Goal: Information Seeking & Learning: Learn about a topic

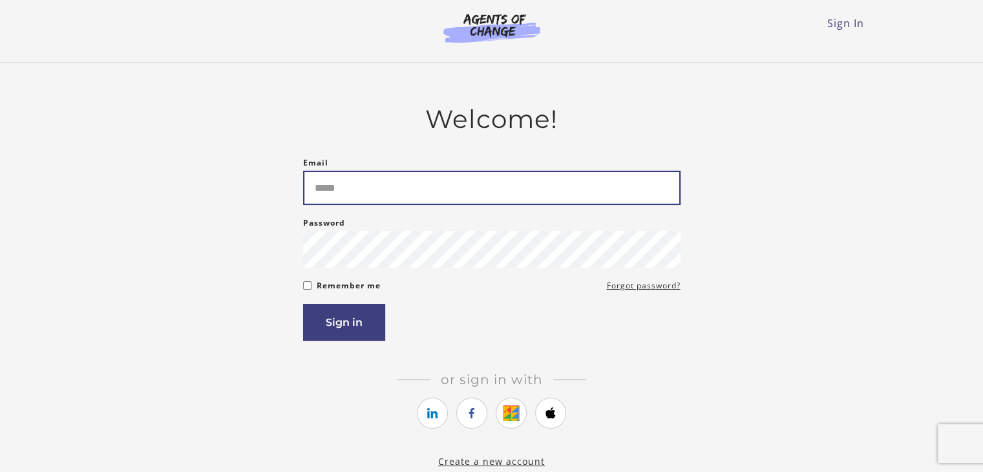
click at [333, 196] on input "Email" at bounding box center [491, 188] width 377 height 34
type input "**********"
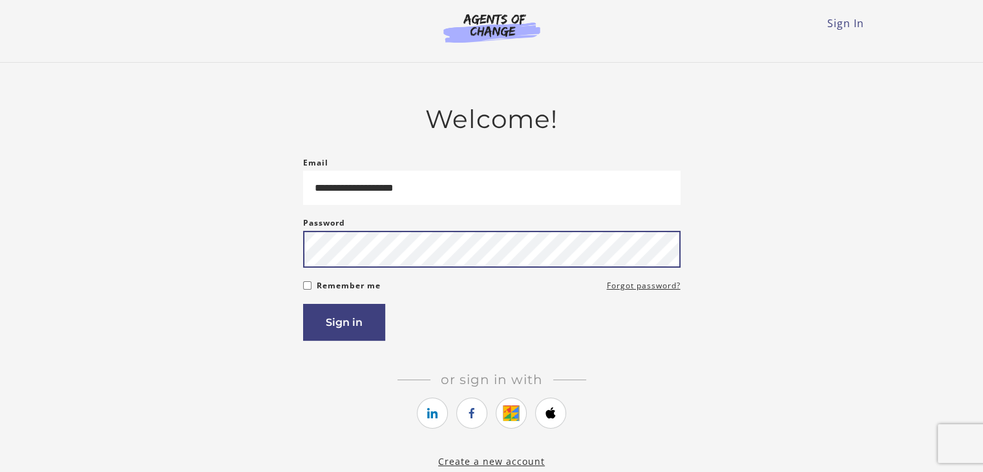
click at [303, 304] on button "Sign in" at bounding box center [344, 322] width 82 height 37
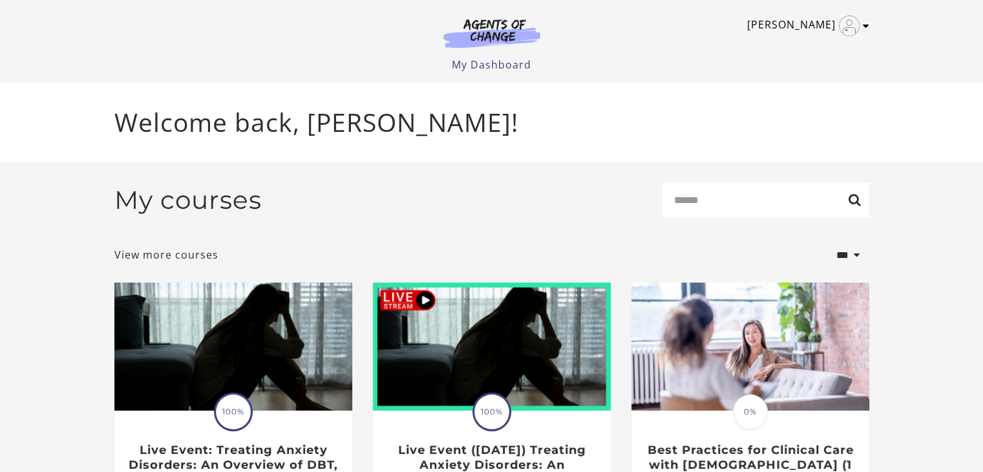
click at [848, 19] on img "Toggle menu" at bounding box center [849, 26] width 21 height 21
click at [673, 63] on ul "My Dashboard My Account Support Sign Out" at bounding box center [491, 65] width 755 height 16
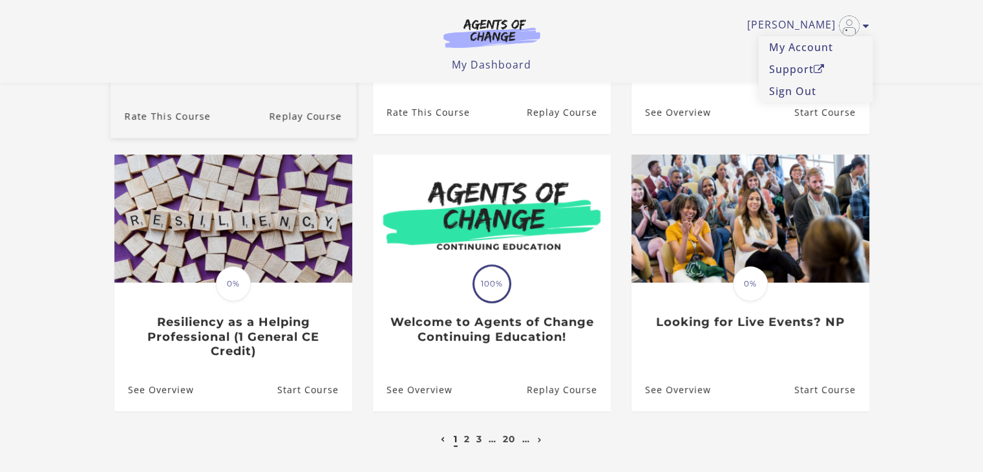
scroll to position [147, 0]
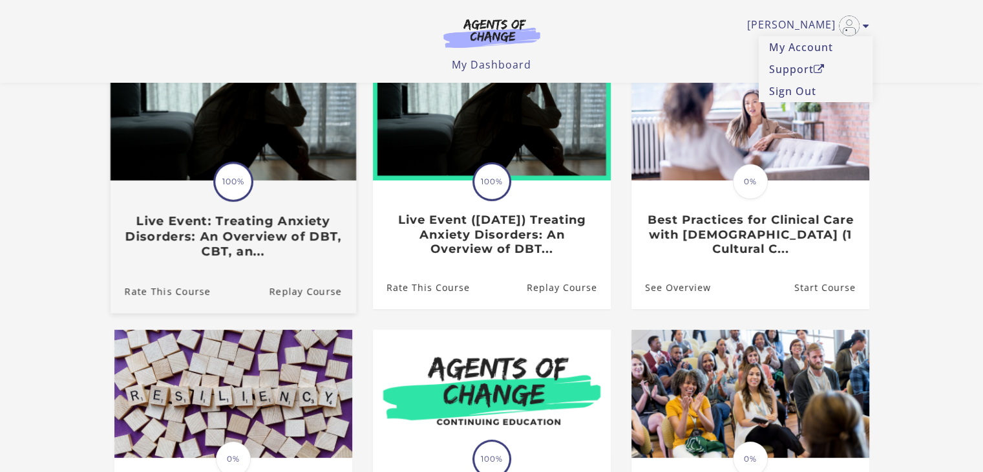
click at [244, 174] on span "100%" at bounding box center [233, 181] width 36 height 36
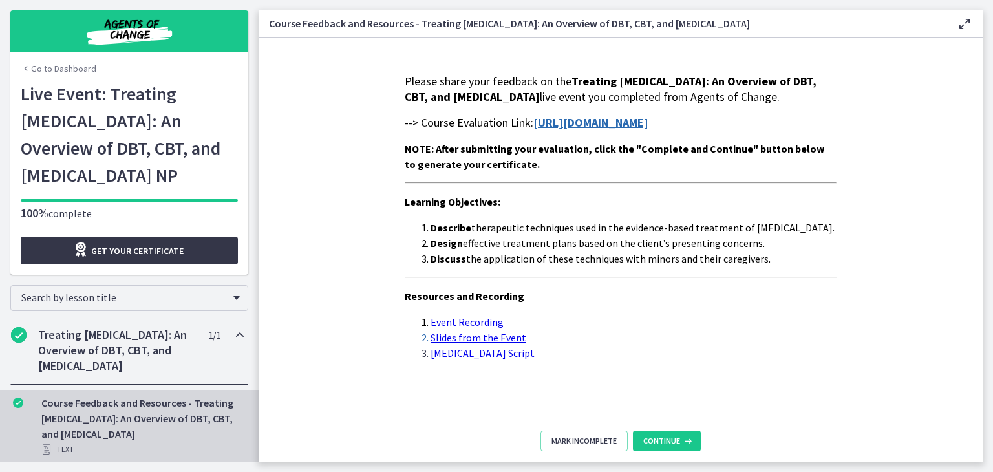
click at [174, 248] on span "Get your certificate" at bounding box center [137, 251] width 92 height 16
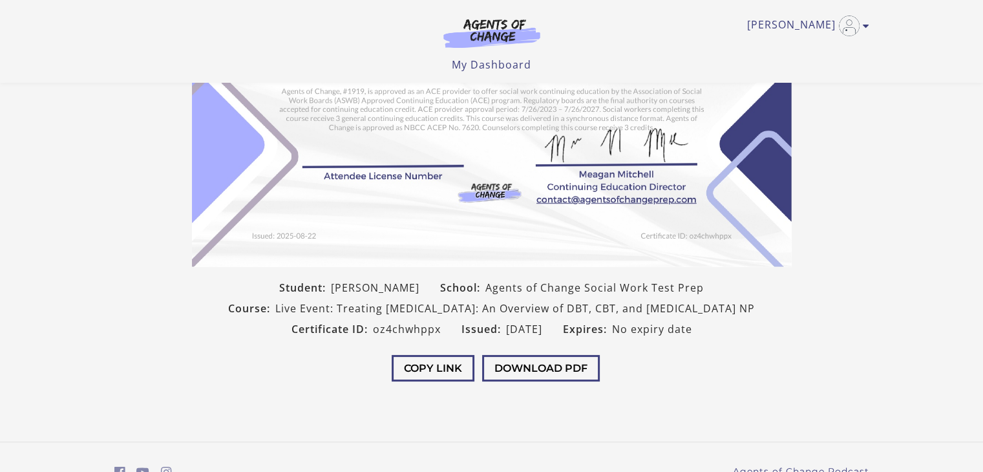
scroll to position [216, 0]
click at [518, 383] on button "Download PDF" at bounding box center [541, 369] width 118 height 26
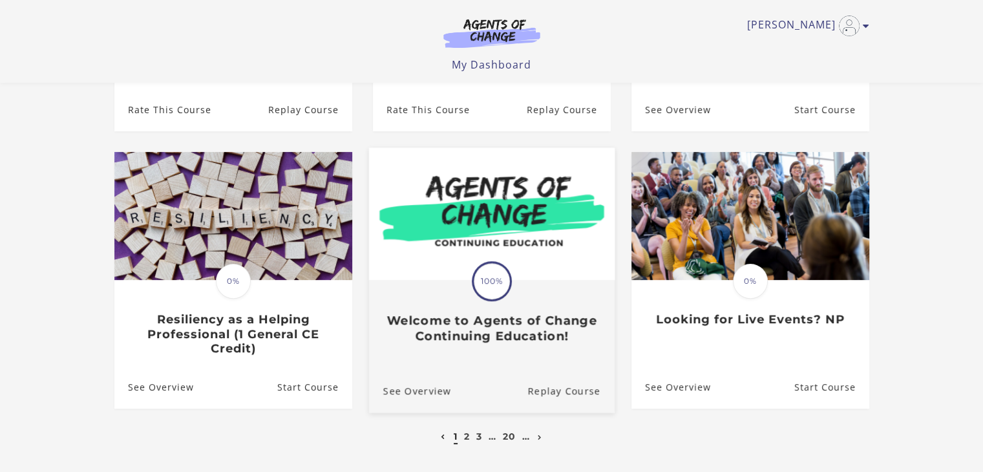
scroll to position [345, 0]
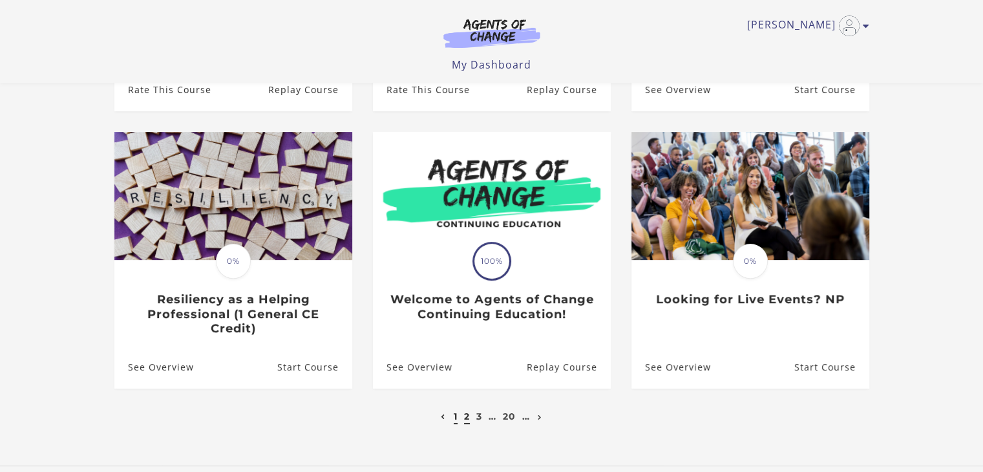
click at [469, 421] on link "2" at bounding box center [467, 416] width 6 height 12
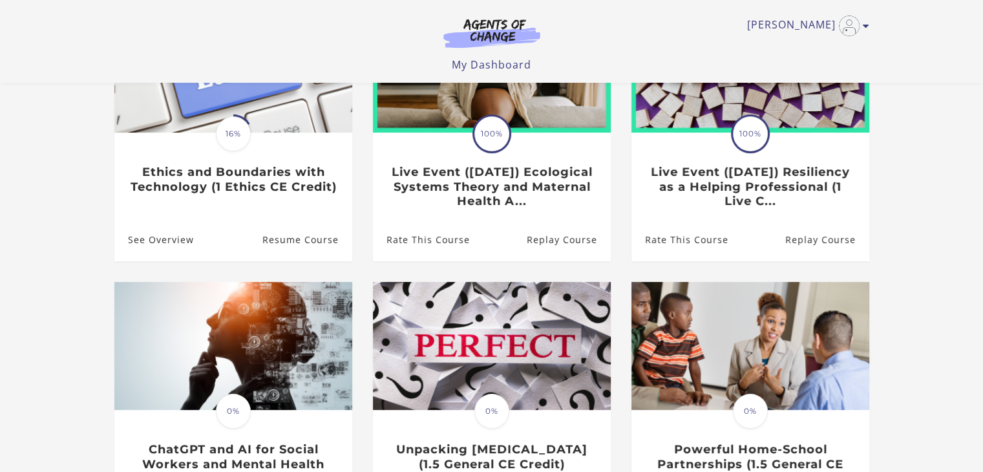
scroll to position [103, 0]
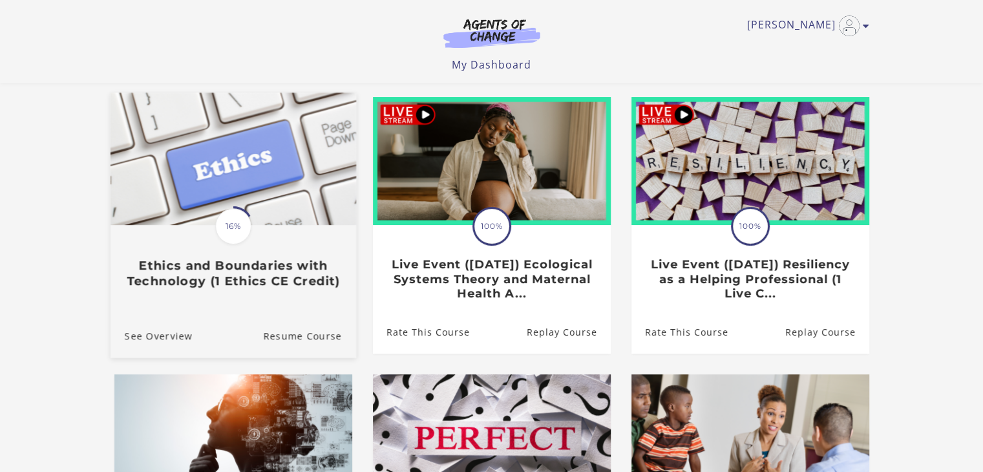
drag, startPoint x: 295, startPoint y: 168, endPoint x: 260, endPoint y: 169, distance: 35.5
click at [260, 169] on img at bounding box center [233, 159] width 246 height 132
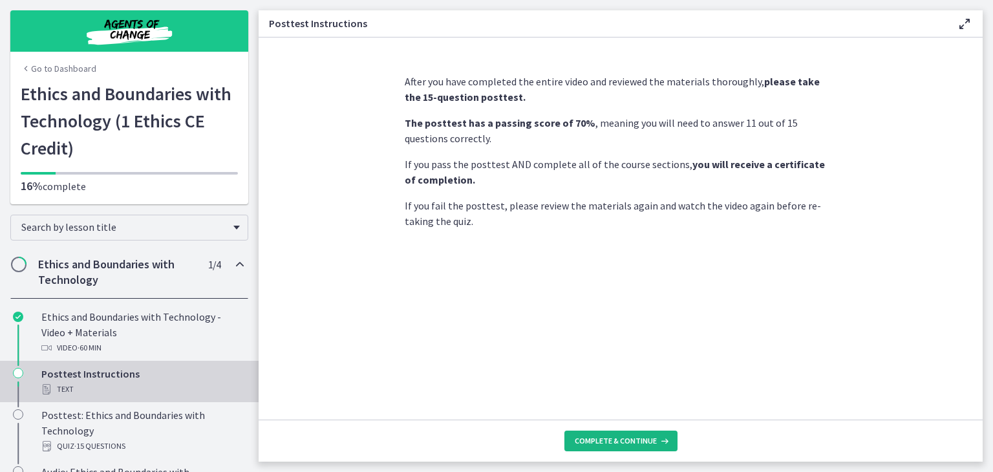
click at [621, 437] on span "Complete & continue" at bounding box center [615, 441] width 82 height 10
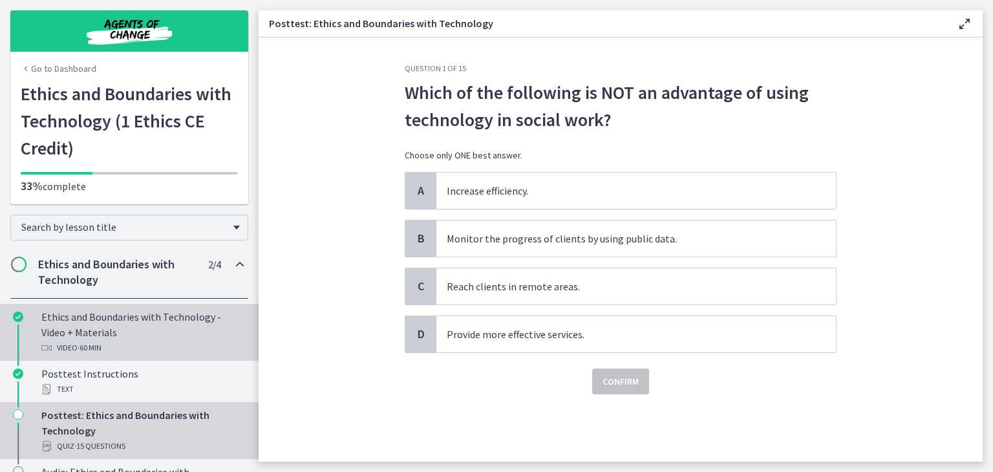
click at [129, 333] on div "Ethics and Boundaries with Technology - Video + Materials Video · 60 min" at bounding box center [142, 332] width 202 height 47
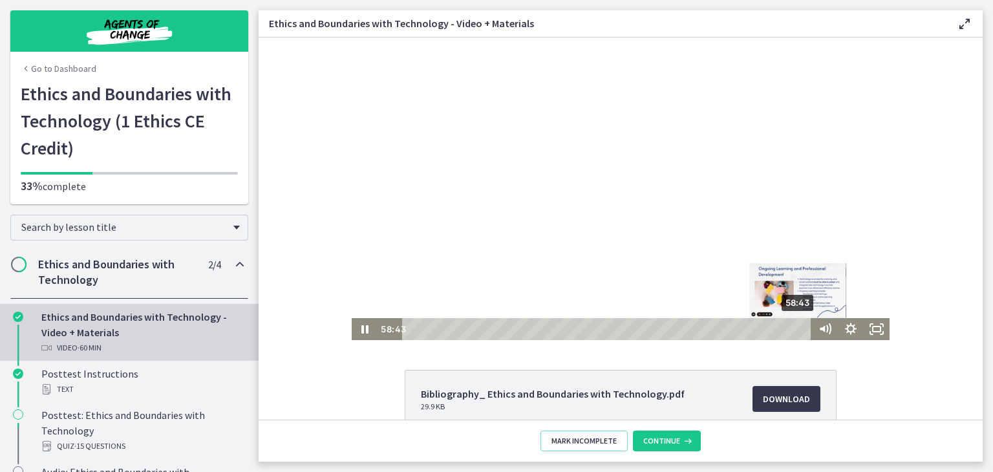
click at [794, 329] on div "58:43" at bounding box center [609, 329] width 394 height 22
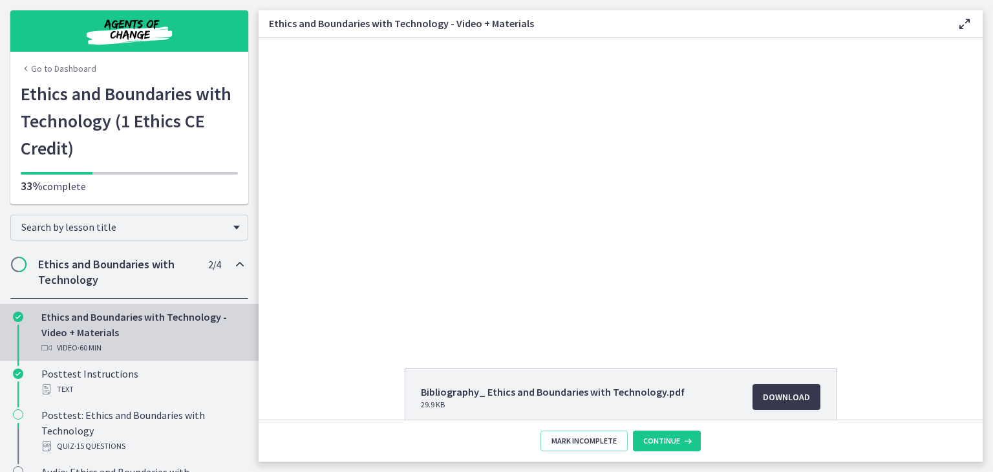
scroll to position [1, 0]
click at [657, 436] on span "Continue" at bounding box center [661, 441] width 37 height 10
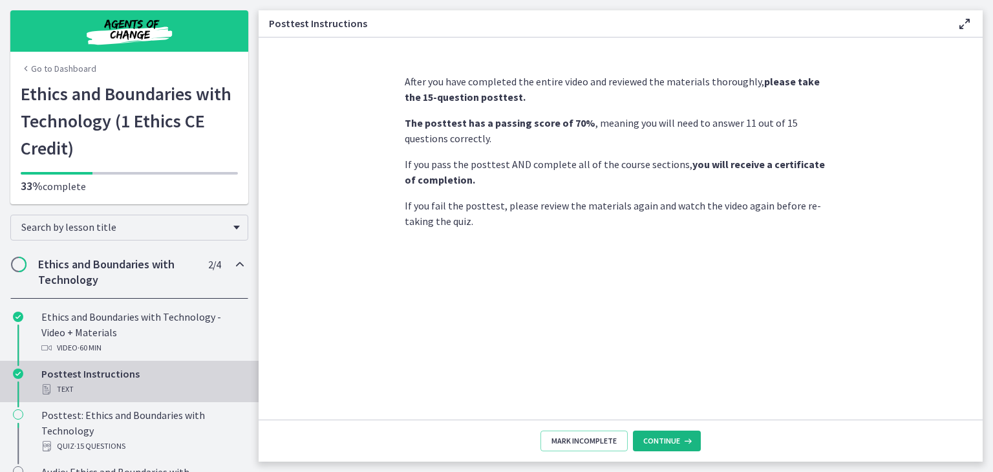
click at [666, 436] on span "Continue" at bounding box center [661, 441] width 37 height 10
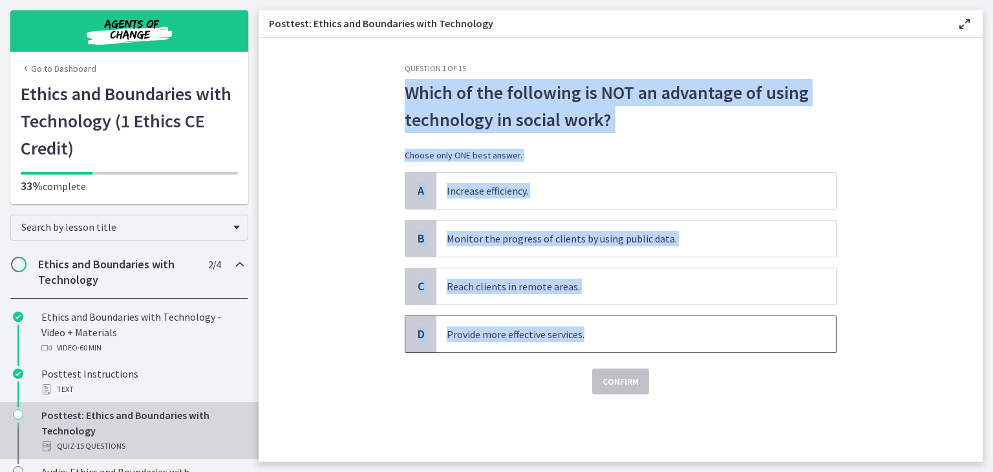
drag, startPoint x: 584, startPoint y: 335, endPoint x: 405, endPoint y: 93, distance: 300.8
click at [405, 93] on div "Question 1 of 15 Which of the following is NOT an advantage of using technology…" at bounding box center [621, 228] width 432 height 331
copy div "Which of the following is NOT an advantage of using technology in social work? …"
click at [874, 284] on section "Question 1 of 15 Which of the following is NOT an advantage of using technology…" at bounding box center [620, 249] width 724 height 424
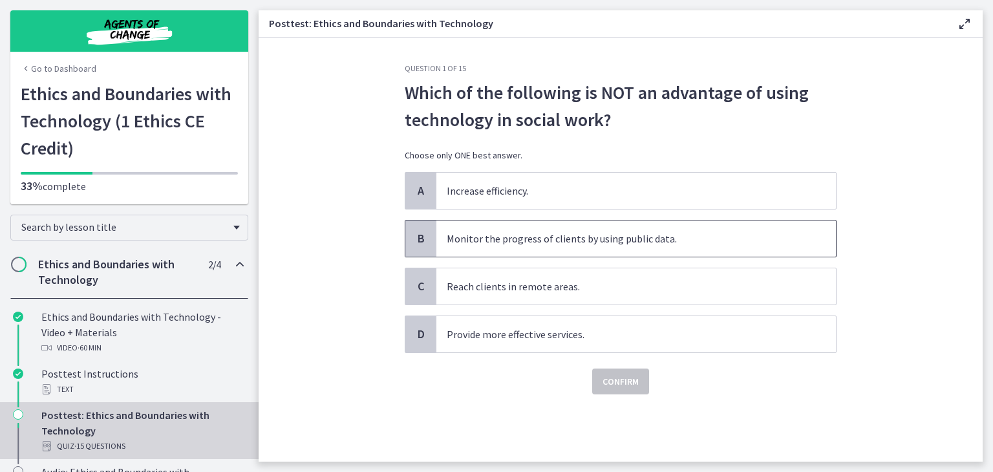
click at [778, 249] on span "Monitor the progress of clients by using public data." at bounding box center [635, 238] width 399 height 36
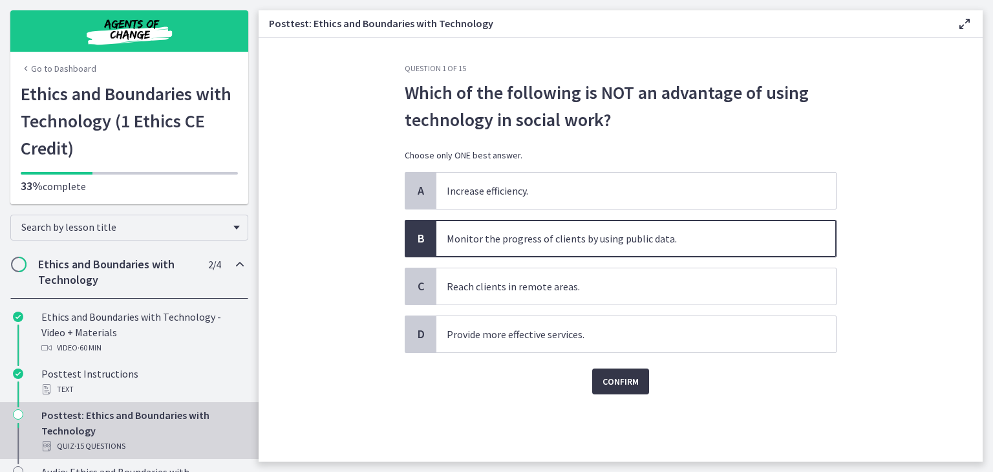
click at [612, 388] on button "Confirm" at bounding box center [620, 381] width 57 height 26
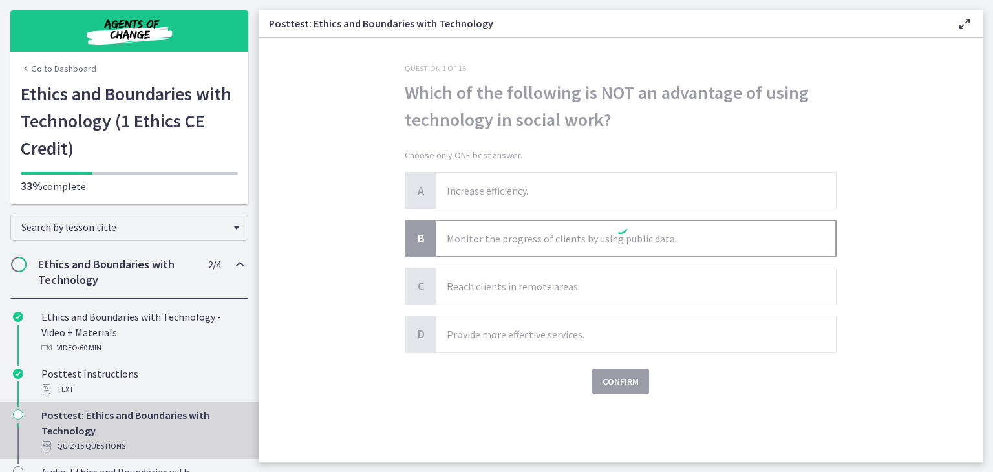
click at [344, 341] on section "Question 1 of 15 Which of the following is NOT an advantage of using technology…" at bounding box center [620, 249] width 724 height 424
click at [956, 111] on section "Question 1 of 15 Which of the following is NOT an advantage of using technology…" at bounding box center [620, 249] width 724 height 424
click at [330, 256] on section "Question 1 of 15 Which of the following is NOT an advantage of using technology…" at bounding box center [620, 249] width 724 height 424
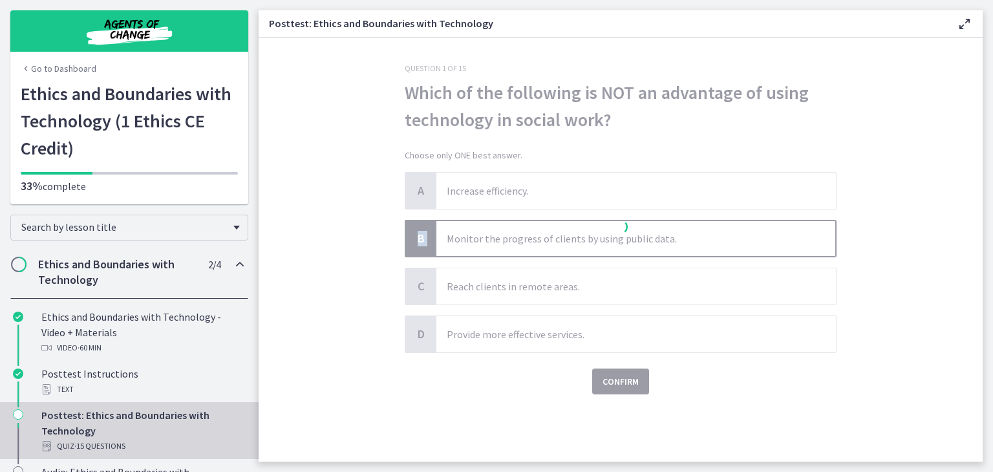
click at [330, 256] on section "Question 1 of 15 Which of the following is NOT an advantage of using technology…" at bounding box center [620, 249] width 724 height 424
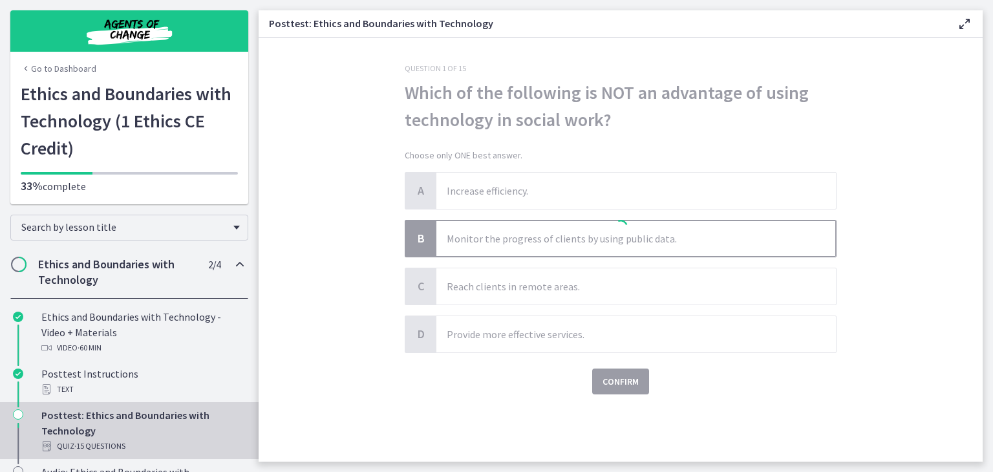
click at [661, 231] on div at bounding box center [621, 228] width 432 height 331
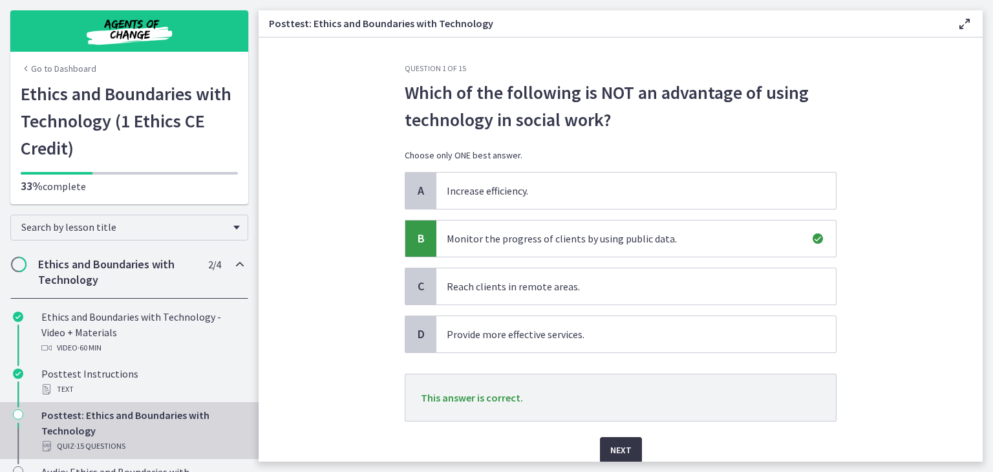
click at [617, 453] on span "Next" at bounding box center [620, 450] width 21 height 16
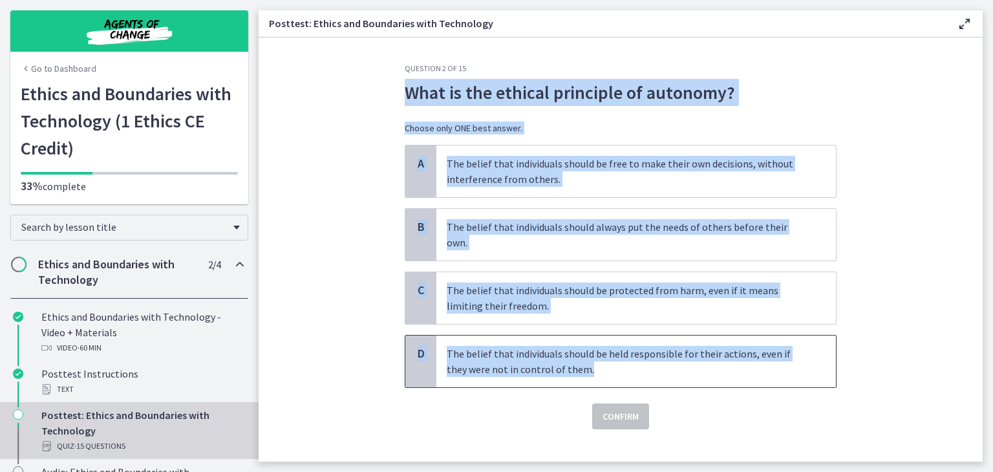
drag, startPoint x: 596, startPoint y: 357, endPoint x: 404, endPoint y: 86, distance: 331.9
click at [405, 86] on div "Question 2 of 15 What is the ethical principle of autonomy? Choose only ONE bes…" at bounding box center [621, 246] width 432 height 366
copy div "What is the ethical principle of autonomy? Choose only ONE best answer. A The b…"
click at [335, 182] on section "Question 2 of 15 What is the ethical principle of autonomy? Choose only ONE bes…" at bounding box center [620, 249] width 724 height 424
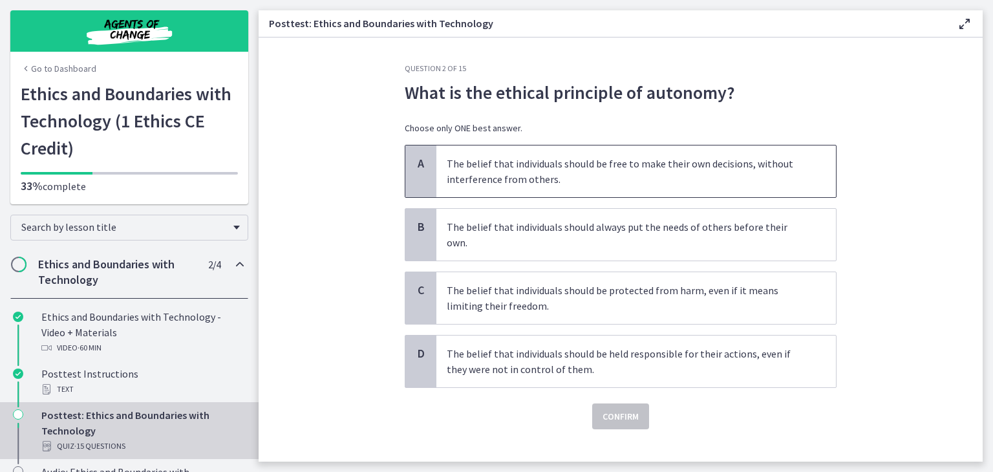
click at [467, 171] on p "The belief that individuals should be free to make their own decisions, without…" at bounding box center [623, 171] width 353 height 31
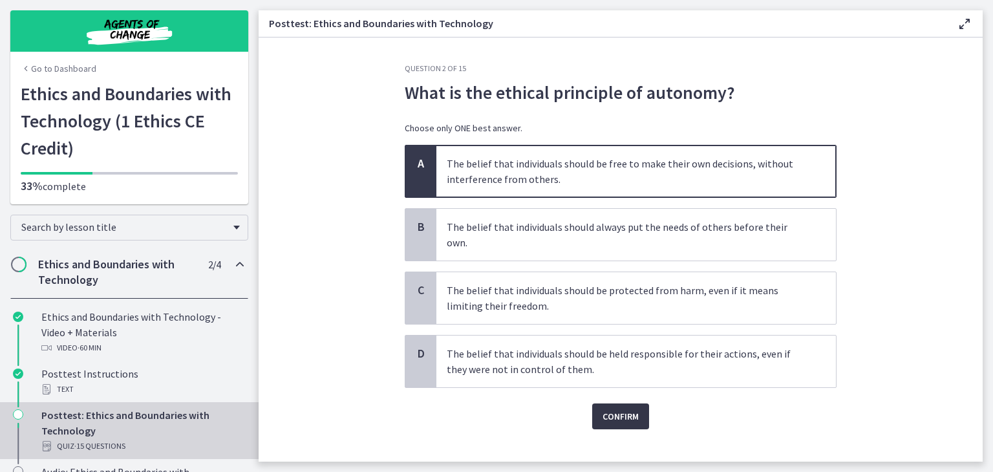
click at [618, 408] on span "Confirm" at bounding box center [620, 416] width 36 height 16
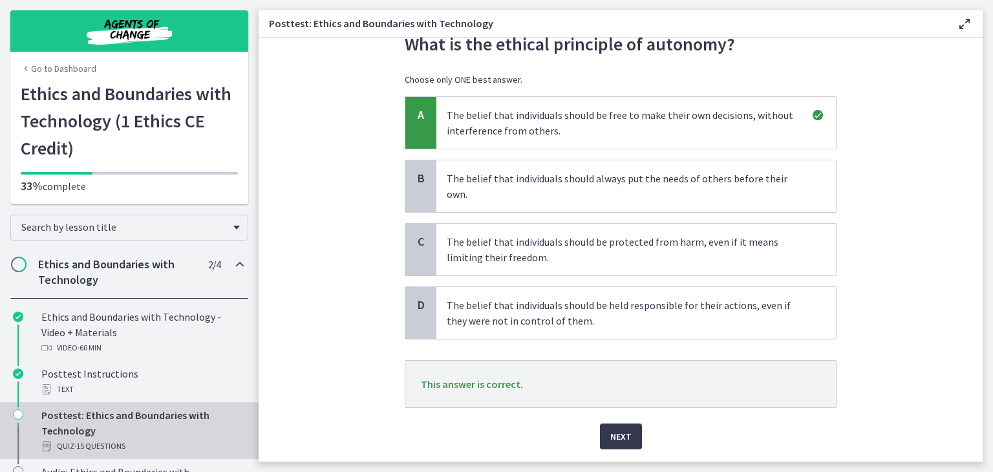
scroll to position [54, 0]
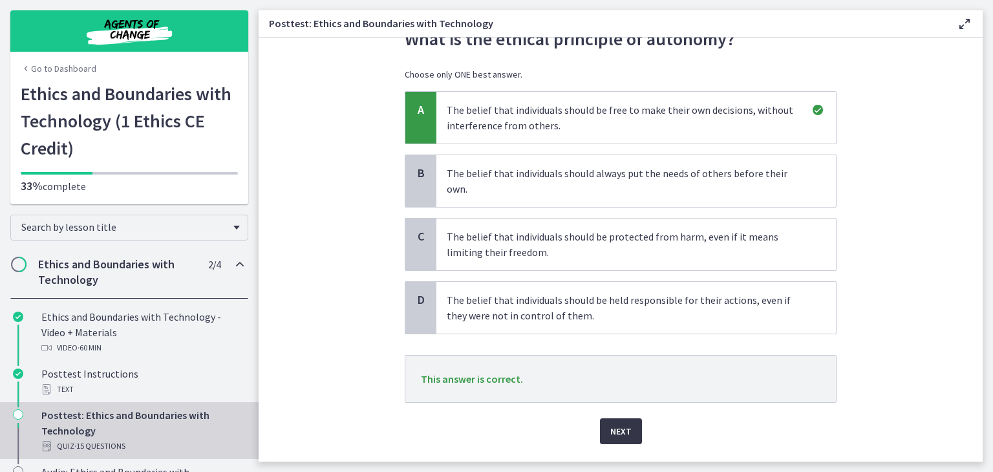
click at [623, 423] on span "Next" at bounding box center [620, 431] width 21 height 16
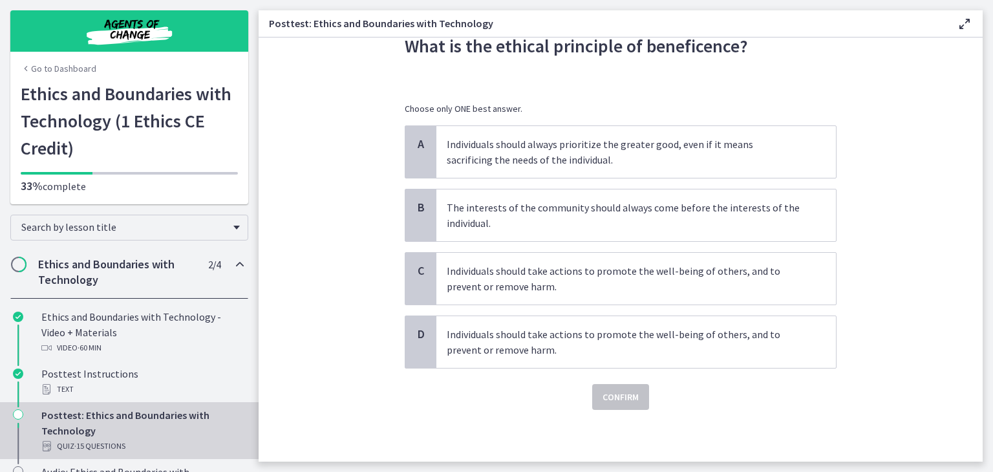
scroll to position [0, 0]
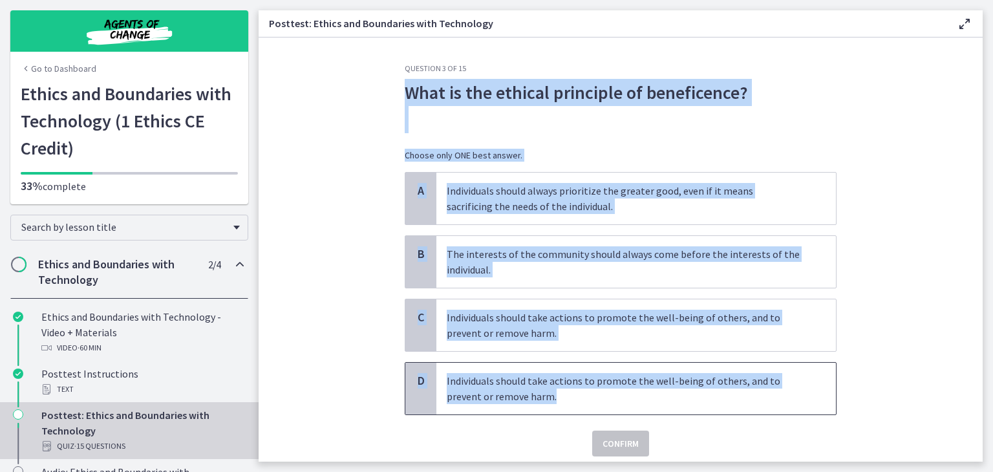
drag, startPoint x: 562, startPoint y: 392, endPoint x: 389, endPoint y: 81, distance: 355.8
click at [394, 81] on div "Question 3 of 15 What is the ethical principle of beneficence? Choose only ONE …" at bounding box center [620, 262] width 452 height 398
copy div "What is the ethical principle of beneficence? Choose only ONE best answer. A In…"
click at [310, 275] on section "Question 3 of 15 What is the ethical principle of beneficence? Choose only ONE …" at bounding box center [620, 249] width 724 height 424
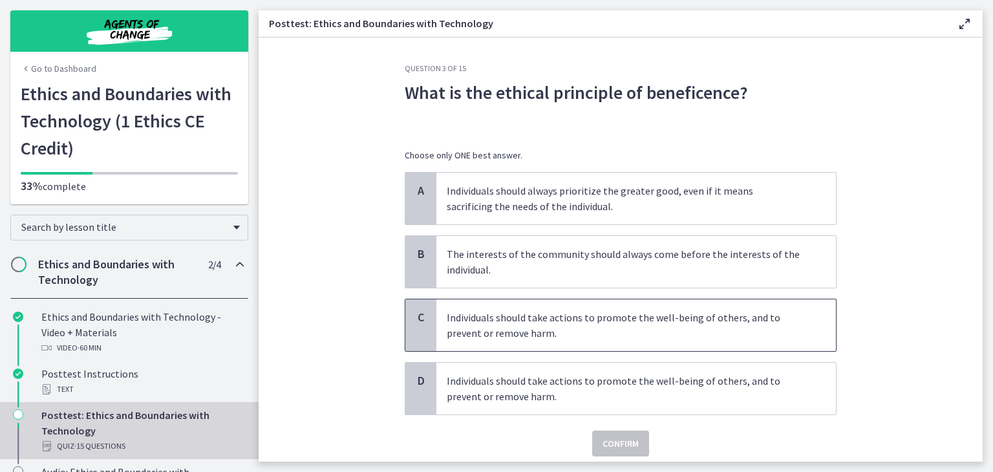
click at [408, 335] on div "C" at bounding box center [420, 325] width 31 height 52
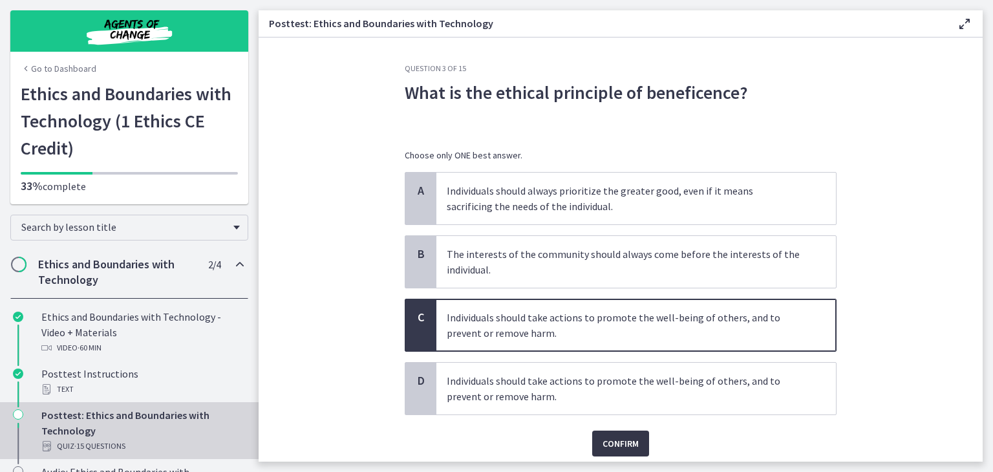
click at [607, 440] on span "Confirm" at bounding box center [620, 444] width 36 height 16
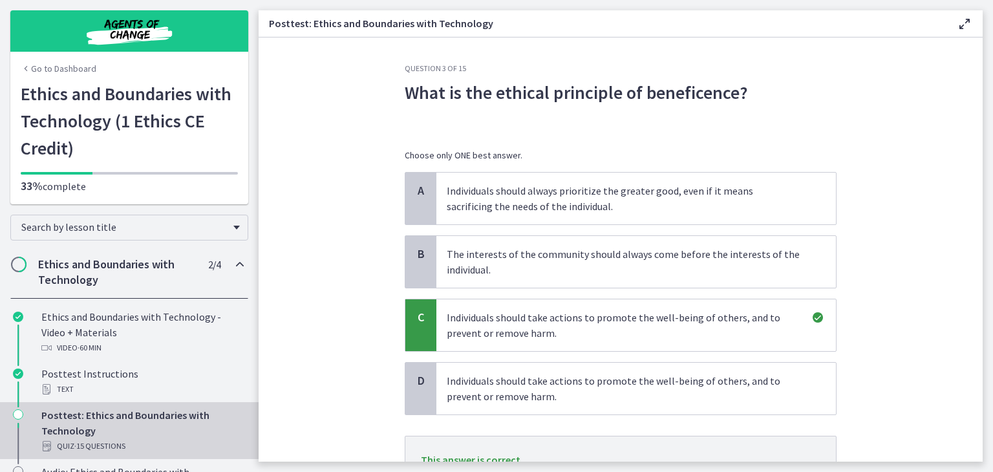
scroll to position [57, 0]
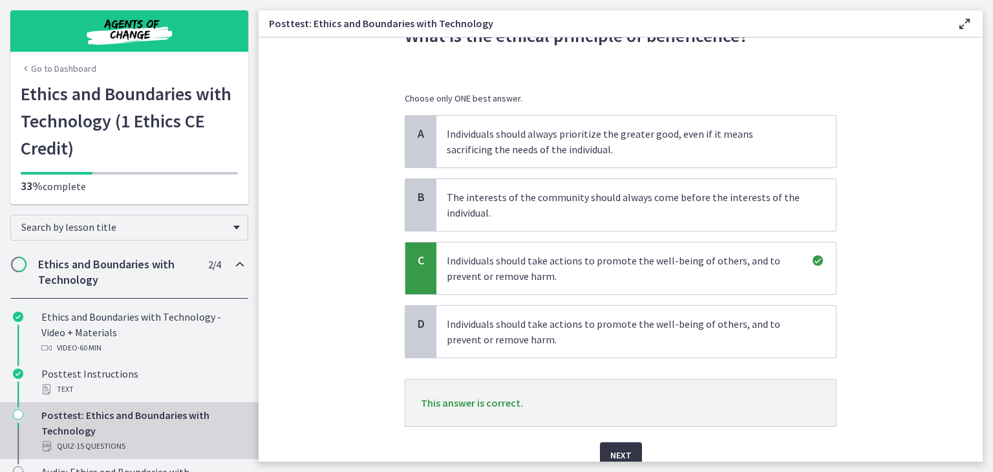
click at [623, 443] on button "Next" at bounding box center [621, 455] width 42 height 26
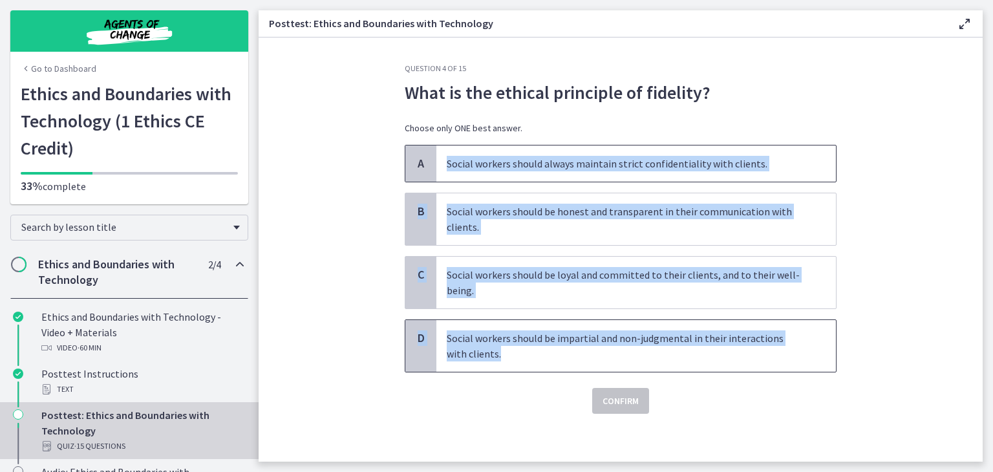
drag, startPoint x: 500, startPoint y: 354, endPoint x: 424, endPoint y: 162, distance: 206.9
click at [424, 162] on div "A Social workers should always maintain strict confidentiality with clients. B …" at bounding box center [621, 258] width 432 height 227
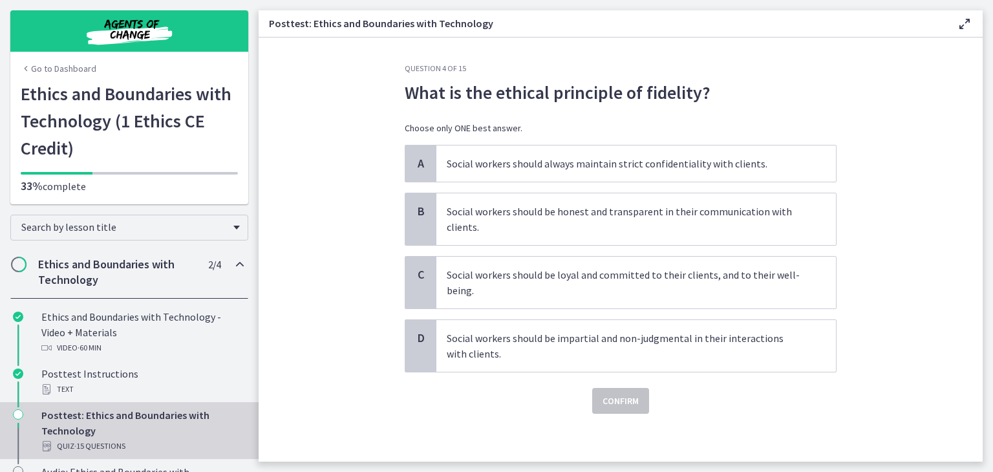
click at [463, 418] on div "Question 4 of 15 What is the ethical principle of fidelity? Choose only ONE bes…" at bounding box center [620, 262] width 452 height 398
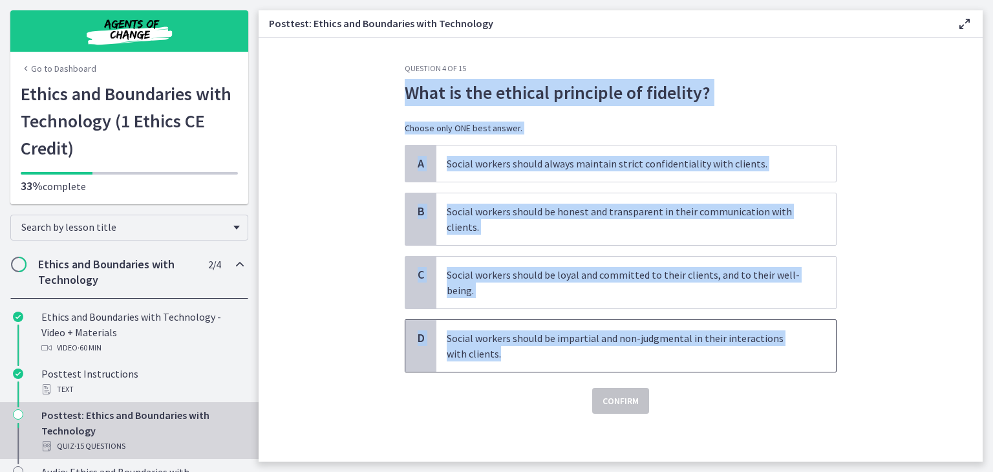
drag, startPoint x: 478, startPoint y: 355, endPoint x: 402, endPoint y: 85, distance: 280.7
click at [405, 85] on div "Question 4 of 15 What is the ethical principle of fidelity? Choose only ONE bes…" at bounding box center [621, 238] width 432 height 350
copy div "What is the ethical principle of fidelity? Choose only ONE best answer. A Socia…"
click at [328, 266] on section "Question 4 of 15 What is the ethical principle of fidelity? Choose only ONE bes…" at bounding box center [620, 249] width 724 height 424
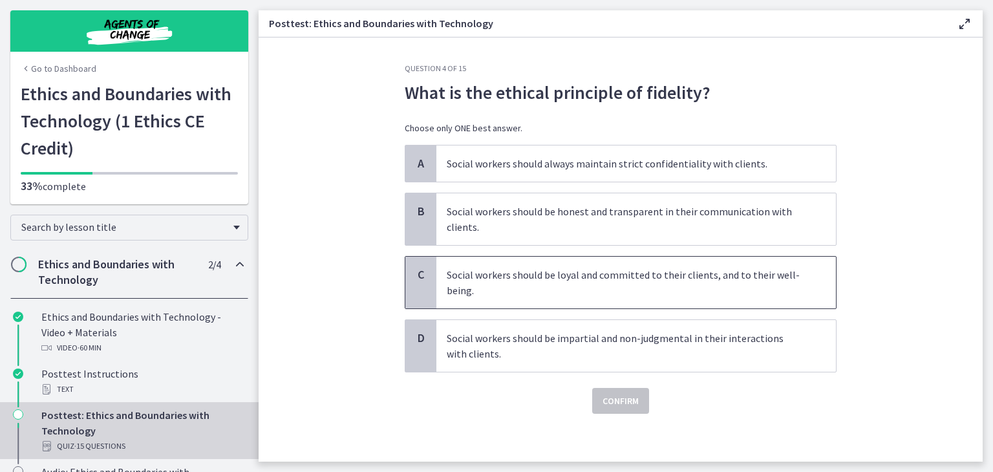
click at [486, 304] on span "Social workers should be loyal and committed to their clients, and to their wel…" at bounding box center [635, 283] width 399 height 52
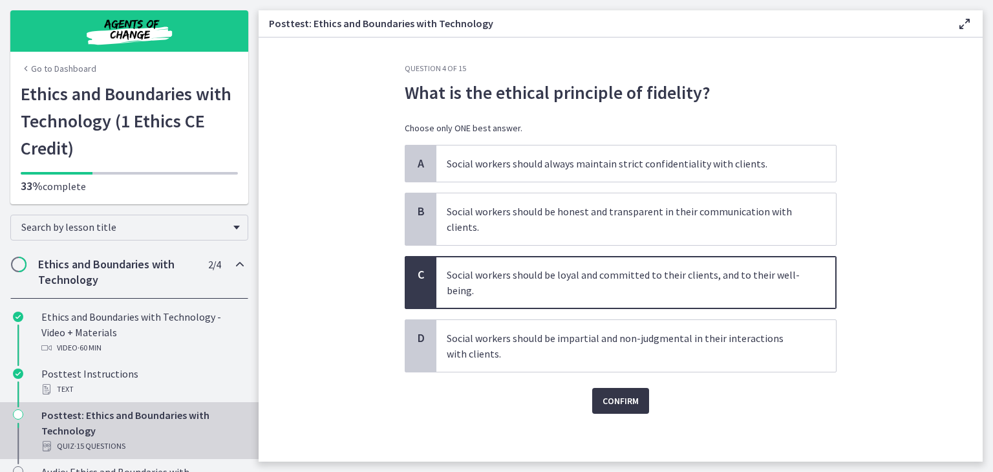
click at [616, 394] on span "Confirm" at bounding box center [620, 401] width 36 height 16
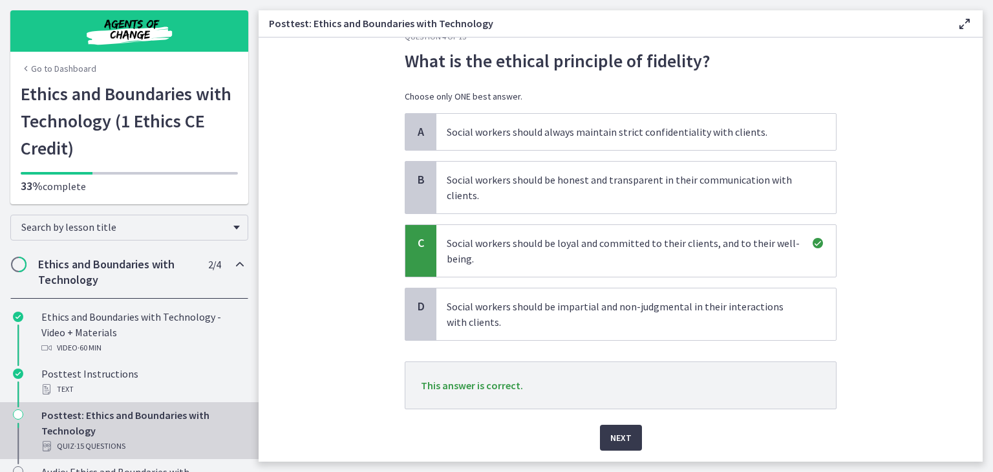
scroll to position [33, 0]
click at [615, 424] on button "Next" at bounding box center [621, 436] width 42 height 26
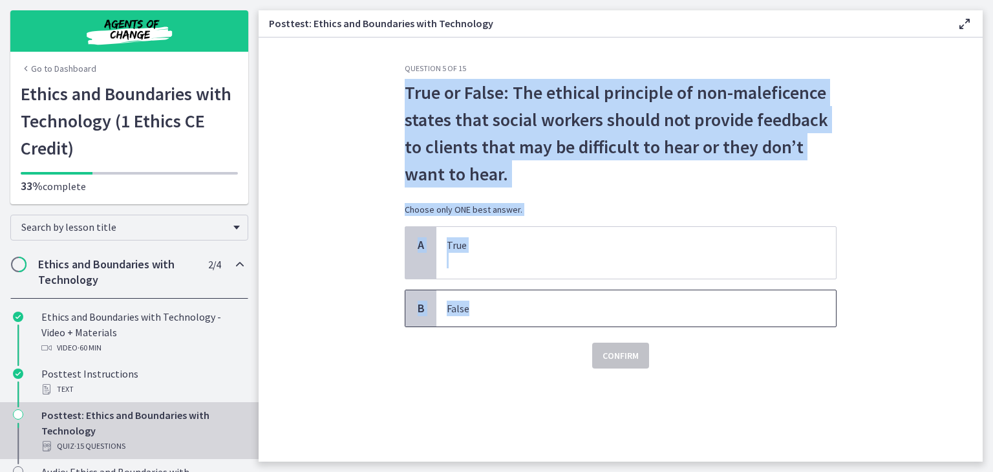
drag, startPoint x: 478, startPoint y: 311, endPoint x: 401, endPoint y: 99, distance: 225.7
click at [401, 99] on div "Question 5 of 15 True or False: The ethical principle of non-maleficence states…" at bounding box center [620, 262] width 452 height 398
click at [431, 105] on p "True or False: The ethical principle of non-maleficence states that social work…" at bounding box center [621, 133] width 432 height 109
drag, startPoint x: 477, startPoint y: 311, endPoint x: 406, endPoint y: 95, distance: 227.9
click at [406, 95] on div "Question 5 of 15 True or False: The ethical principle of non-maleficence states…" at bounding box center [621, 215] width 432 height 305
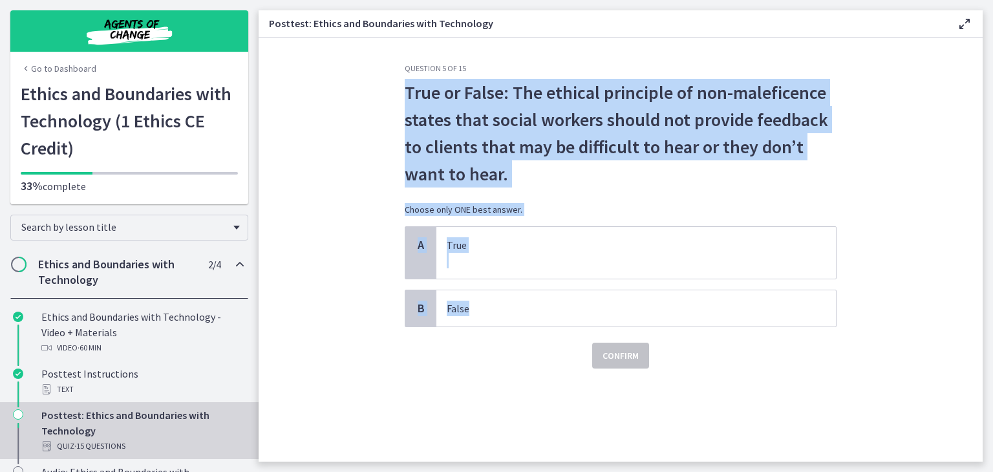
copy div "True or False: The ethical principle of non-maleficence states that social work…"
click at [341, 254] on section "Question 5 of 15 True or False: The ethical principle of non-maleficence states…" at bounding box center [620, 249] width 724 height 424
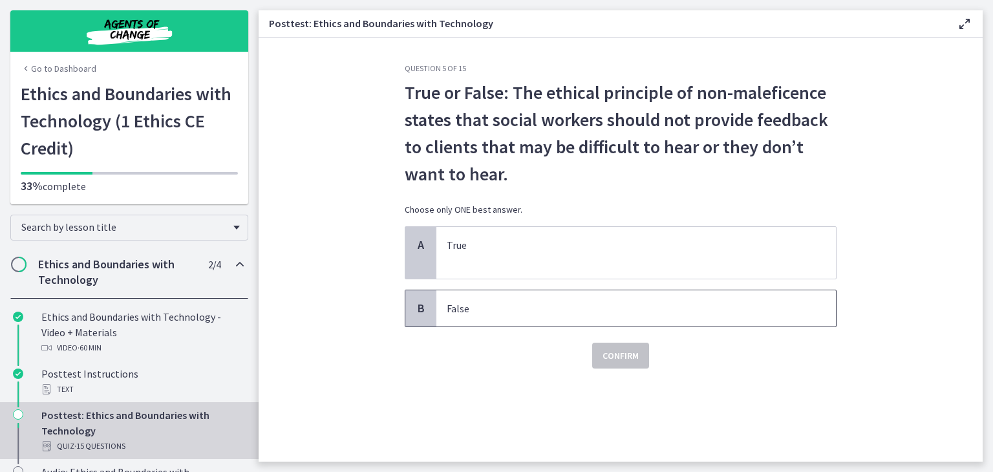
click at [479, 321] on span "False" at bounding box center [635, 308] width 399 height 36
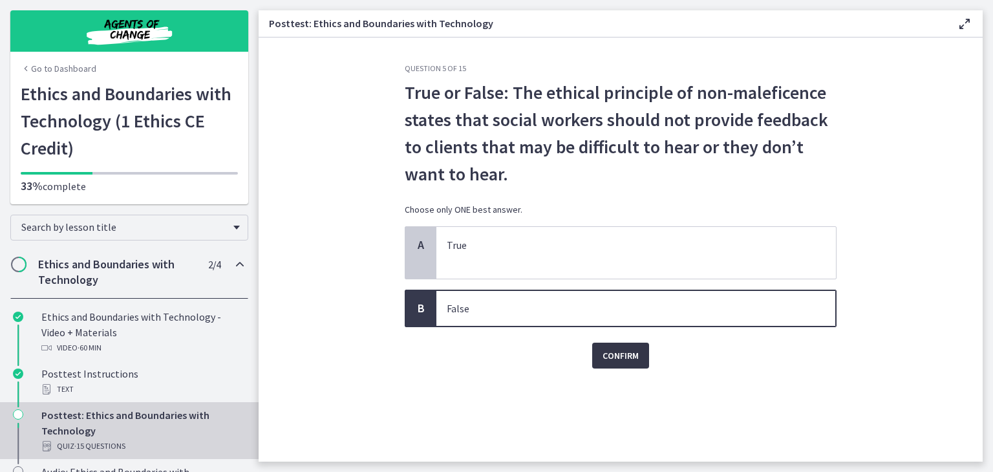
click at [644, 353] on button "Confirm" at bounding box center [620, 355] width 57 height 26
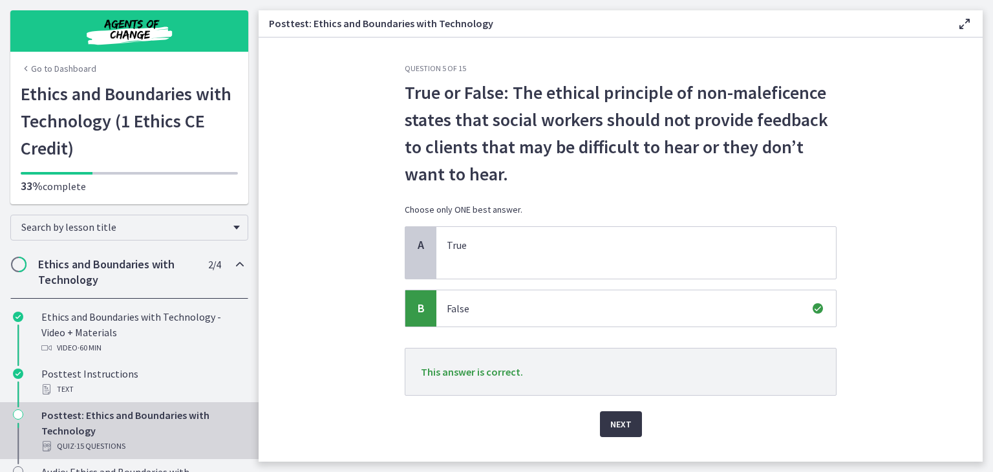
click at [620, 419] on span "Next" at bounding box center [620, 424] width 21 height 16
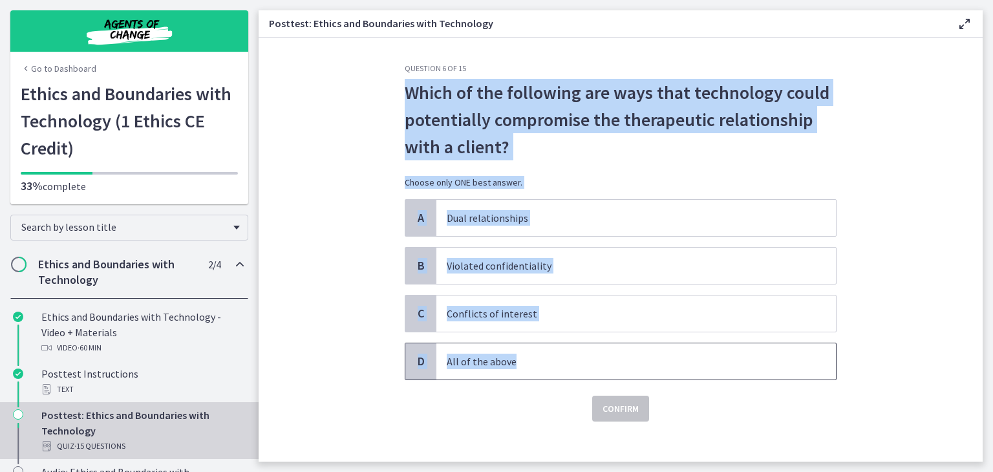
drag, startPoint x: 518, startPoint y: 363, endPoint x: 400, endPoint y: 99, distance: 289.0
click at [405, 99] on div "Question 6 of 15 Which of the following are ways that technology could potentia…" at bounding box center [621, 242] width 432 height 358
copy div "Which of the following are ways that technology could potentially compromise th…"
click at [288, 231] on section "Question 6 of 15 Which of the following are ways that technology could potentia…" at bounding box center [620, 249] width 724 height 424
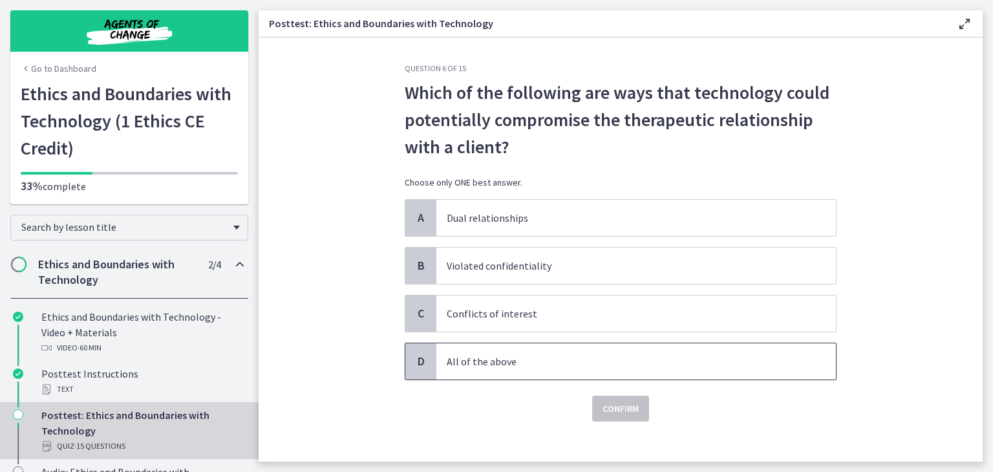
click at [452, 357] on p "All of the above" at bounding box center [623, 361] width 353 height 16
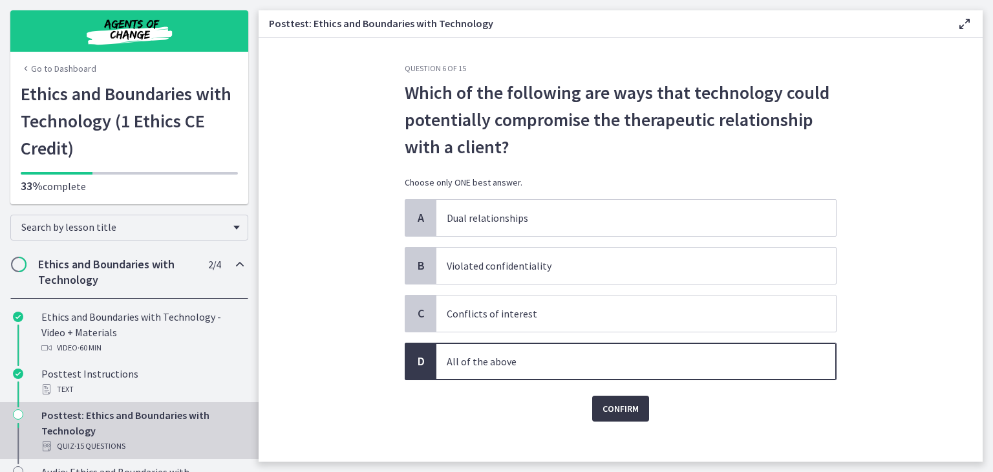
click at [606, 406] on span "Confirm" at bounding box center [620, 409] width 36 height 16
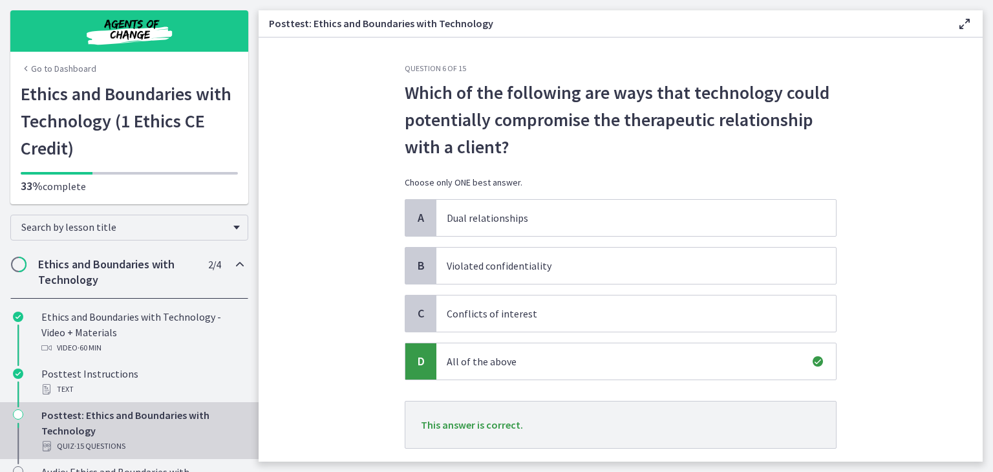
scroll to position [79, 0]
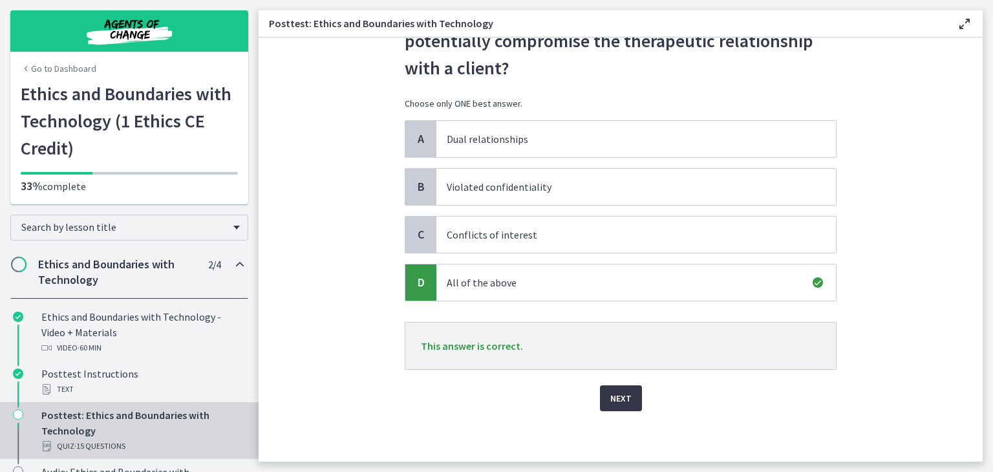
click at [615, 400] on span "Next" at bounding box center [620, 398] width 21 height 16
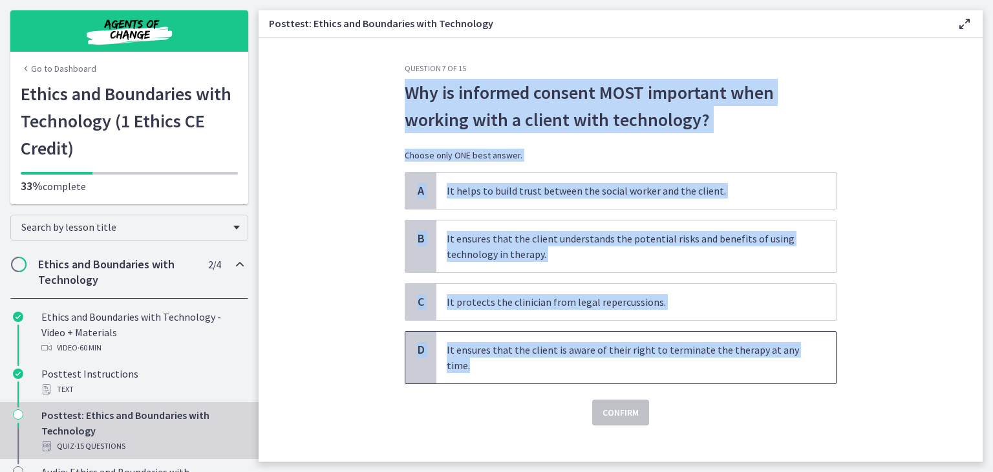
drag, startPoint x: 474, startPoint y: 368, endPoint x: 401, endPoint y: 91, distance: 286.1
click at [405, 91] on div "Question 7 of 15 Why is informed consent MOST important when working with a cli…" at bounding box center [621, 244] width 432 height 362
click at [411, 92] on p "Why is informed consent MOST important when working with a client with technolo…" at bounding box center [621, 106] width 432 height 54
drag, startPoint x: 467, startPoint y: 365, endPoint x: 392, endPoint y: 87, distance: 287.8
click at [394, 87] on div "Question 7 of 15 Why is informed consent MOST important when working with a cli…" at bounding box center [620, 262] width 452 height 398
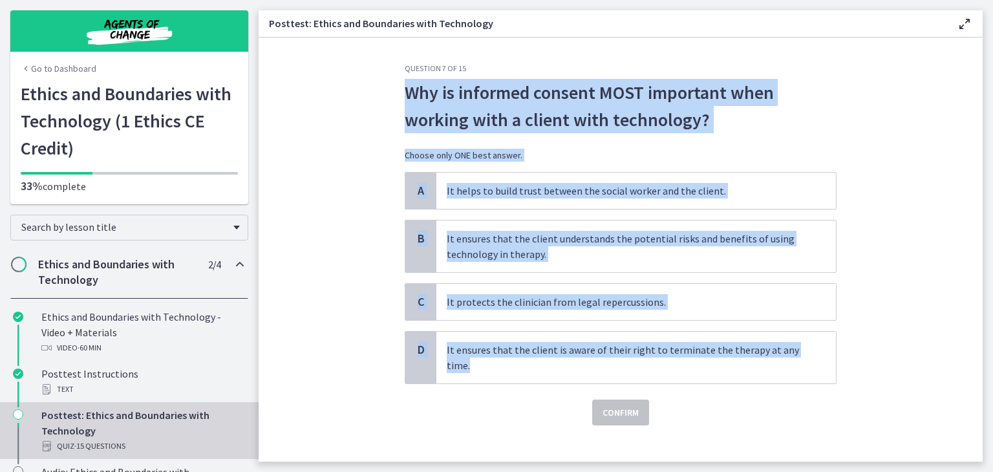
copy div "Why is informed consent MOST important when working with a client with technolo…"
click at [318, 244] on section "Question 7 of 15 Why is informed consent MOST important when working with a cli…" at bounding box center [620, 249] width 724 height 424
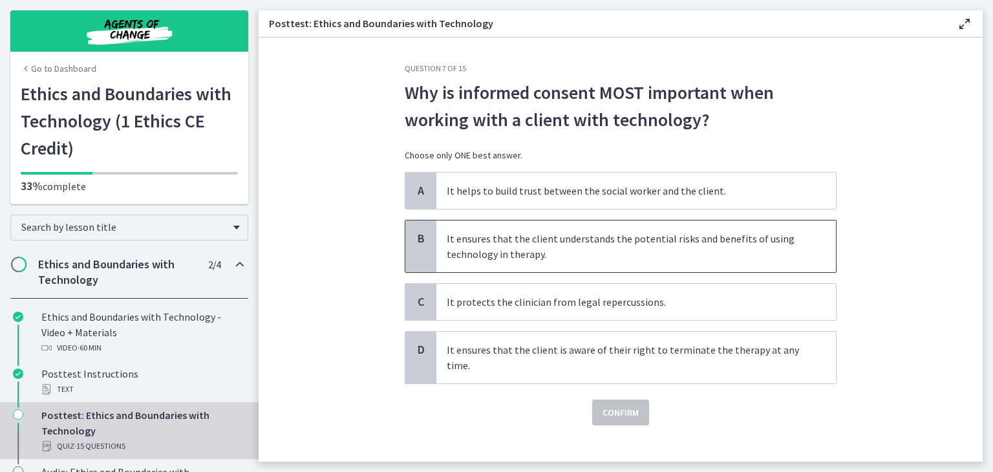
click at [447, 258] on p "It ensures that the client understands the potential risks and benefits of usin…" at bounding box center [623, 246] width 353 height 31
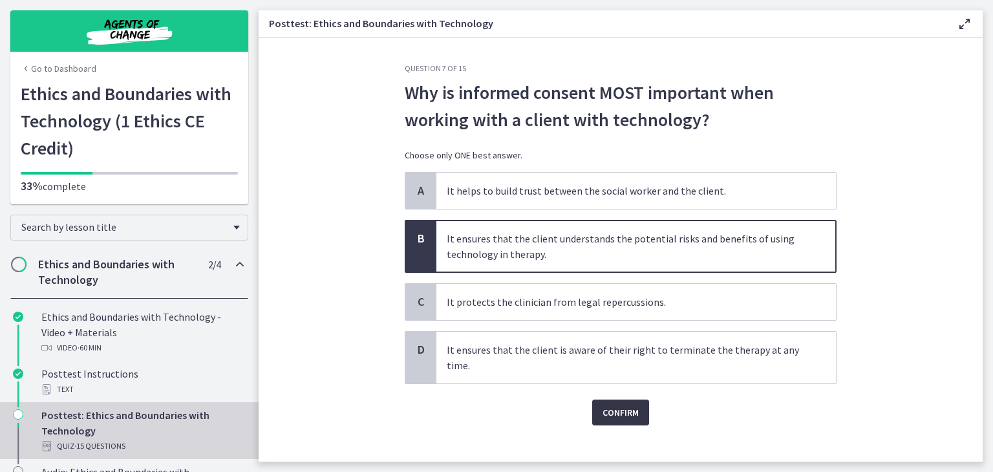
click at [612, 406] on span "Confirm" at bounding box center [620, 413] width 36 height 16
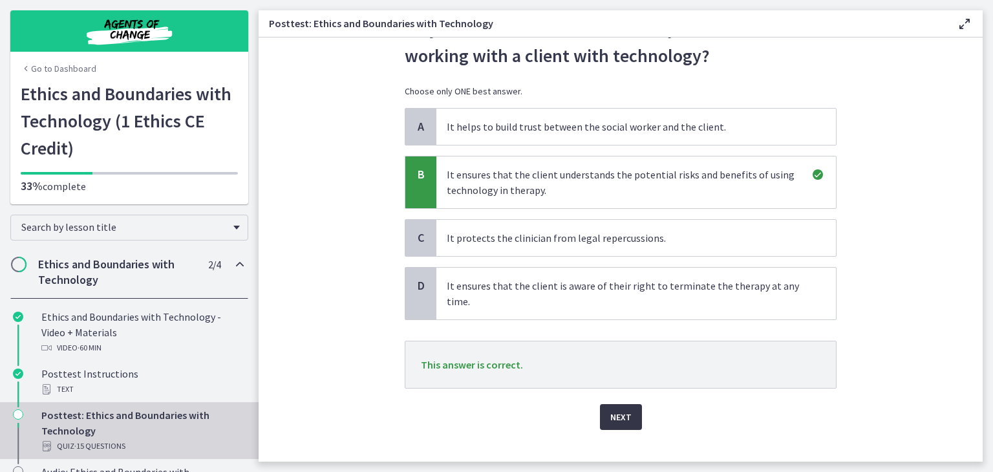
scroll to position [65, 0]
click at [610, 418] on span "Next" at bounding box center [620, 416] width 21 height 16
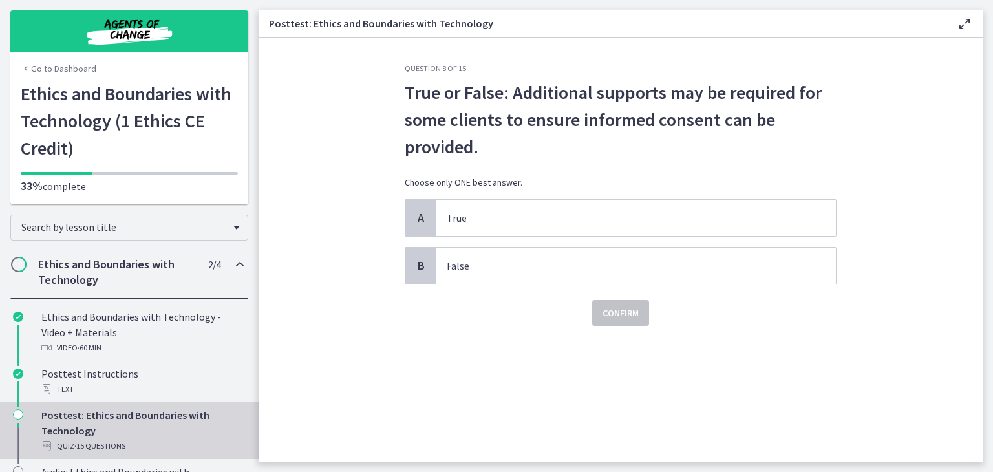
scroll to position [0, 0]
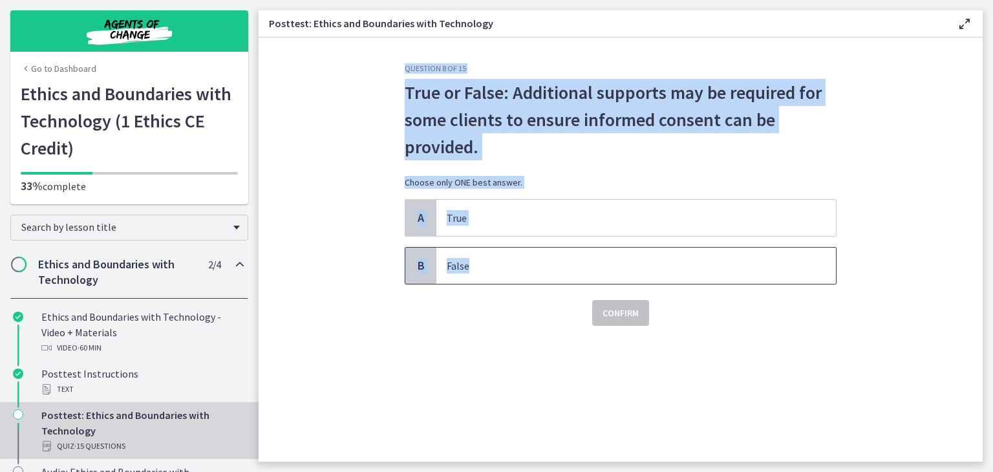
drag, startPoint x: 482, startPoint y: 278, endPoint x: 391, endPoint y: 74, distance: 223.0
click at [391, 74] on section "Question 8 of 15 True or False: Additional supports may be required for some cl…" at bounding box center [620, 249] width 724 height 424
click at [332, 187] on section "Question 8 of 15 True or False: Additional supports may be required for some cl…" at bounding box center [620, 249] width 724 height 424
drag, startPoint x: 474, startPoint y: 267, endPoint x: 401, endPoint y: 87, distance: 193.7
click at [401, 87] on div "Question 8 of 15 True or False: Additional supports may be required for some cl…" at bounding box center [620, 262] width 452 height 398
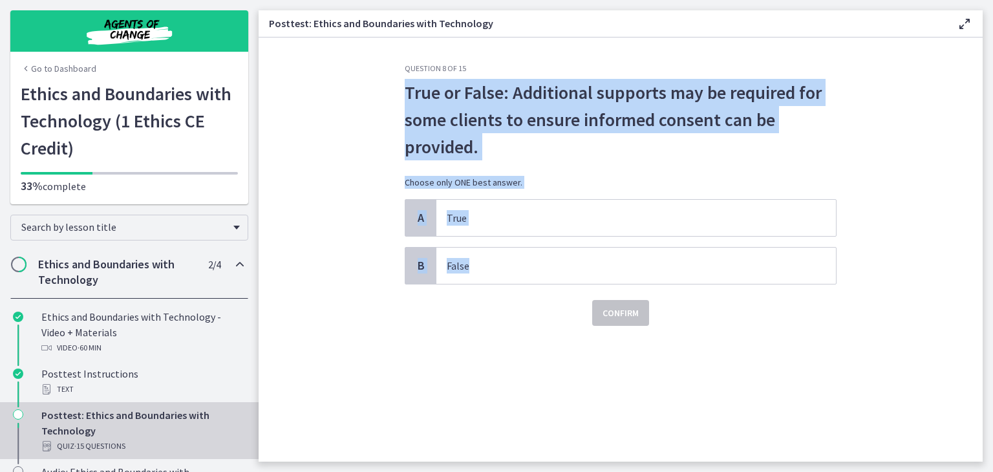
copy div "True or False: Additional supports may be required for some clients to ensure i…"
click at [339, 241] on section "Question 8 of 15 True or False: Additional supports may be required for some cl…" at bounding box center [620, 249] width 724 height 424
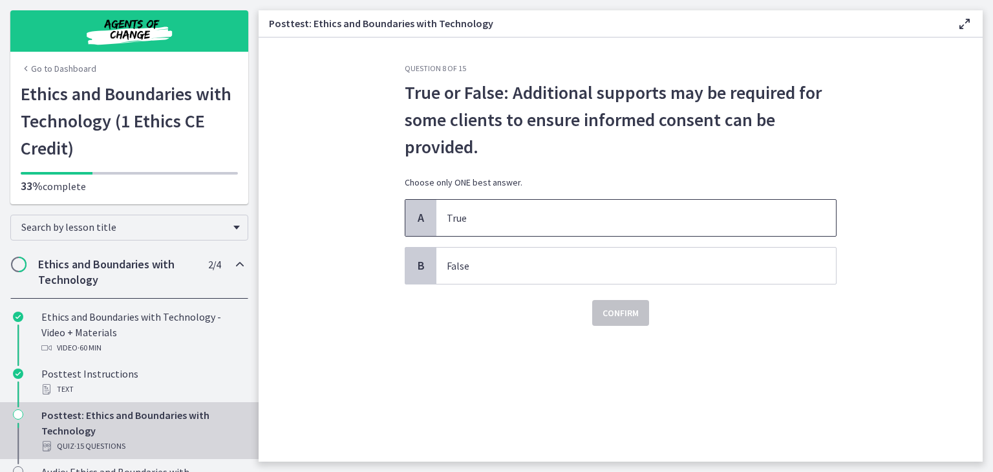
click at [427, 220] on span "A" at bounding box center [421, 218] width 16 height 16
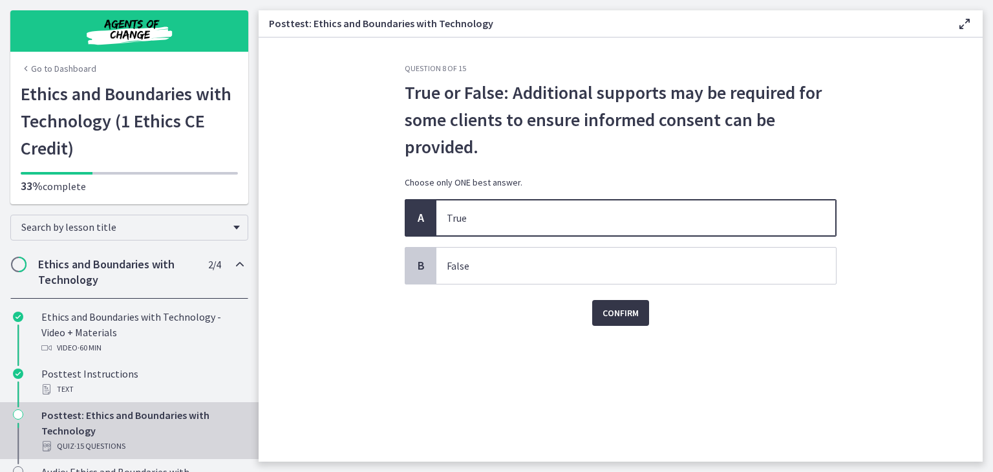
click at [621, 313] on span "Confirm" at bounding box center [620, 313] width 36 height 16
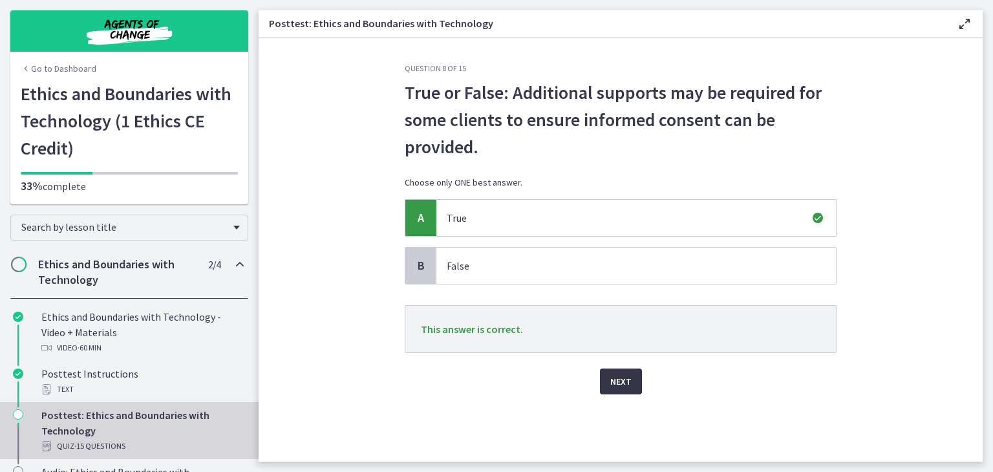
click at [615, 388] on button "Next" at bounding box center [621, 381] width 42 height 26
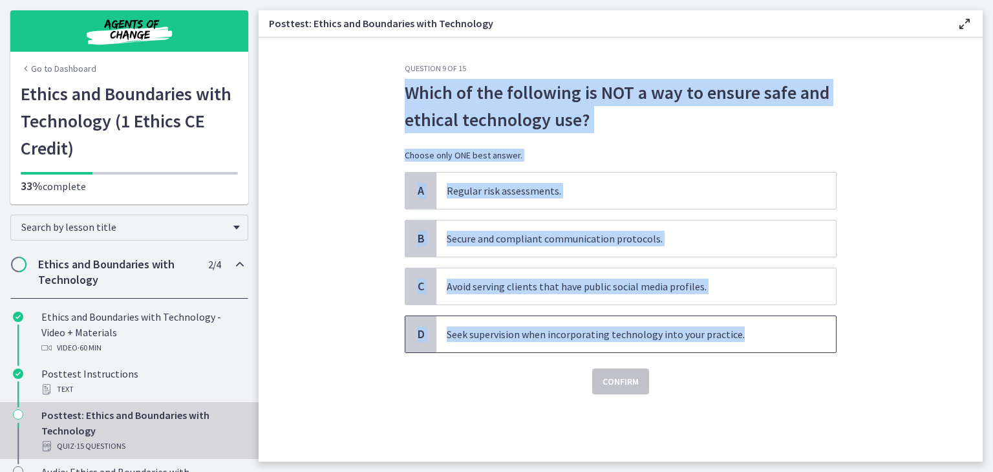
drag, startPoint x: 748, startPoint y: 330, endPoint x: 406, endPoint y: 86, distance: 419.3
click at [406, 86] on div "Question 9 of 15 Which of the following is NOT a way to ensure safe and ethical…" at bounding box center [621, 228] width 432 height 331
click at [421, 99] on p "Which of the following is NOT a way to ensure safe and ethical technology use?" at bounding box center [621, 106] width 432 height 54
drag, startPoint x: 750, startPoint y: 334, endPoint x: 406, endPoint y: 101, distance: 415.6
click at [406, 101] on div "Question 9 of 15 Which of the following is NOT a way to ensure safe and ethical…" at bounding box center [621, 228] width 432 height 331
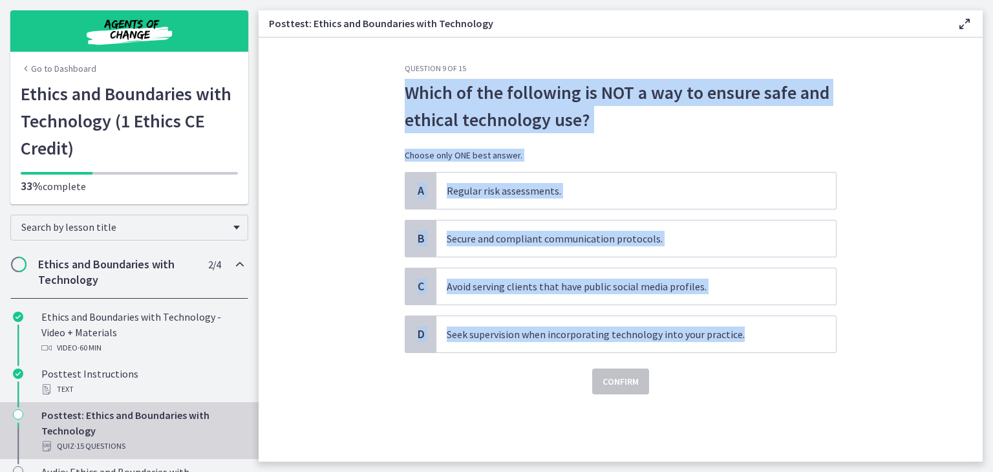
click at [425, 102] on p "Which of the following is NOT a way to ensure safe and ethical technology use?" at bounding box center [621, 106] width 432 height 54
drag, startPoint x: 403, startPoint y: 87, endPoint x: 755, endPoint y: 342, distance: 434.4
click at [755, 342] on div "Question 9 of 15 Which of the following is NOT a way to ensure safe and ethical…" at bounding box center [620, 262] width 452 height 398
copy div "Which of the following is NOT a way to ensure safe and ethical technology use? …"
click at [313, 272] on section "Question 9 of 15 Which of the following is NOT a way to ensure safe and ethical…" at bounding box center [620, 249] width 724 height 424
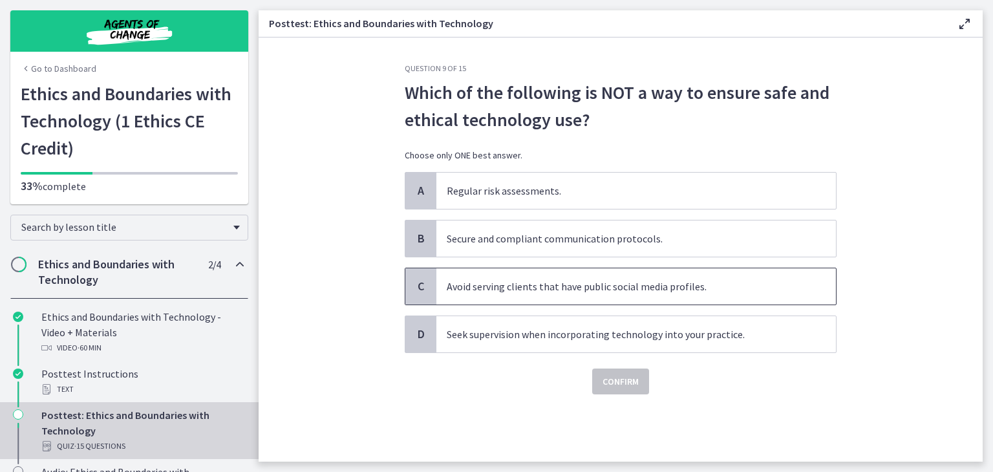
click at [460, 293] on p "Avoid serving clients that have public social media profiles." at bounding box center [623, 287] width 353 height 16
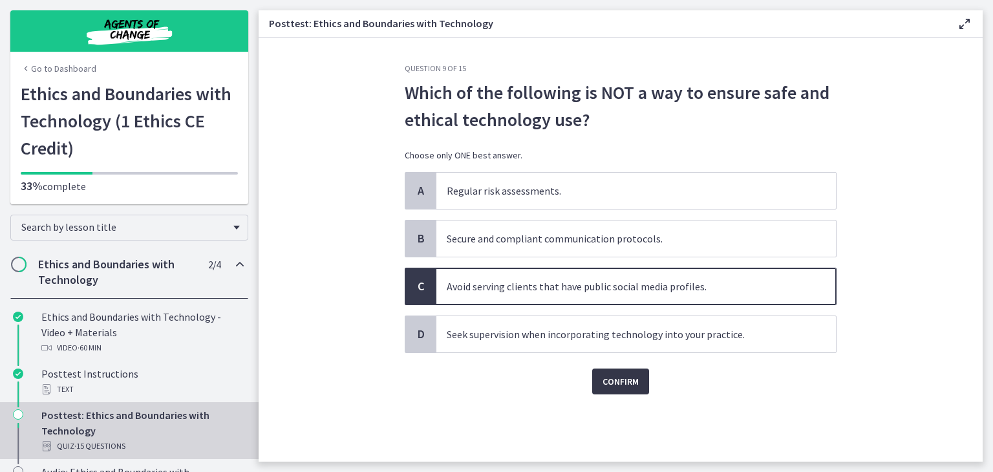
click at [616, 384] on span "Confirm" at bounding box center [620, 382] width 36 height 16
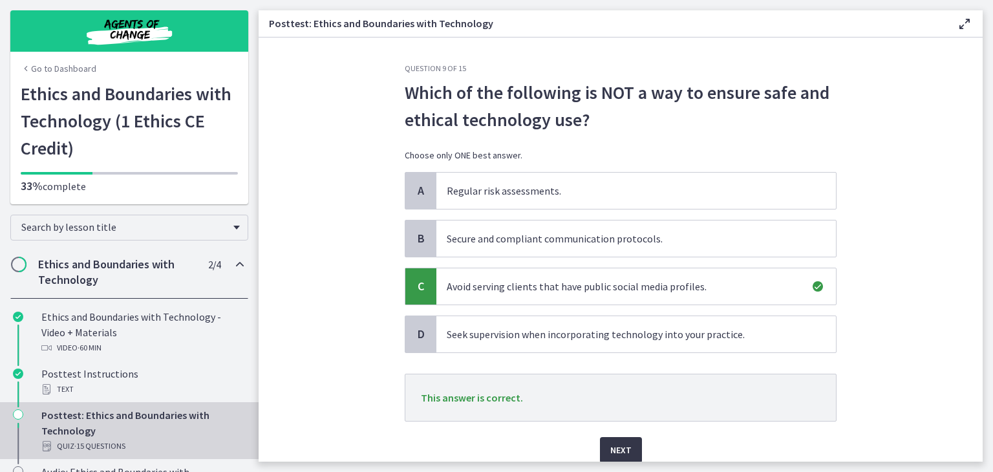
click at [620, 450] on span "Next" at bounding box center [620, 450] width 21 height 16
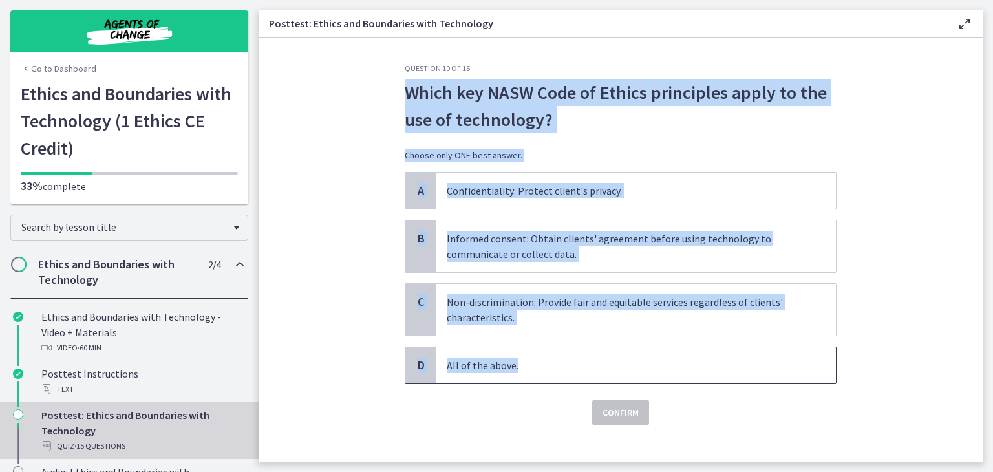
drag, startPoint x: 514, startPoint y: 365, endPoint x: 397, endPoint y: 97, distance: 292.6
click at [397, 97] on div "Question 10 of 15 Which key NASW Code of Ethics principles apply to the use of …" at bounding box center [620, 262] width 452 height 398
copy div "Which key NASW Code of Ethics principles apply to the use of technology? Choose…"
click at [302, 294] on section "Question 10 of 15 Which key NASW Code of Ethics principles apply to the use of …" at bounding box center [620, 249] width 724 height 424
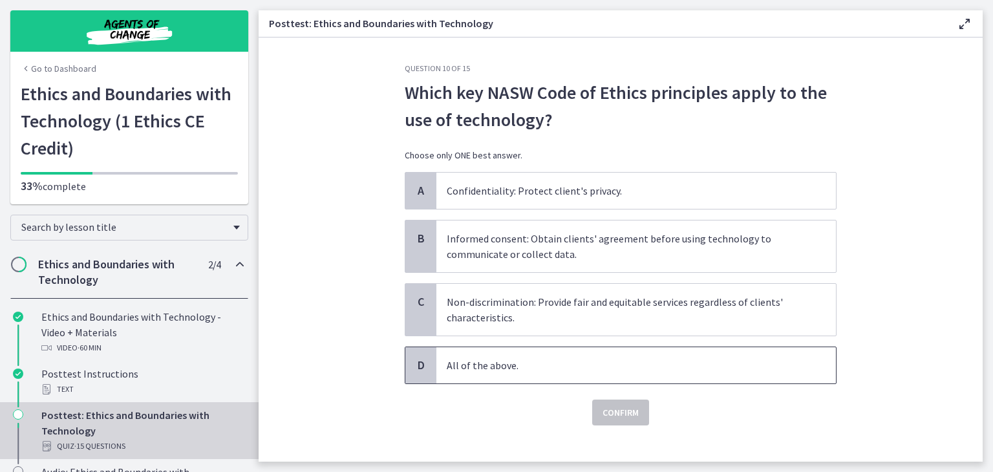
click at [518, 364] on p "All of the above." at bounding box center [623, 365] width 353 height 16
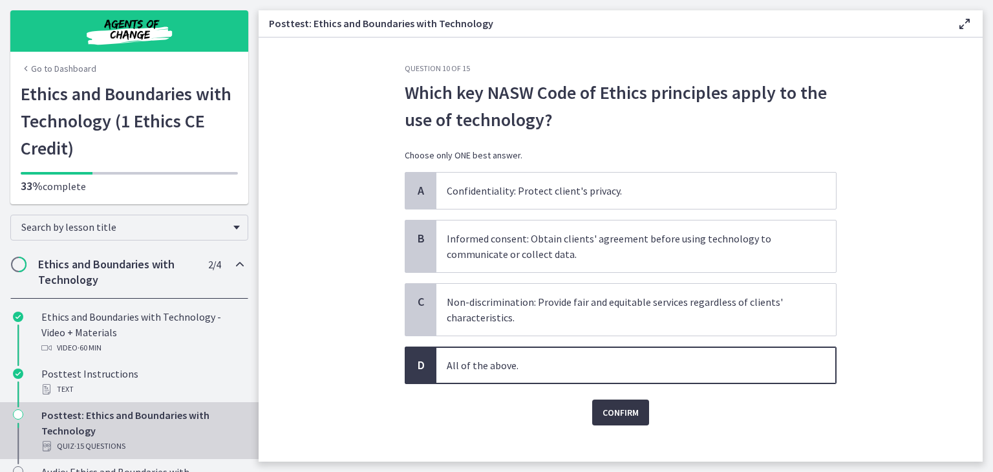
click at [612, 409] on span "Confirm" at bounding box center [620, 413] width 36 height 16
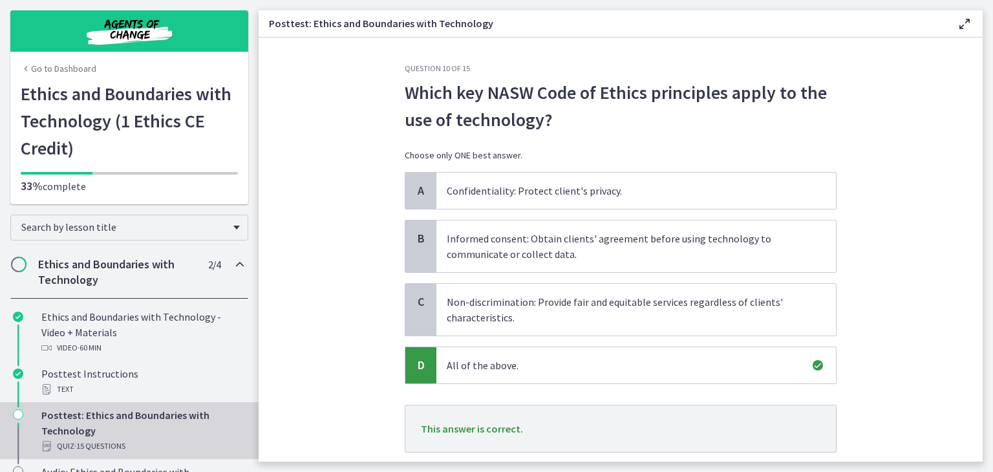
scroll to position [83, 0]
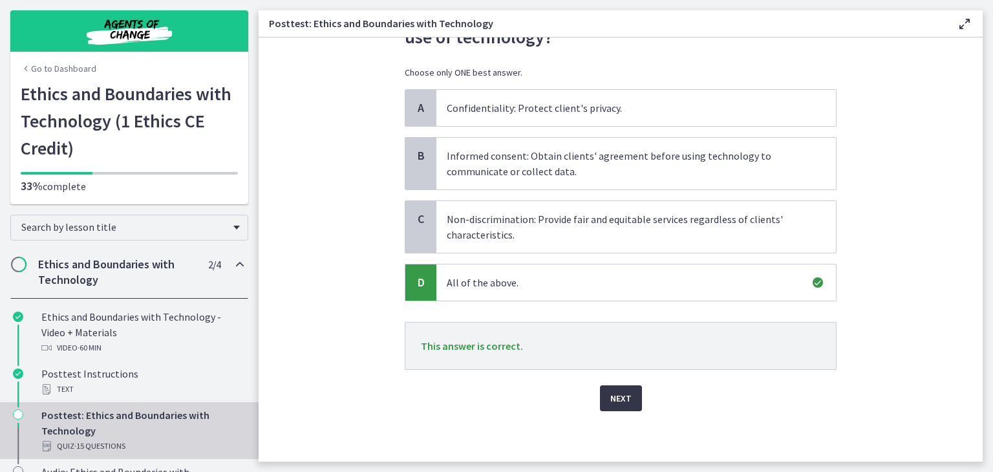
click at [610, 399] on span "Next" at bounding box center [620, 398] width 21 height 16
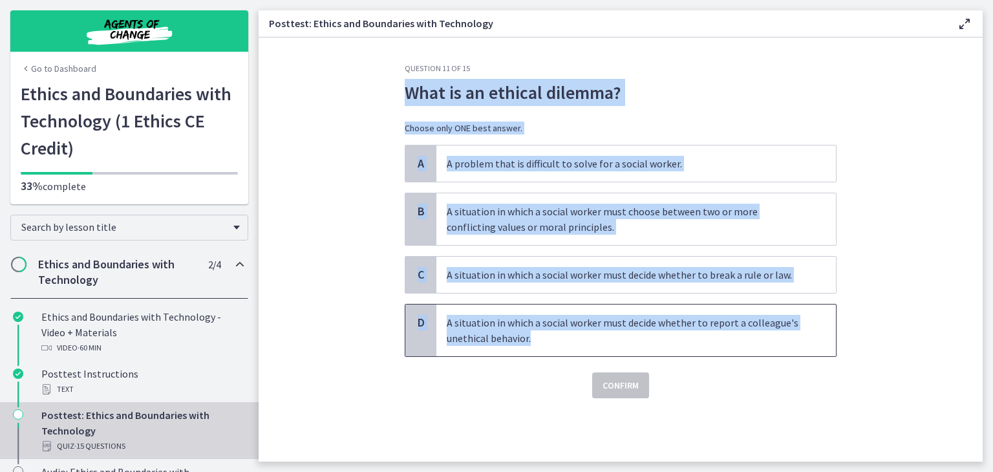
drag, startPoint x: 401, startPoint y: 88, endPoint x: 691, endPoint y: 337, distance: 382.2
click at [691, 337] on div "Question 11 of 15 What is an ethical dilemma? Choose only ONE best answer. A A …" at bounding box center [620, 262] width 452 height 398
click at [445, 93] on p "What is an ethical dilemma?" at bounding box center [621, 92] width 432 height 27
drag, startPoint x: 405, startPoint y: 90, endPoint x: 620, endPoint y: 335, distance: 325.1
click at [620, 335] on div "Question 11 of 15 What is an ethical dilemma? Choose only ONE best answer. A A …" at bounding box center [621, 230] width 432 height 335
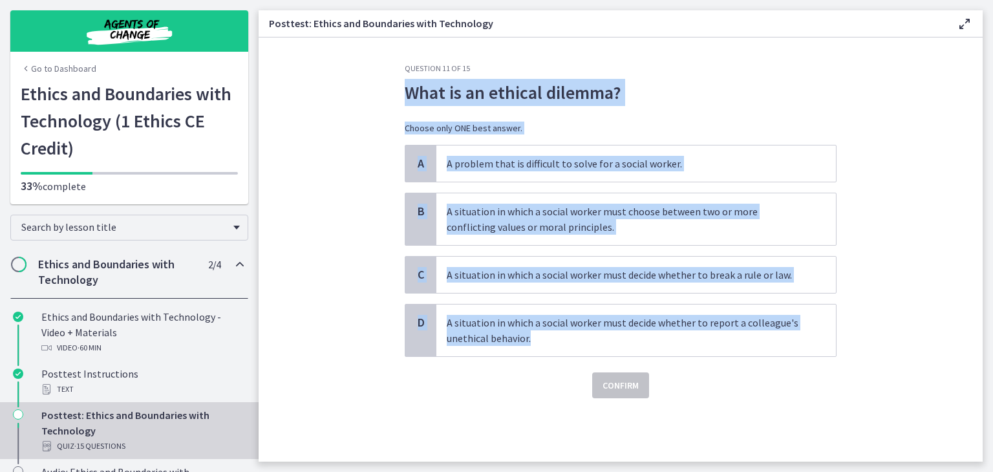
click at [362, 272] on section "Question 11 of 15 What is an ethical dilemma? Choose only ONE best answer. A A …" at bounding box center [620, 249] width 724 height 424
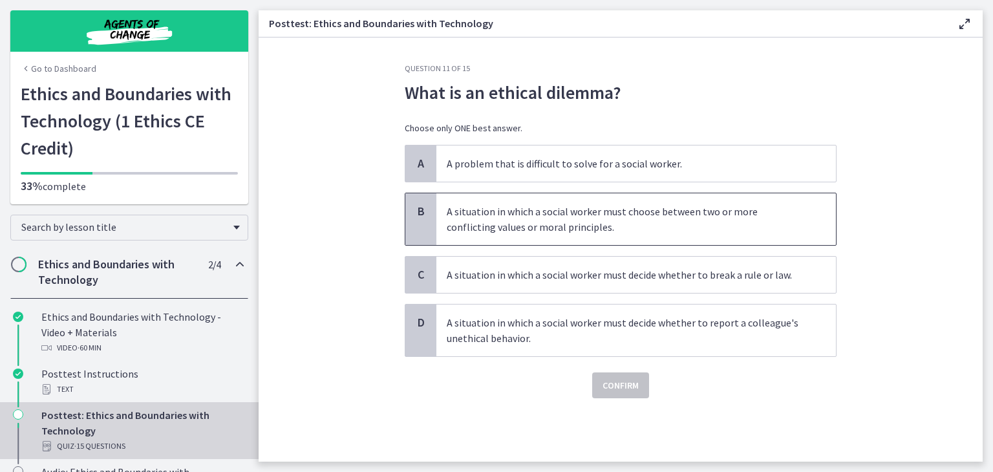
click at [461, 233] on p "A situation in which a social worker must choose between two or more conflictin…" at bounding box center [623, 219] width 353 height 31
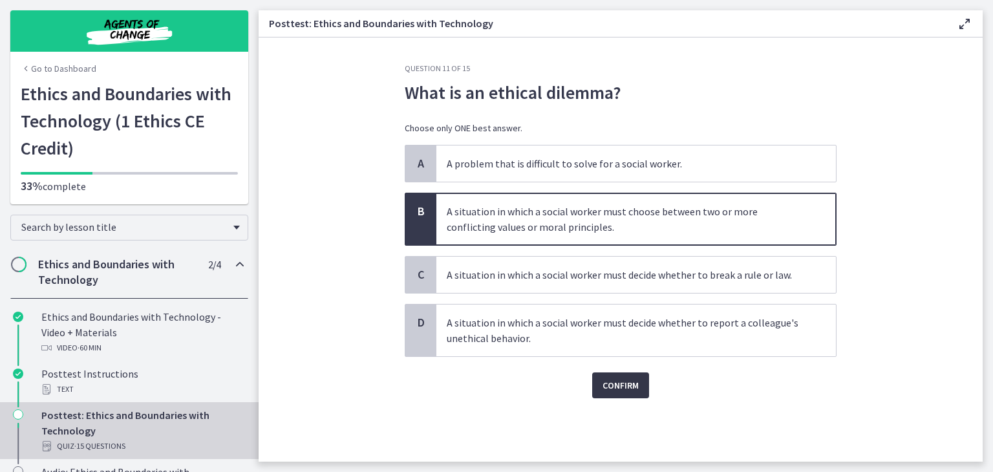
click at [616, 388] on span "Confirm" at bounding box center [620, 385] width 36 height 16
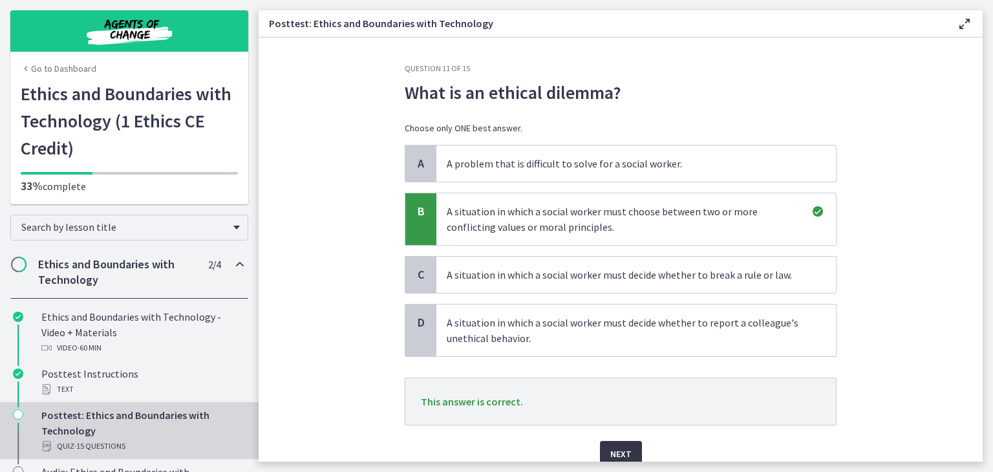
click at [620, 447] on span "Next" at bounding box center [620, 454] width 21 height 16
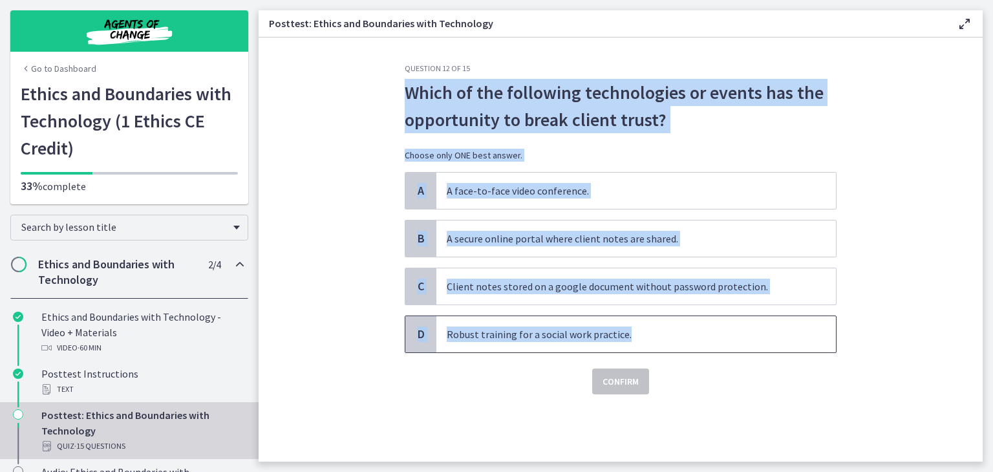
drag, startPoint x: 403, startPoint y: 83, endPoint x: 644, endPoint y: 324, distance: 340.0
click at [644, 324] on div "Question 12 of 15 Which of the following technologies or events has the opportu…" at bounding box center [620, 262] width 452 height 398
click at [328, 276] on section "Question 12 of 15 Which of the following technologies or events has the opportu…" at bounding box center [620, 249] width 724 height 424
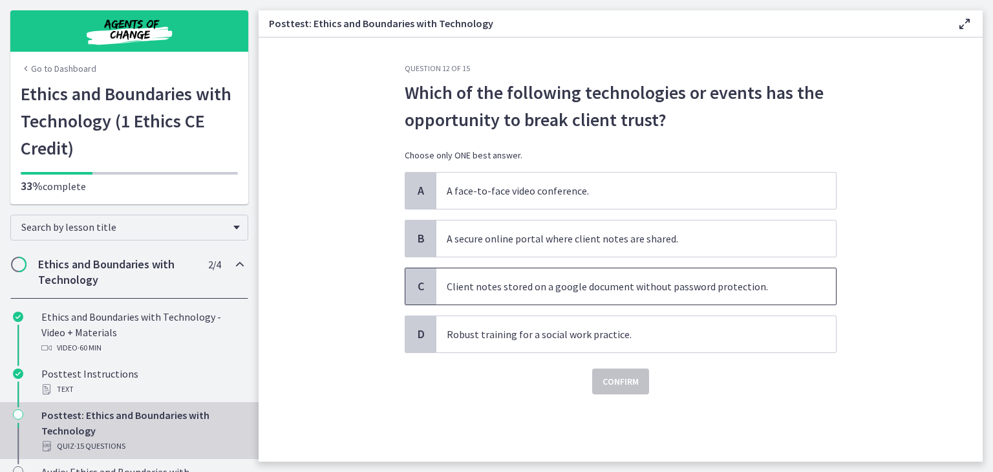
click at [483, 284] on p "Client notes stored on a google document without password protection." at bounding box center [623, 287] width 353 height 16
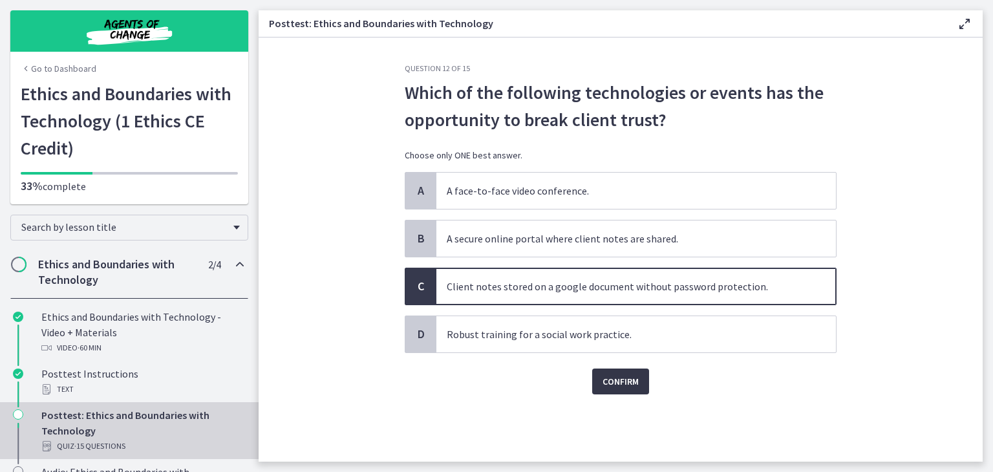
click at [620, 375] on span "Confirm" at bounding box center [620, 382] width 36 height 16
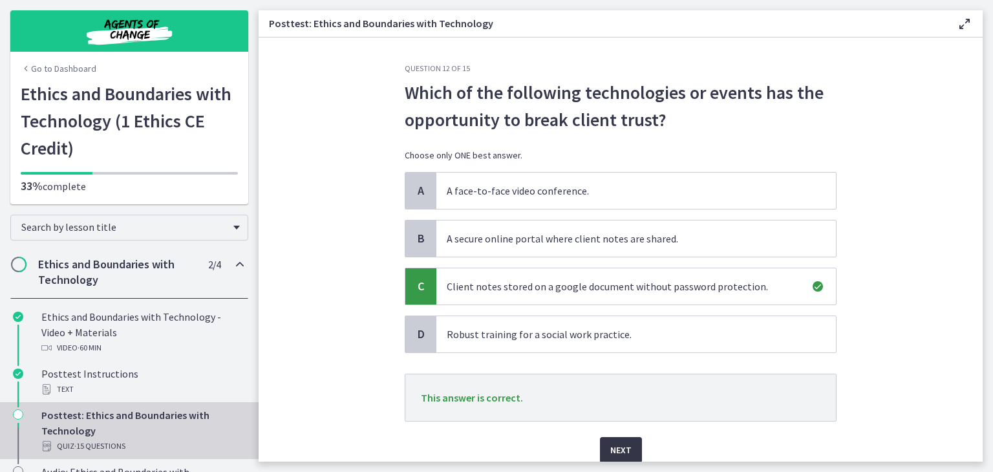
click at [618, 442] on span "Next" at bounding box center [620, 450] width 21 height 16
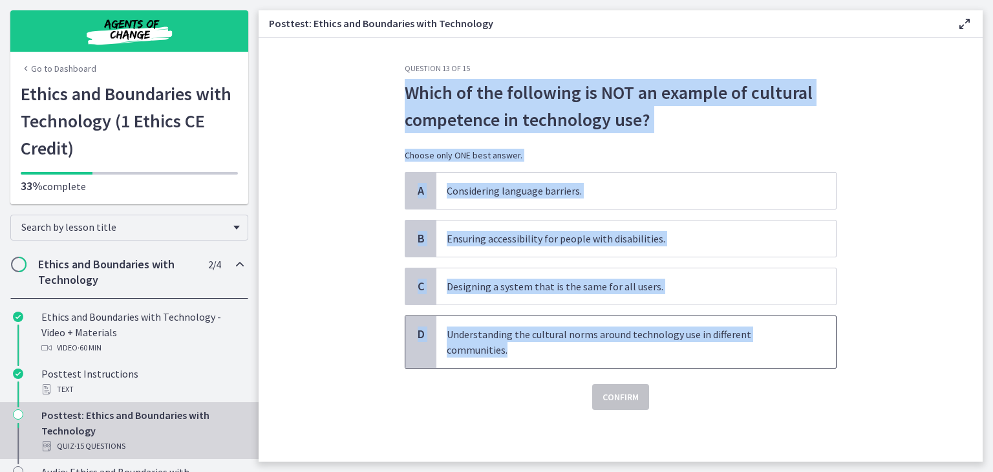
drag, startPoint x: 403, startPoint y: 85, endPoint x: 686, endPoint y: 341, distance: 381.6
click at [686, 341] on div "Question 13 of 15 Which of the following is NOT an example of cultural competen…" at bounding box center [620, 262] width 452 height 398
click at [523, 89] on p "Which of the following is NOT an example of cultural competence in technology u…" at bounding box center [621, 106] width 432 height 54
drag, startPoint x: 406, startPoint y: 83, endPoint x: 540, endPoint y: 370, distance: 316.0
click at [540, 370] on div "Question 13 of 15 Which of the following is NOT an example of cultural competen…" at bounding box center [621, 236] width 432 height 346
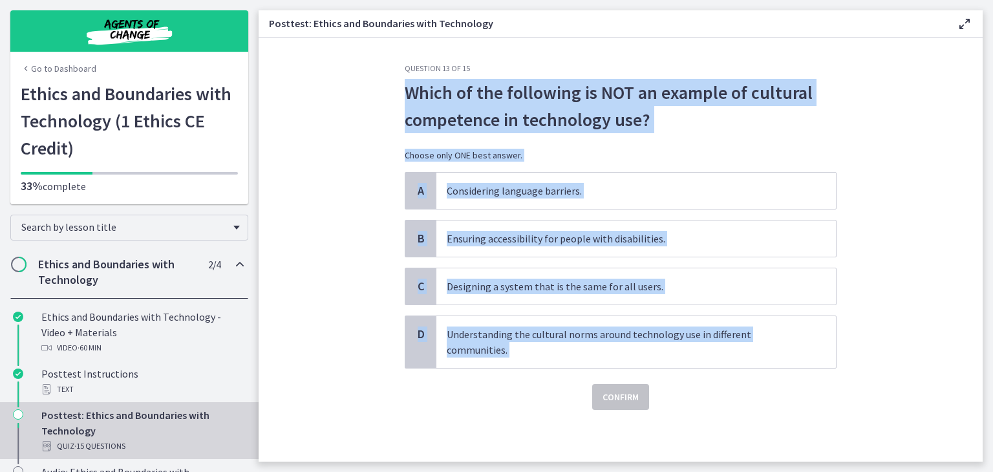
click at [311, 229] on section "Question 13 of 15 Which of the following is NOT an example of cultural competen…" at bounding box center [620, 249] width 724 height 424
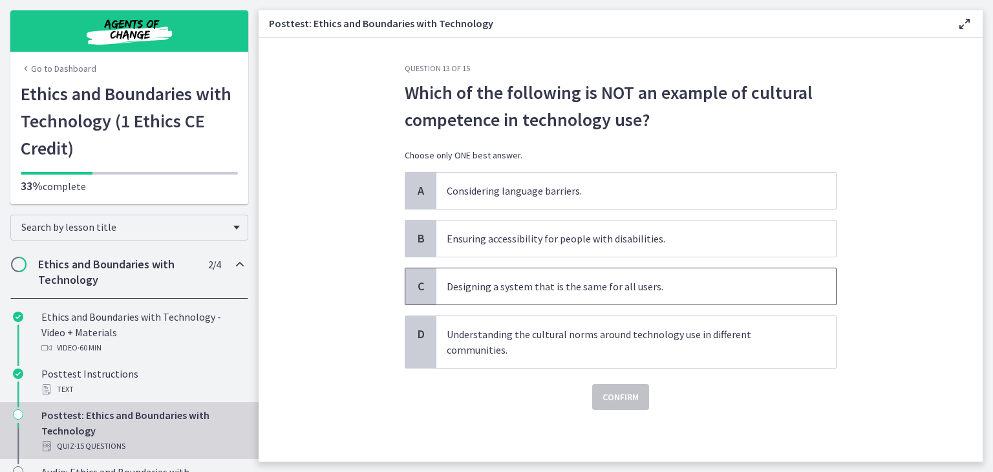
click at [500, 292] on p "Designing a system that is the same for all users." at bounding box center [623, 287] width 353 height 16
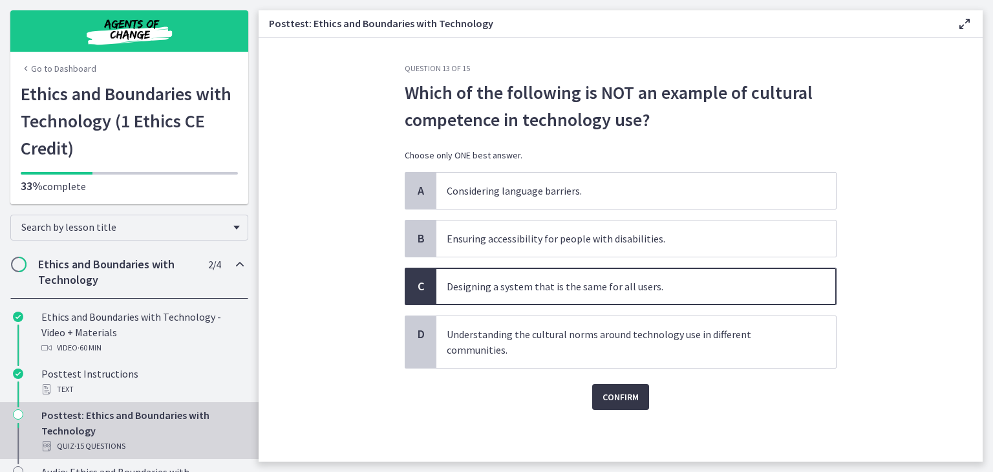
click at [638, 397] on span "Confirm" at bounding box center [620, 397] width 36 height 16
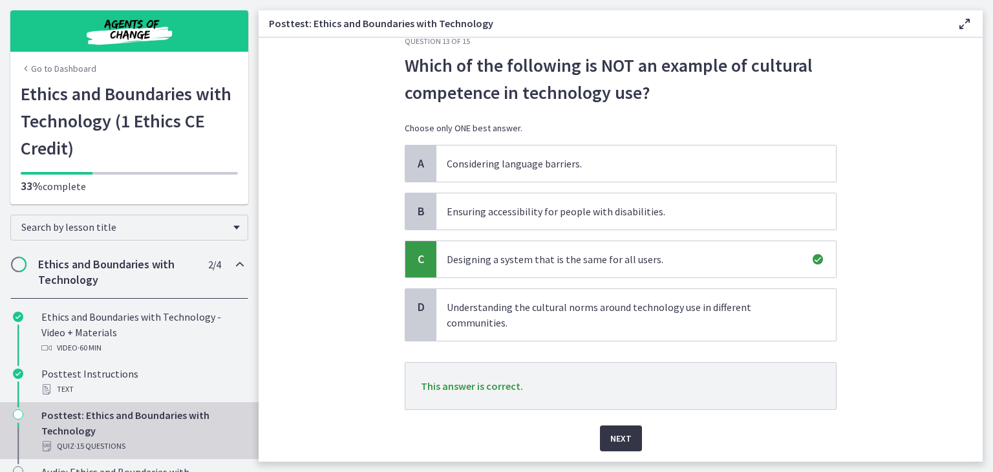
scroll to position [30, 0]
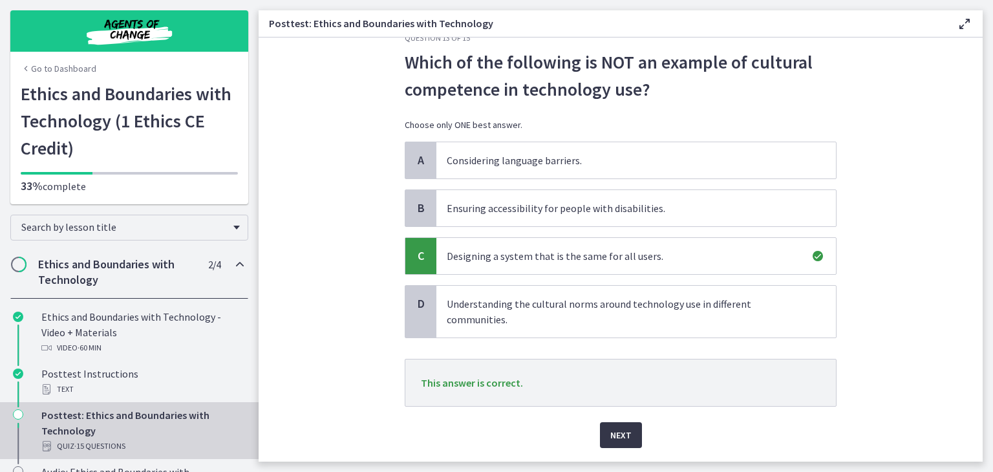
click at [610, 437] on span "Next" at bounding box center [620, 435] width 21 height 16
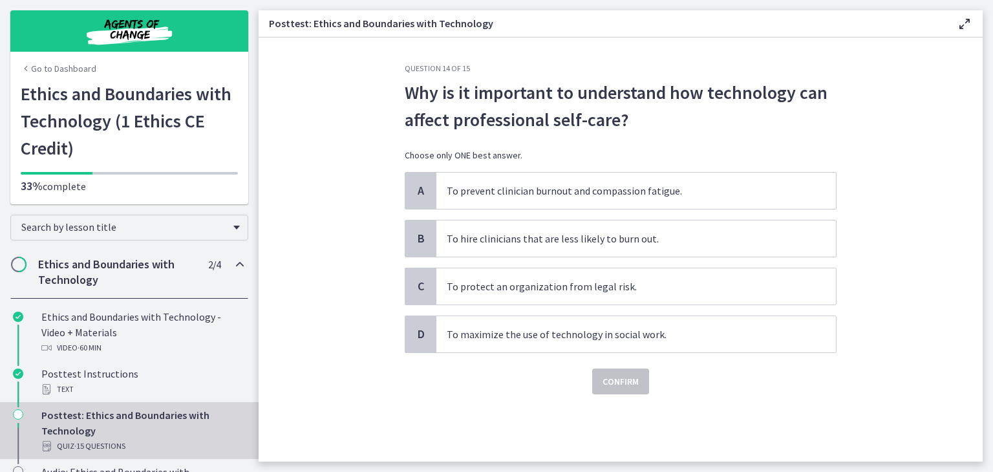
scroll to position [0, 0]
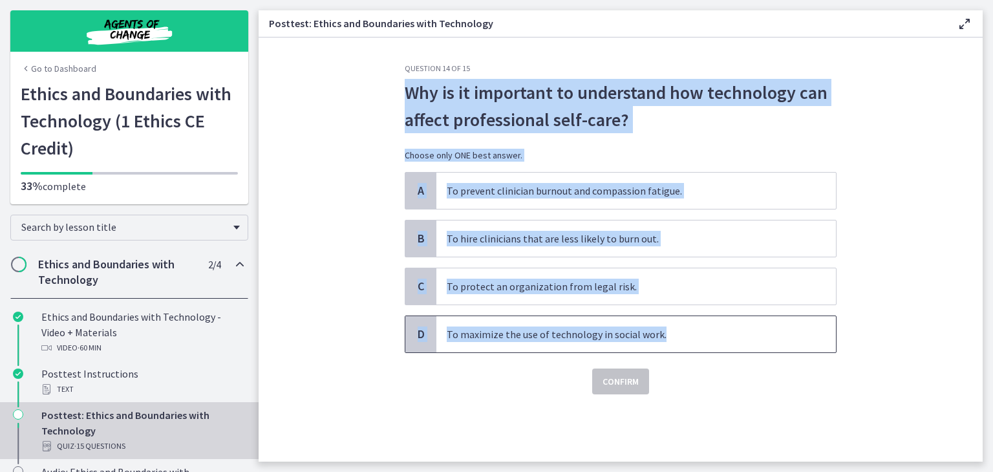
drag, startPoint x: 663, startPoint y: 335, endPoint x: 408, endPoint y: 100, distance: 346.6
click at [408, 100] on div "Question 14 of 15 Why is it important to understand how technology can affect p…" at bounding box center [621, 228] width 432 height 331
click at [435, 102] on p "Why is it important to understand how technology can affect professional self-c…" at bounding box center [621, 106] width 432 height 54
drag, startPoint x: 659, startPoint y: 327, endPoint x: 410, endPoint y: 86, distance: 345.9
click at [410, 86] on div "Question 14 of 15 Why is it important to understand how technology can affect p…" at bounding box center [621, 228] width 432 height 331
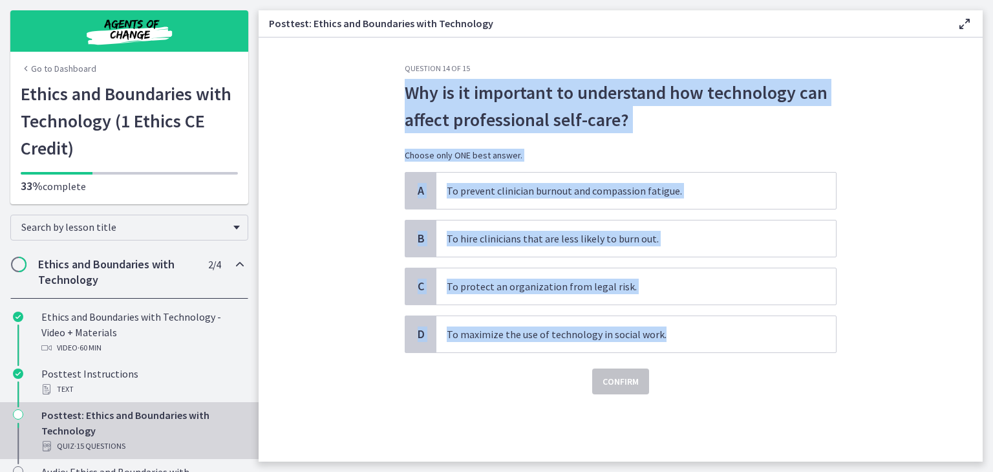
click at [432, 94] on p "Why is it important to understand how technology can affect professional self-c…" at bounding box center [621, 106] width 432 height 54
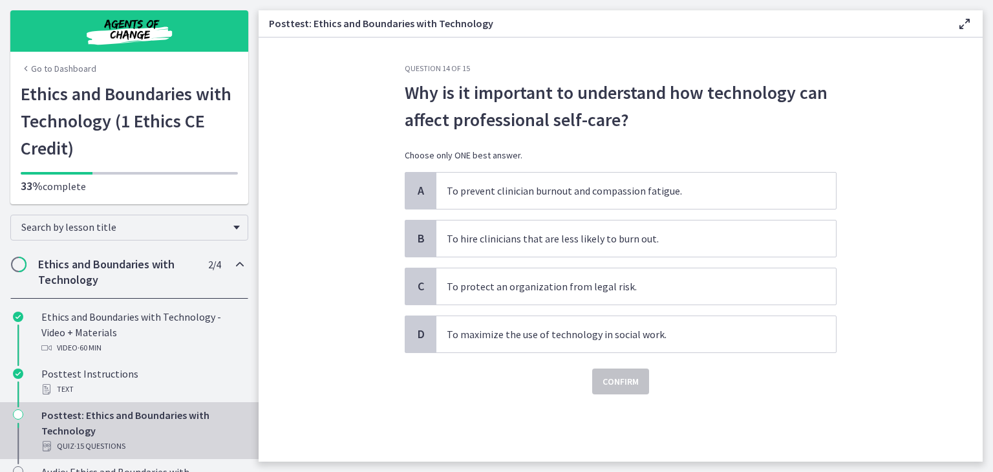
click at [395, 88] on div "Question 14 of 15 Why is it important to understand how technology can affect p…" at bounding box center [620, 262] width 452 height 398
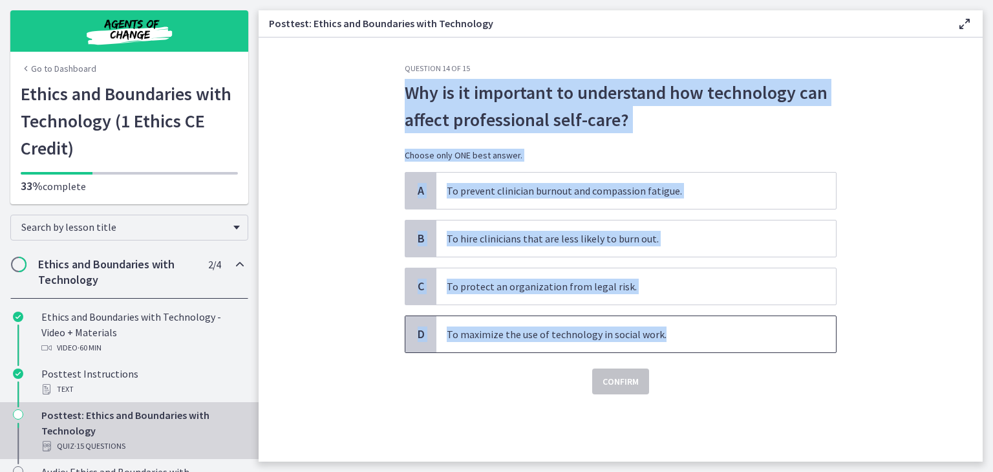
drag, startPoint x: 406, startPoint y: 89, endPoint x: 690, endPoint y: 335, distance: 374.7
click at [690, 335] on div "Question 14 of 15 Why is it important to understand how technology can affect p…" at bounding box center [621, 228] width 432 height 331
click at [493, 106] on p "Why is it important to understand how technology can affect professional self-c…" at bounding box center [621, 106] width 432 height 54
drag, startPoint x: 408, startPoint y: 83, endPoint x: 670, endPoint y: 329, distance: 359.4
click at [670, 329] on div "Question 14 of 15 Why is it important to understand how technology can affect p…" at bounding box center [621, 228] width 432 height 331
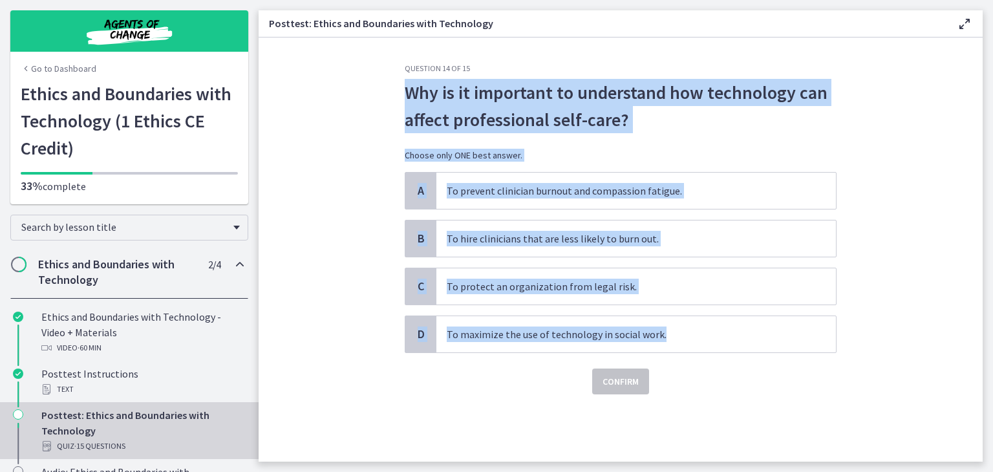
click at [516, 110] on p "Why is it important to understand how technology can affect professional self-c…" at bounding box center [621, 106] width 432 height 54
drag, startPoint x: 667, startPoint y: 334, endPoint x: 401, endPoint y: 83, distance: 365.7
click at [401, 83] on div "Question 14 of 15 Why is it important to understand how technology can affect p…" at bounding box center [620, 262] width 452 height 398
click at [422, 97] on p "Why is it important to understand how technology can affect professional self-c…" at bounding box center [621, 106] width 432 height 54
drag, startPoint x: 405, startPoint y: 90, endPoint x: 666, endPoint y: 330, distance: 354.9
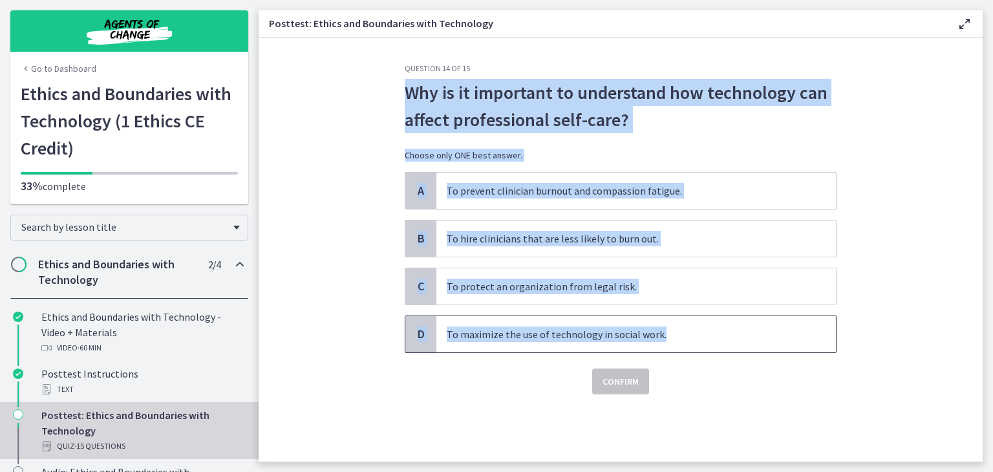
click at [666, 330] on div "Question 14 of 15 Why is it important to understand how technology can affect p…" at bounding box center [621, 228] width 432 height 331
click at [337, 238] on section "Question 14 of 15 Why is it important to understand how technology can affect p…" at bounding box center [620, 249] width 724 height 424
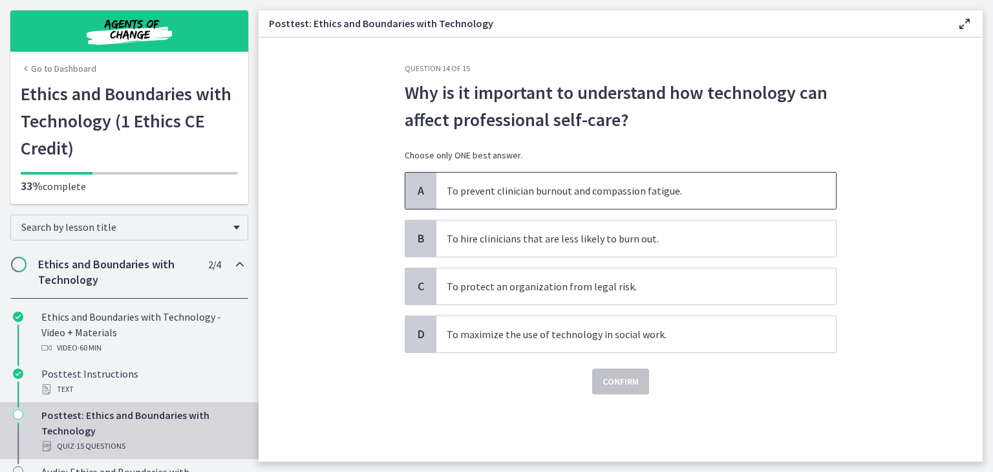
click at [501, 187] on p "To prevent clinician burnout and compassion fatigue." at bounding box center [623, 191] width 353 height 16
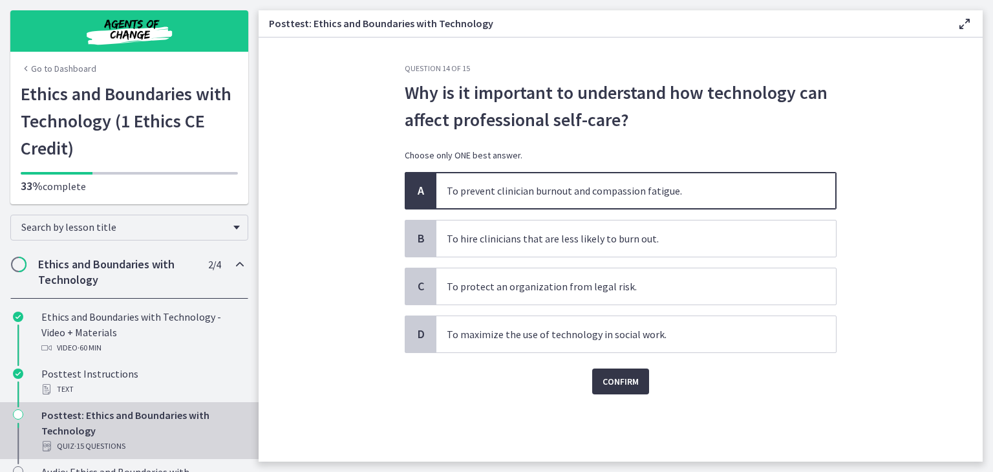
click at [629, 388] on button "Confirm" at bounding box center [620, 381] width 57 height 26
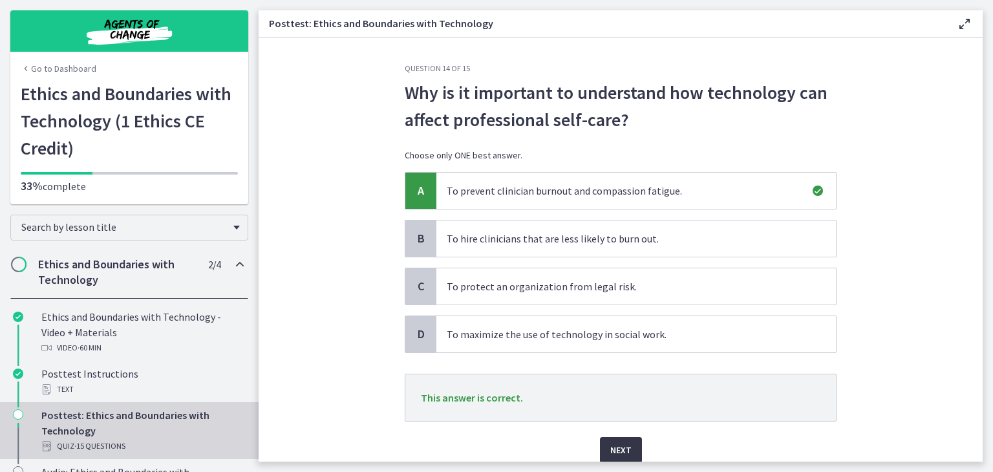
click at [613, 447] on span "Next" at bounding box center [620, 450] width 21 height 16
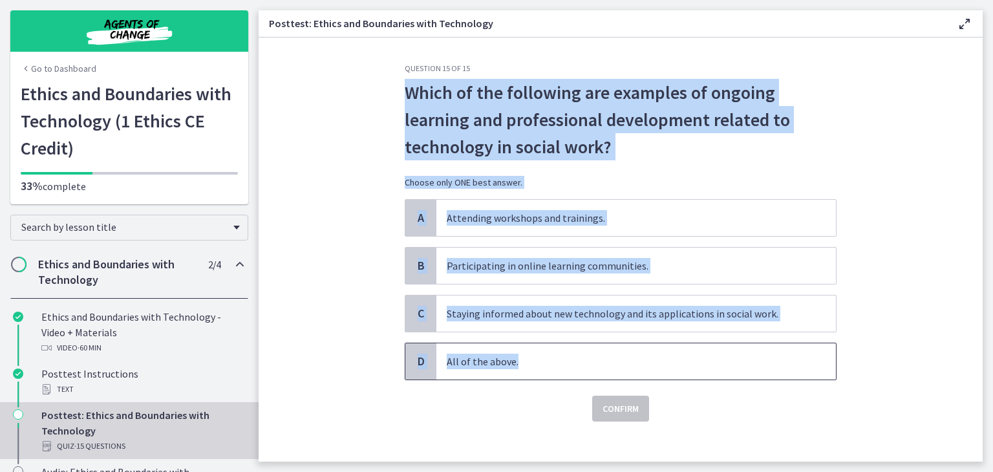
drag, startPoint x: 401, startPoint y: 91, endPoint x: 578, endPoint y: 346, distance: 310.1
click at [578, 346] on div "Question 15 of 15 Which of the following are examples of ongoing learning and p…" at bounding box center [621, 242] width 432 height 358
click at [302, 264] on section "Question 15 of 15 Which of the following are examples of ongoing learning and p…" at bounding box center [620, 249] width 724 height 424
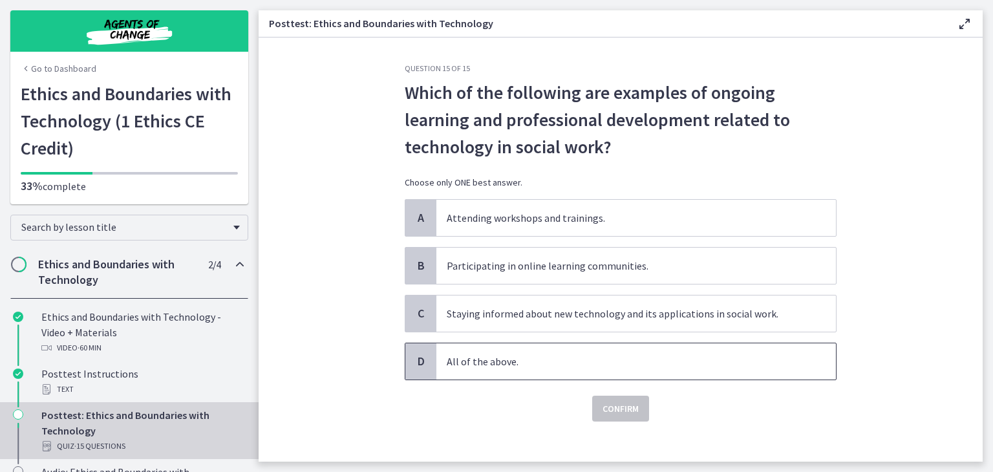
click at [504, 363] on p "All of the above." at bounding box center [623, 361] width 353 height 16
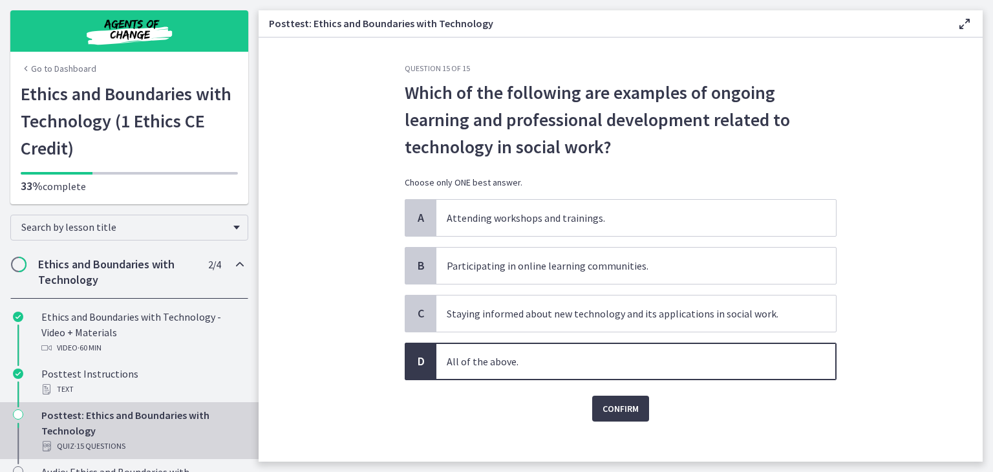
scroll to position [10, 0]
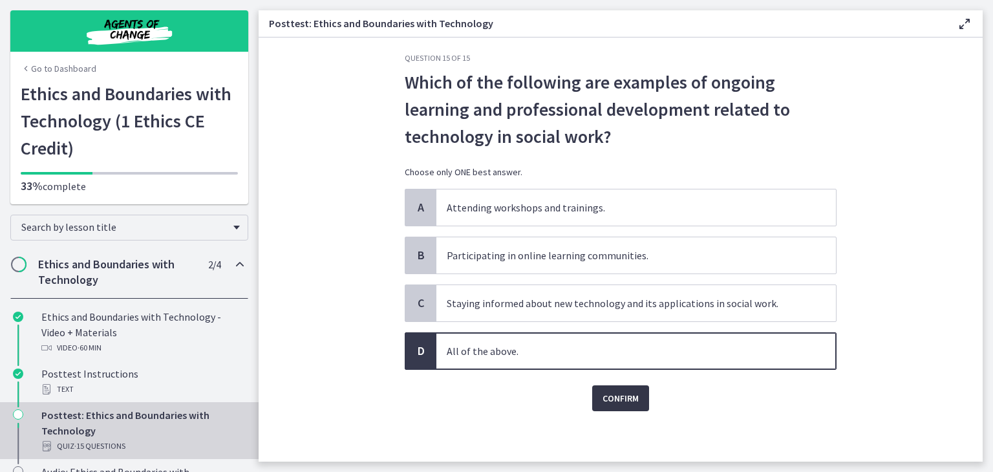
click at [626, 404] on span "Confirm" at bounding box center [620, 398] width 36 height 16
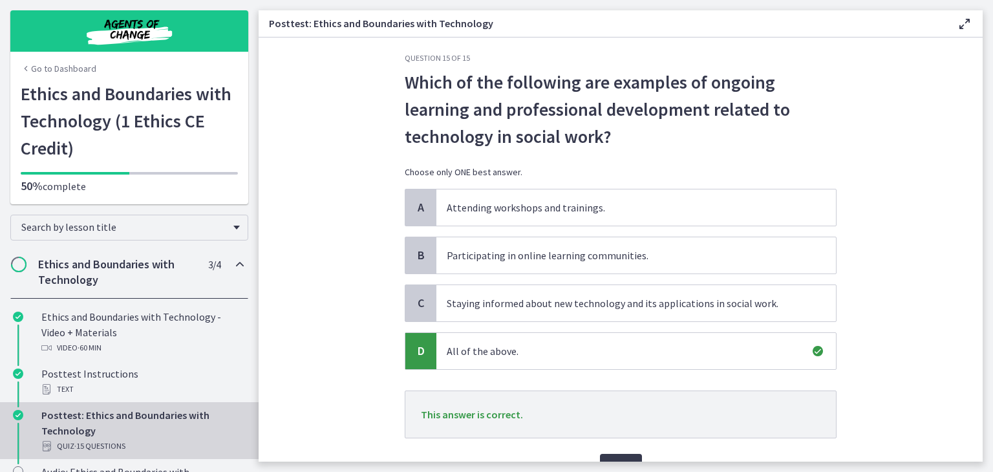
scroll to position [79, 0]
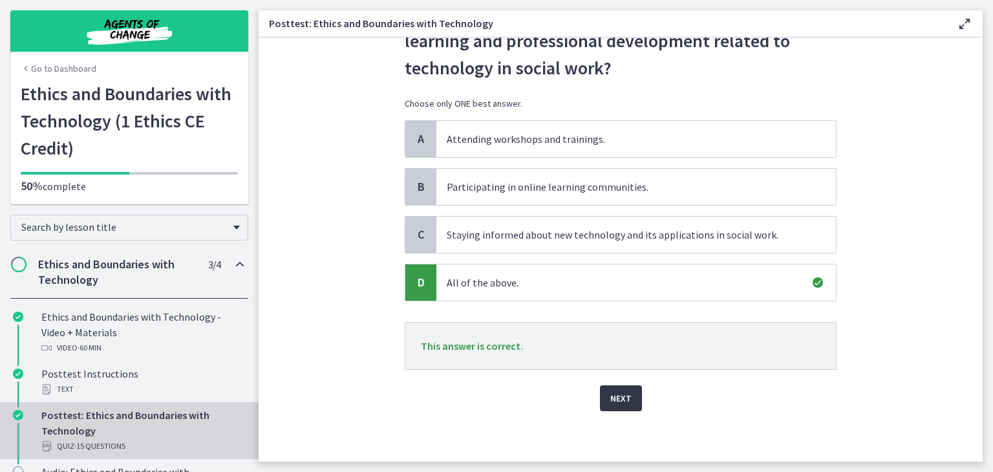
click at [611, 391] on span "Next" at bounding box center [620, 398] width 21 height 16
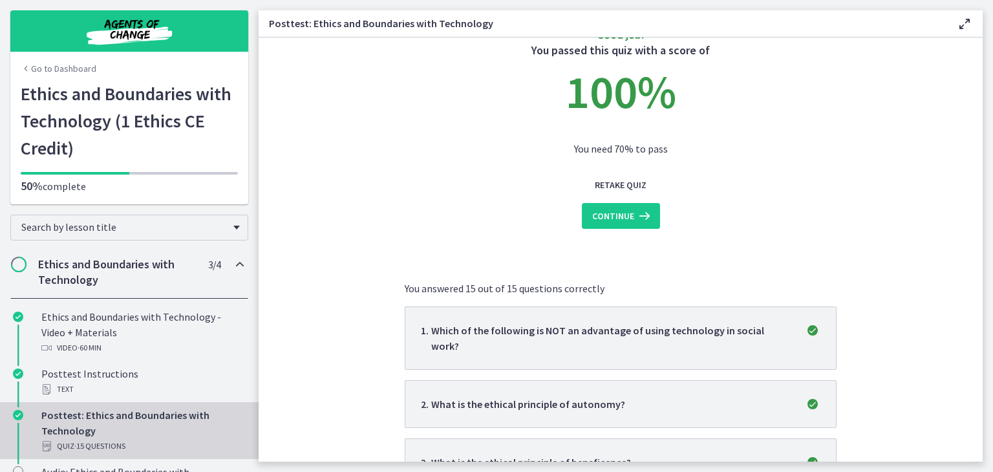
scroll to position [36, 0]
click at [610, 205] on button "Continue" at bounding box center [621, 216] width 78 height 26
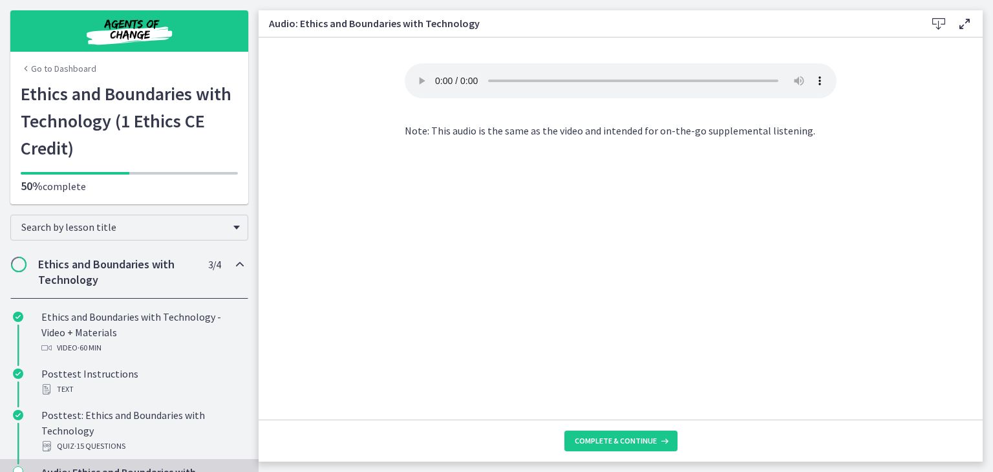
click at [622, 404] on div "Your browser doesn't support the audio element. Download it here Note: This aud…" at bounding box center [620, 241] width 452 height 356
click at [603, 440] on span "Complete & continue" at bounding box center [615, 441] width 82 height 10
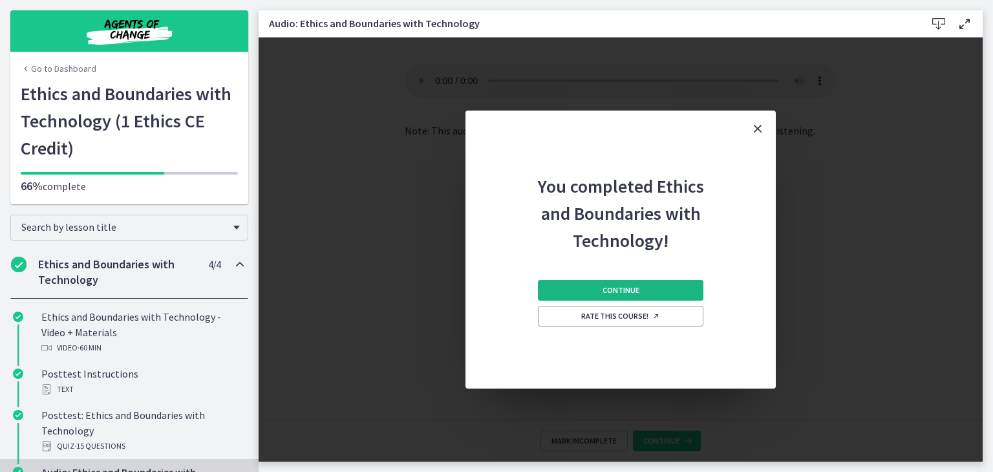
click at [660, 292] on button "Continue" at bounding box center [620, 290] width 165 height 21
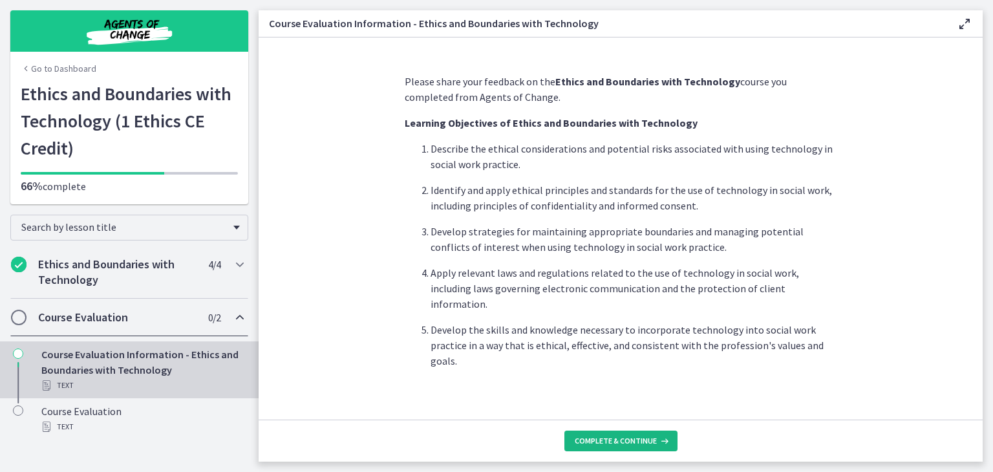
click at [613, 437] on span "Complete & continue" at bounding box center [615, 441] width 82 height 10
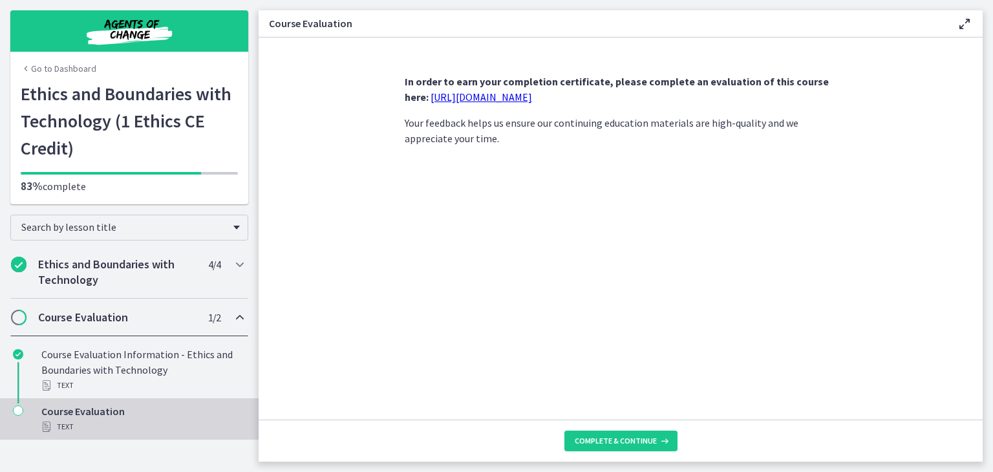
click at [542, 89] on p "In order to earn your completion certificate, please complete an evaluation of …" at bounding box center [621, 89] width 432 height 31
click at [523, 95] on link "https://forms.gle/UxaQBDSPwsdcMket5" at bounding box center [480, 96] width 101 height 13
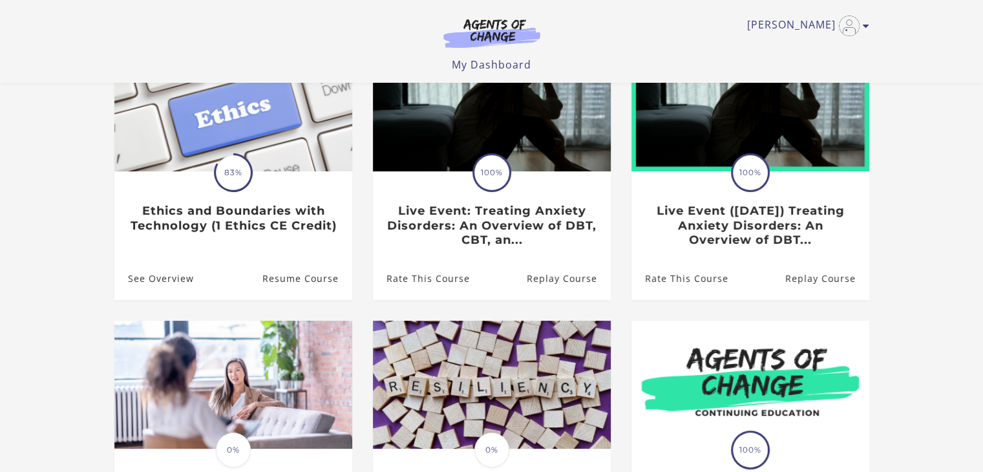
scroll to position [146, 0]
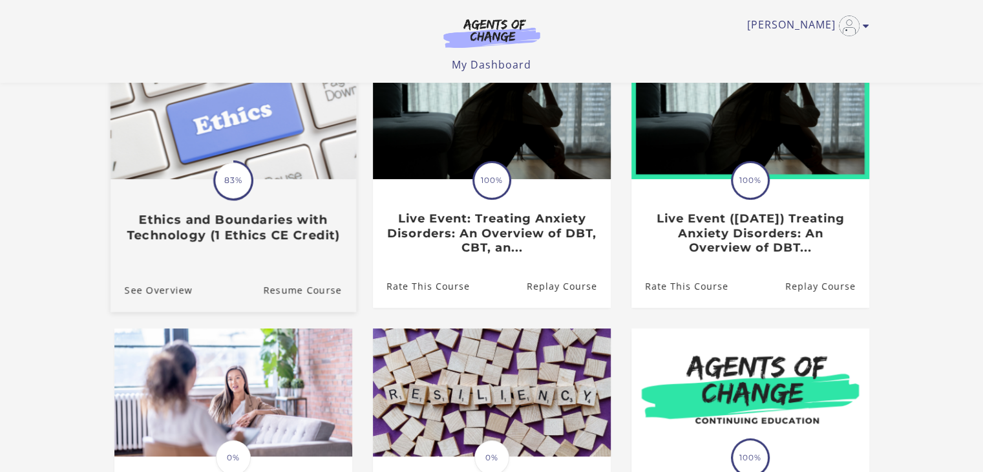
click at [207, 218] on h3 "Ethics and Boundaries with Technology (1 Ethics CE Credit)" at bounding box center [232, 228] width 217 height 30
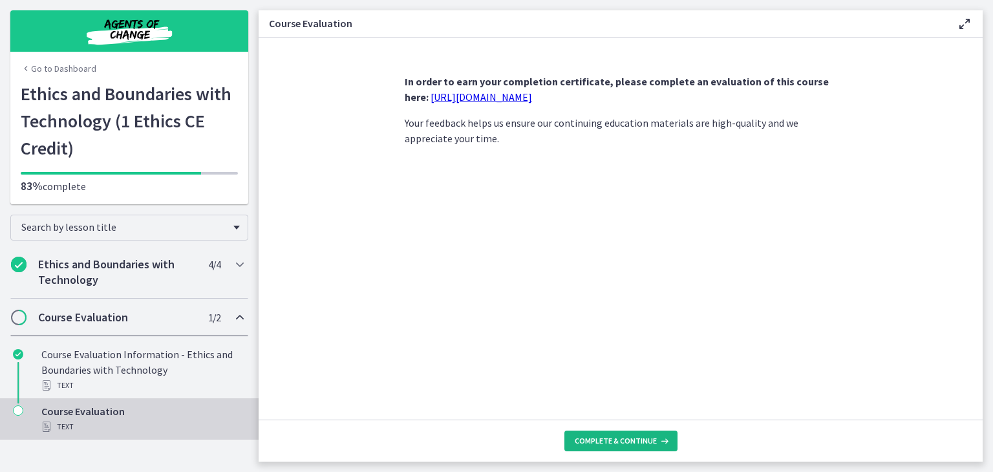
click at [619, 432] on button "Complete & continue" at bounding box center [620, 440] width 113 height 21
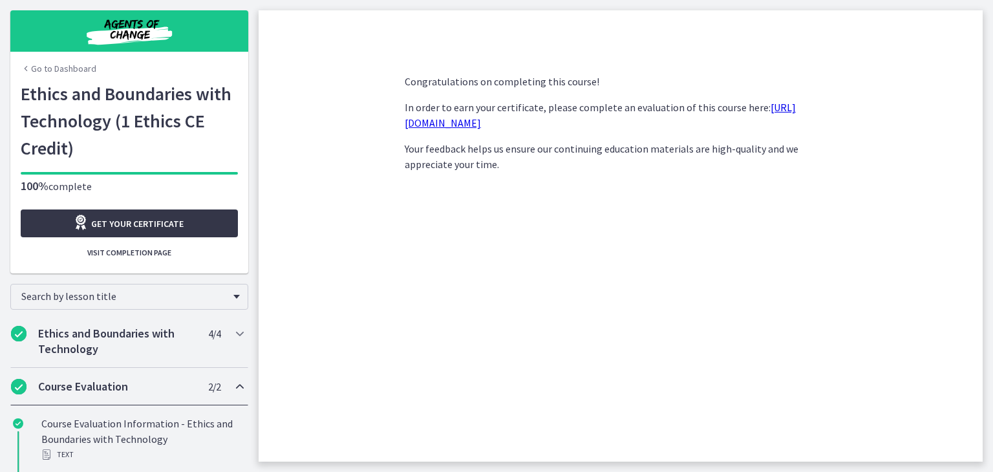
click at [137, 218] on span "Get your certificate" at bounding box center [137, 224] width 92 height 16
click at [117, 249] on span "Visit completion page" at bounding box center [129, 253] width 84 height 10
click at [105, 253] on span "Visit completion page" at bounding box center [129, 253] width 84 height 10
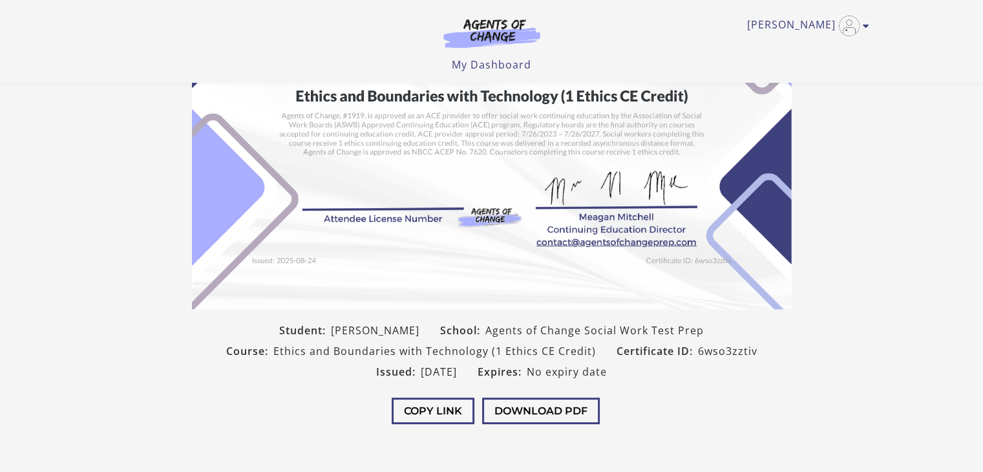
scroll to position [149, 0]
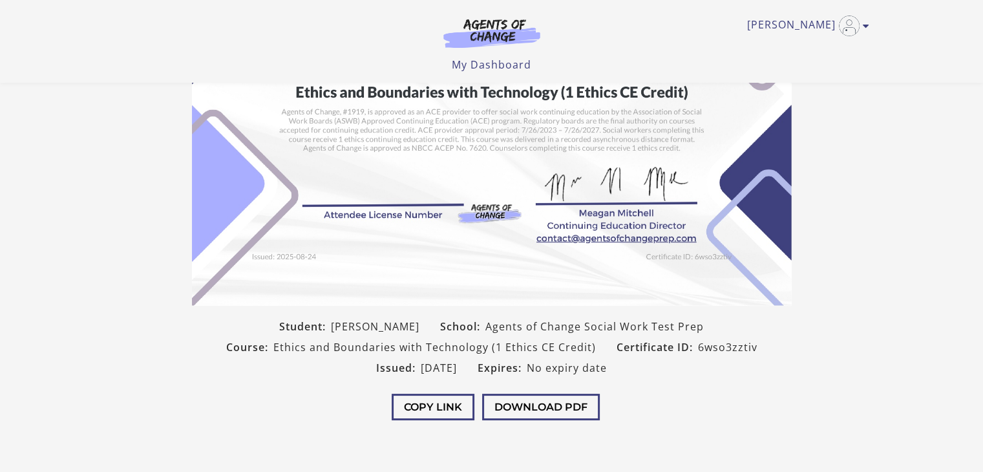
click at [271, 215] on img at bounding box center [492, 93] width 600 height 423
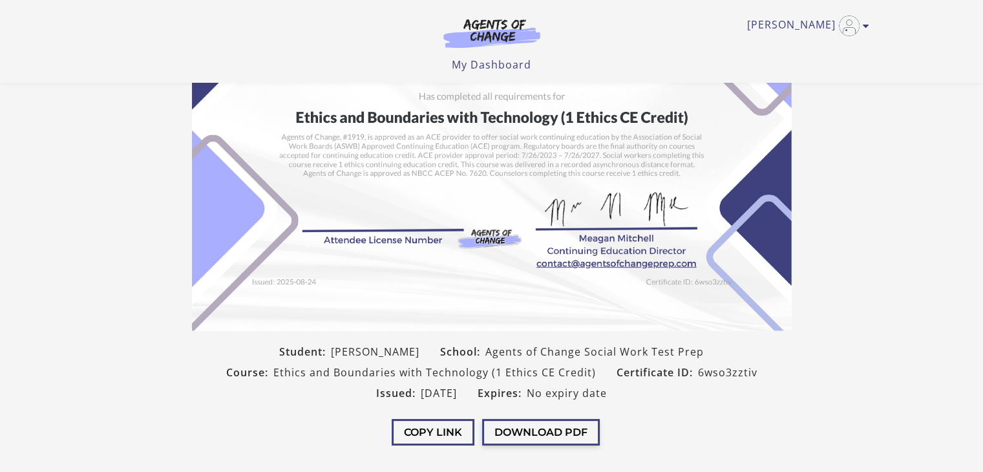
click at [516, 432] on button "Download PDF" at bounding box center [541, 432] width 118 height 26
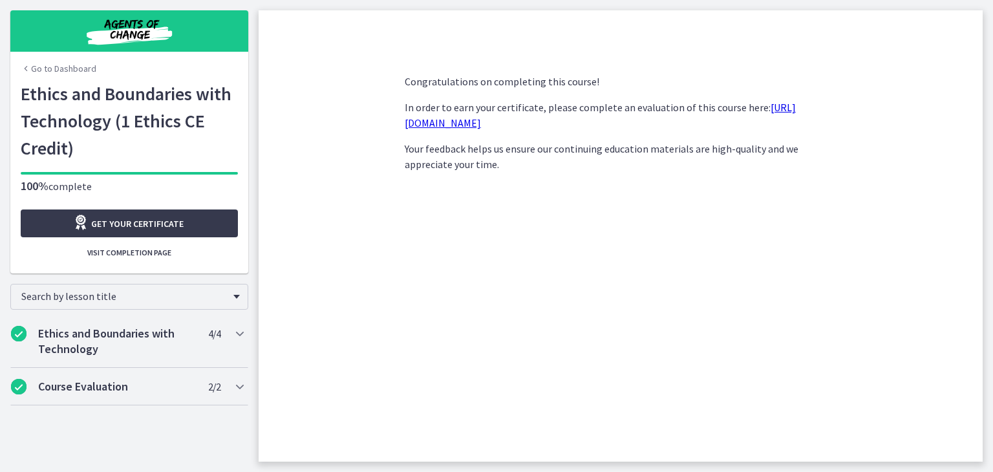
click at [128, 25] on img "Chapters" at bounding box center [129, 31] width 155 height 31
click at [56, 68] on link "Go to Dashboard" at bounding box center [59, 68] width 76 height 13
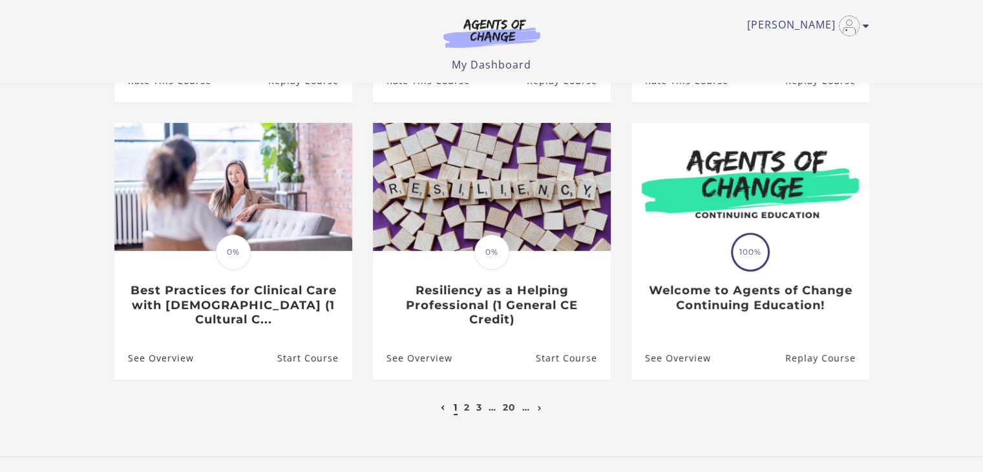
scroll to position [379, 0]
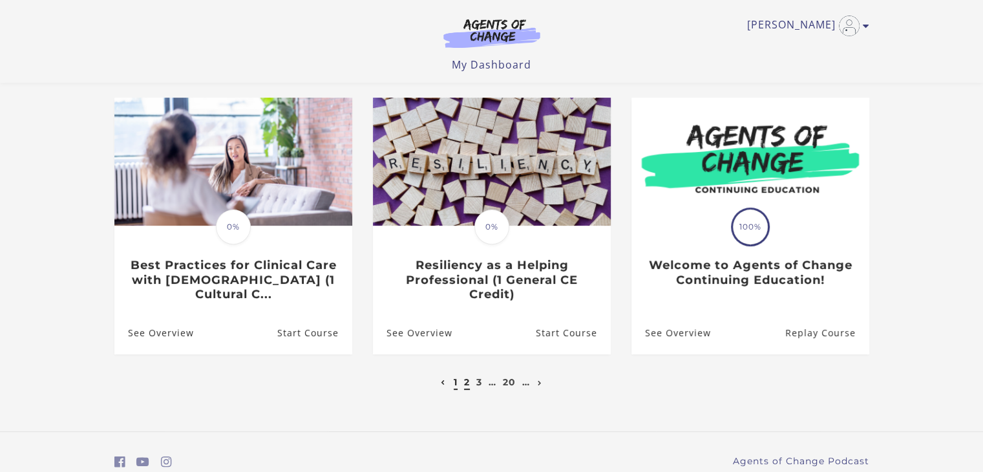
click at [466, 386] on link "2" at bounding box center [467, 382] width 6 height 12
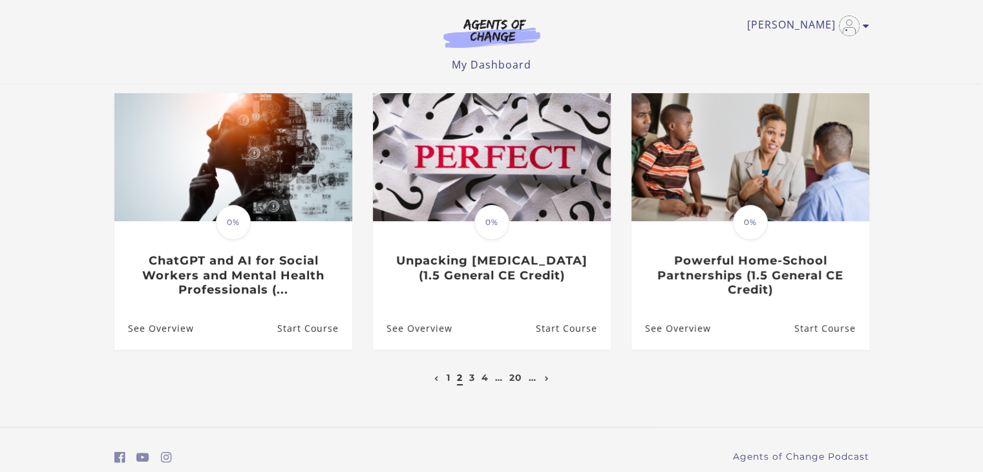
scroll to position [383, 0]
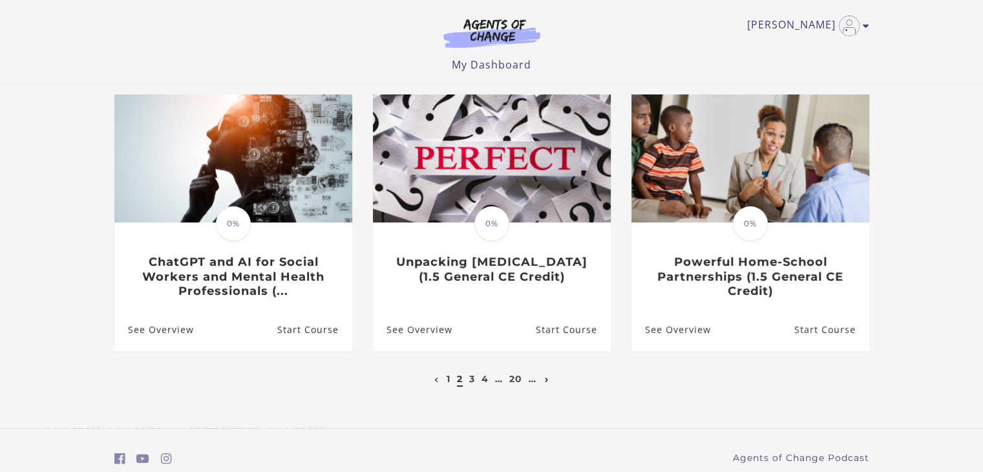
click at [547, 383] on icon "Next page" at bounding box center [547, 379] width 5 height 5
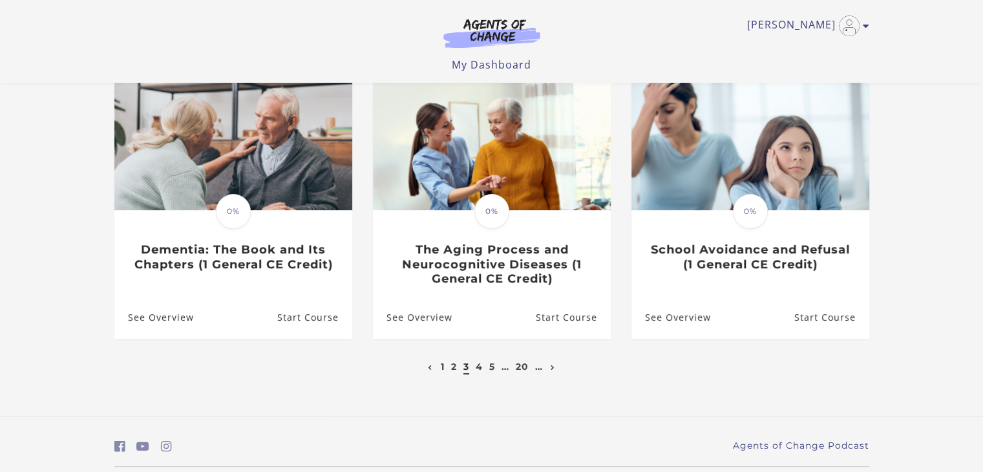
scroll to position [395, 0]
click at [553, 370] on icon "Next page" at bounding box center [553, 366] width 5 height 5
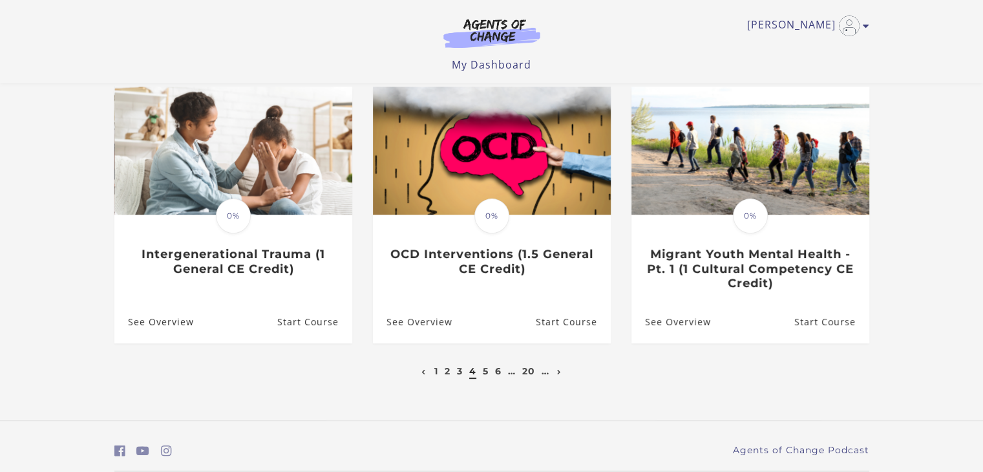
scroll to position [405, 0]
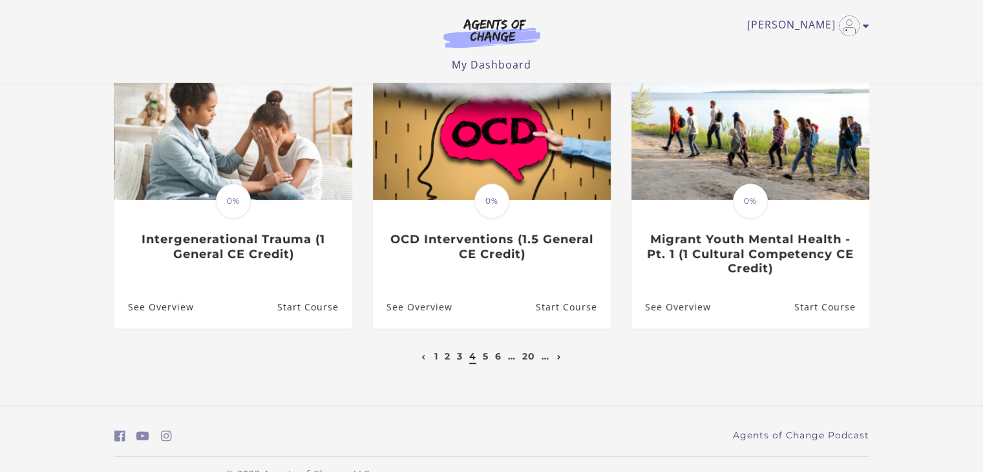
click at [560, 355] on icon "Next page" at bounding box center [559, 357] width 5 height 5
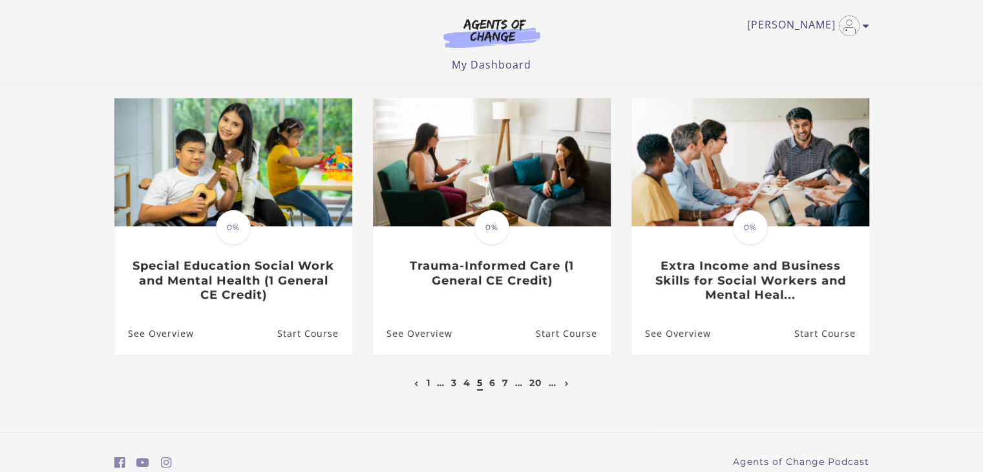
scroll to position [377, 0]
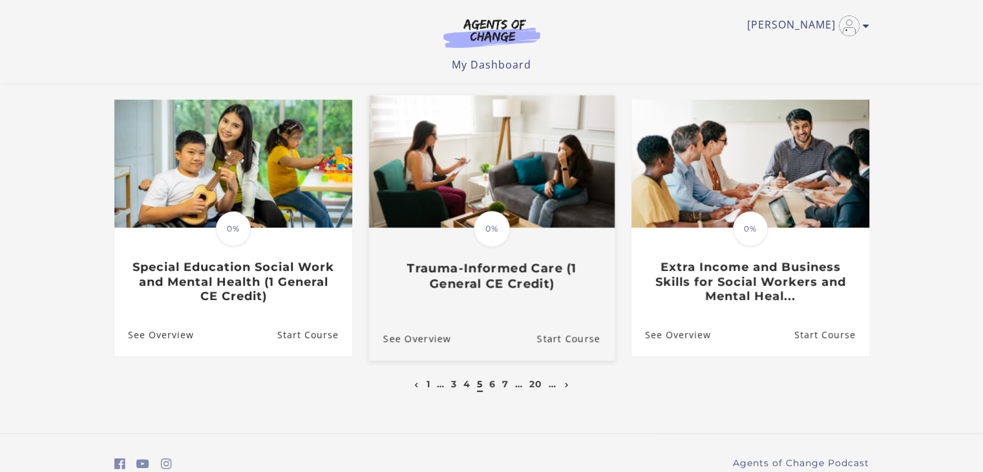
click at [483, 268] on h3 "Trauma-Informed Care (1 General CE Credit)" at bounding box center [491, 275] width 217 height 30
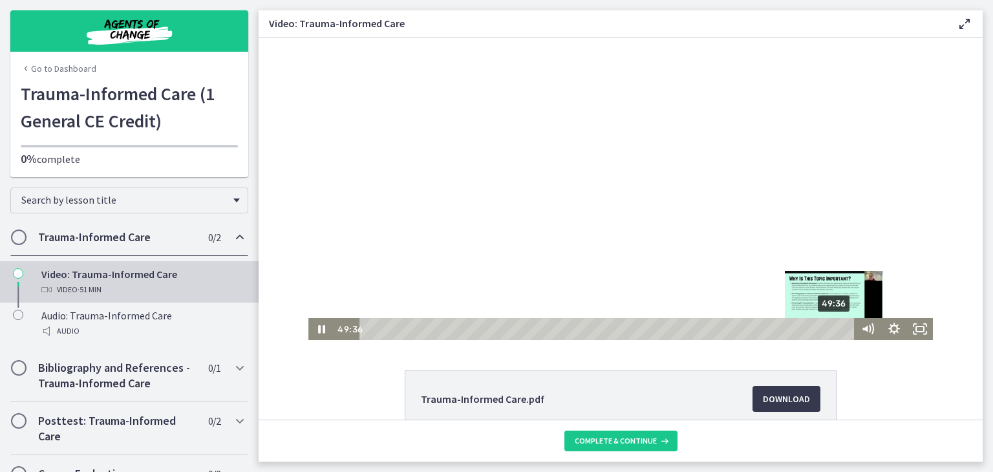
click at [830, 326] on div "49:36" at bounding box center [608, 329] width 479 height 22
click at [838, 328] on div "50:26" at bounding box center [608, 329] width 479 height 22
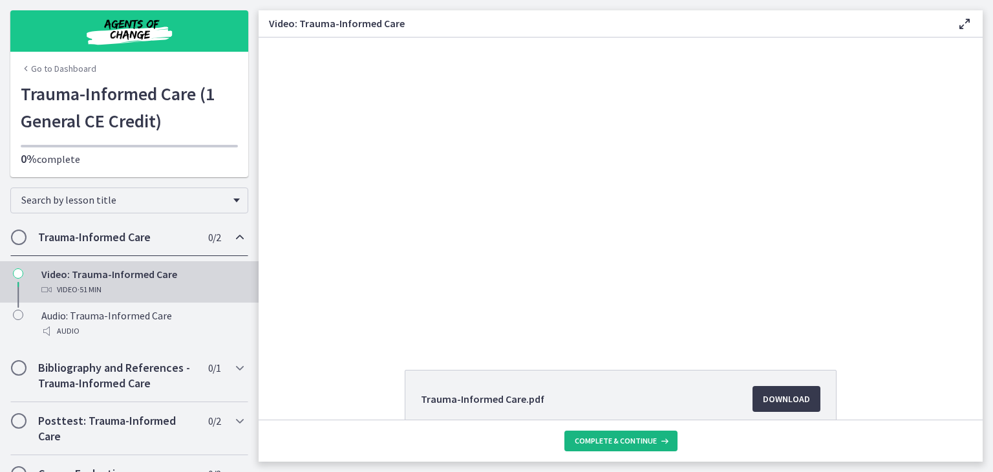
click at [604, 443] on span "Complete & continue" at bounding box center [615, 441] width 82 height 10
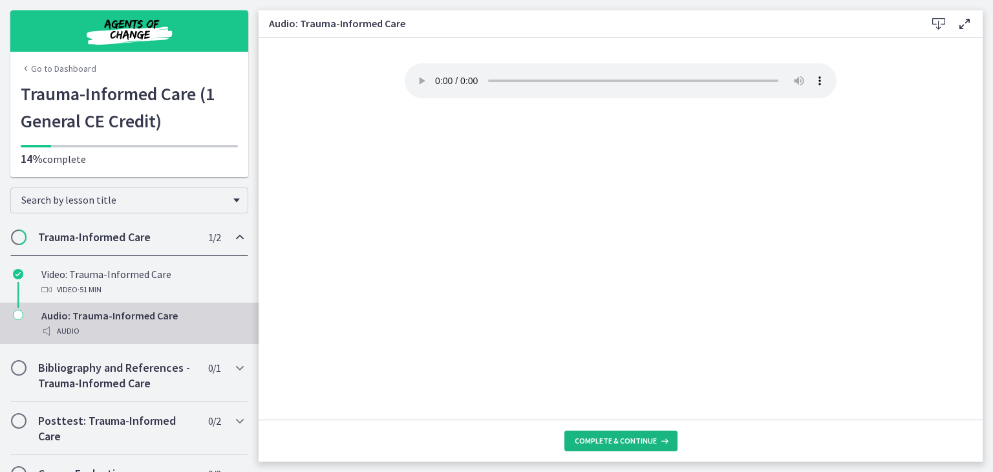
click at [607, 440] on span "Complete & continue" at bounding box center [615, 441] width 82 height 10
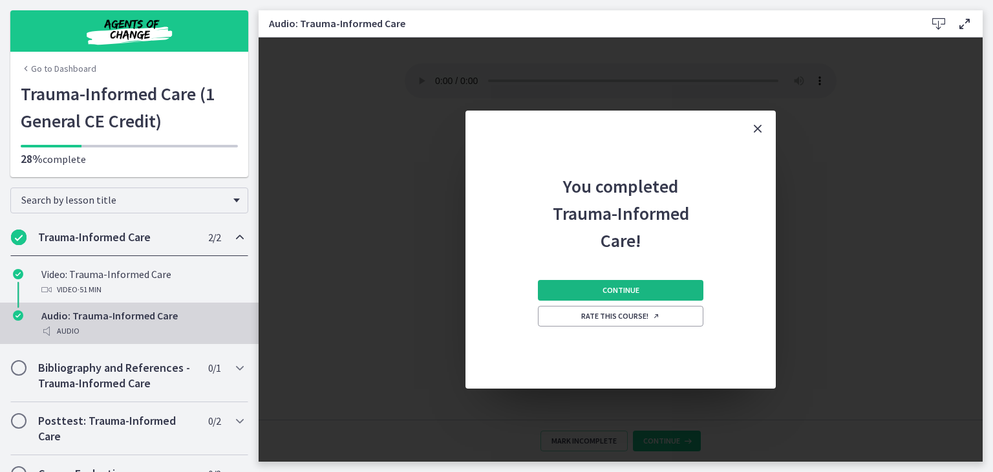
click at [625, 295] on button "Continue" at bounding box center [620, 290] width 165 height 21
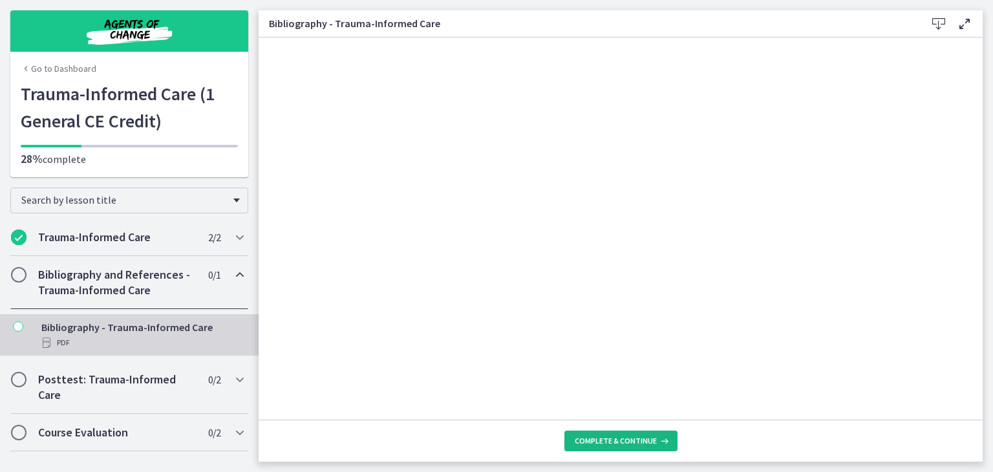
click at [609, 443] on span "Complete & continue" at bounding box center [615, 441] width 82 height 10
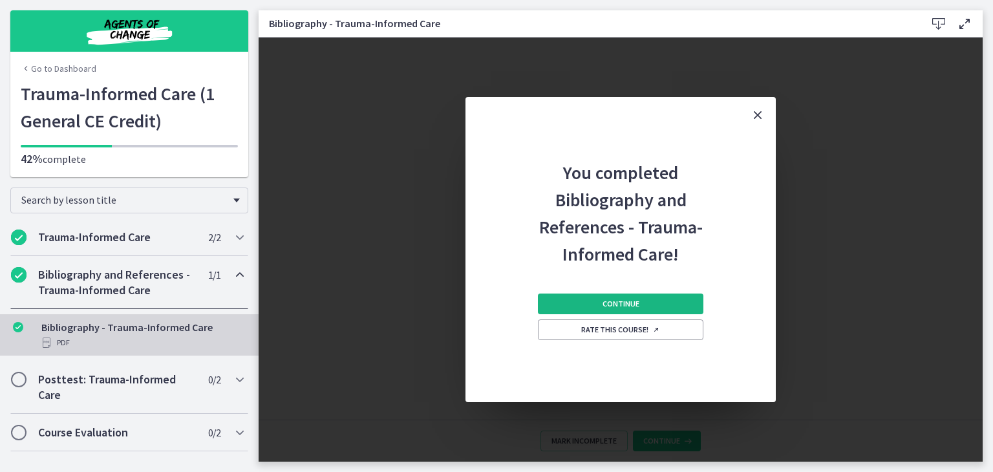
click at [629, 300] on span "Continue" at bounding box center [620, 304] width 37 height 10
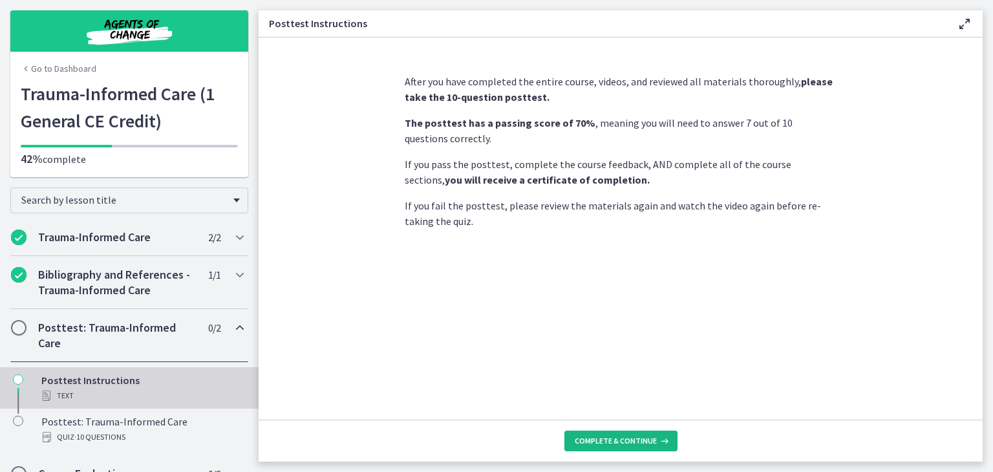
click at [600, 437] on span "Complete & continue" at bounding box center [615, 441] width 82 height 10
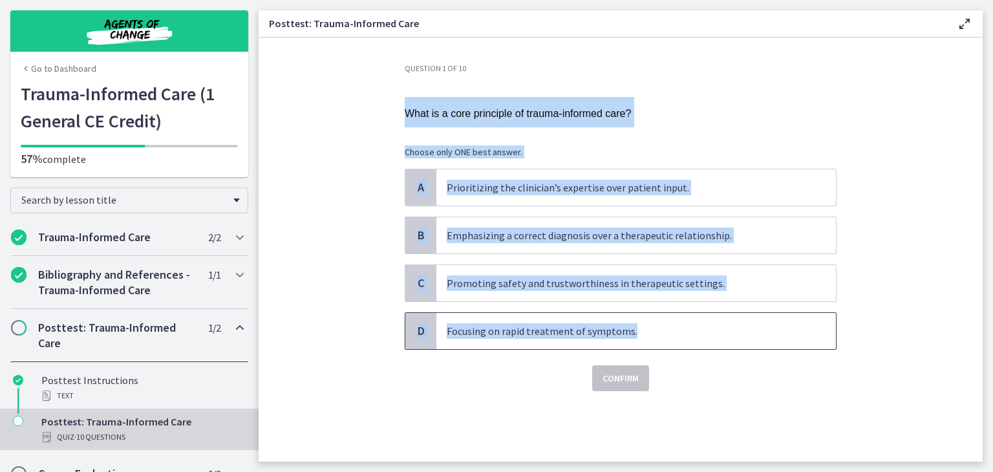
drag, startPoint x: 405, startPoint y: 109, endPoint x: 663, endPoint y: 326, distance: 337.2
click at [663, 326] on div "Question 1 of 10 What is a core principle of trauma-informed care? Choose only …" at bounding box center [621, 227] width 432 height 328
click at [467, 112] on span "What is a core principle of trauma-informed care?" at bounding box center [518, 113] width 226 height 11
drag, startPoint x: 406, startPoint y: 112, endPoint x: 659, endPoint y: 306, distance: 319.0
click at [659, 306] on div "Question 1 of 10 What is a core principle of trauma-informed care? Choose only …" at bounding box center [621, 227] width 432 height 328
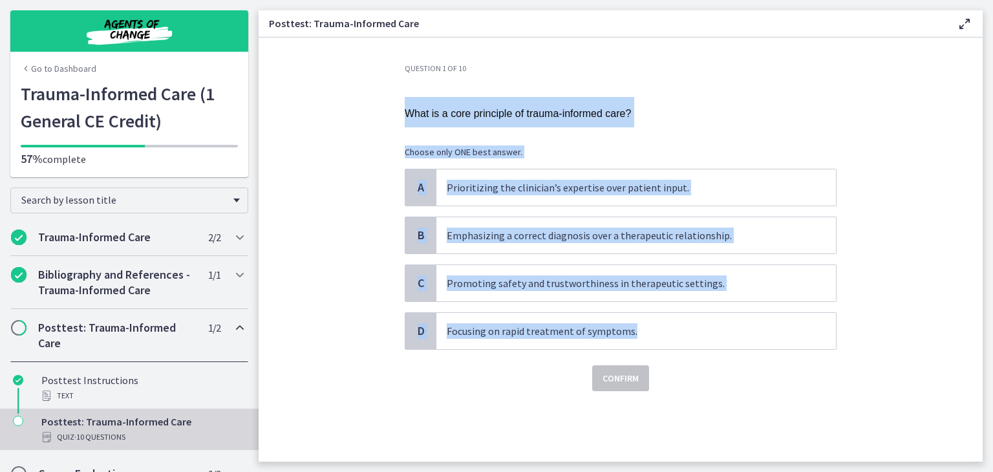
click at [507, 109] on span "What is a core principle of trauma-informed care?" at bounding box center [518, 113] width 226 height 11
drag, startPoint x: 399, startPoint y: 107, endPoint x: 630, endPoint y: 316, distance: 311.5
click at [630, 316] on div "Question 1 of 10 What is a core principle of trauma-informed care? Choose only …" at bounding box center [620, 262] width 452 height 398
copy div "What is a core principle of trauma-informed care? Choose only ONE best answer. …"
click at [349, 285] on section "Question 1 of 10 What is a core principle of trauma-informed care? Choose only …" at bounding box center [620, 249] width 724 height 424
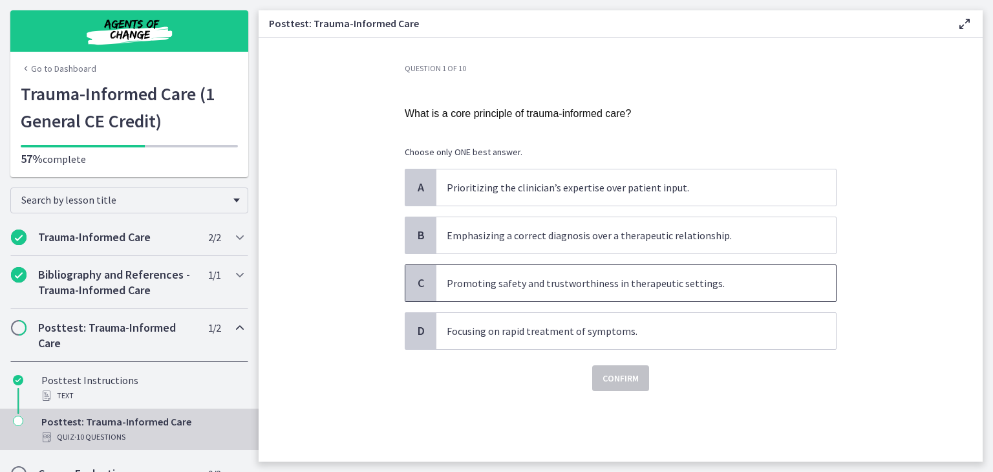
click at [460, 285] on p "Promoting safety and trustworthiness in therapeutic settings." at bounding box center [623, 283] width 353 height 16
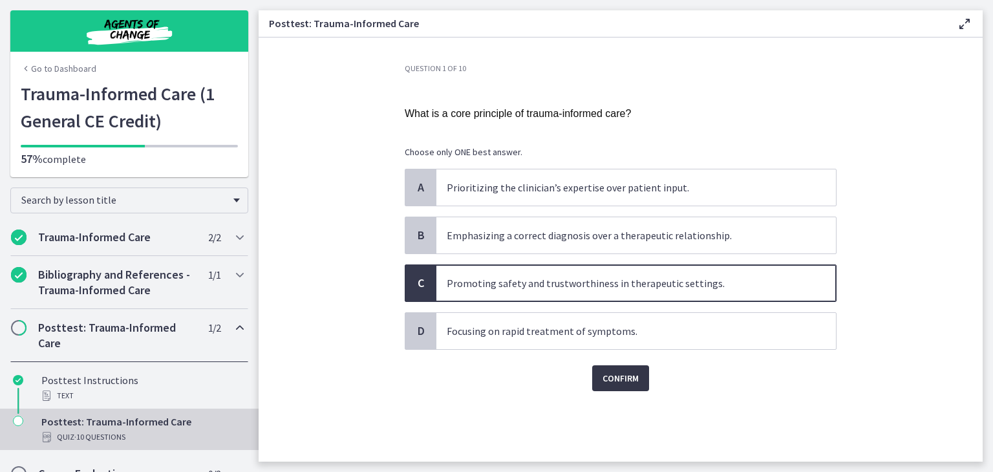
click at [614, 375] on span "Confirm" at bounding box center [620, 378] width 36 height 16
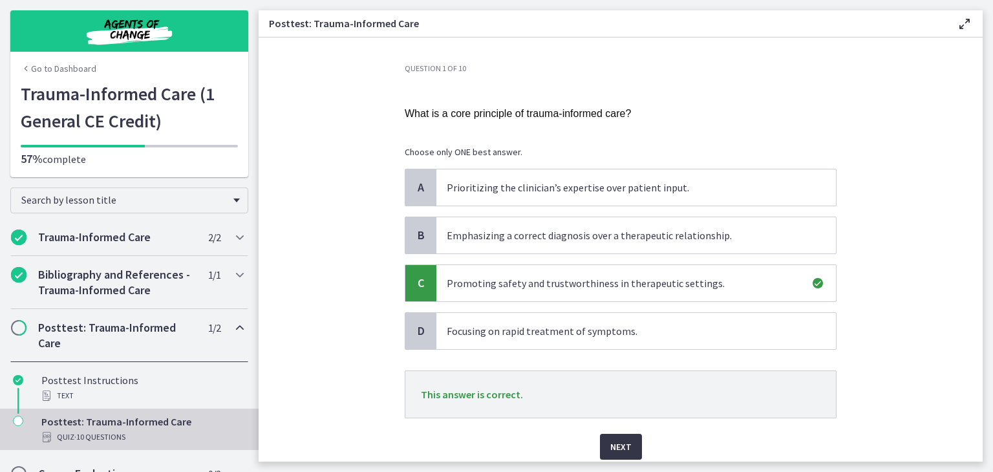
click at [614, 446] on span "Next" at bounding box center [620, 447] width 21 height 16
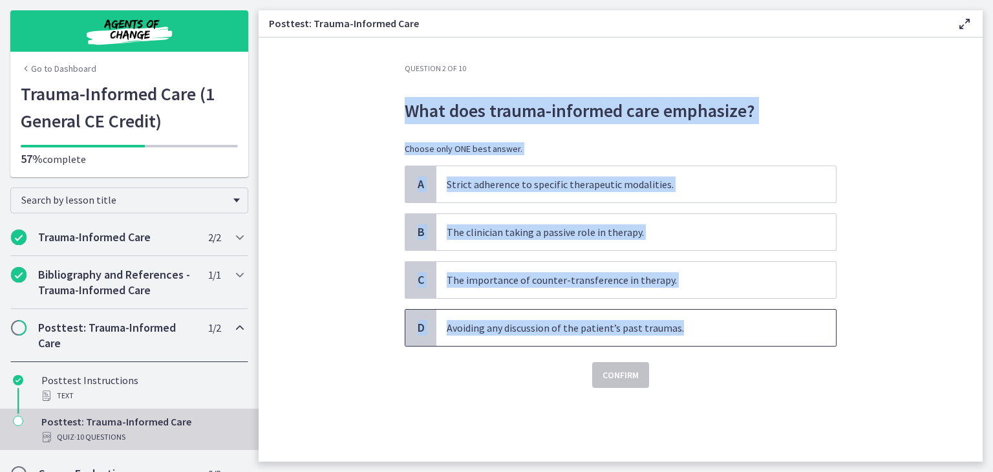
drag, startPoint x: 406, startPoint y: 109, endPoint x: 680, endPoint y: 319, distance: 344.7
click at [680, 319] on div "Question 2 of 10 What does trauma-informed care emphasize? Choose only ONE best…" at bounding box center [621, 225] width 432 height 324
copy div "What does trauma-informed care emphasize? Choose only ONE best answer. A Strict…"
click at [485, 275] on p "The importance of counter-transference in therapy." at bounding box center [623, 280] width 353 height 16
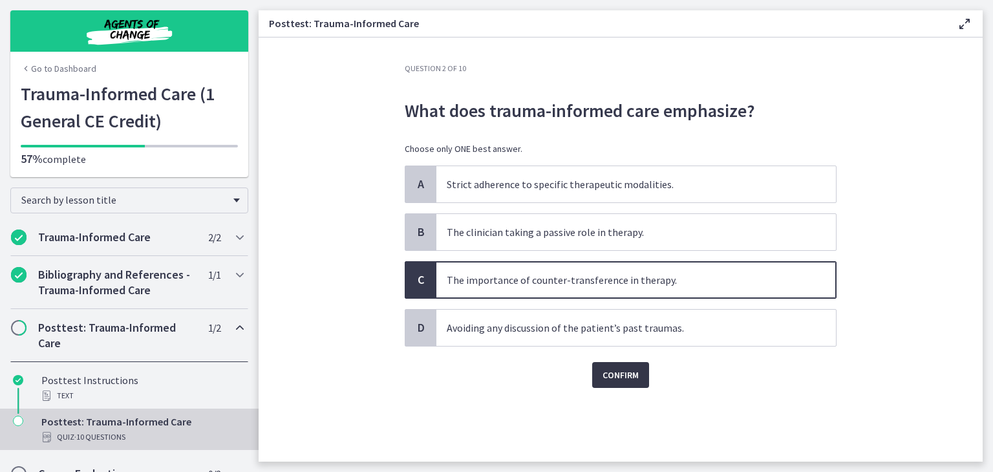
click at [625, 373] on span "Confirm" at bounding box center [620, 375] width 36 height 16
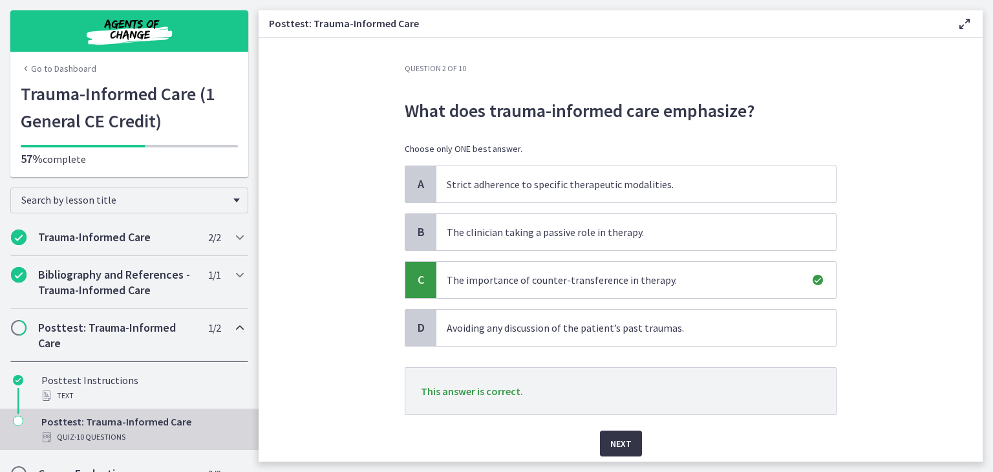
click at [619, 440] on span "Next" at bounding box center [620, 444] width 21 height 16
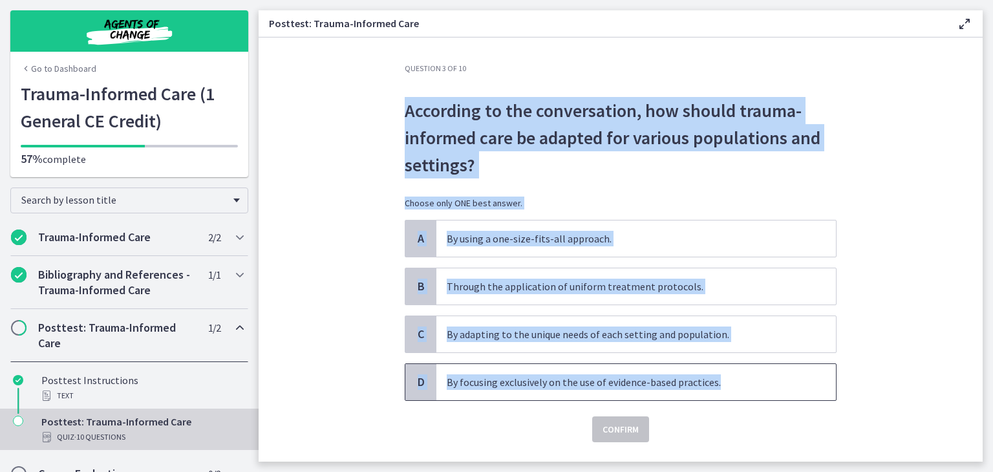
drag, startPoint x: 401, startPoint y: 107, endPoint x: 715, endPoint y: 372, distance: 411.4
click at [715, 372] on div "Question 3 of 10 According to the conversation, how should trauma-informed care…" at bounding box center [621, 252] width 432 height 379
copy div "According to the conversation, how should trauma-informed care be adapted for v…"
click at [297, 295] on section "Question 3 of 10 According to the conversation, how should trauma-informed care…" at bounding box center [620, 249] width 724 height 424
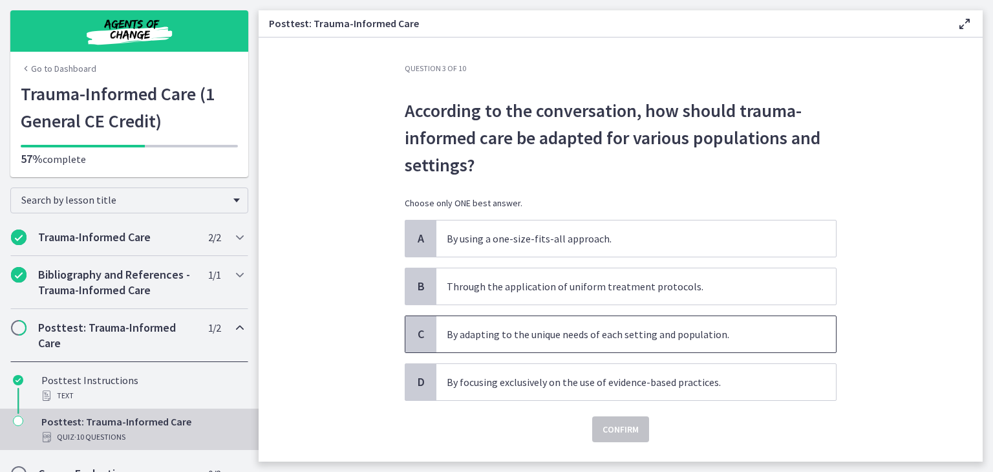
click at [488, 337] on p "By adapting to the unique needs of each setting and population." at bounding box center [623, 334] width 353 height 16
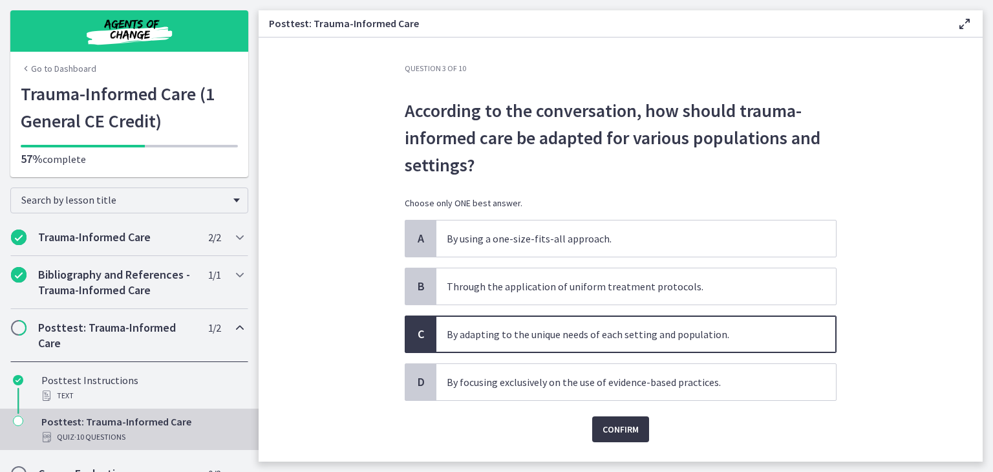
click at [613, 423] on span "Confirm" at bounding box center [620, 429] width 36 height 16
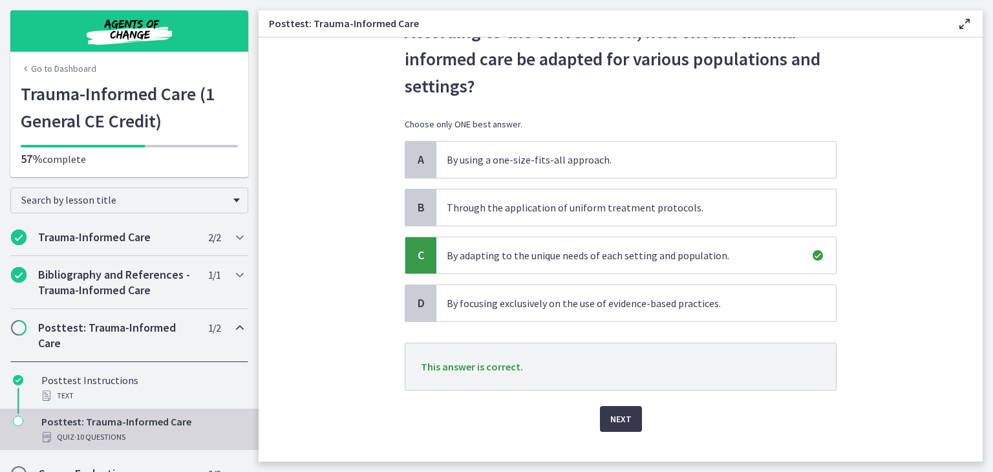
scroll to position [85, 0]
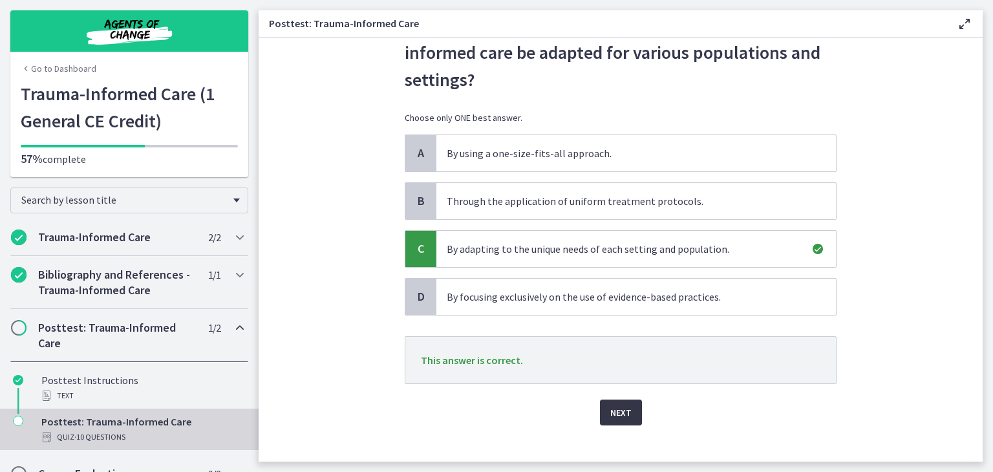
click at [615, 408] on span "Next" at bounding box center [620, 413] width 21 height 16
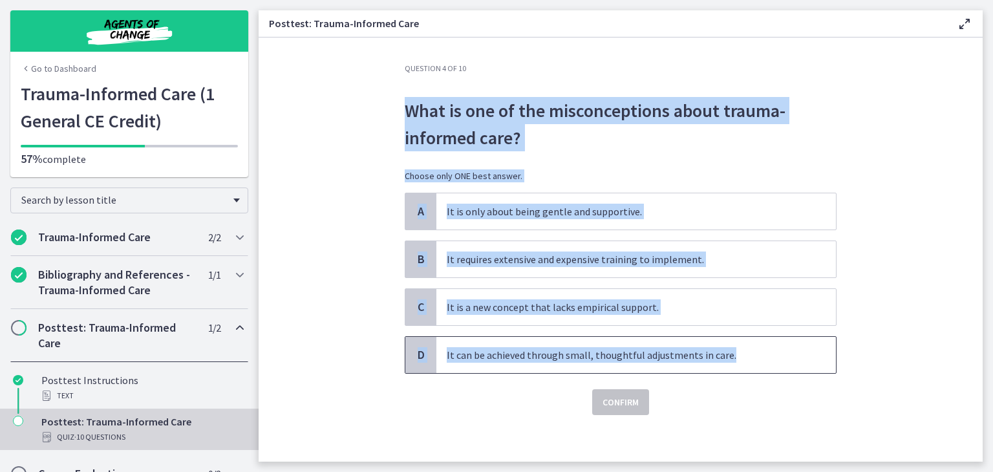
drag, startPoint x: 398, startPoint y: 102, endPoint x: 722, endPoint y: 344, distance: 404.0
click at [722, 344] on div "Question 4 of 10 What is one of the misconceptions about trauma-informed care? …" at bounding box center [620, 262] width 452 height 398
copy div "What is one of the misconceptions about trauma-informed care? Choose only ONE b…"
click at [321, 259] on section "Question 4 of 10 What is one of the misconceptions about trauma-informed care? …" at bounding box center [620, 249] width 724 height 424
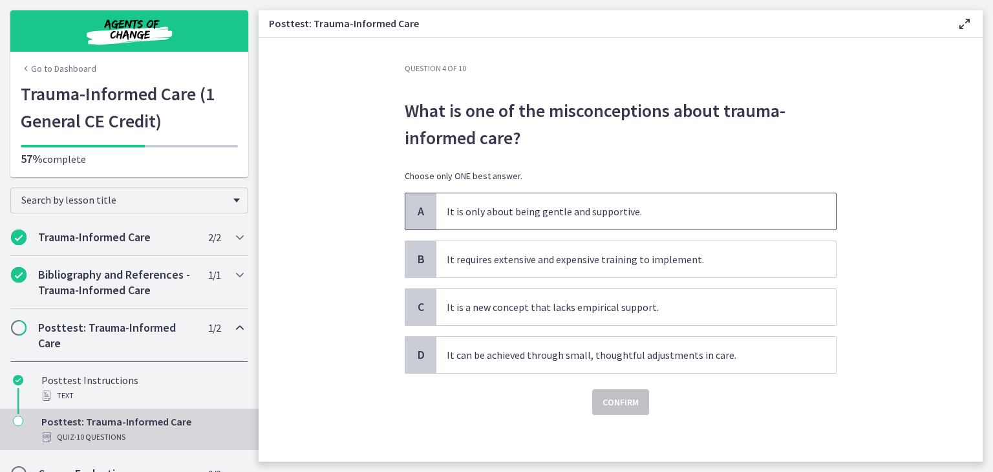
click at [439, 202] on span "It is only about being gentle and supportive." at bounding box center [635, 211] width 399 height 36
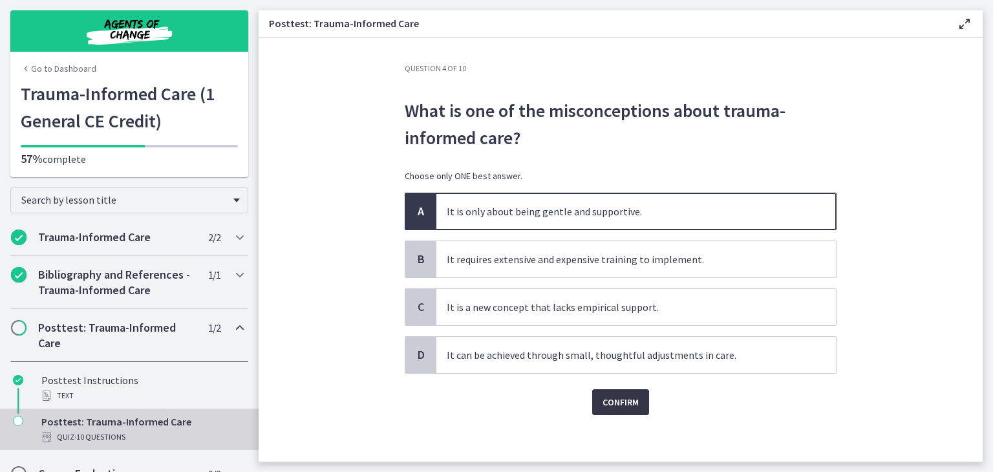
click at [611, 404] on span "Confirm" at bounding box center [620, 402] width 36 height 16
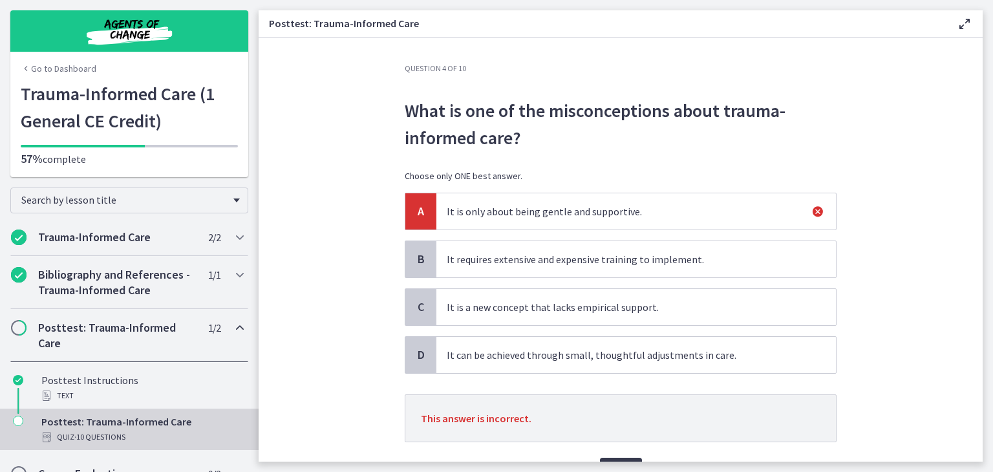
scroll to position [35, 0]
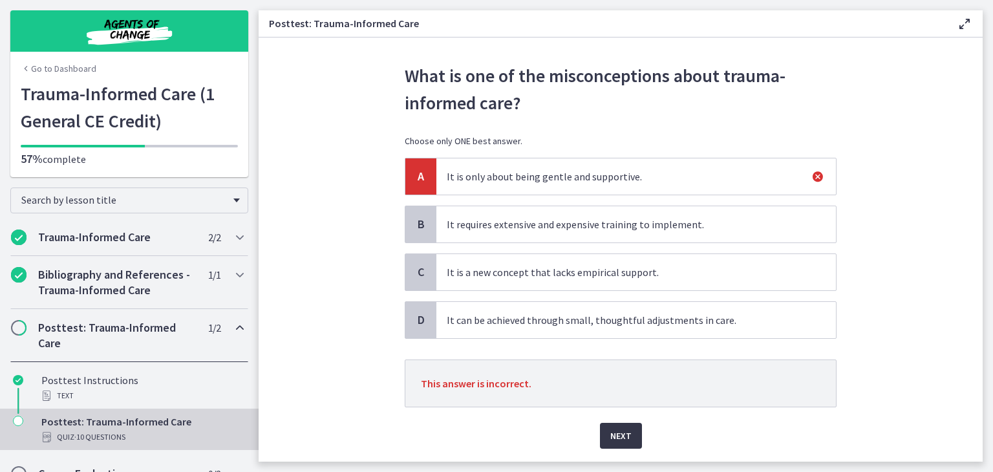
click at [620, 428] on span "Next" at bounding box center [620, 436] width 21 height 16
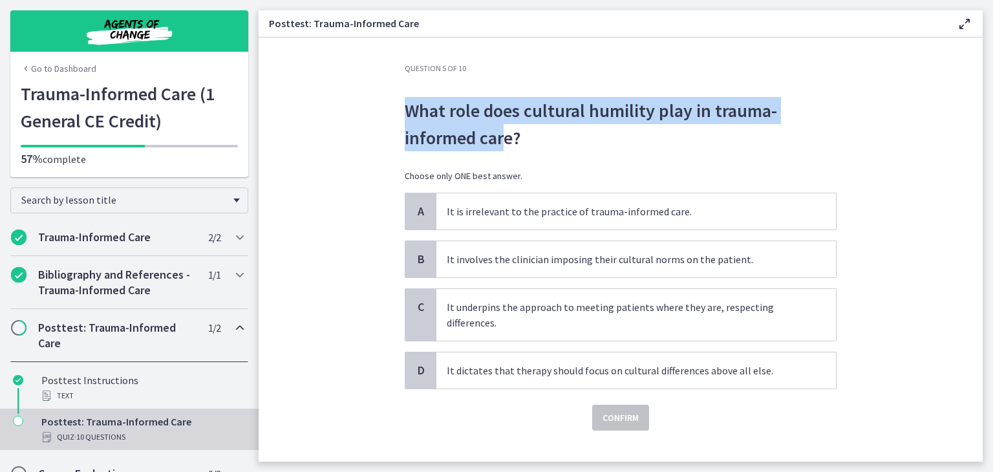
scroll to position [0, 0]
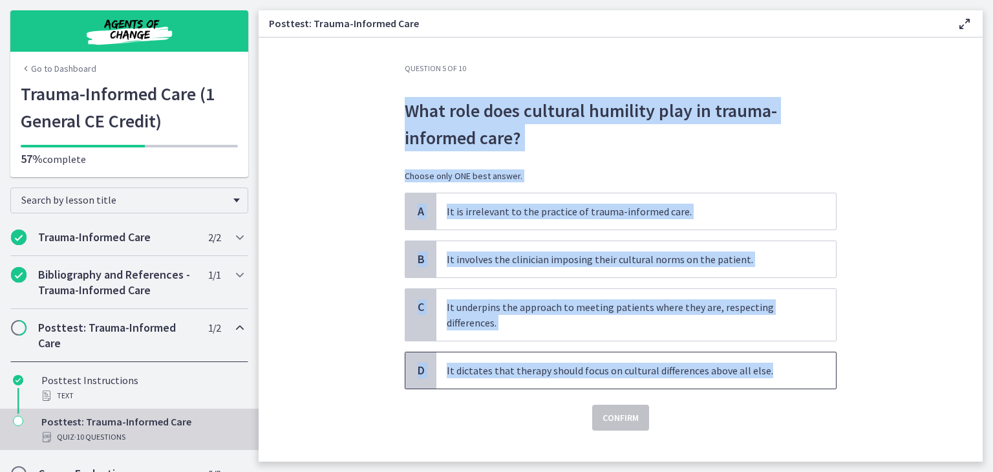
drag, startPoint x: 404, startPoint y: 99, endPoint x: 801, endPoint y: 355, distance: 472.7
click at [801, 355] on div "Question 5 of 10 What role does cultural humility play in trauma-informed care?…" at bounding box center [621, 246] width 432 height 367
copy div "What role does cultural humility play in trauma-informed care? Choose only ONE …"
click at [295, 368] on section "Question 5 of 10 What role does cultural humility play in trauma-informed care?…" at bounding box center [620, 249] width 724 height 424
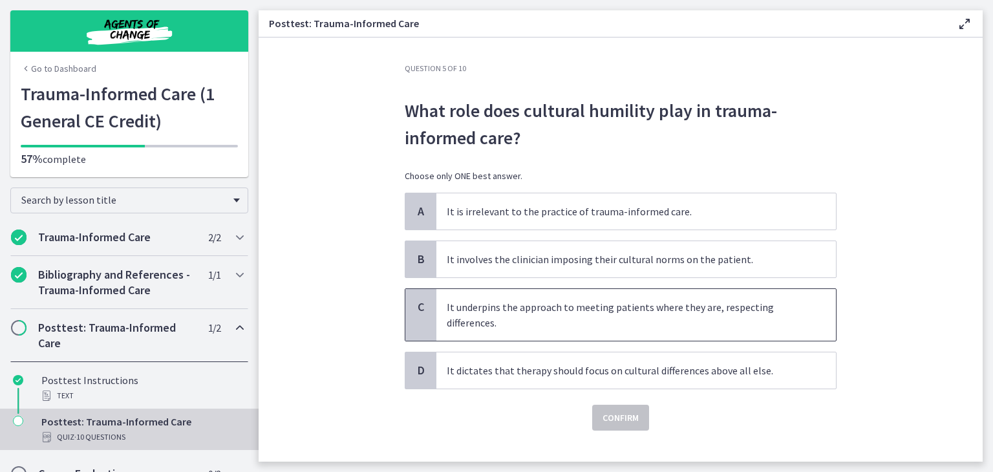
click at [470, 313] on p "It underpins the approach to meeting patients where they are, respecting differ…" at bounding box center [623, 314] width 353 height 31
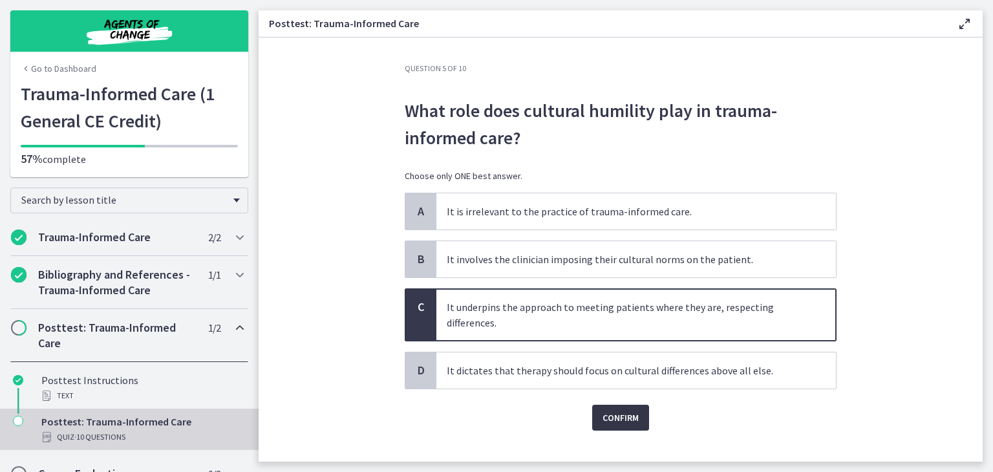
click at [616, 412] on span "Confirm" at bounding box center [620, 418] width 36 height 16
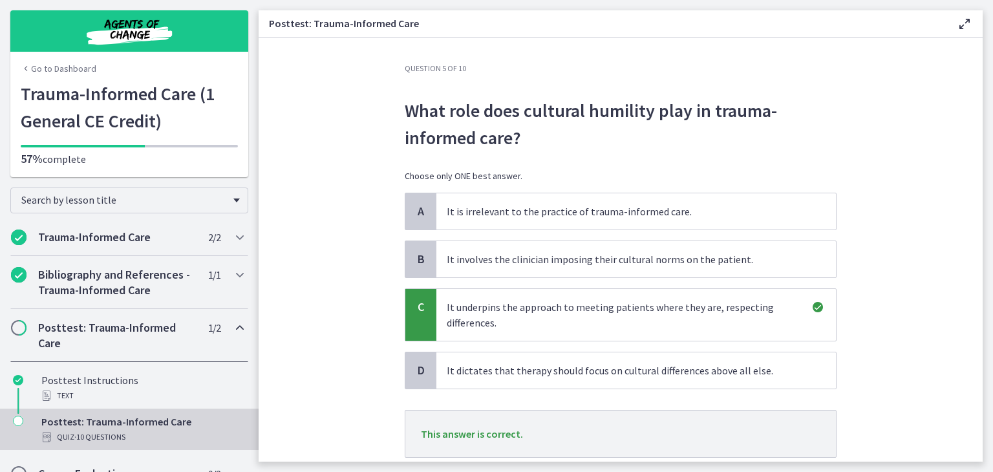
scroll to position [58, 0]
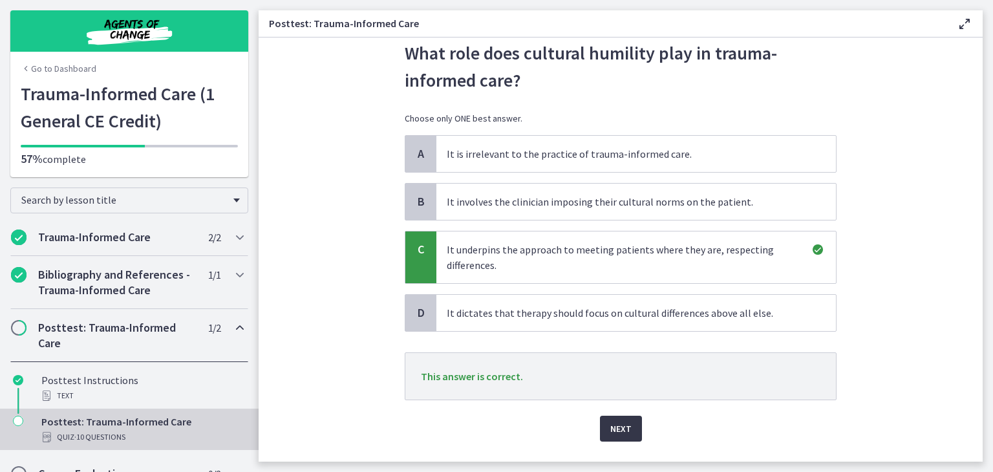
click at [615, 431] on span "Next" at bounding box center [620, 429] width 21 height 16
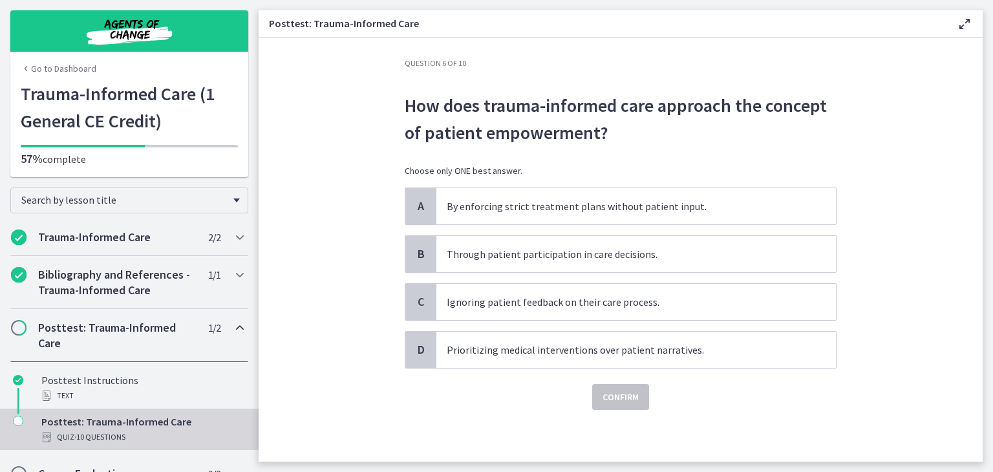
scroll to position [0, 0]
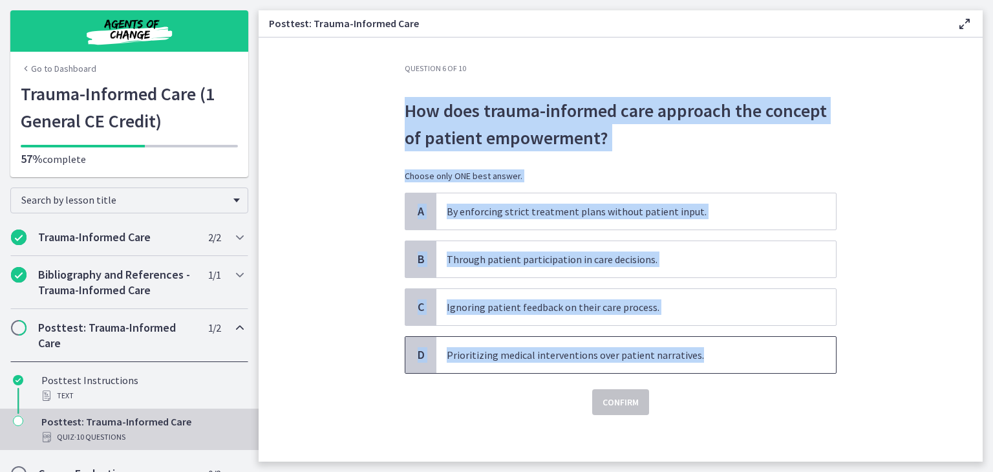
drag, startPoint x: 403, startPoint y: 104, endPoint x: 690, endPoint y: 359, distance: 384.0
click at [690, 359] on div "Question 6 of 10 How does trauma-informed care approach the concept of patient …" at bounding box center [621, 239] width 432 height 352
copy div "How does trauma-informed care approach the concept of patient empowerment? Choo…"
click at [302, 179] on section "Question 6 of 10 How does trauma-informed care approach the concept of patient …" at bounding box center [620, 249] width 724 height 424
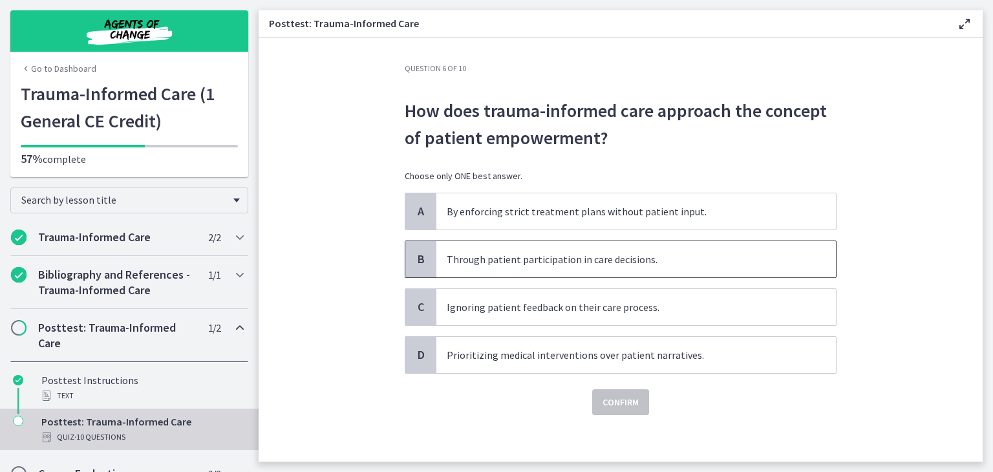
click at [492, 268] on span "Through patient participation in care decisions." at bounding box center [635, 259] width 399 height 36
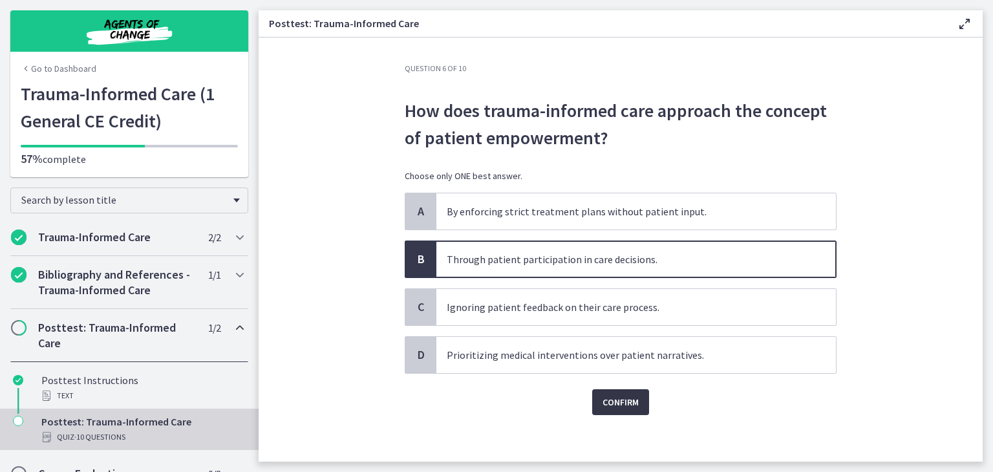
click at [610, 399] on span "Confirm" at bounding box center [620, 402] width 36 height 16
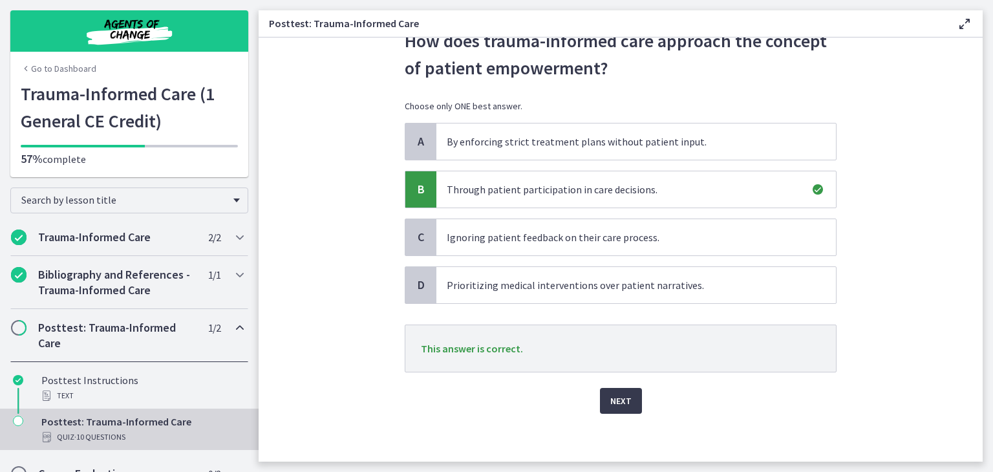
scroll to position [70, 0]
click at [617, 404] on span "Next" at bounding box center [620, 401] width 21 height 16
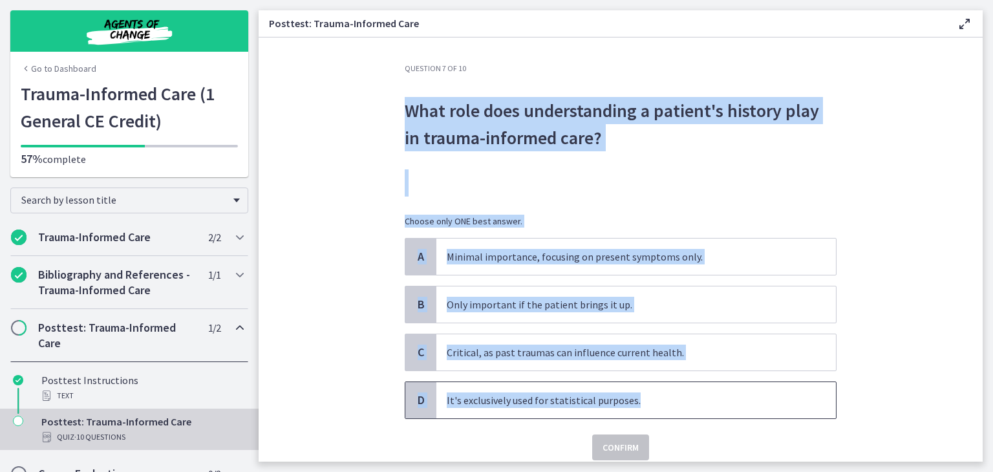
drag, startPoint x: 401, startPoint y: 102, endPoint x: 716, endPoint y: 381, distance: 420.7
click at [716, 381] on div "Question 7 of 10 What role does understanding a patient's history play in traum…" at bounding box center [621, 261] width 432 height 397
copy div "What role does understanding a patient's history play in trauma-informed care? …"
click at [330, 333] on section "Question 7 of 10 What role does understanding a patient's history play in traum…" at bounding box center [620, 249] width 724 height 424
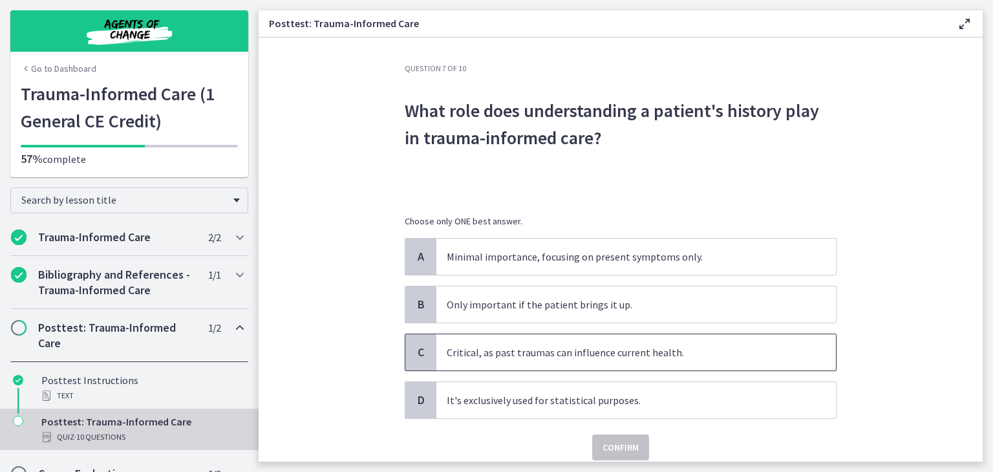
click at [420, 346] on span "C" at bounding box center [421, 352] width 16 height 16
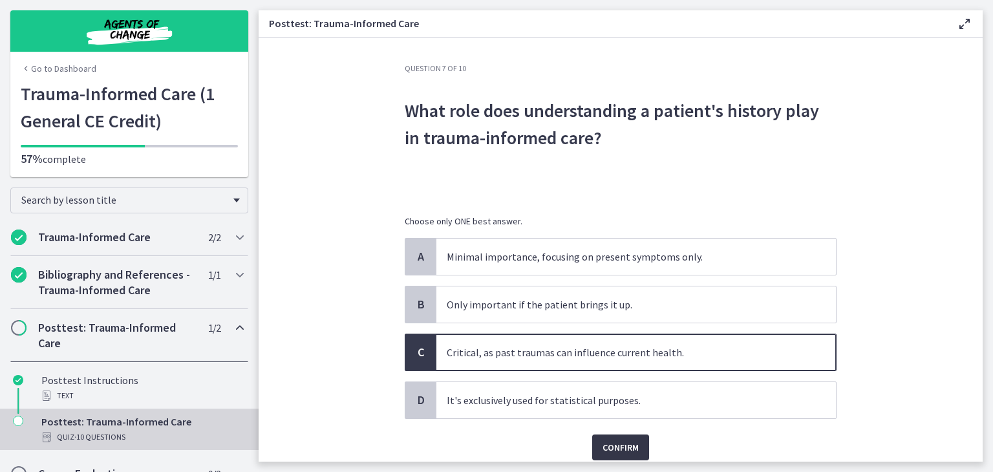
click at [622, 443] on span "Confirm" at bounding box center [620, 447] width 36 height 16
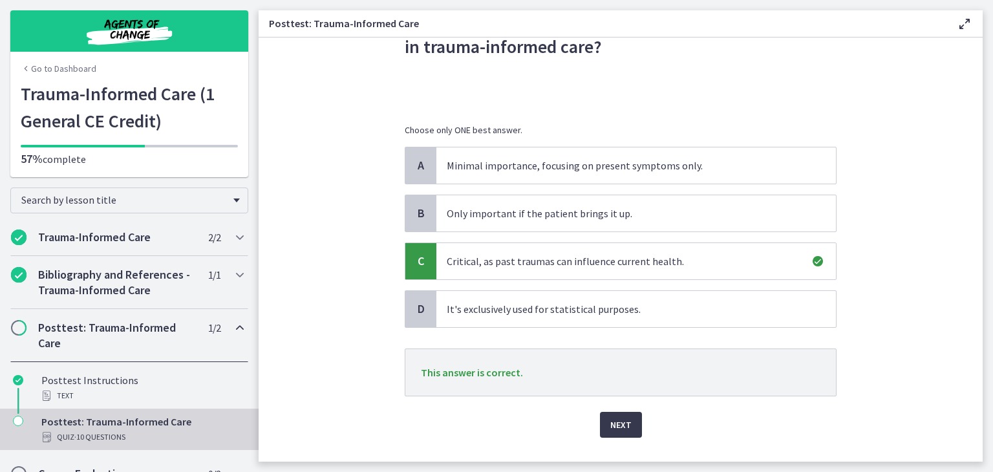
scroll to position [92, 0]
click at [615, 425] on span "Next" at bounding box center [620, 424] width 21 height 16
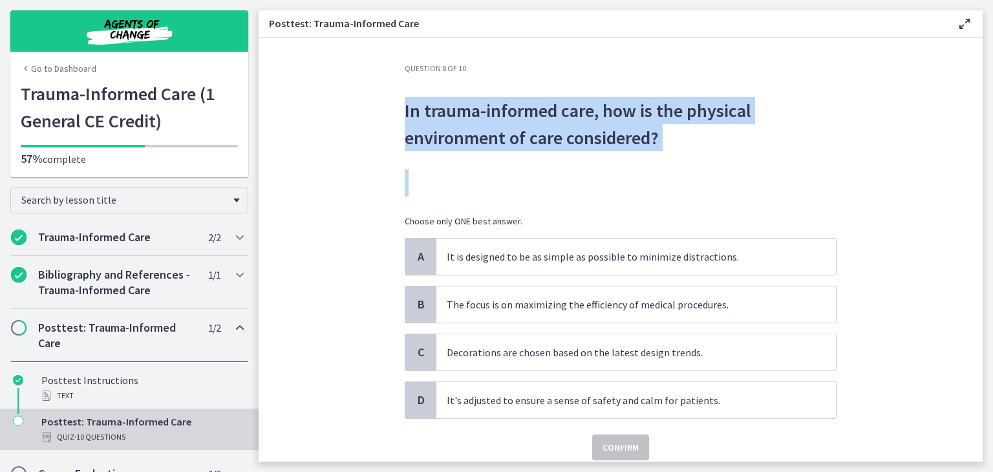
scroll to position [0, 0]
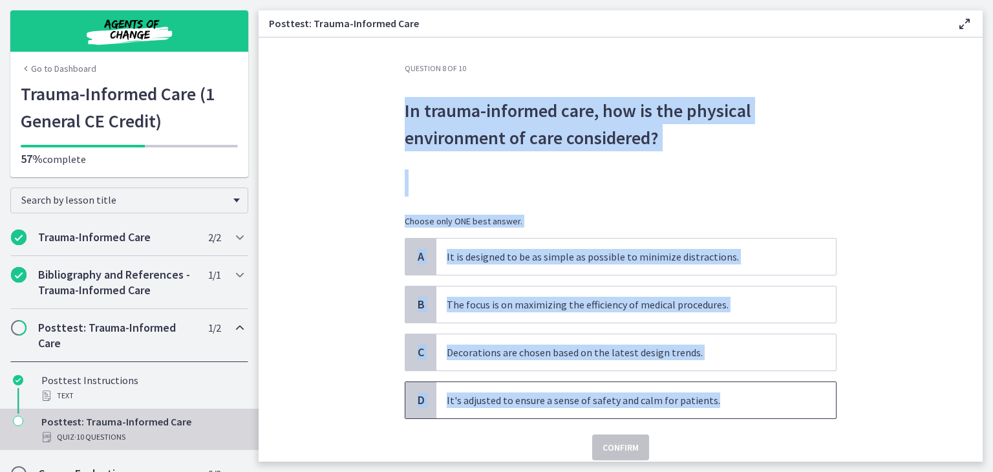
drag, startPoint x: 397, startPoint y: 110, endPoint x: 720, endPoint y: 386, distance: 424.4
click at [720, 386] on div "Question 8 of 10 In trauma-informed care, how is the physical environment of ca…" at bounding box center [620, 262] width 452 height 398
click at [471, 133] on p "In trauma-informed care, how is the physical environment of care considered?" at bounding box center [621, 124] width 432 height 54
drag, startPoint x: 397, startPoint y: 111, endPoint x: 733, endPoint y: 379, distance: 430.8
click at [733, 379] on div "Question 8 of 10 In trauma-informed care, how is the physical environment of ca…" at bounding box center [620, 262] width 452 height 398
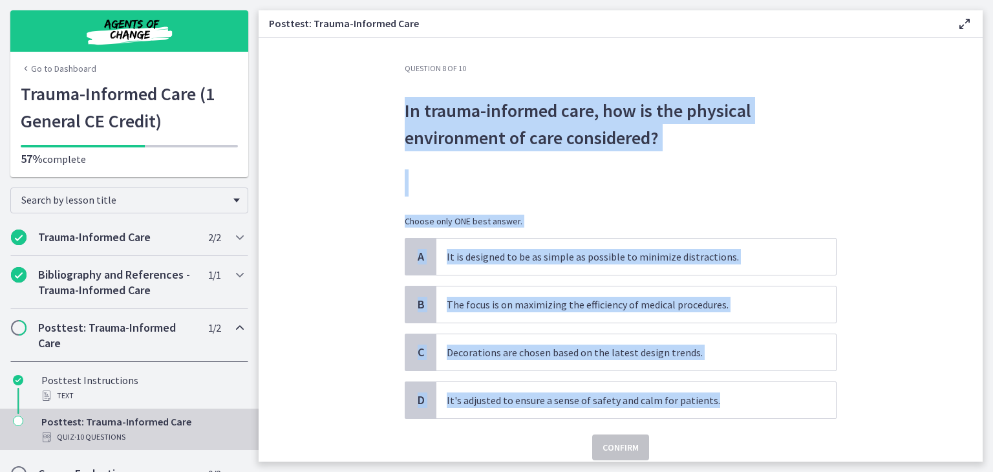
click at [512, 132] on p "In trauma-informed care, how is the physical environment of care considered?" at bounding box center [621, 124] width 432 height 54
drag, startPoint x: 395, startPoint y: 103, endPoint x: 708, endPoint y: 375, distance: 414.5
click at [708, 375] on div "Question 8 of 10 In trauma-informed care, how is the physical environment of ca…" at bounding box center [620, 262] width 452 height 398
copy div "In trauma-informed care, how is the physical environment of care considered? Ch…"
click at [349, 330] on section "Question 8 of 10 In trauma-informed care, how is the physical environment of ca…" at bounding box center [620, 249] width 724 height 424
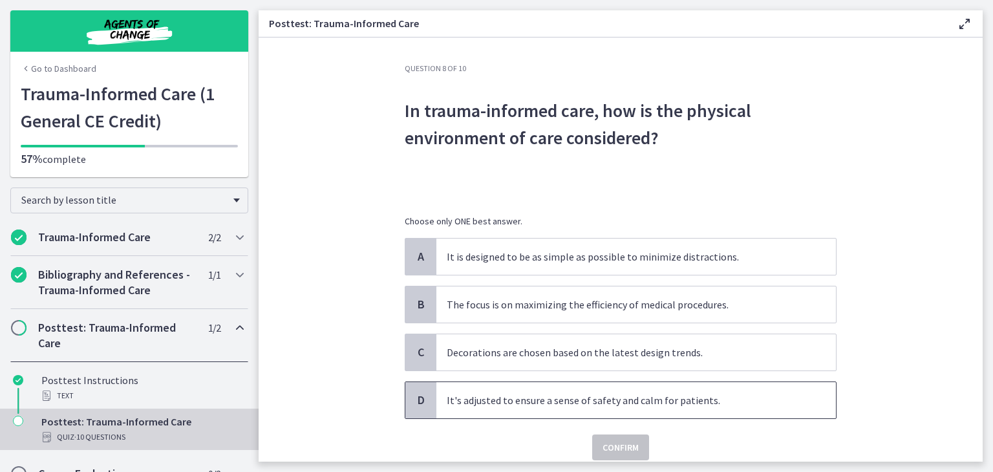
click at [487, 404] on p "It's adjusted to ensure a sense of safety and calm for patients." at bounding box center [623, 400] width 353 height 16
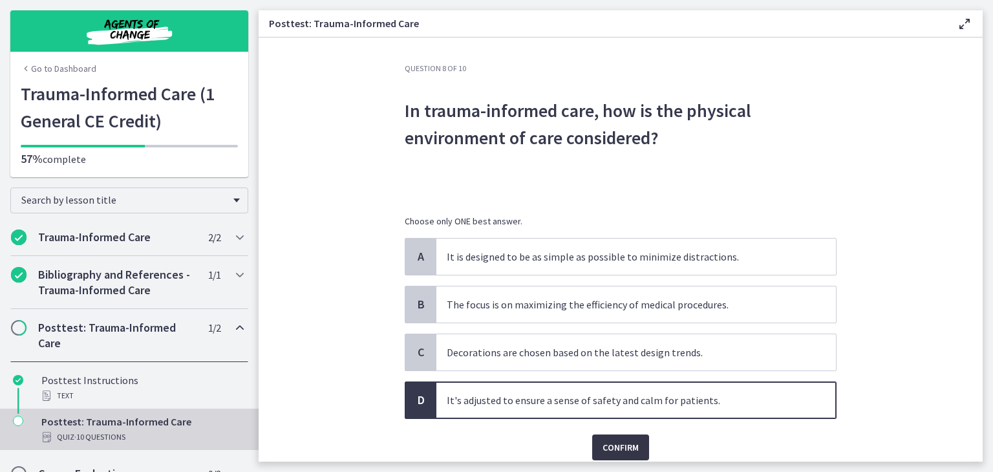
click at [611, 447] on span "Confirm" at bounding box center [620, 447] width 36 height 16
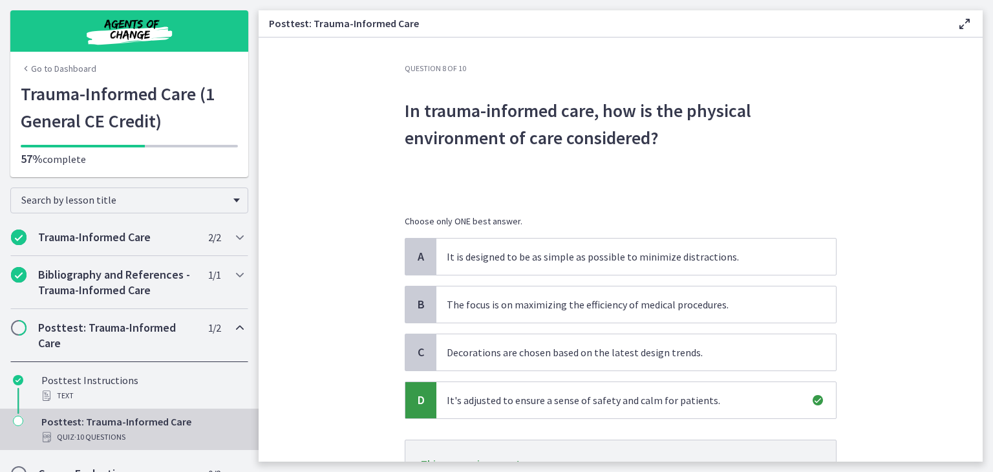
scroll to position [70, 0]
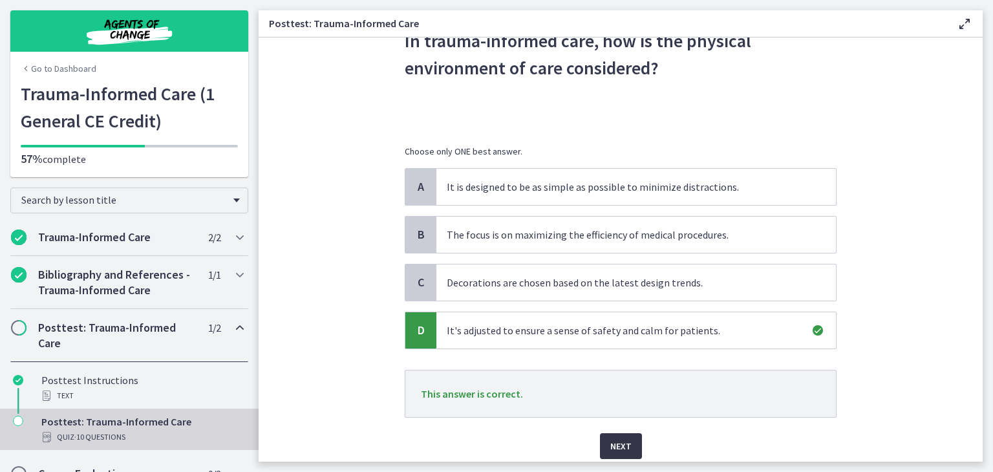
click at [621, 439] on span "Next" at bounding box center [620, 446] width 21 height 16
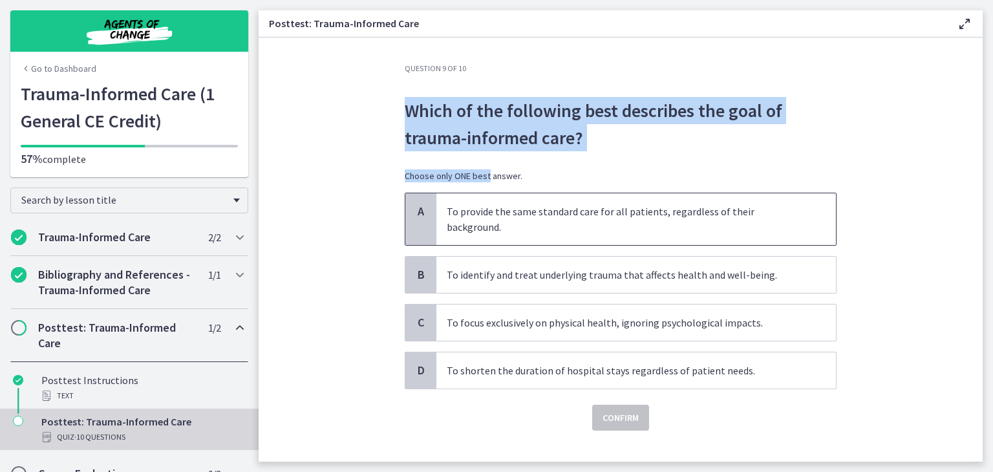
scroll to position [0, 0]
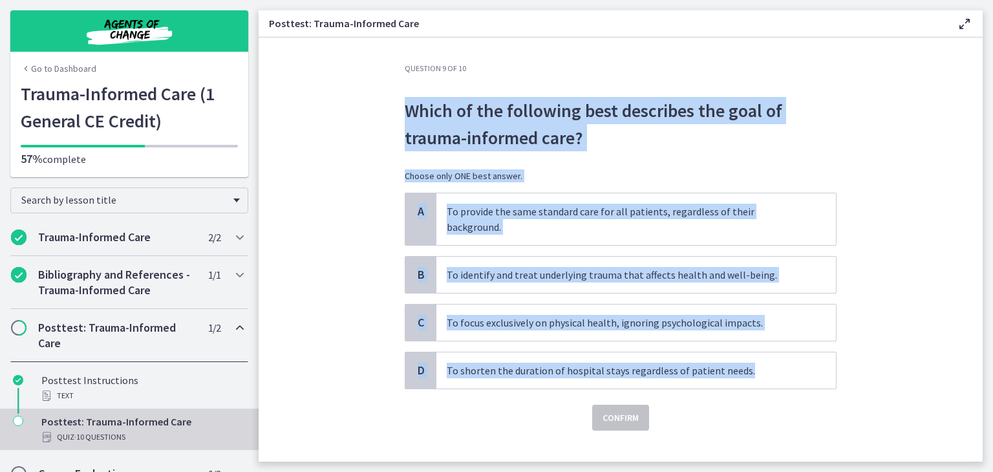
drag, startPoint x: 395, startPoint y: 100, endPoint x: 759, endPoint y: 334, distance: 432.5
click at [759, 334] on div "Question 9 of 10 Which of the following best describes the goal of trauma-infor…" at bounding box center [620, 262] width 452 height 398
copy div "Which of the following best describes the goal of trauma-informed care? Choose …"
click at [463, 267] on p "To identify and treat underlying trauma that affects health and well-being." at bounding box center [623, 275] width 353 height 16
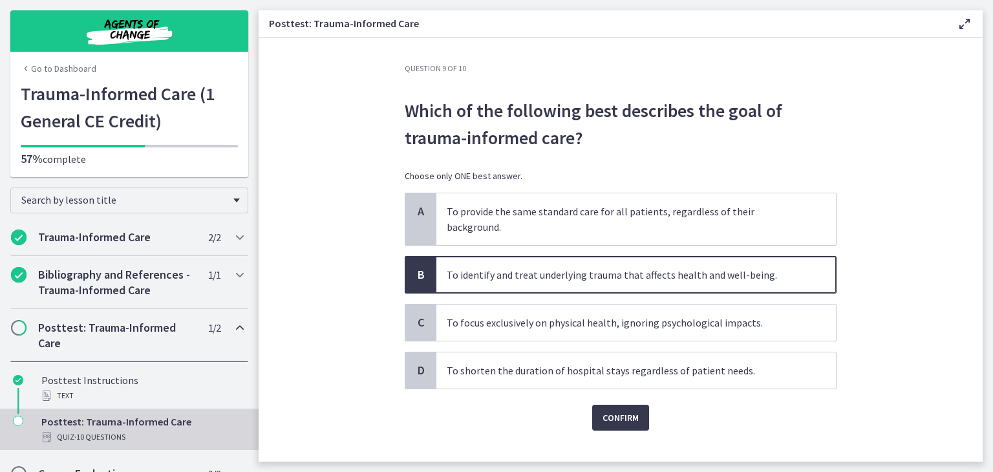
click at [645, 419] on div "Question 9 of 10 Which of the following best describes the goal of trauma-infor…" at bounding box center [620, 262] width 452 height 398
click at [636, 417] on div "Question 9 of 10 Which of the following best describes the goal of trauma-infor…" at bounding box center [620, 262] width 452 height 398
click at [606, 410] on span "Confirm" at bounding box center [620, 418] width 36 height 16
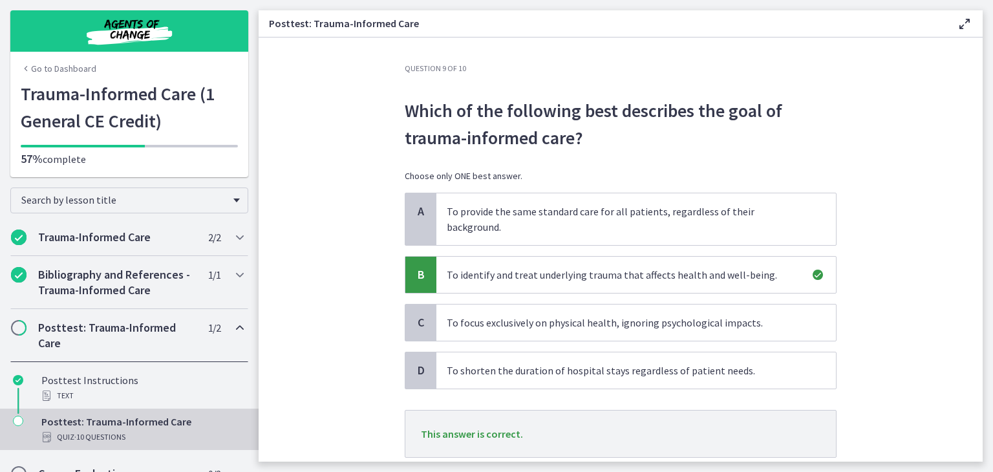
scroll to position [39, 0]
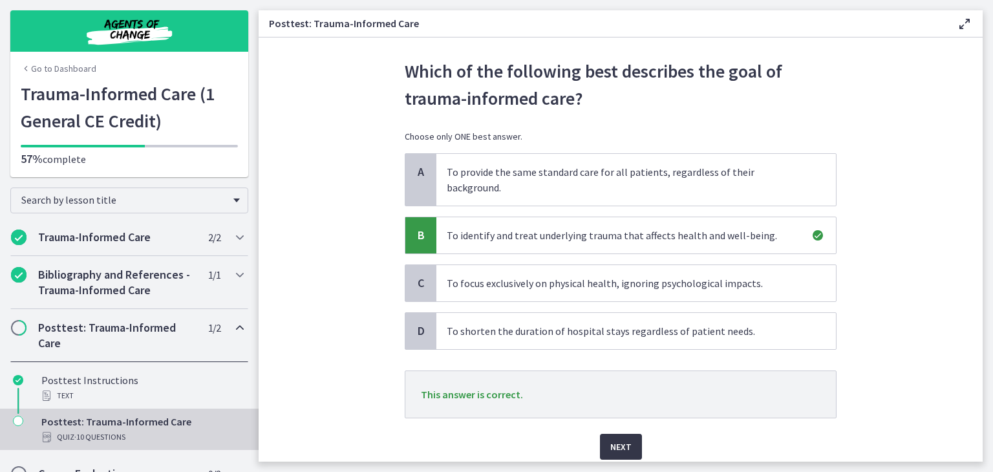
click at [631, 434] on button "Next" at bounding box center [621, 447] width 42 height 26
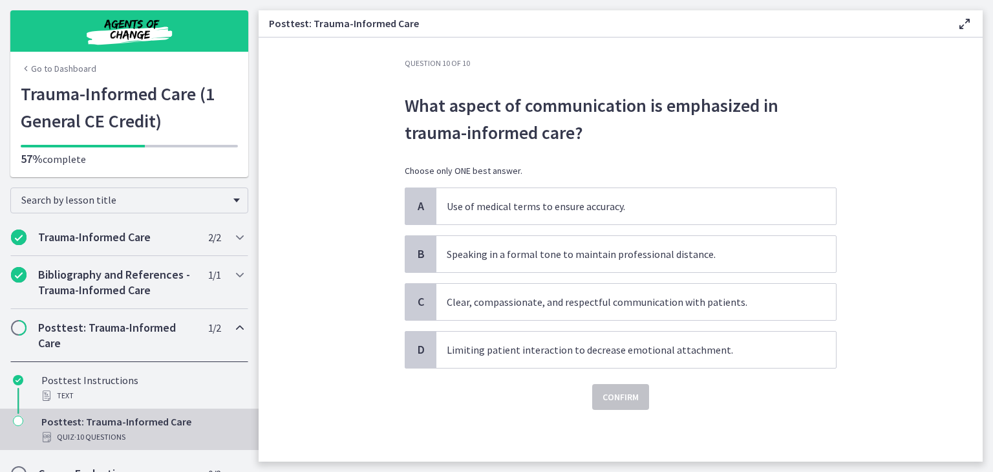
scroll to position [0, 0]
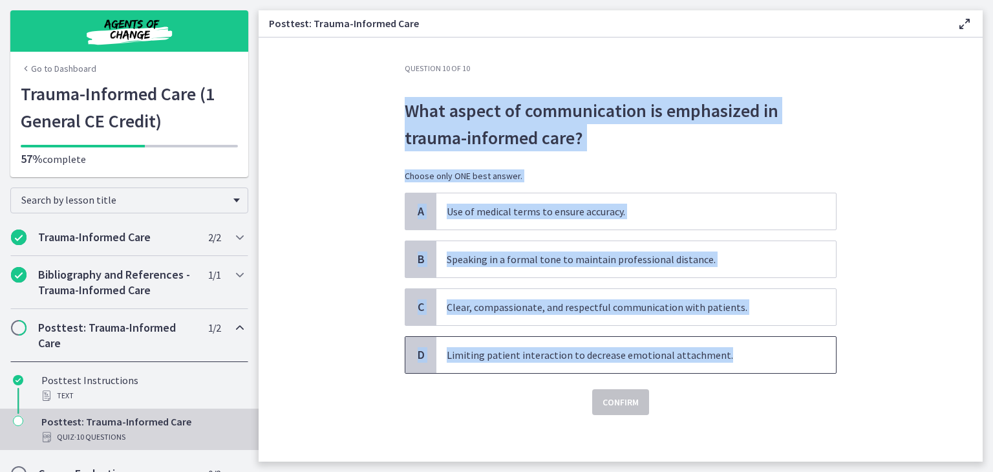
drag, startPoint x: 398, startPoint y: 107, endPoint x: 733, endPoint y: 342, distance: 410.0
click at [733, 342] on div "Question 10 of 10 What aspect of communication is emphasized in trauma-informed…" at bounding box center [620, 262] width 452 height 398
copy div "What aspect of communication is emphasized in trauma-informed care? Choose only…"
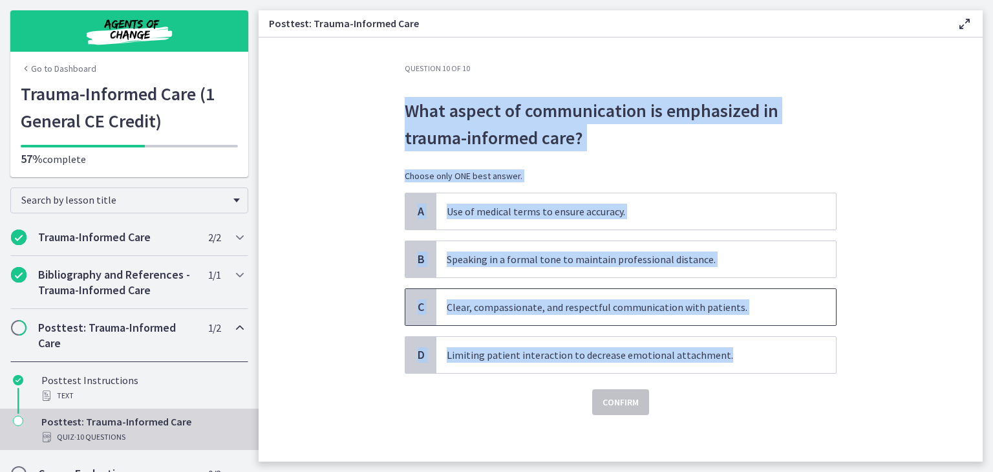
click at [477, 293] on span "Clear, compassionate, and respectful communication with patients." at bounding box center [635, 307] width 399 height 36
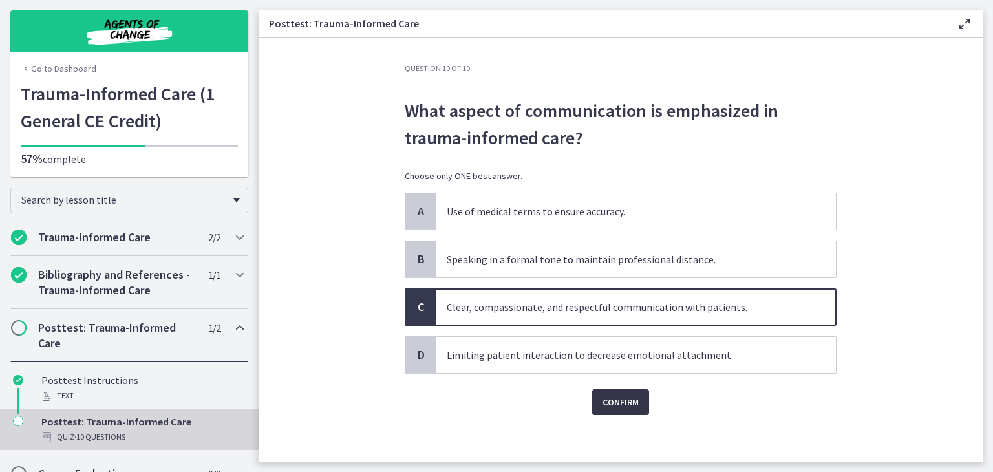
click at [623, 397] on span "Confirm" at bounding box center [620, 402] width 36 height 16
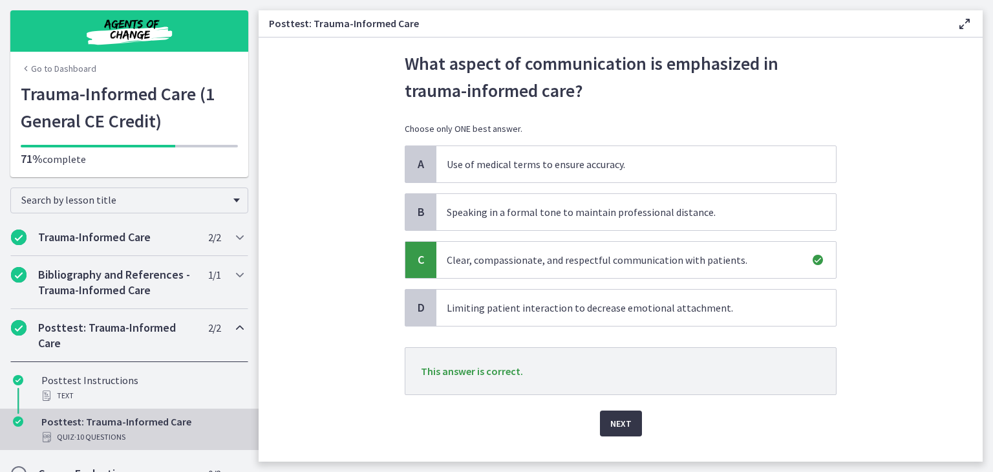
scroll to position [59, 0]
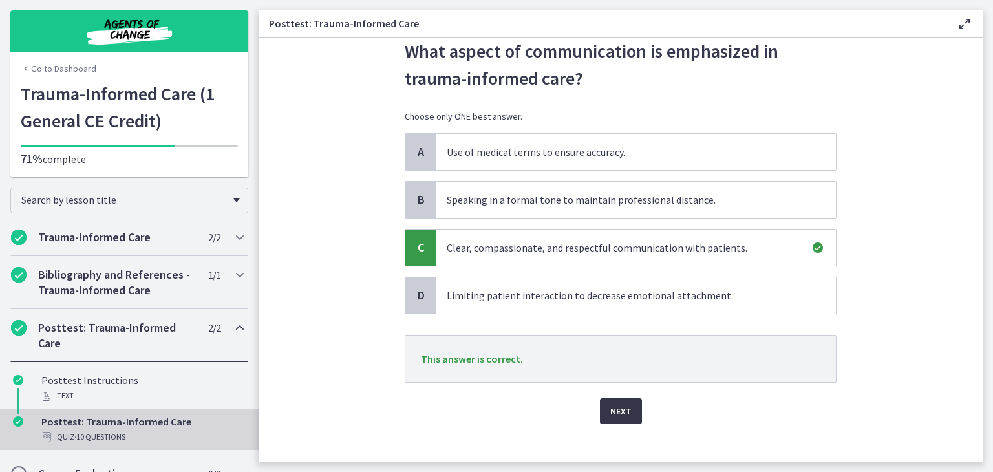
click at [617, 403] on span "Next" at bounding box center [620, 411] width 21 height 16
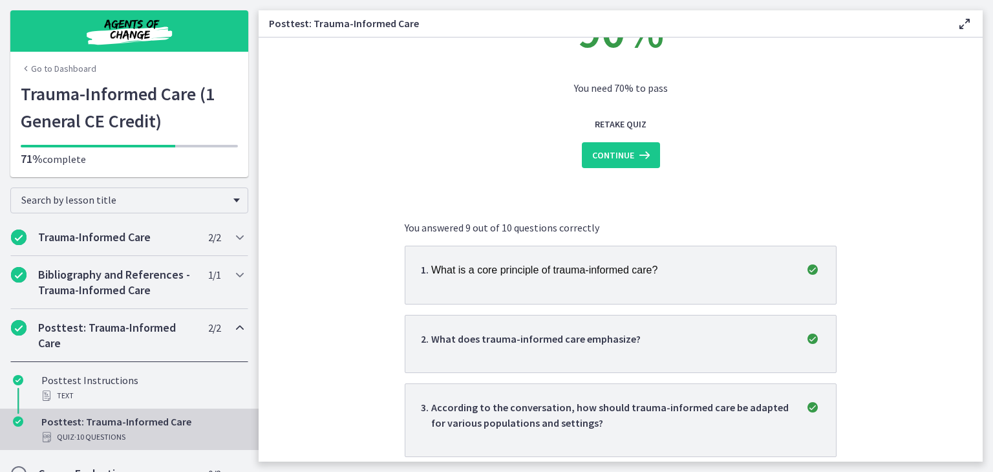
scroll to position [0, 0]
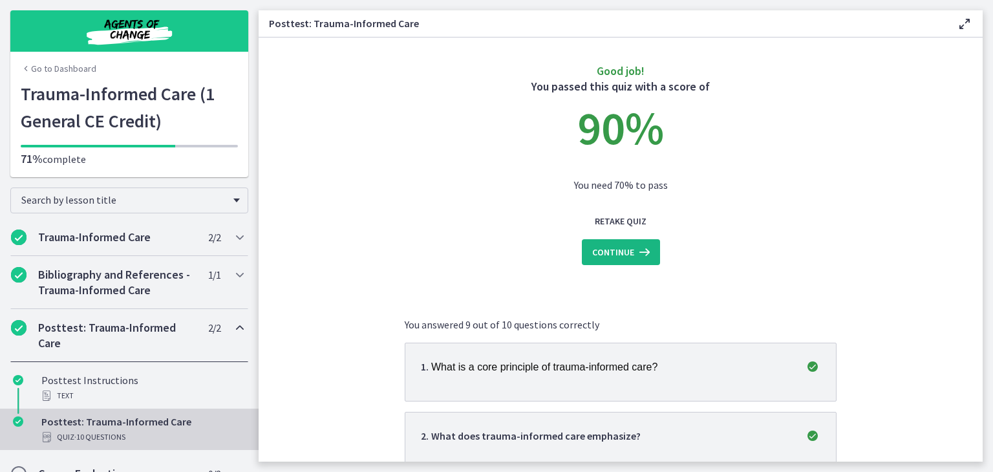
click at [634, 257] on icon at bounding box center [643, 252] width 18 height 16
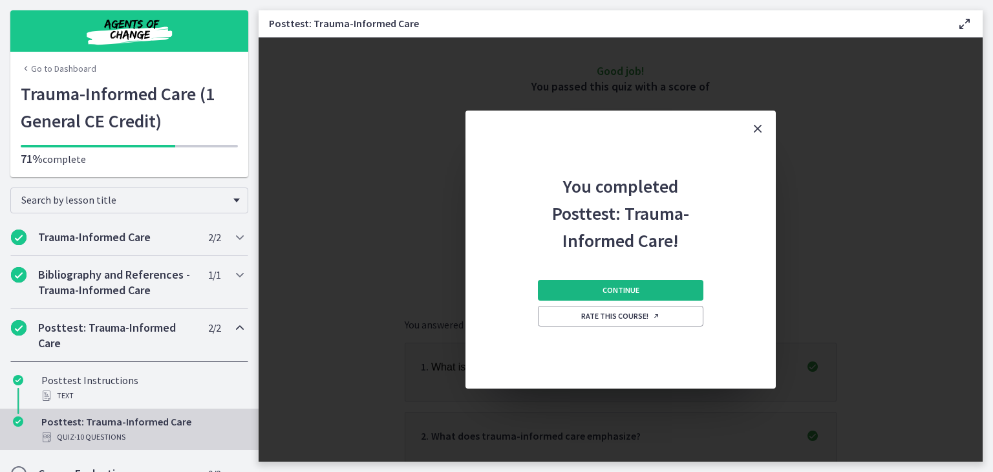
click at [600, 288] on button "Continue" at bounding box center [620, 290] width 165 height 21
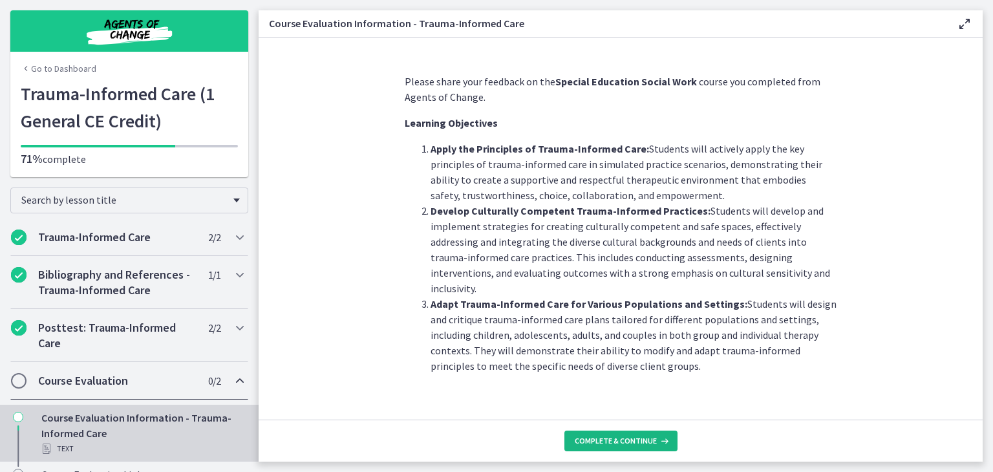
click at [610, 443] on span "Complete & continue" at bounding box center [615, 441] width 82 height 10
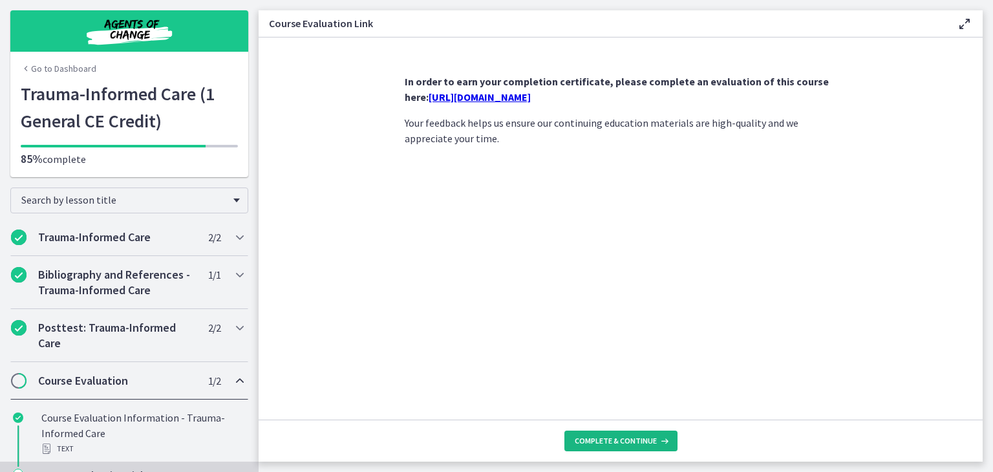
click at [587, 434] on button "Complete & continue" at bounding box center [620, 440] width 113 height 21
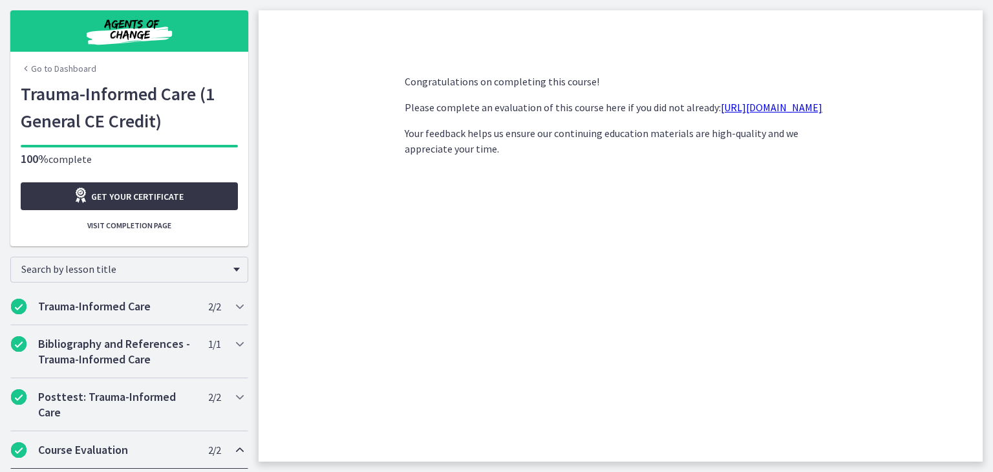
click at [76, 200] on icon "Opens in a new window" at bounding box center [82, 195] width 18 height 16
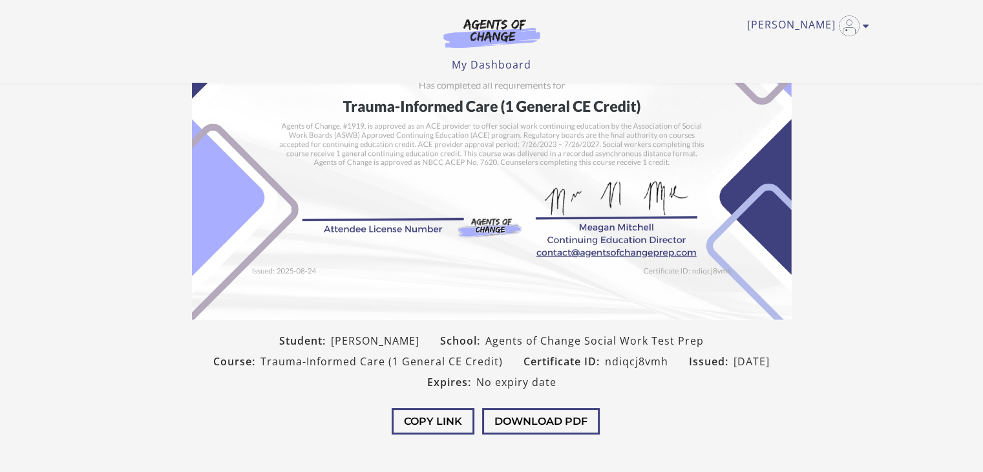
scroll to position [136, 0]
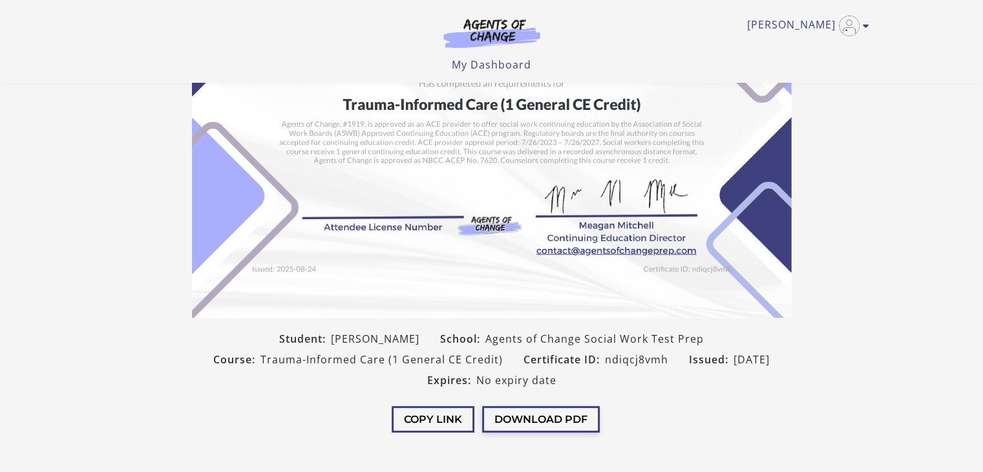
click at [556, 425] on button "Download PDF" at bounding box center [541, 419] width 118 height 26
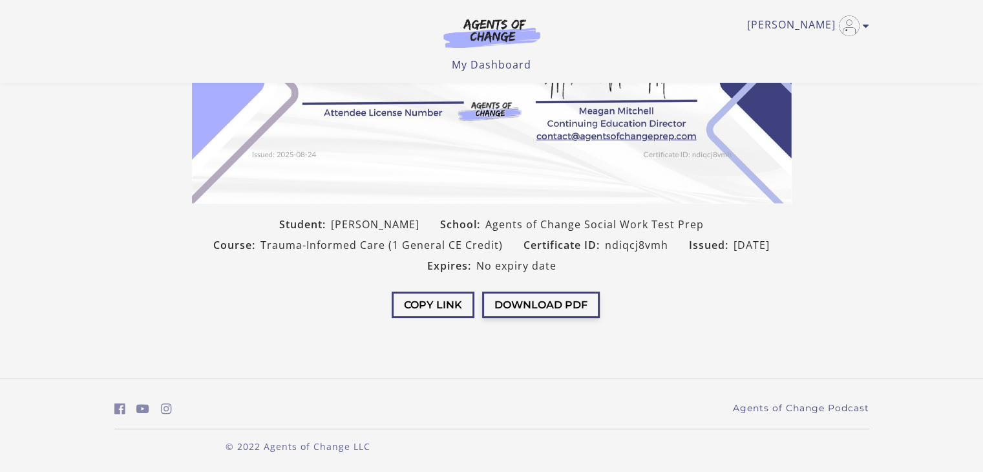
scroll to position [0, 0]
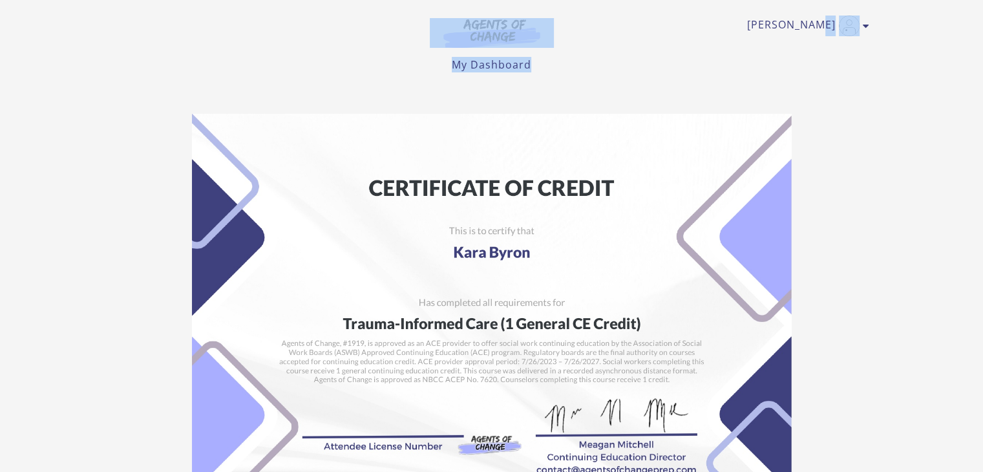
drag, startPoint x: 794, startPoint y: 19, endPoint x: 559, endPoint y: 84, distance: 243.3
click at [559, 84] on body "Skip to main content Kara B My Account Support Sign Out Toggle menu Menu My Das…" at bounding box center [491, 236] width 983 height 472
click at [506, 29] on img at bounding box center [492, 33] width 124 height 30
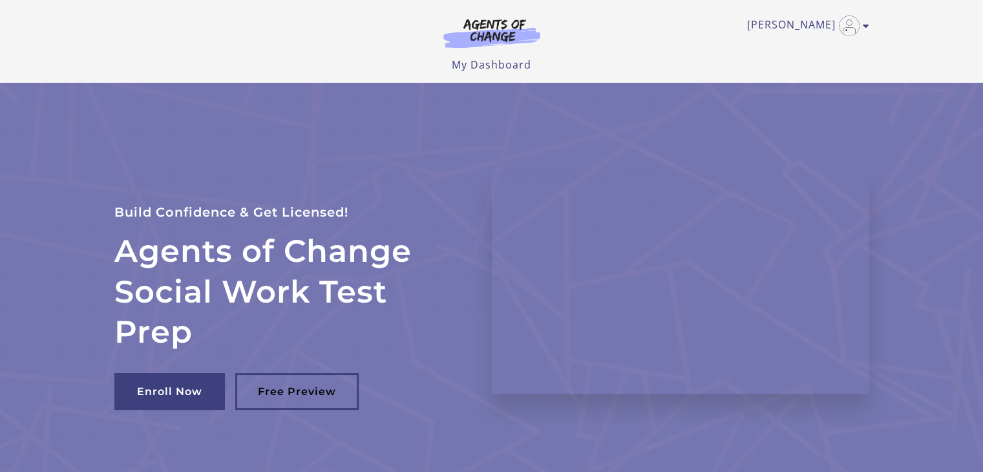
click at [498, 34] on img at bounding box center [492, 33] width 124 height 30
click at [824, 30] on link "[PERSON_NAME]" at bounding box center [805, 26] width 116 height 21
click at [812, 52] on link "My Account" at bounding box center [816, 47] width 114 height 22
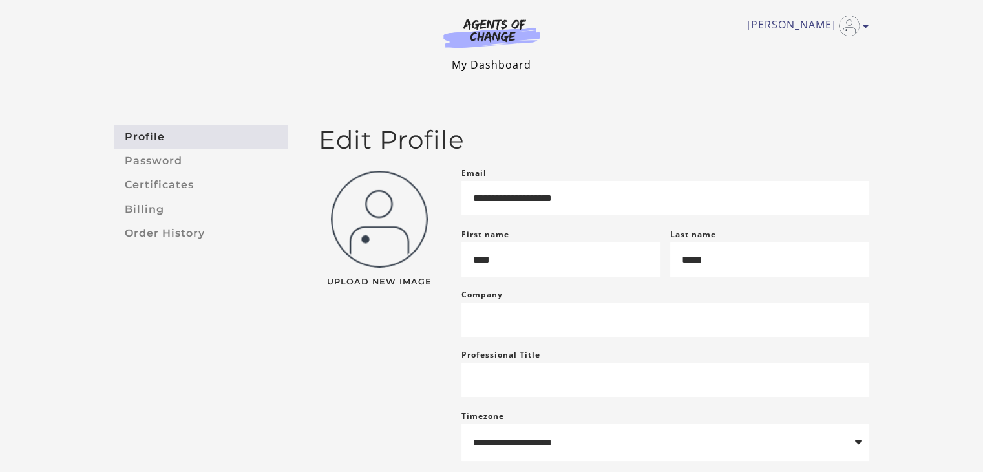
click at [512, 68] on link "My Dashboard" at bounding box center [491, 65] width 79 height 14
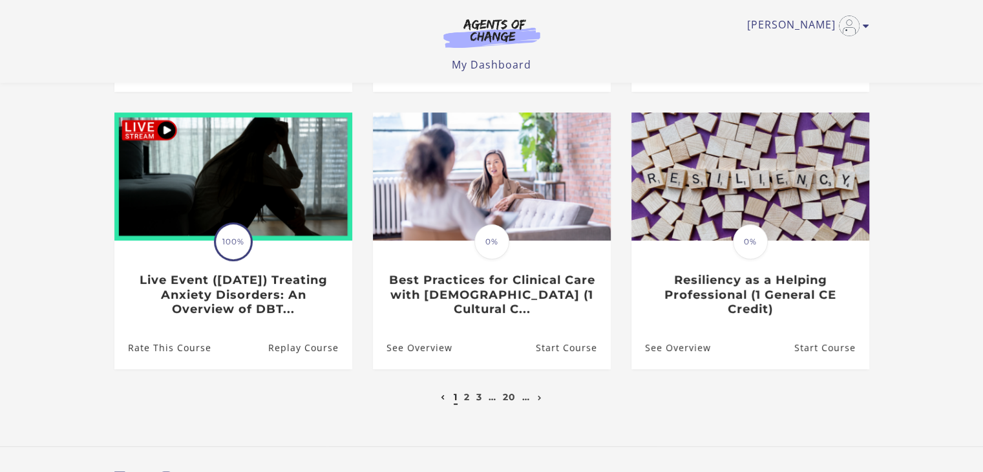
scroll to position [379, 0]
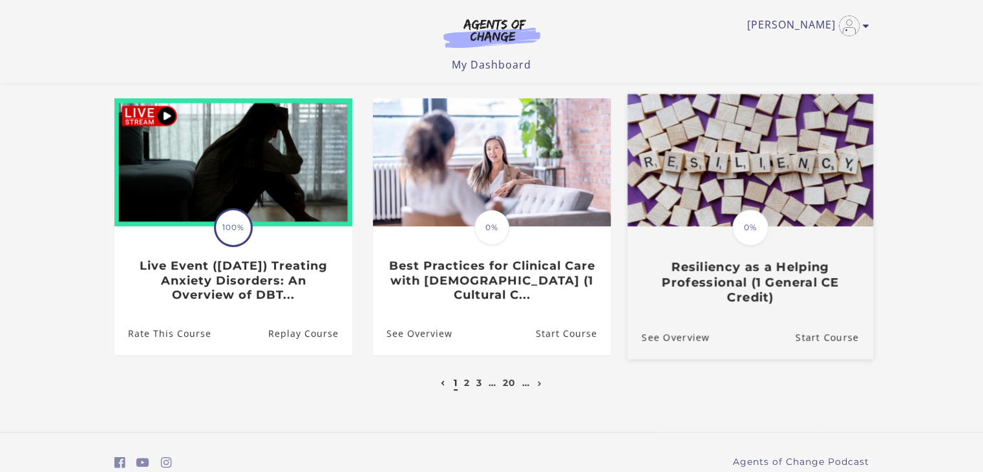
click at [759, 215] on span "0%" at bounding box center [750, 227] width 36 height 36
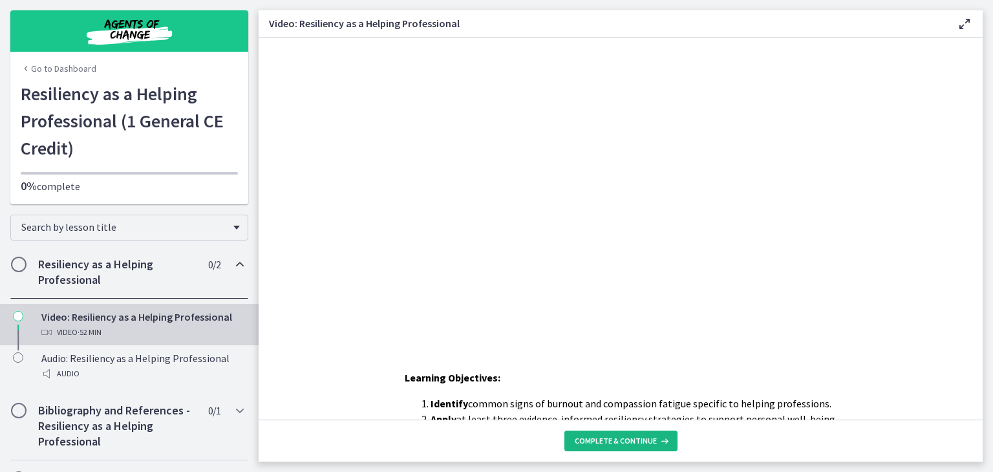
click at [595, 443] on span "Complete & continue" at bounding box center [615, 441] width 82 height 10
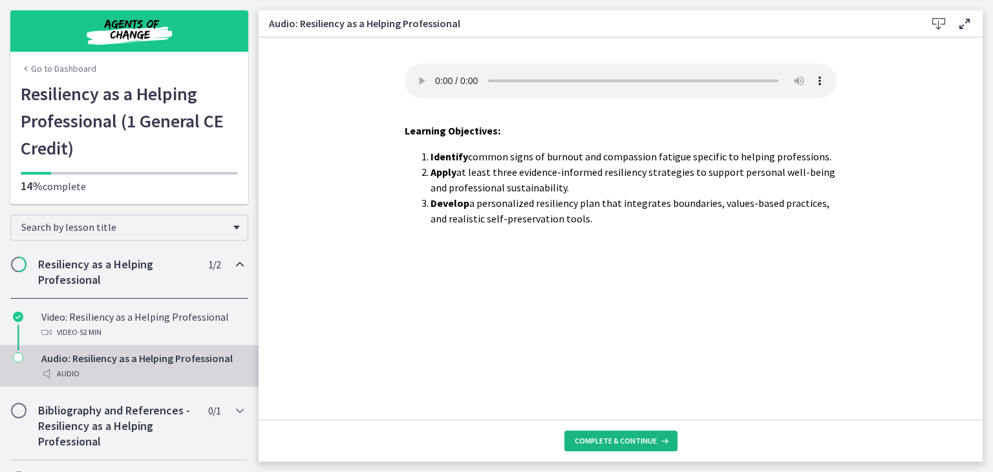
click at [595, 443] on span "Complete & continue" at bounding box center [615, 441] width 82 height 10
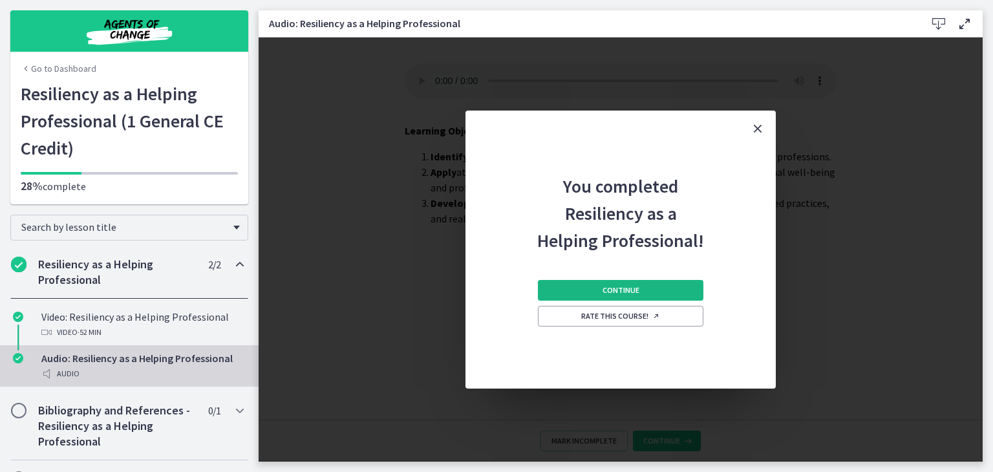
click at [626, 293] on span "Continue" at bounding box center [620, 290] width 37 height 10
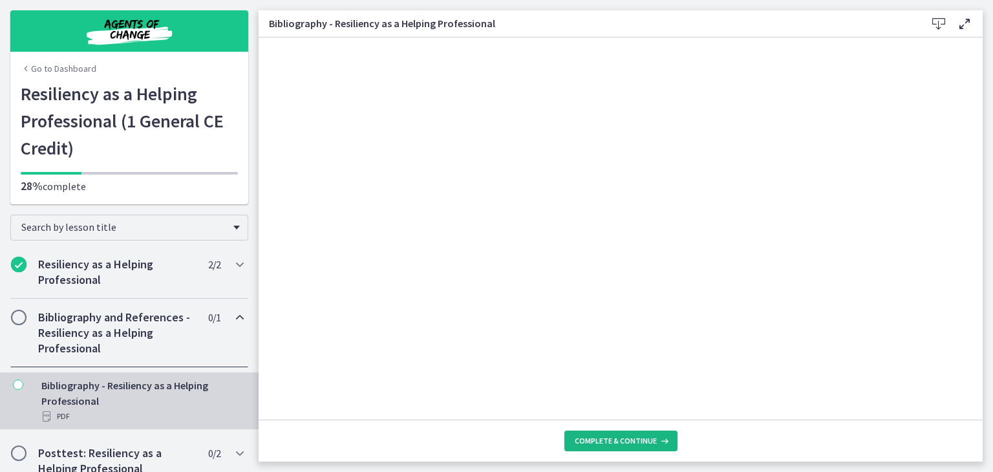
click at [626, 437] on span "Complete & continue" at bounding box center [615, 441] width 82 height 10
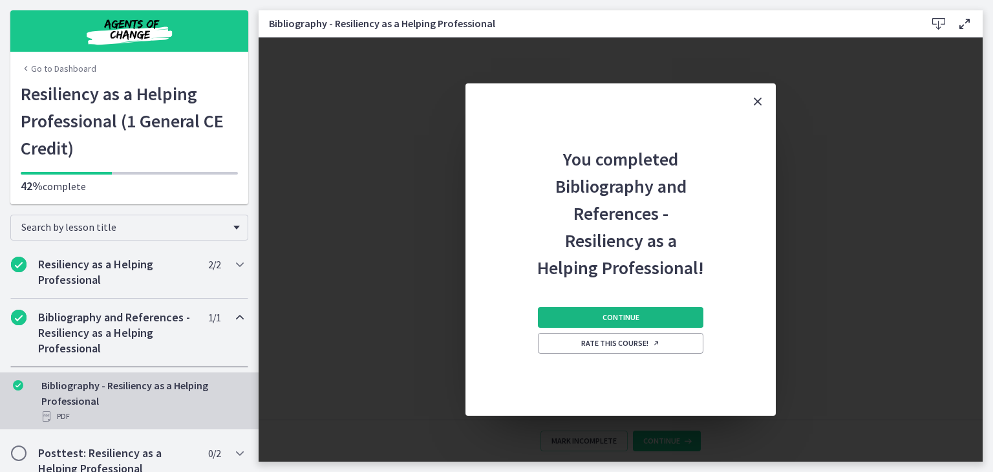
click at [636, 320] on span "Continue" at bounding box center [620, 317] width 37 height 10
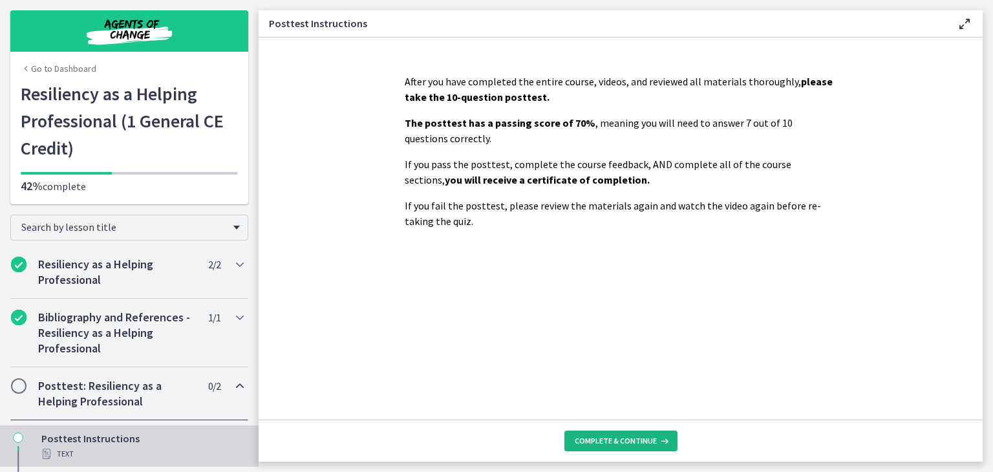
click at [596, 437] on span "Complete & continue" at bounding box center [615, 441] width 82 height 10
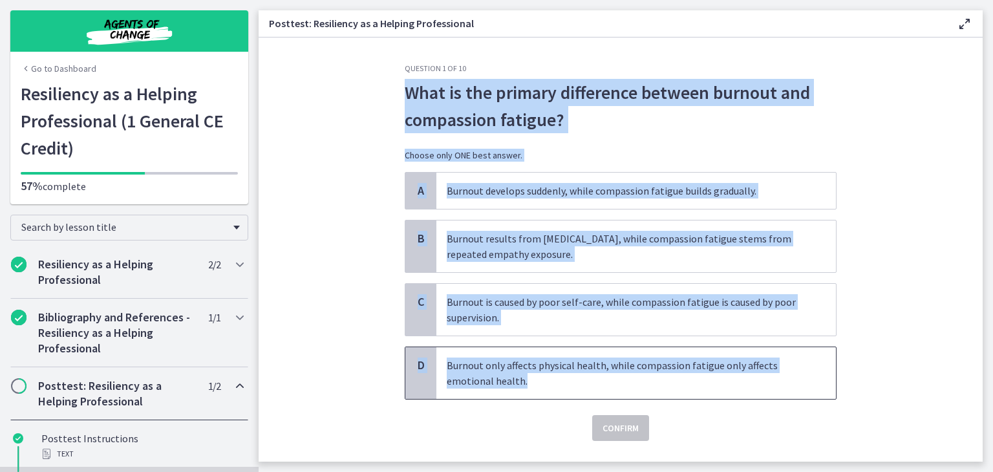
drag, startPoint x: 404, startPoint y: 88, endPoint x: 730, endPoint y: 385, distance: 441.4
click at [730, 385] on div "Question 1 of 10 What is the primary difference between burnout and compassion …" at bounding box center [621, 251] width 432 height 377
copy div "What is the primary difference between burnout and compassion fatigue? Choose o…"
click at [308, 303] on section "Question 1 of 10 What is the primary difference between burnout and compassion …" at bounding box center [620, 249] width 724 height 424
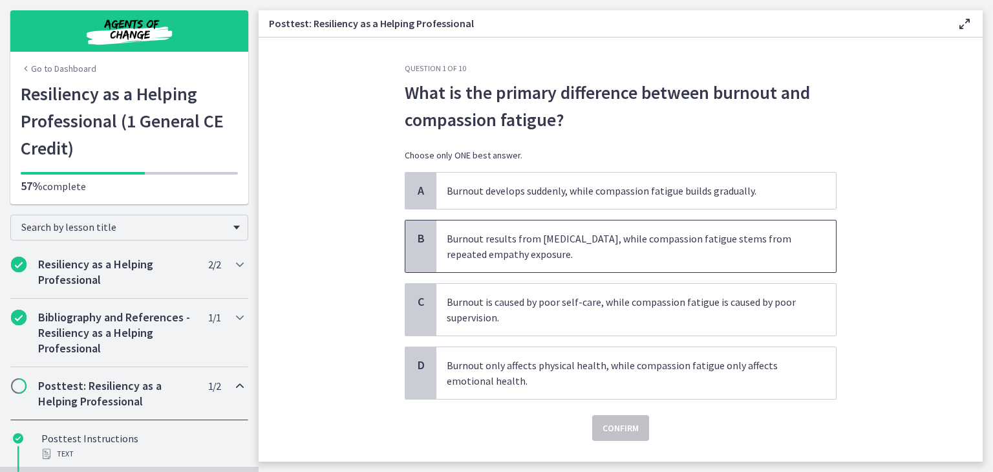
click at [443, 258] on span "Burnout results from chronic stress, while compassion fatigue stems from repeat…" at bounding box center [635, 246] width 399 height 52
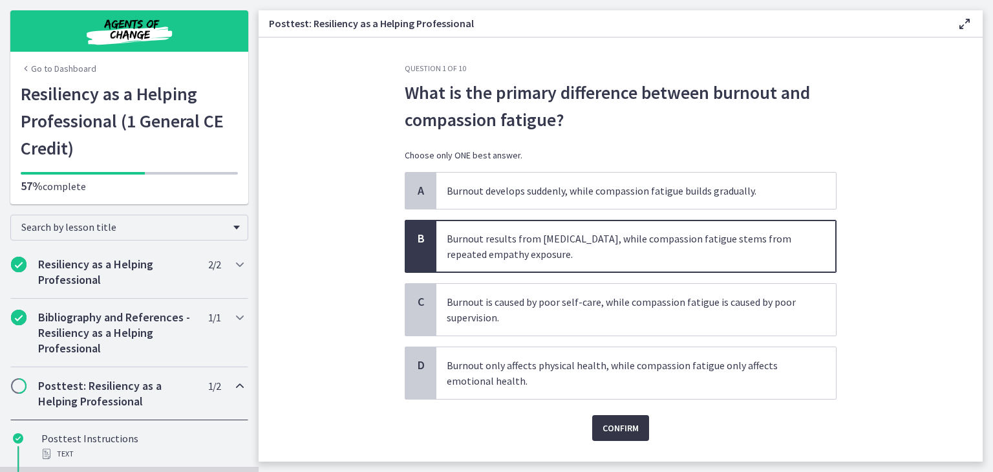
click at [609, 421] on span "Confirm" at bounding box center [620, 428] width 36 height 16
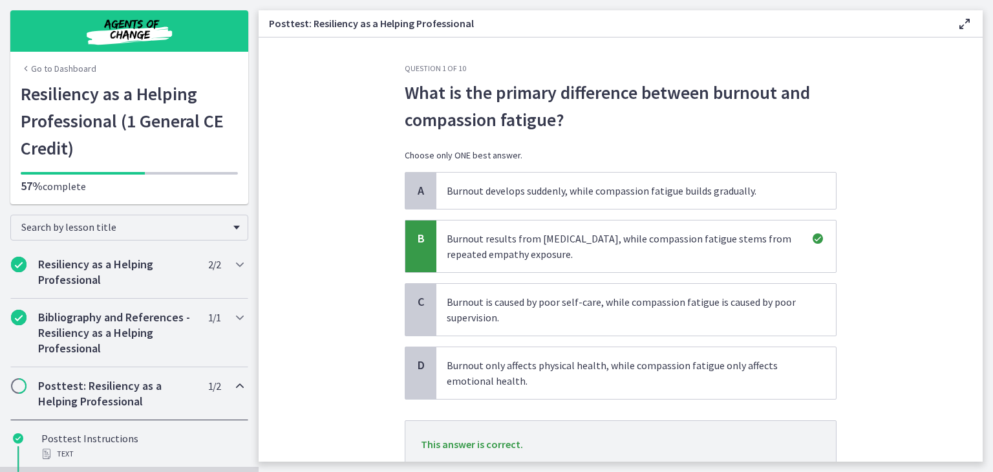
scroll to position [36, 0]
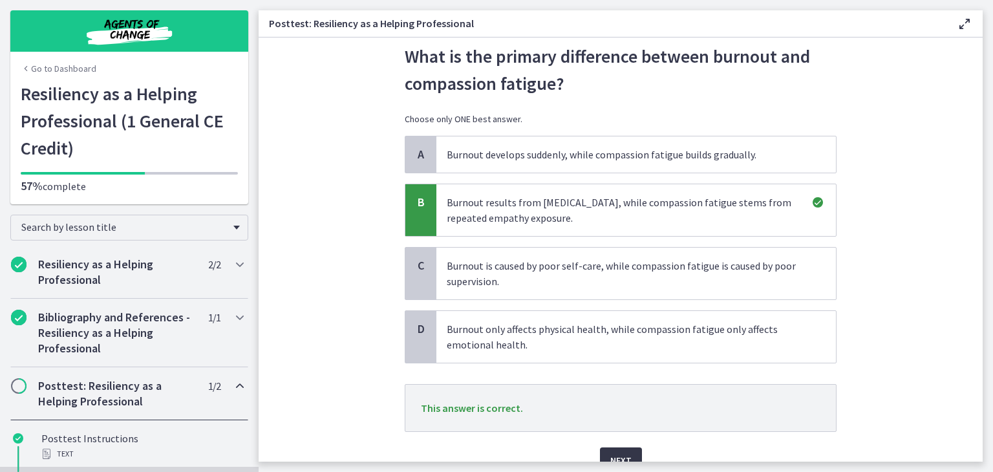
click at [610, 452] on span "Next" at bounding box center [620, 460] width 21 height 16
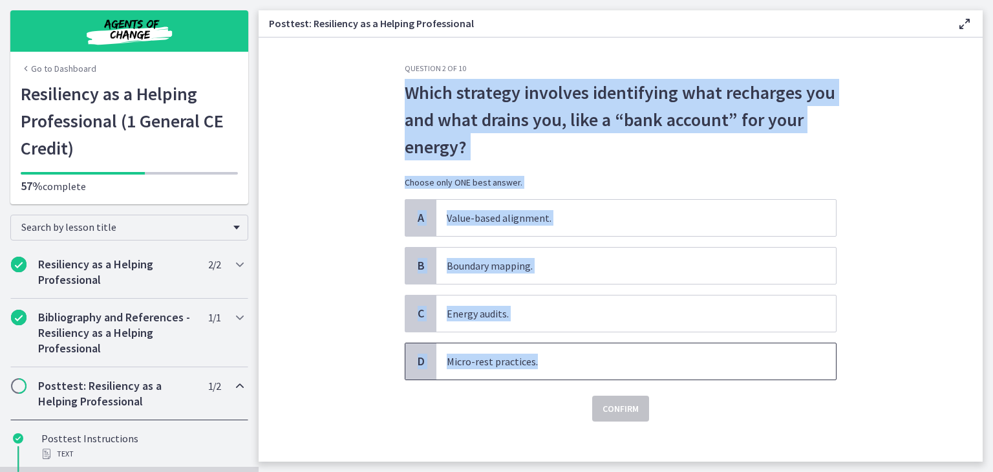
drag, startPoint x: 402, startPoint y: 91, endPoint x: 595, endPoint y: 352, distance: 324.3
click at [595, 352] on div "Question 2 of 10 Which strategy involves identifying what recharges you and wha…" at bounding box center [621, 242] width 432 height 358
copy div "Which strategy involves identifying what recharges you and what drains you, lik…"
click at [331, 286] on section "Question 2 of 10 Which strategy involves identifying what recharges you and wha…" at bounding box center [620, 249] width 724 height 424
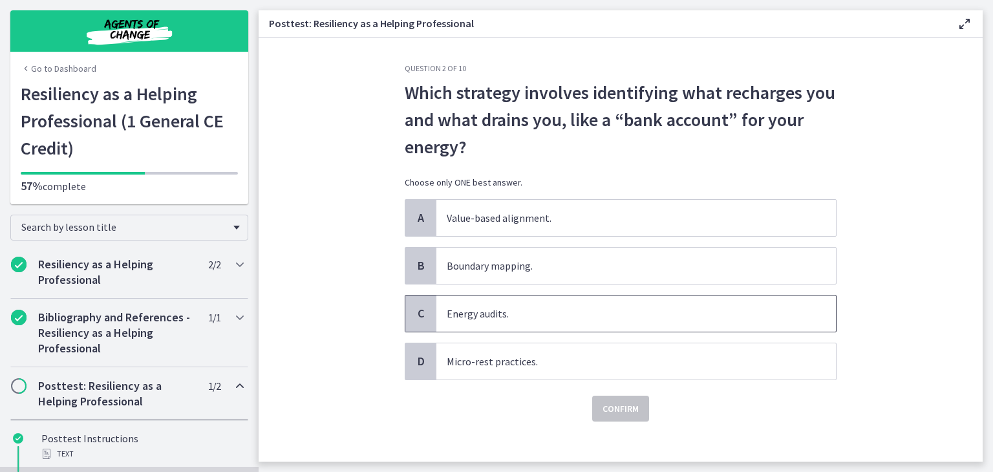
click at [452, 313] on span "Energy audits." at bounding box center [635, 313] width 399 height 36
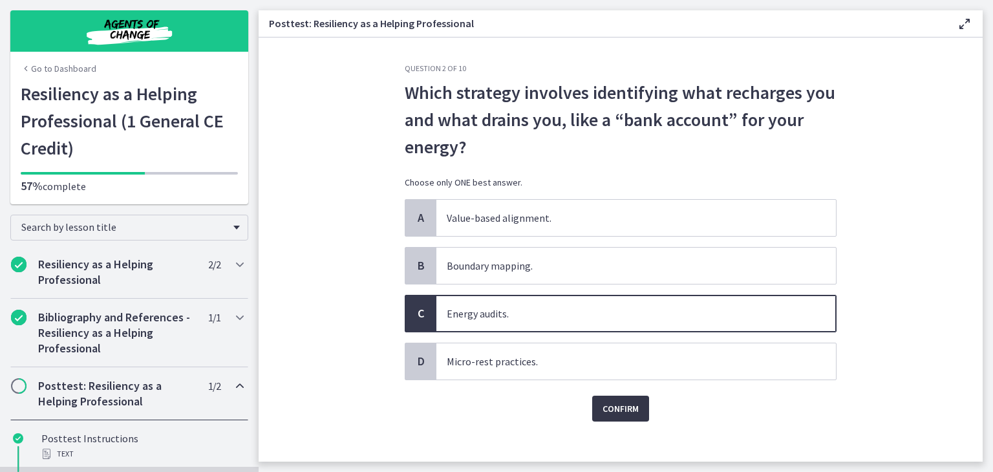
click at [607, 401] on span "Confirm" at bounding box center [620, 409] width 36 height 16
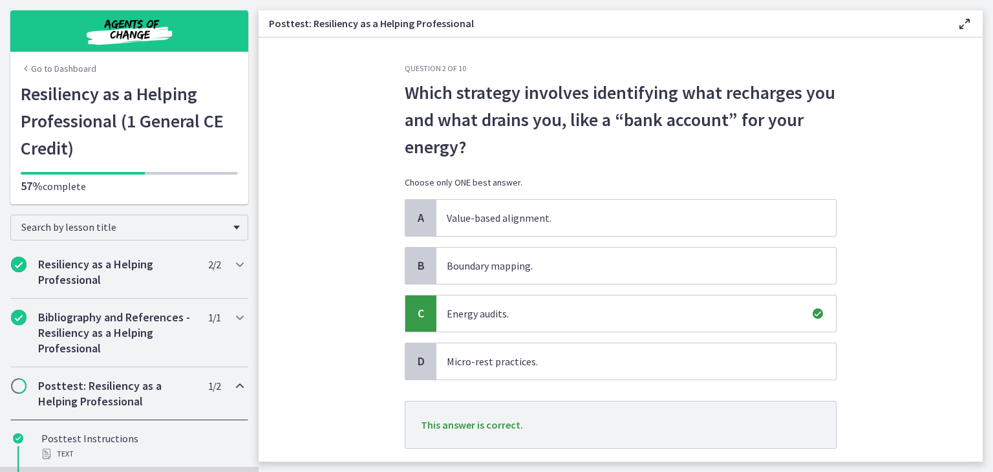
scroll to position [79, 0]
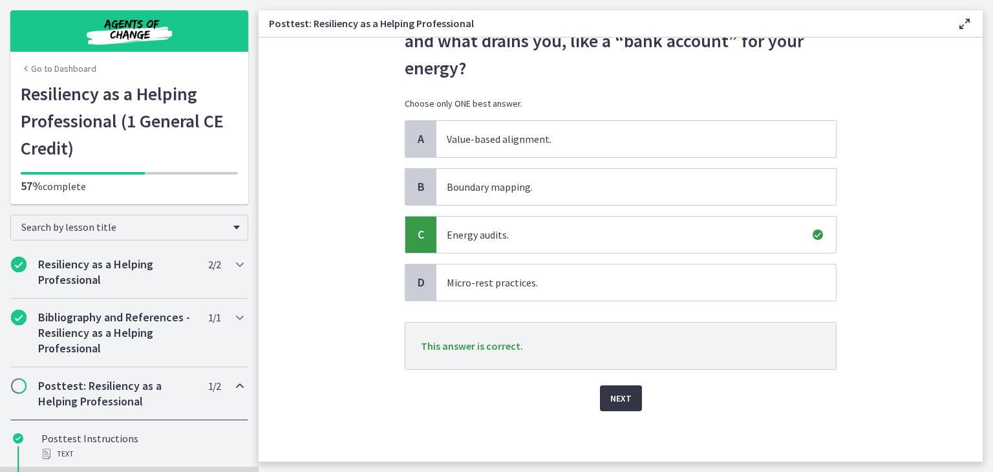
click at [600, 396] on button "Next" at bounding box center [621, 398] width 42 height 26
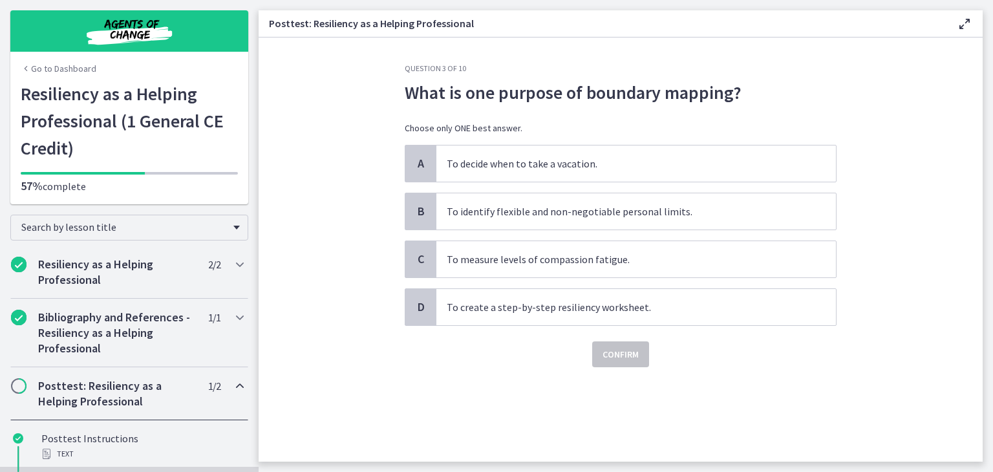
scroll to position [0, 0]
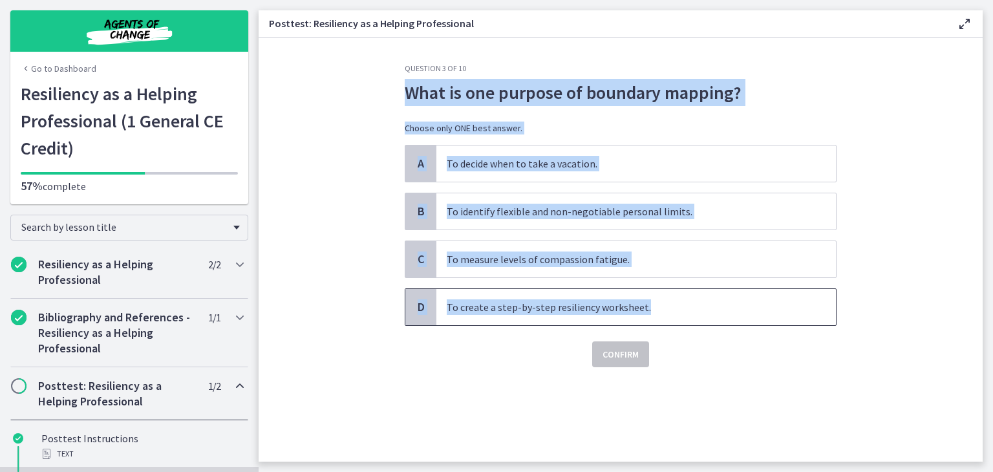
drag, startPoint x: 407, startPoint y: 90, endPoint x: 654, endPoint y: 311, distance: 331.8
click at [654, 311] on div "Question 3 of 10 What is one purpose of boundary mapping? Choose only ONE best …" at bounding box center [621, 215] width 432 height 304
click at [501, 101] on span "What is one purpose of boundary mapping?" at bounding box center [621, 92] width 432 height 27
drag, startPoint x: 411, startPoint y: 90, endPoint x: 699, endPoint y: 303, distance: 358.5
click at [699, 303] on div "Question 3 of 10 What is one purpose of boundary mapping? Choose only ONE best …" at bounding box center [621, 215] width 432 height 304
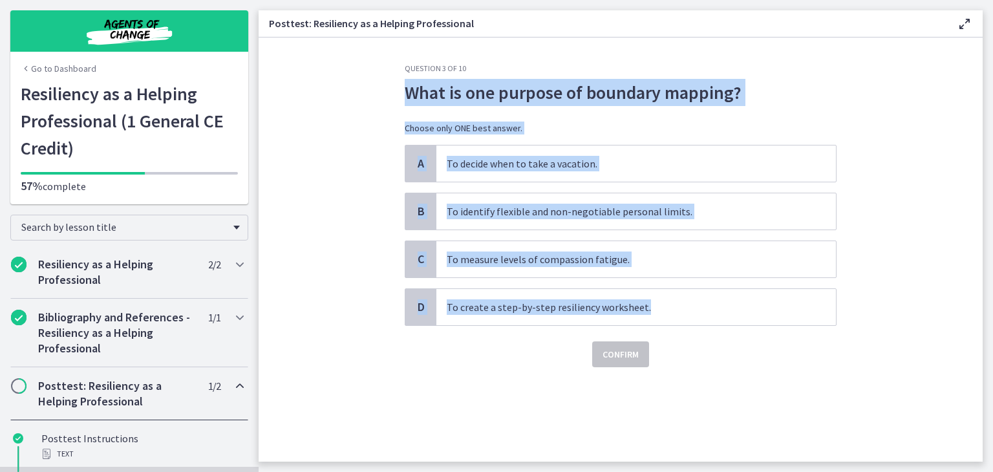
copy div "What is one purpose of boundary mapping? Choose only ONE best answer. A To deci…"
click at [319, 266] on section "Question 3 of 10 What is one purpose of boundary mapping? Choose only ONE best …" at bounding box center [620, 249] width 724 height 424
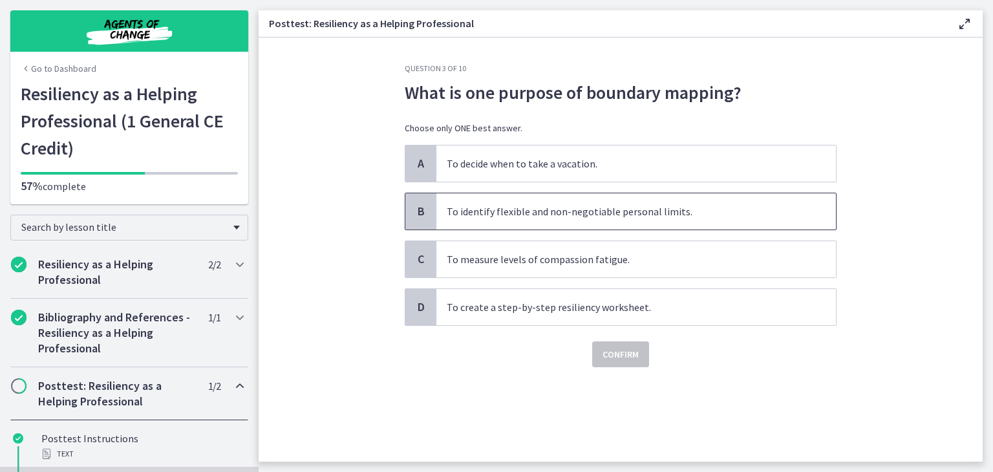
click at [533, 209] on span "To identify flexible and non-negotiable personal limits." at bounding box center [635, 211] width 399 height 36
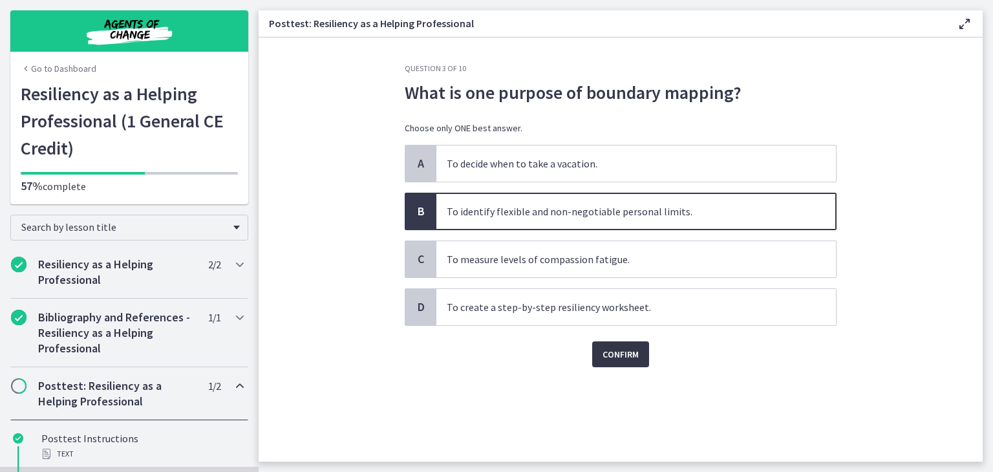
click at [624, 355] on span "Confirm" at bounding box center [620, 354] width 36 height 16
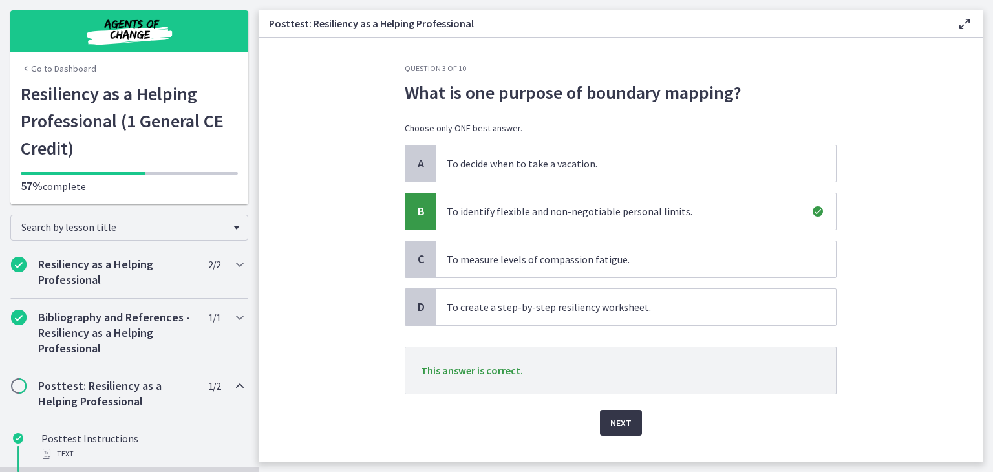
click at [618, 418] on span "Next" at bounding box center [620, 423] width 21 height 16
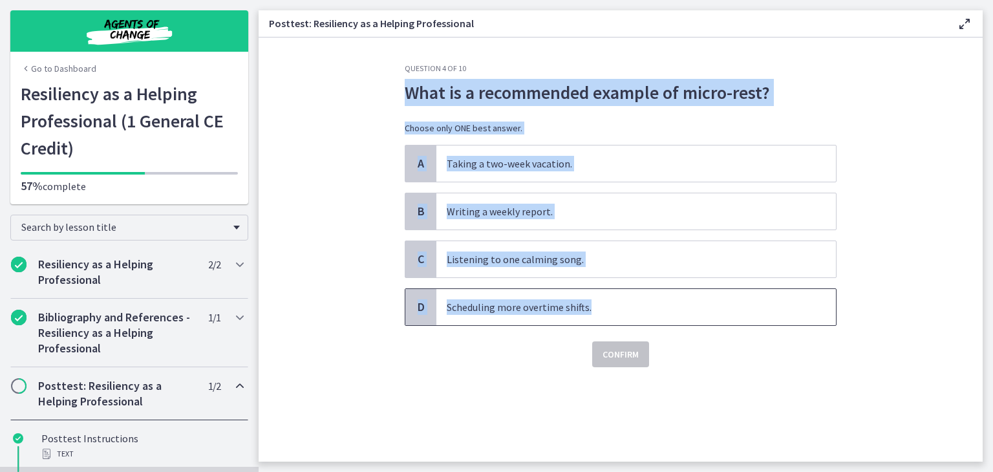
drag, startPoint x: 406, startPoint y: 87, endPoint x: 613, endPoint y: 313, distance: 306.5
click at [613, 313] on div "Question 4 of 10 What is a recommended example of micro-rest? Choose only ONE b…" at bounding box center [621, 215] width 432 height 304
copy div "What is a recommended example of micro-rest? Choose only ONE best answer. A Tak…"
click at [275, 324] on section "Question 4 of 10 What is a recommended example of micro-rest? Choose only ONE b…" at bounding box center [620, 249] width 724 height 424
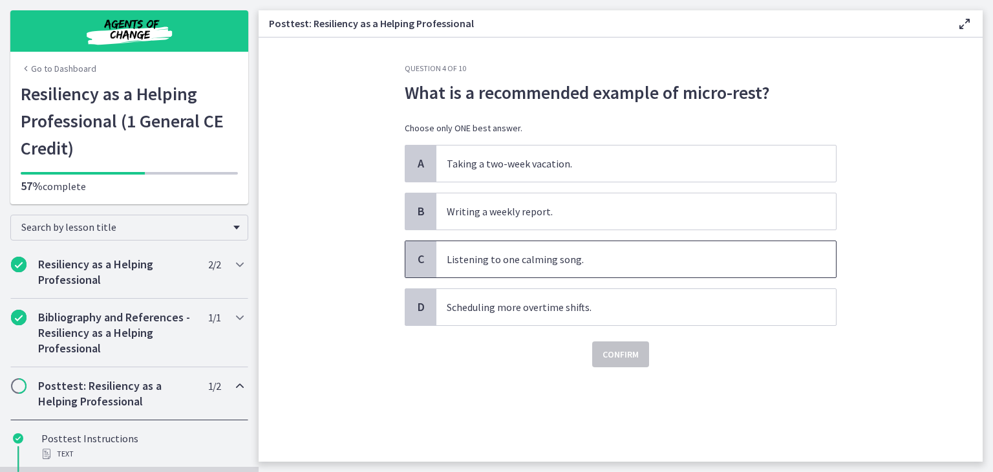
click at [512, 256] on span "Listening to one calming song." at bounding box center [635, 259] width 399 height 36
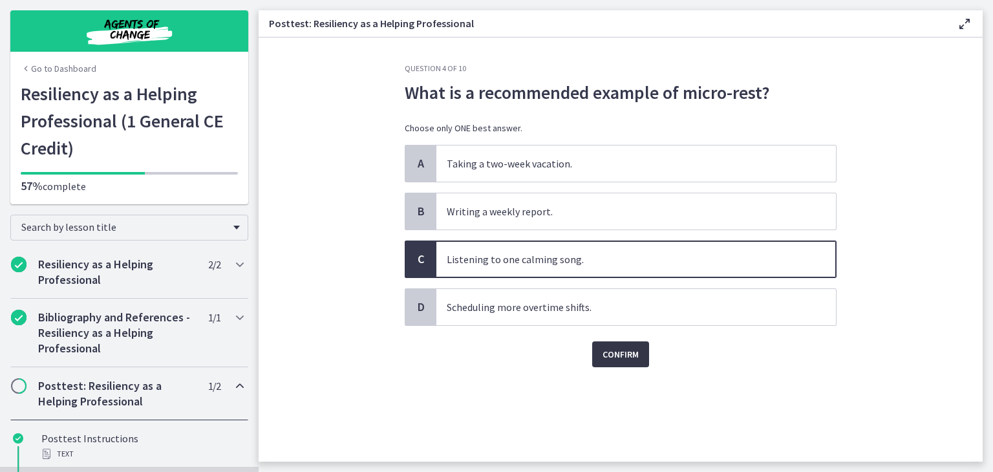
click at [622, 346] on span "Confirm" at bounding box center [620, 354] width 36 height 16
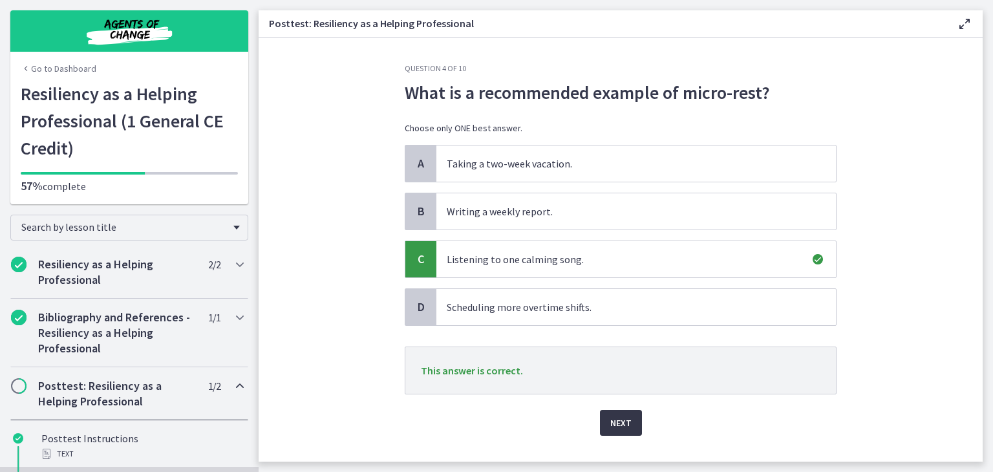
click at [620, 419] on span "Next" at bounding box center [620, 423] width 21 height 16
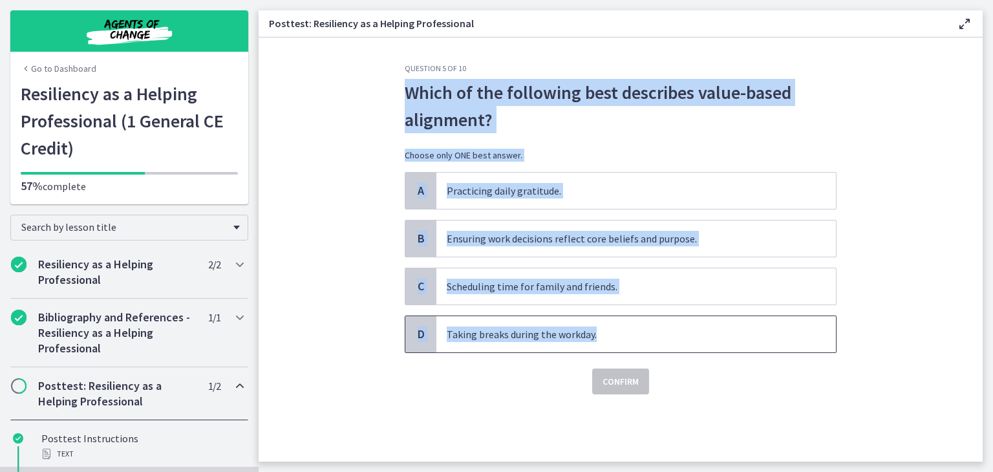
drag, startPoint x: 404, startPoint y: 89, endPoint x: 615, endPoint y: 334, distance: 324.0
click at [615, 334] on div "Question 5 of 10 Which of the following best describes value-based alignment? C…" at bounding box center [621, 228] width 432 height 331
copy div "Which of the following best describes value-based alignment? Choose only ONE be…"
click at [361, 289] on section "Question 5 of 10 Which of the following best describes value-based alignment? C…" at bounding box center [620, 249] width 724 height 424
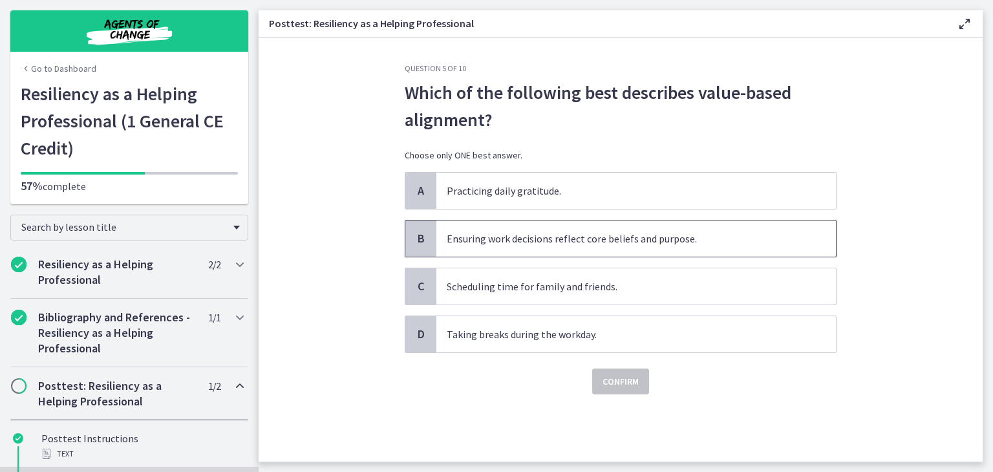
click at [486, 245] on span "Ensuring work decisions reflect core beliefs and purpose." at bounding box center [635, 238] width 399 height 36
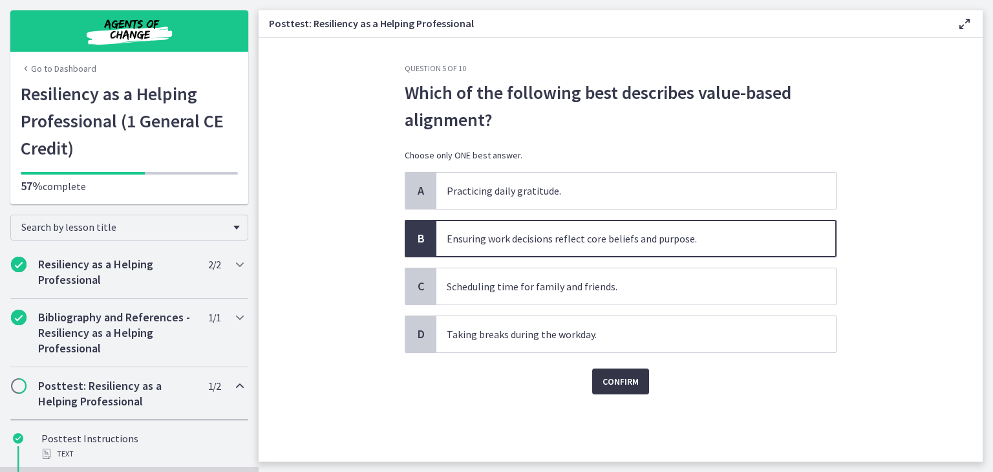
click at [620, 383] on span "Confirm" at bounding box center [620, 382] width 36 height 16
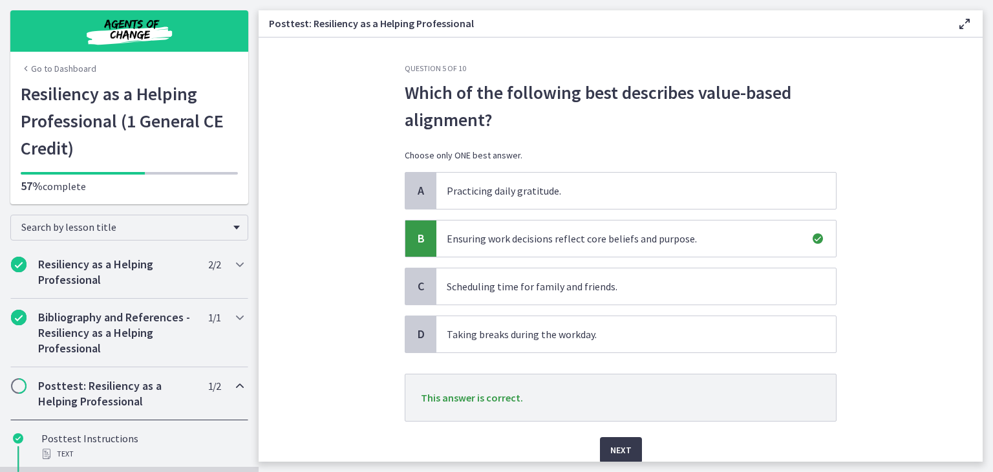
scroll to position [52, 0]
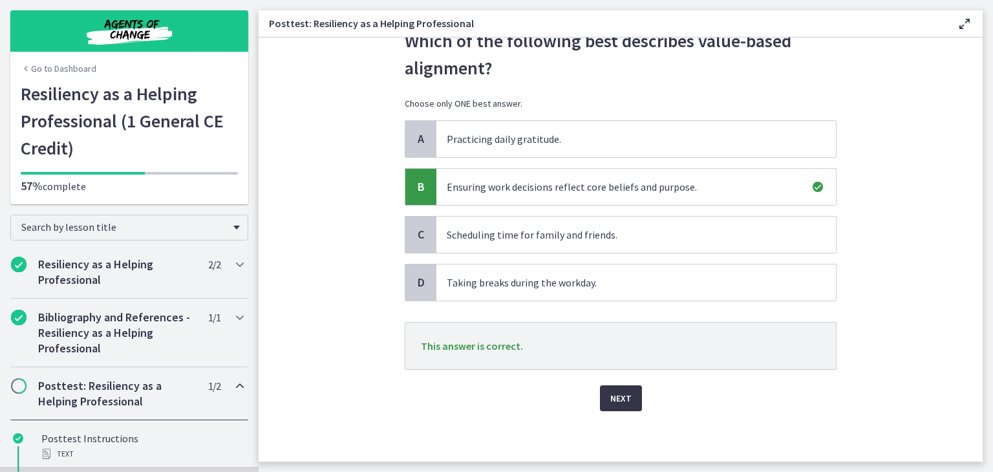
click at [615, 396] on span "Next" at bounding box center [620, 398] width 21 height 16
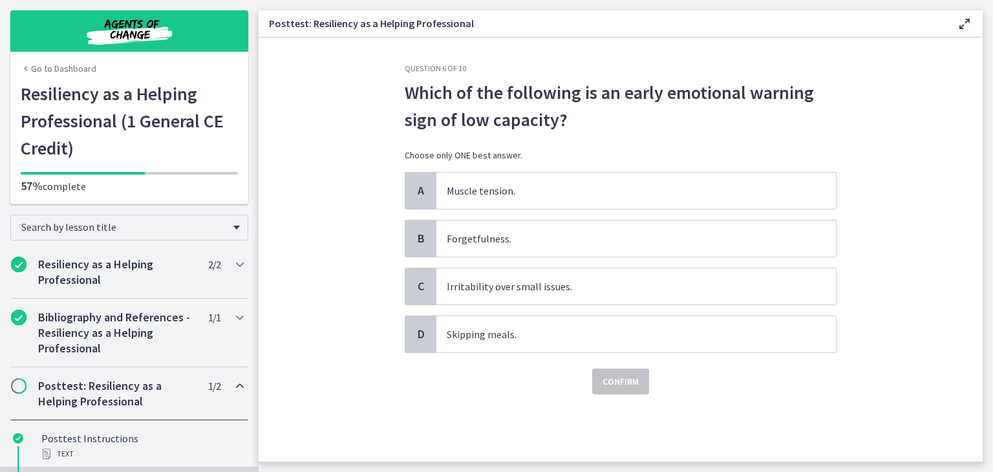
scroll to position [0, 0]
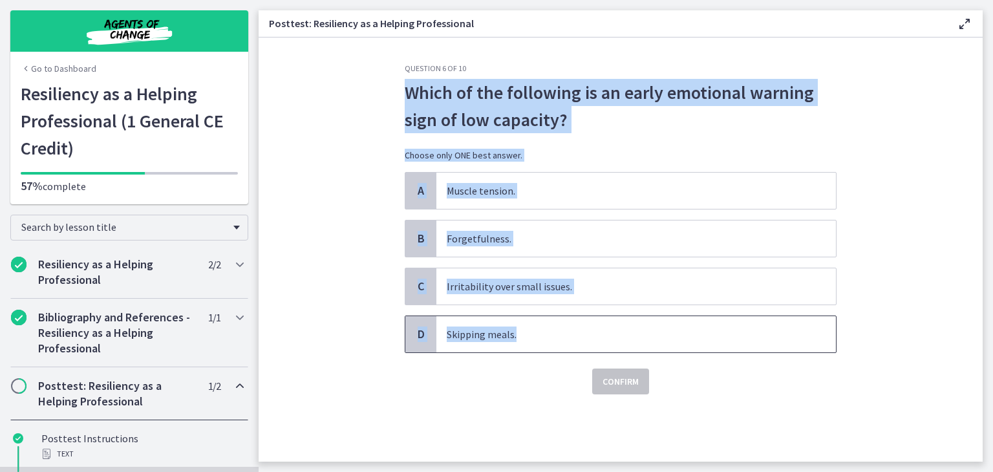
drag, startPoint x: 405, startPoint y: 87, endPoint x: 553, endPoint y: 324, distance: 279.9
click at [553, 324] on div "Question 6 of 10 Which of the following is an early emotional warning sign of l…" at bounding box center [621, 228] width 432 height 331
click at [455, 100] on span "Which of the following is an early emotional warning sign of low capacity?" at bounding box center [621, 106] width 432 height 54
drag, startPoint x: 398, startPoint y: 87, endPoint x: 528, endPoint y: 319, distance: 265.9
click at [528, 319] on div "Question 6 of 10 Which of the following is an early emotional warning sign of l…" at bounding box center [620, 262] width 452 height 398
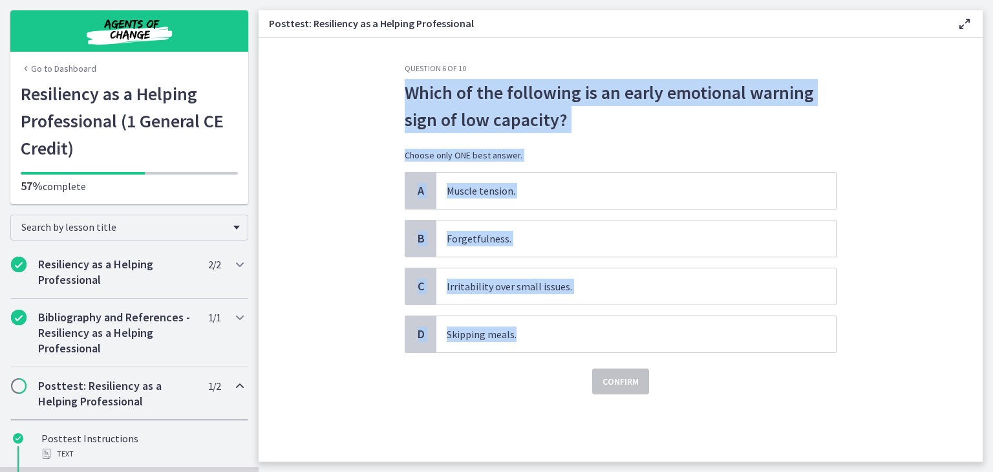
copy div "Which of the following is an early emotional warning sign of low capacity? Choo…"
click at [337, 280] on section "Question 6 of 10 Which of the following is an early emotional warning sign of l…" at bounding box center [620, 249] width 724 height 424
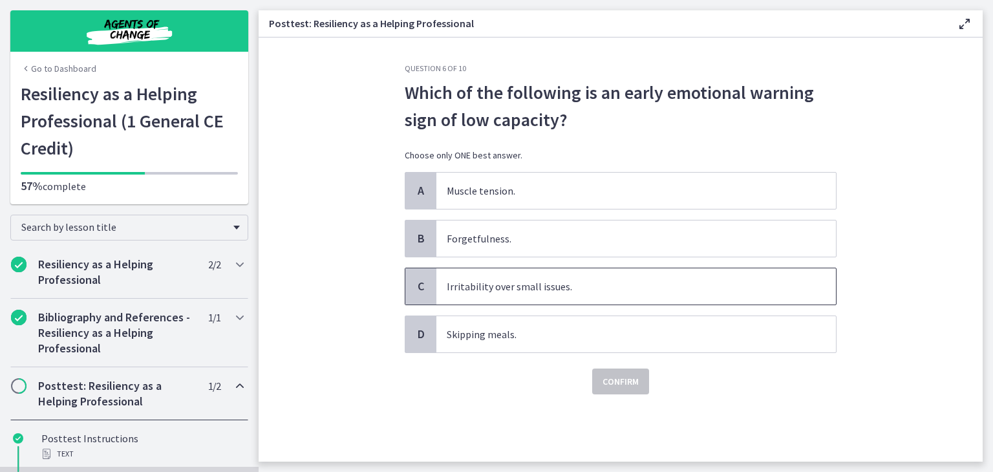
click at [475, 291] on span "Irritability over small issues." at bounding box center [635, 286] width 399 height 36
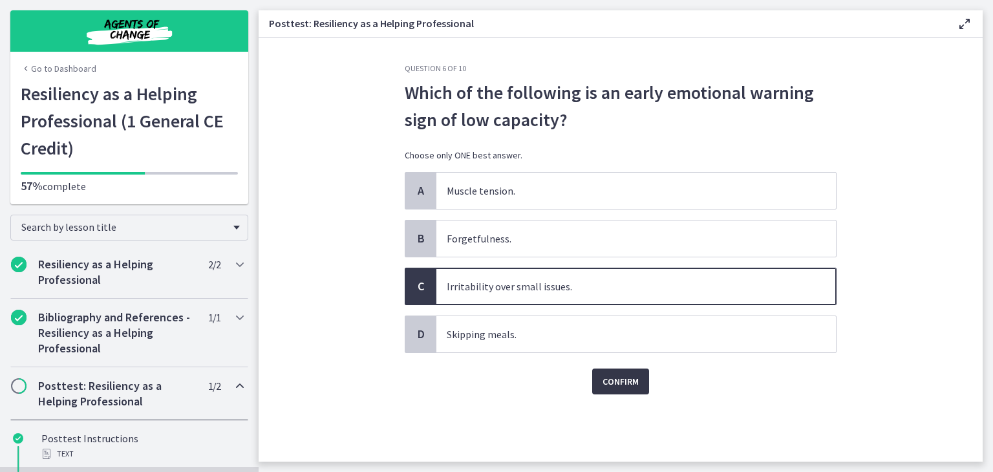
click at [615, 381] on span "Confirm" at bounding box center [620, 382] width 36 height 16
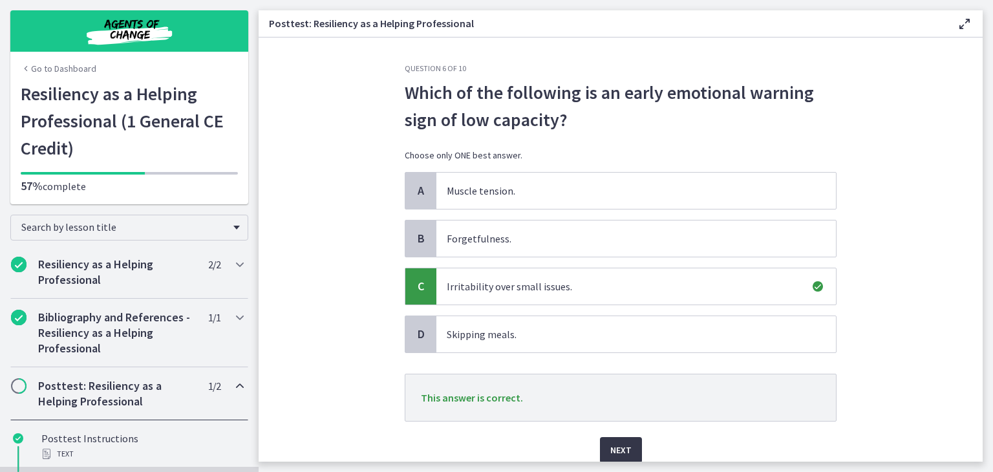
scroll to position [26, 0]
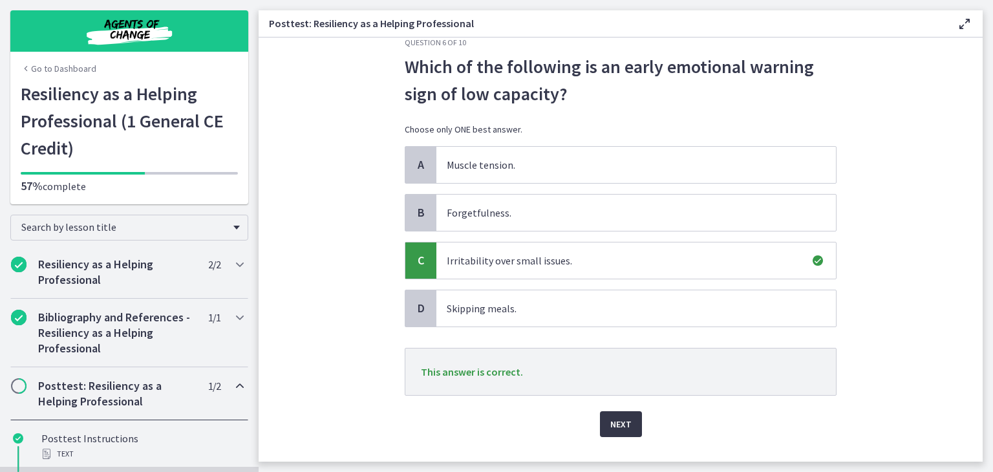
click at [623, 428] on span "Next" at bounding box center [620, 424] width 21 height 16
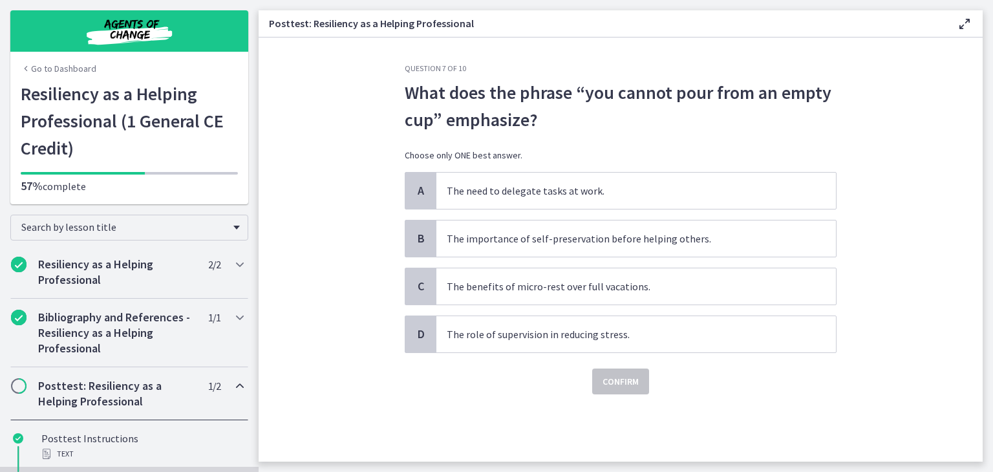
scroll to position [0, 0]
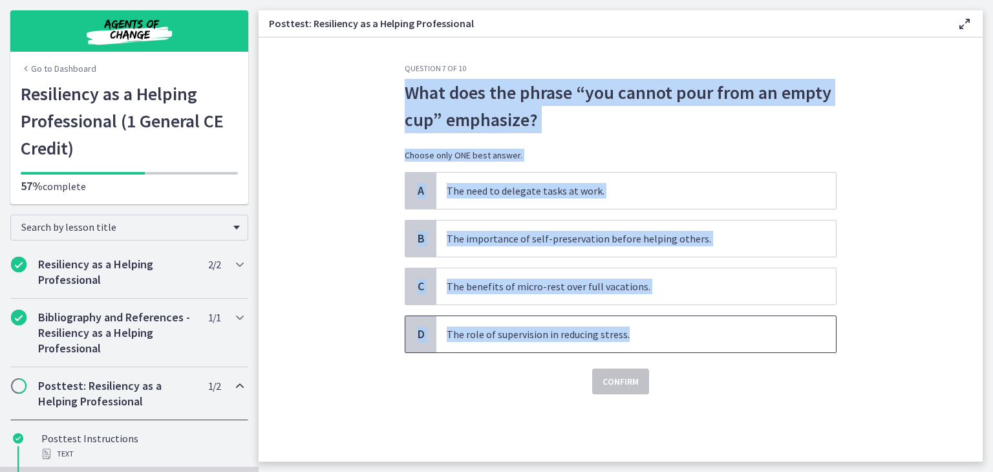
drag, startPoint x: 408, startPoint y: 85, endPoint x: 639, endPoint y: 328, distance: 335.5
click at [639, 328] on div "Question 7 of 10 What does the phrase “you cannot pour from an empty cup” empha…" at bounding box center [621, 228] width 432 height 331
click at [359, 200] on section "Question 7 of 10 What does the phrase “you cannot pour from an empty cup” empha…" at bounding box center [620, 249] width 724 height 424
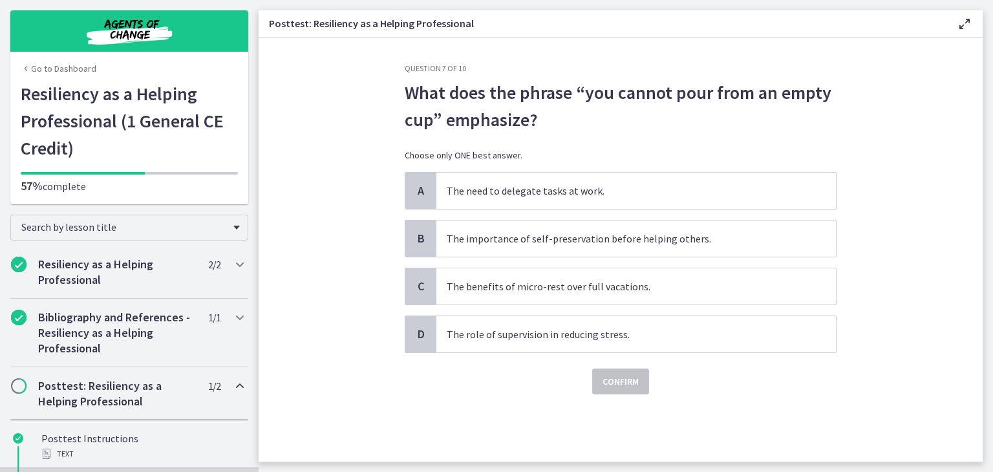
click at [478, 218] on div "A The need to delegate tasks at work. B The importance of self-preservation bef…" at bounding box center [621, 262] width 432 height 181
click at [479, 226] on span "The importance of self-preservation before helping others." at bounding box center [635, 238] width 399 height 36
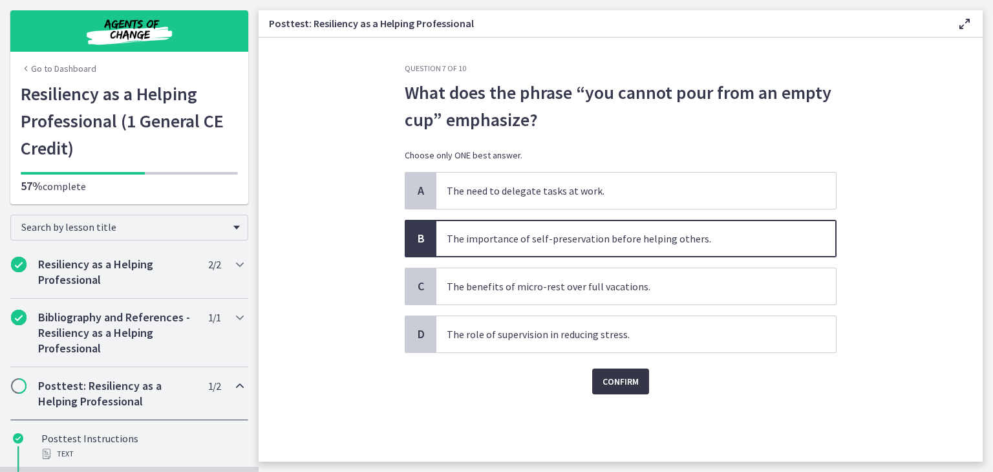
click at [617, 381] on span "Confirm" at bounding box center [620, 382] width 36 height 16
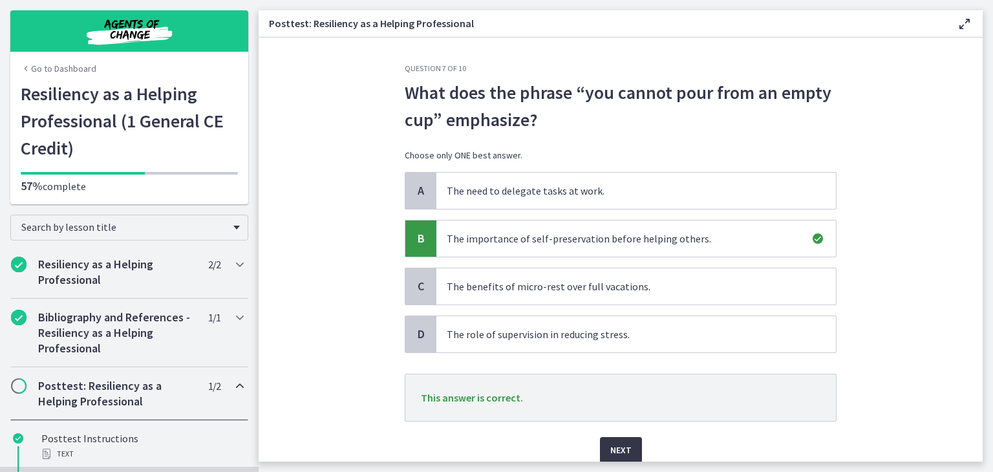
click at [616, 452] on span "Next" at bounding box center [620, 450] width 21 height 16
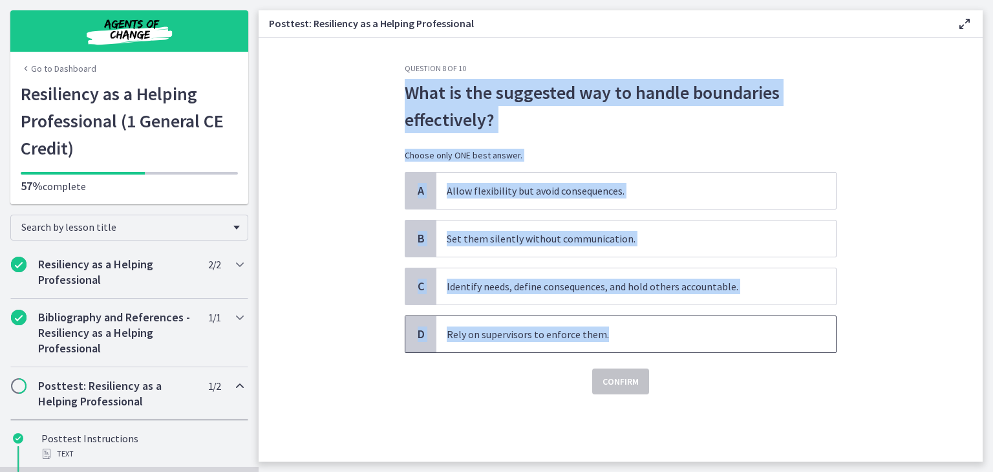
drag, startPoint x: 403, startPoint y: 96, endPoint x: 606, endPoint y: 324, distance: 304.9
click at [606, 324] on div "Question 8 of 10 What is the suggested way to handle boundaries effectively? Ch…" at bounding box center [620, 262] width 452 height 398
copy div "What is the suggested way to handle boundaries effectively? Choose only ONE bes…"
click at [333, 268] on section "Question 8 of 10 What is the suggested way to handle boundaries effectively? Ch…" at bounding box center [620, 249] width 724 height 424
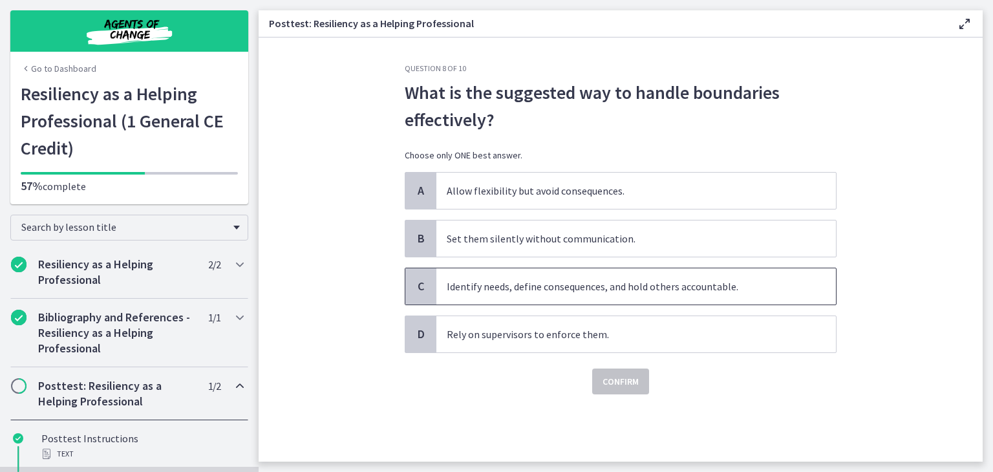
click at [470, 301] on span "Identify needs, define consequences, and hold others accountable." at bounding box center [635, 286] width 399 height 36
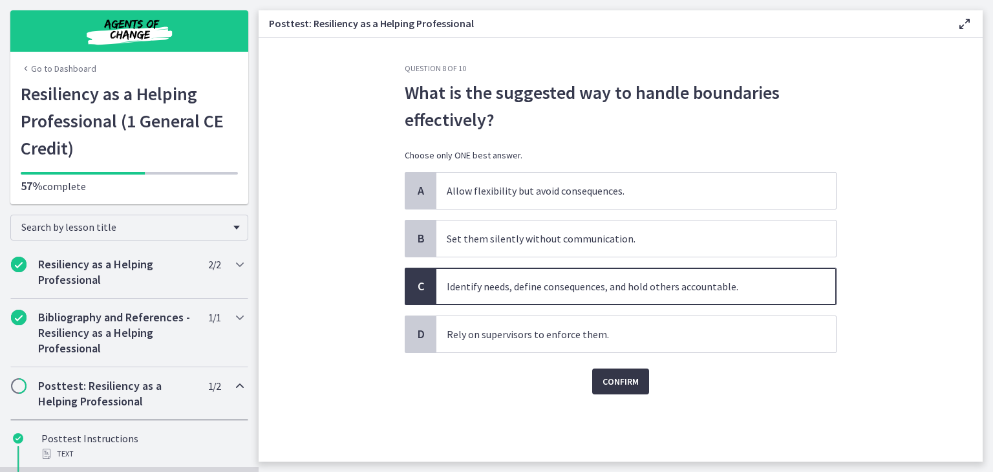
click at [626, 386] on span "Confirm" at bounding box center [620, 382] width 36 height 16
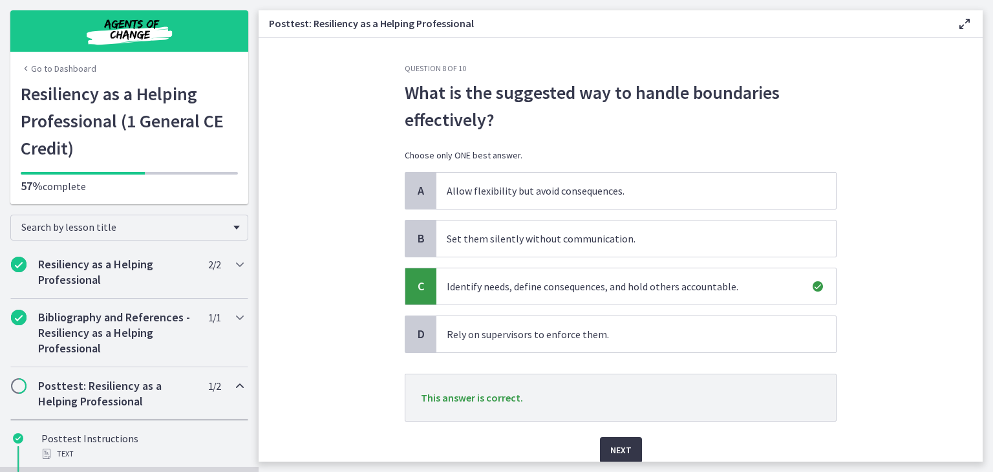
click at [614, 444] on span "Next" at bounding box center [620, 450] width 21 height 16
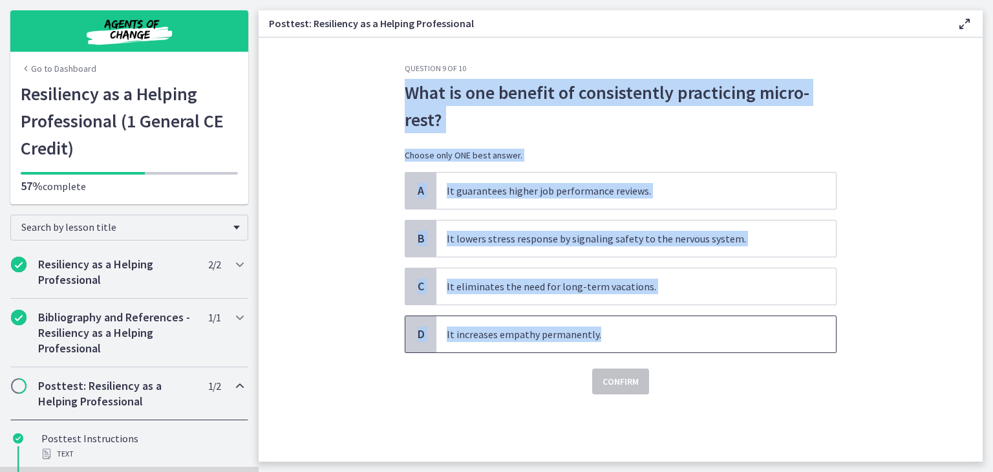
drag, startPoint x: 403, startPoint y: 86, endPoint x: 608, endPoint y: 333, distance: 320.8
click at [608, 333] on div "Question 9 of 10 What is one benefit of consistently practicing micro-rest? Cho…" at bounding box center [620, 262] width 452 height 398
copy div "What is one benefit of consistently practicing micro-rest? Choose only ONE best…"
click at [269, 241] on section "Question 9 of 10 What is one benefit of consistently practicing micro-rest? Cho…" at bounding box center [620, 249] width 724 height 424
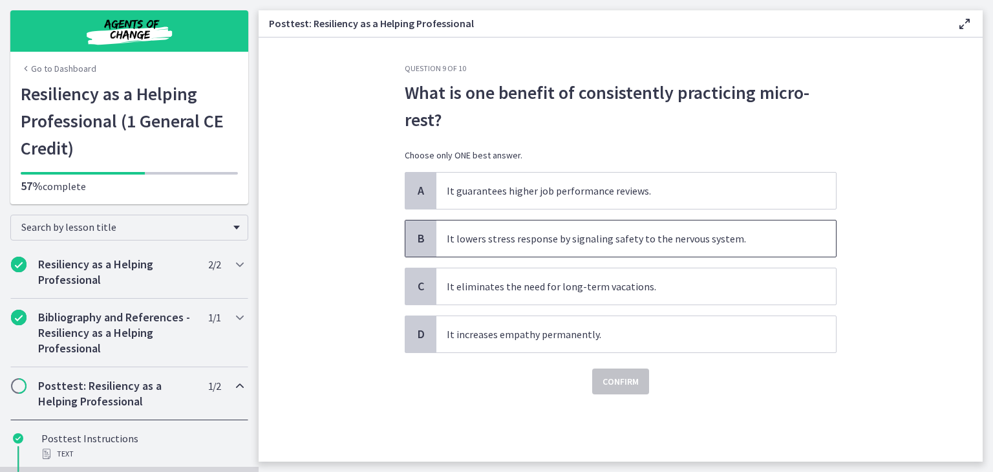
click at [463, 244] on span "It lowers stress response by signaling safety to the nervous system." at bounding box center [635, 238] width 399 height 36
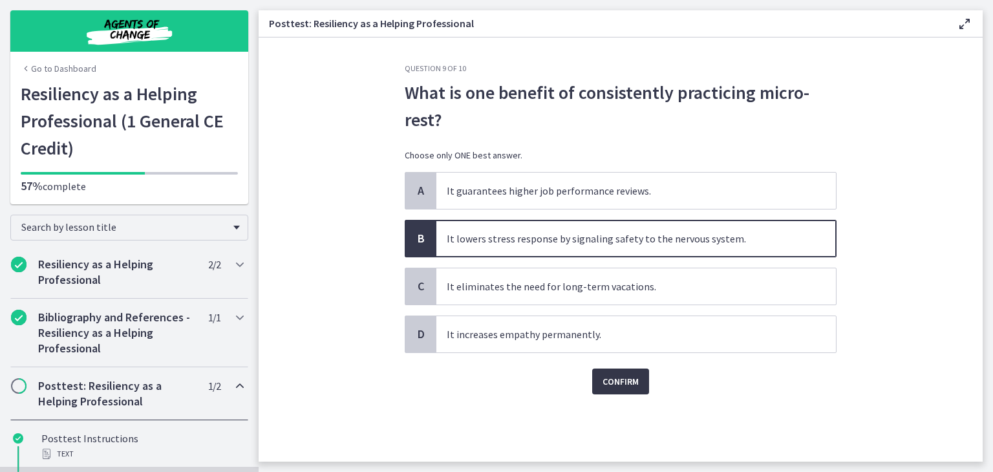
click at [624, 388] on span "Confirm" at bounding box center [620, 382] width 36 height 16
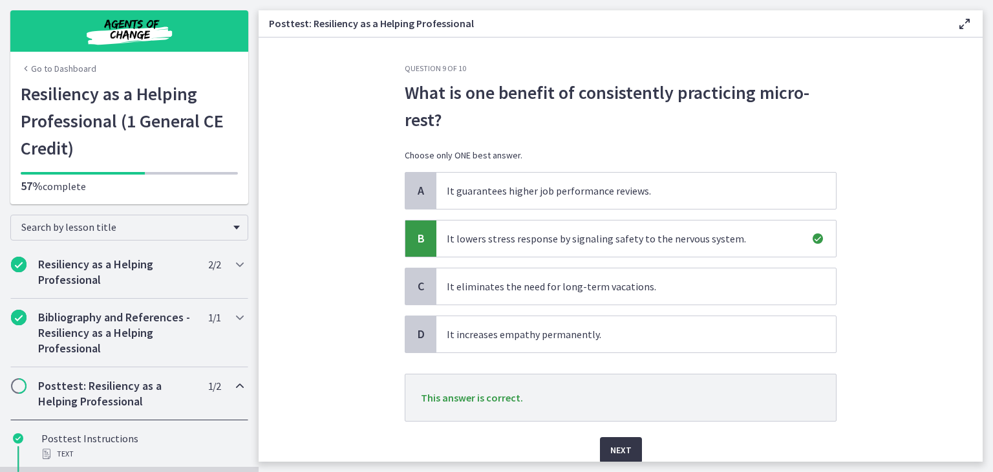
click at [615, 443] on span "Next" at bounding box center [620, 450] width 21 height 16
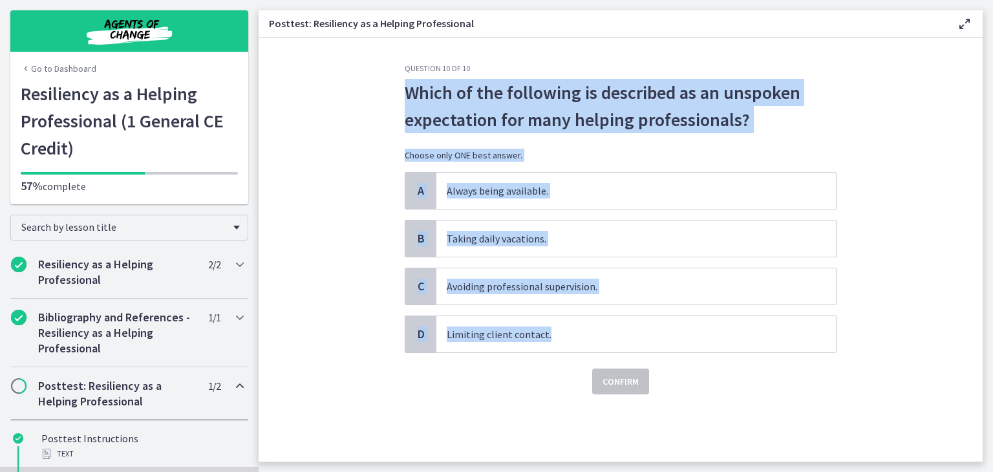
drag, startPoint x: 403, startPoint y: 89, endPoint x: 600, endPoint y: 311, distance: 297.1
click at [600, 311] on div "Question 10 of 10 Which of the following is described as an unspoken expectatio…" at bounding box center [620, 262] width 452 height 398
copy div "Which of the following is described as an unspoken expectation for many helping…"
click at [507, 189] on span "Always being available." at bounding box center [635, 191] width 399 height 36
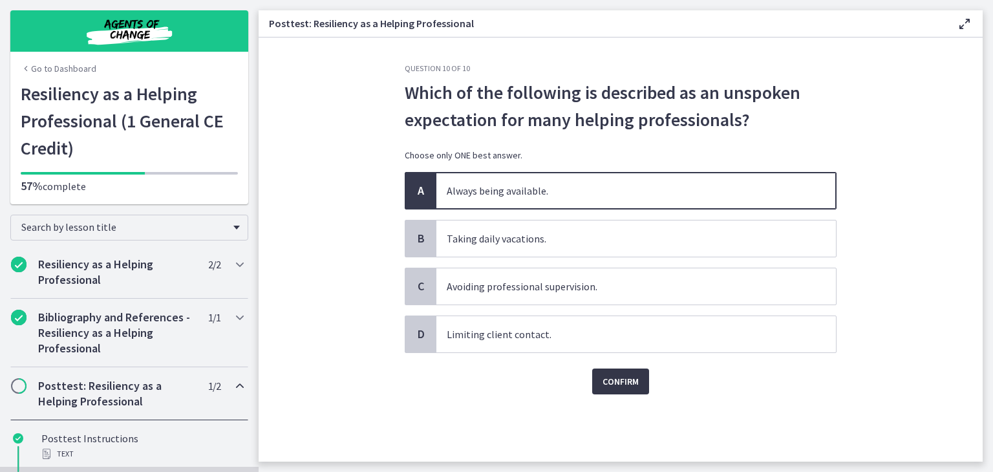
click at [615, 378] on span "Confirm" at bounding box center [620, 382] width 36 height 16
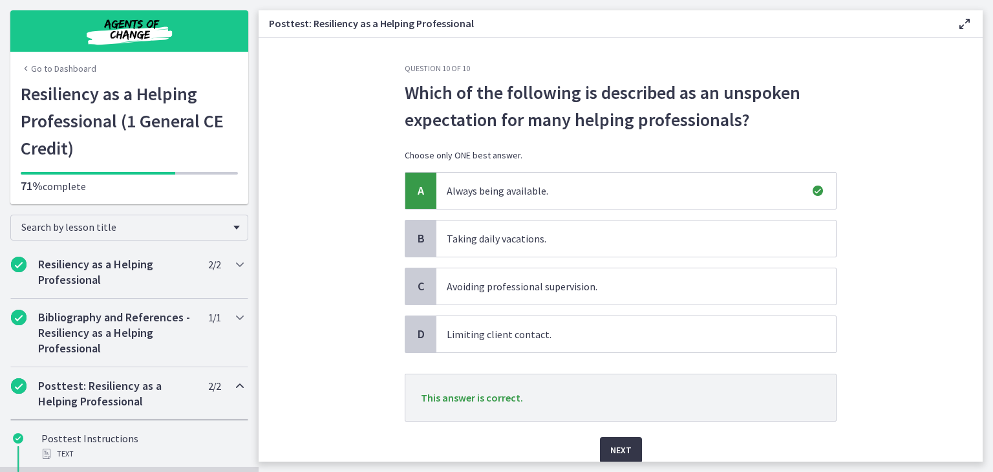
click at [624, 439] on button "Next" at bounding box center [621, 450] width 42 height 26
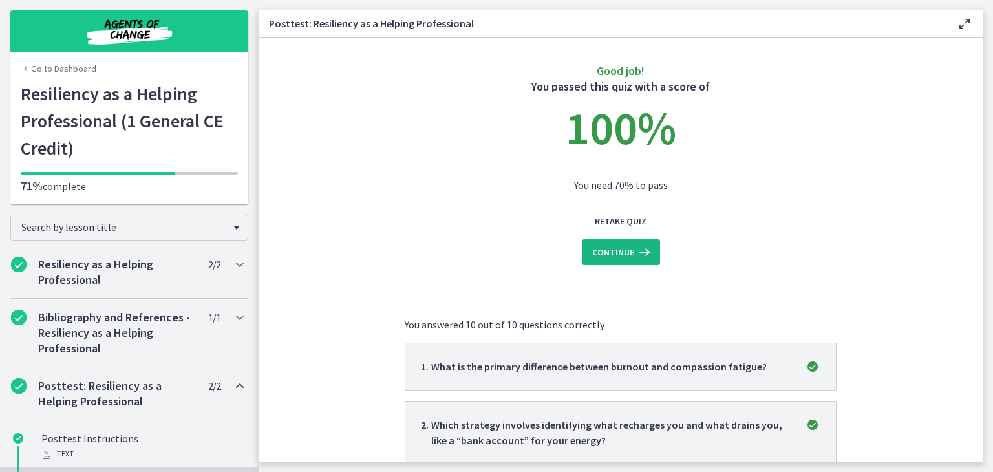
click at [609, 260] on button "Continue" at bounding box center [621, 252] width 78 height 26
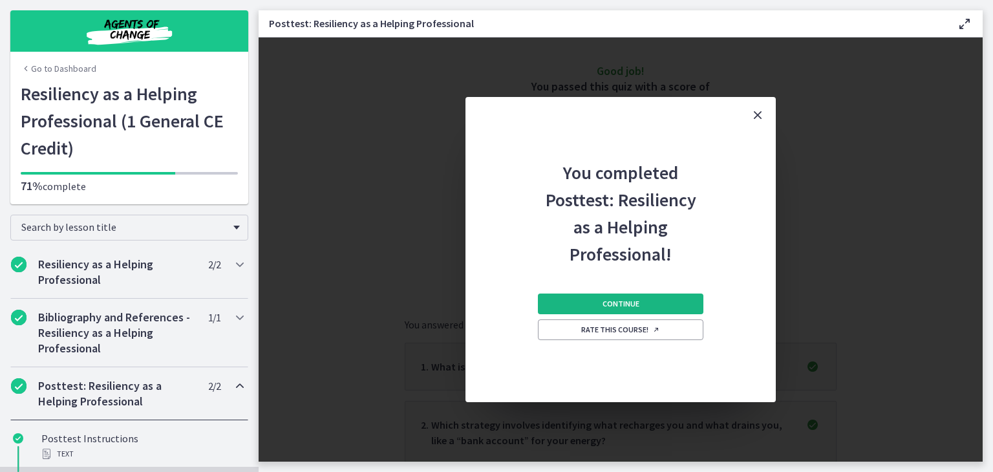
click at [574, 301] on button "Continue" at bounding box center [620, 303] width 165 height 21
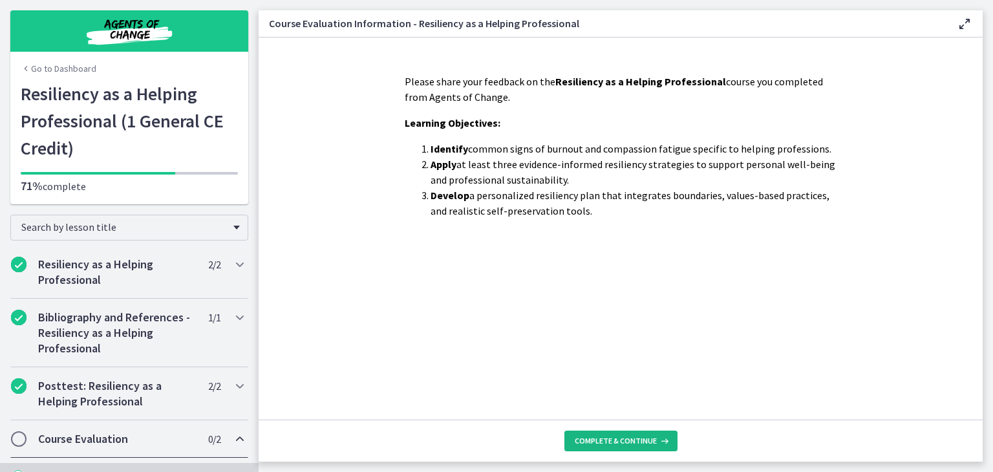
click at [584, 440] on span "Complete & continue" at bounding box center [615, 441] width 82 height 10
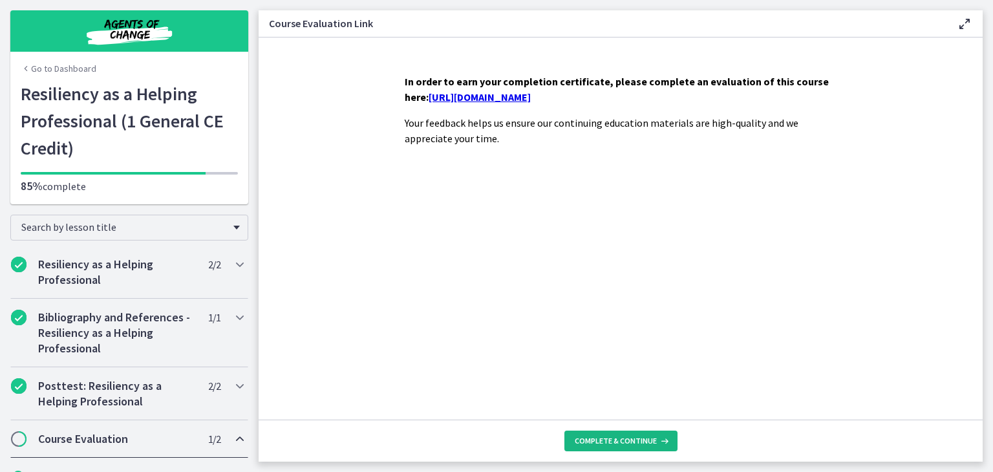
click at [609, 432] on button "Complete & continue" at bounding box center [620, 440] width 113 height 21
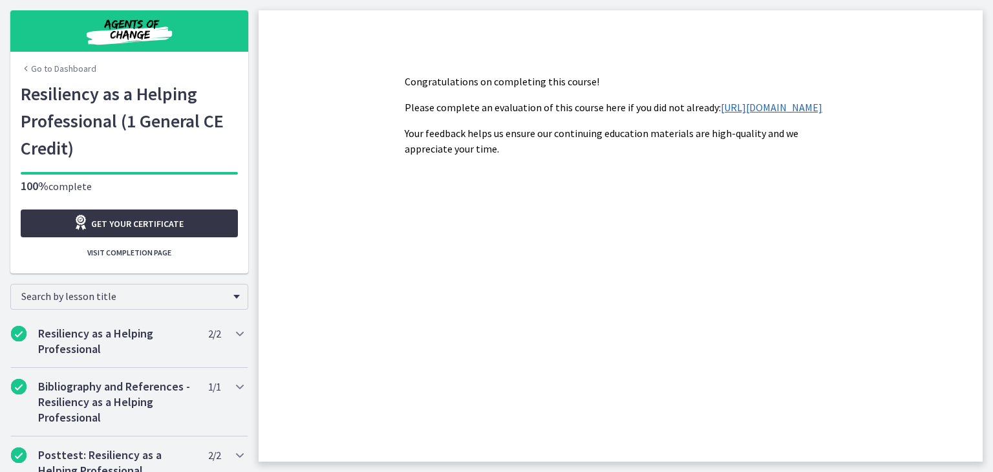
click at [158, 218] on span "Get your certificate" at bounding box center [137, 224] width 92 height 16
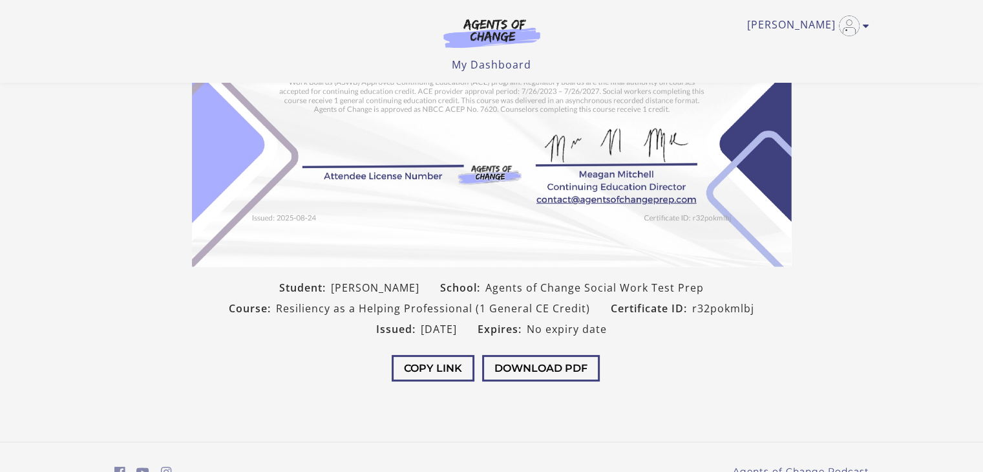
scroll to position [190, 0]
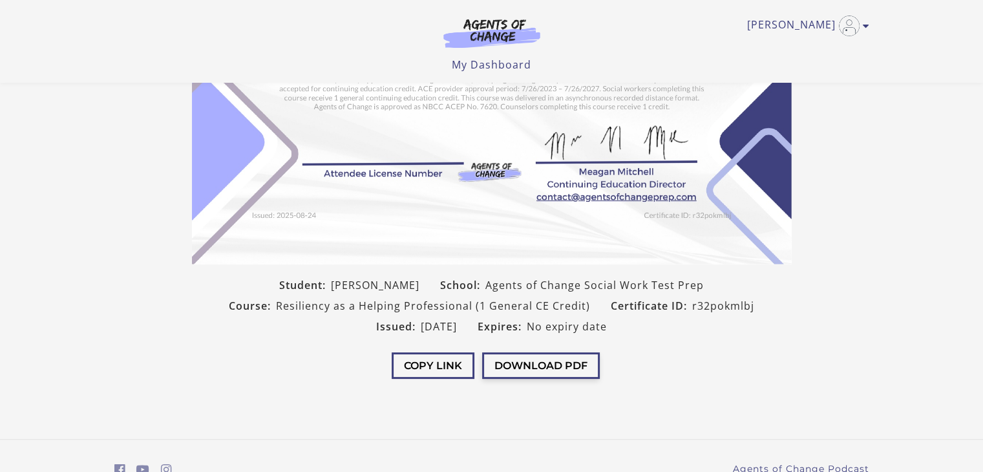
click at [524, 364] on button "Download PDF" at bounding box center [541, 365] width 118 height 26
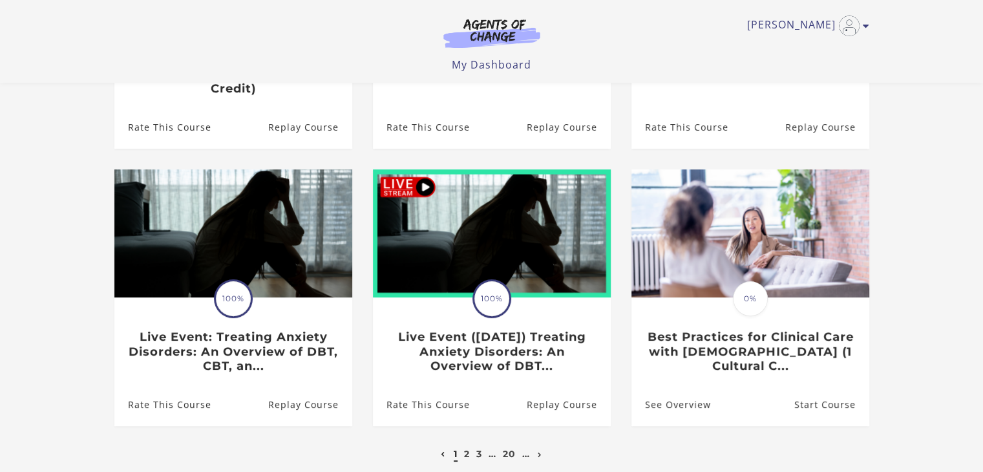
scroll to position [433, 0]
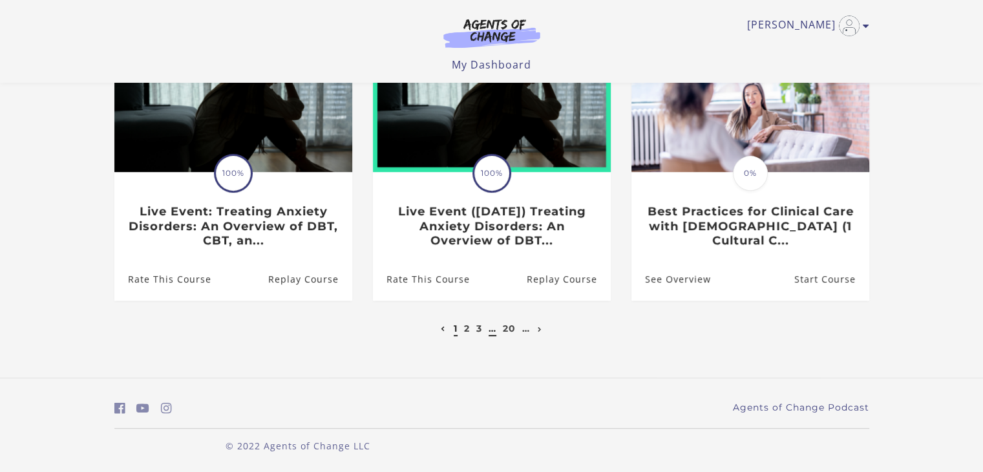
click at [494, 331] on link "…" at bounding box center [493, 328] width 8 height 12
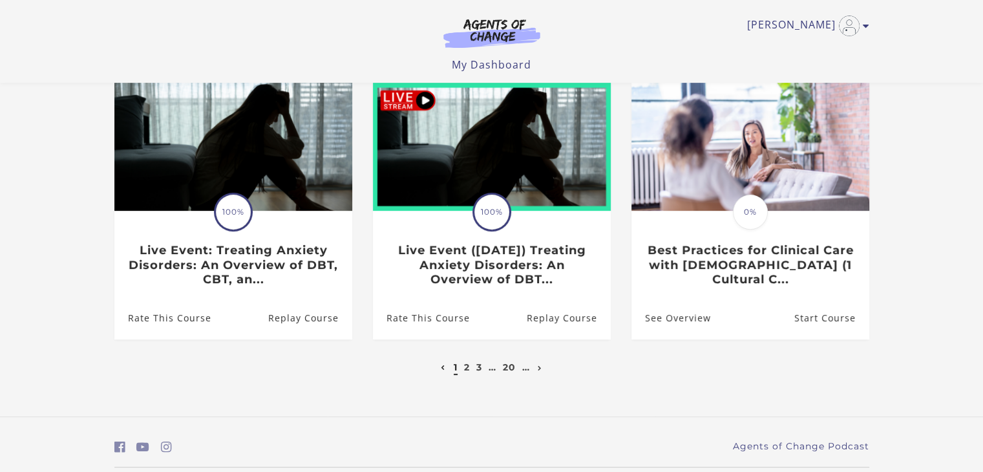
scroll to position [436, 0]
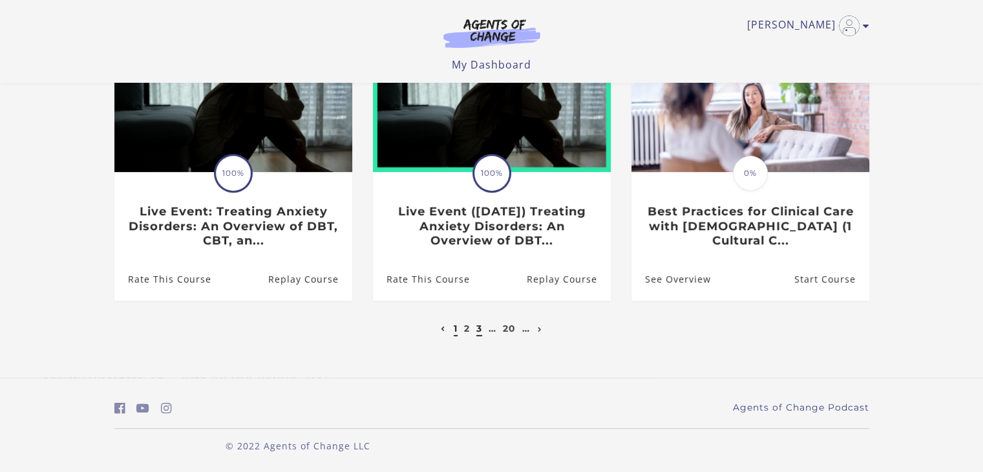
click at [478, 328] on link "3" at bounding box center [479, 328] width 6 height 12
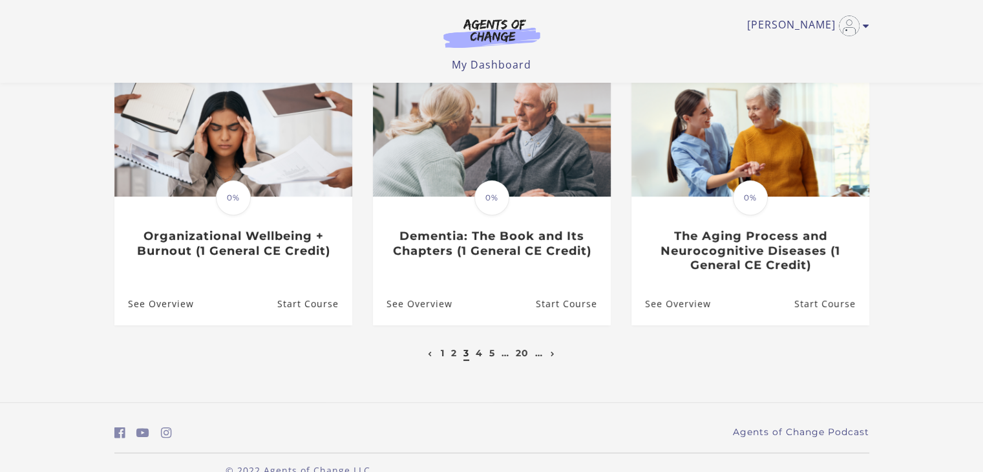
scroll to position [416, 0]
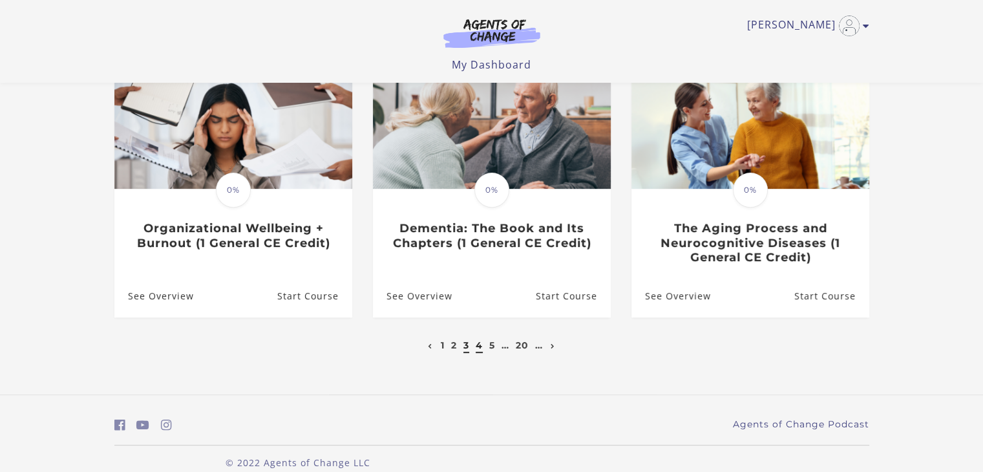
click at [479, 350] on link "4" at bounding box center [479, 345] width 7 height 12
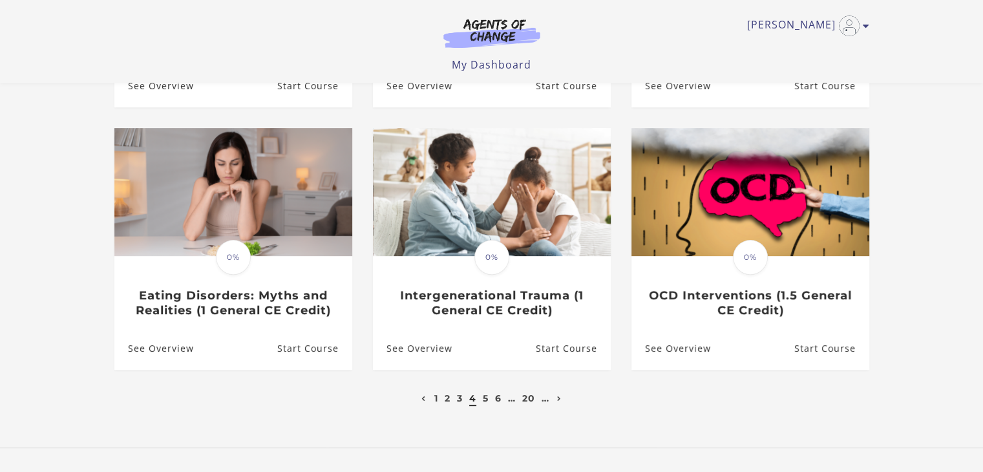
scroll to position [357, 0]
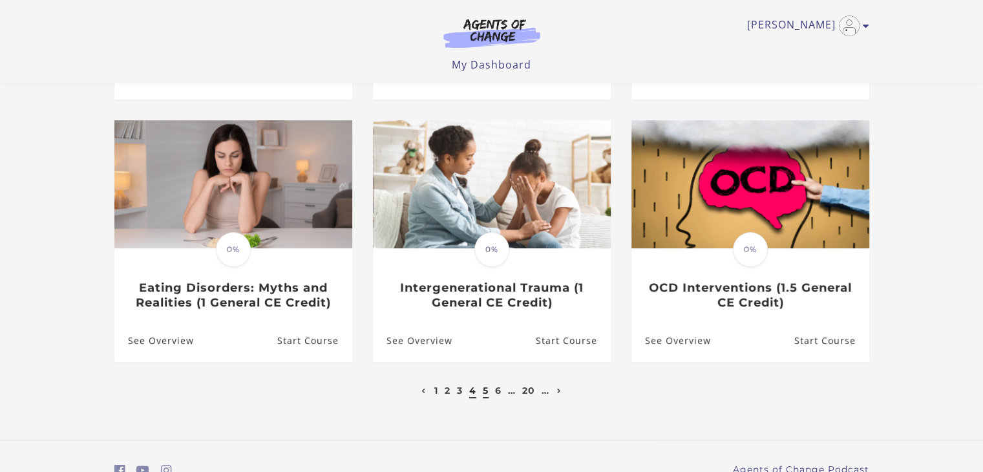
click at [483, 385] on link "5" at bounding box center [486, 391] width 6 height 12
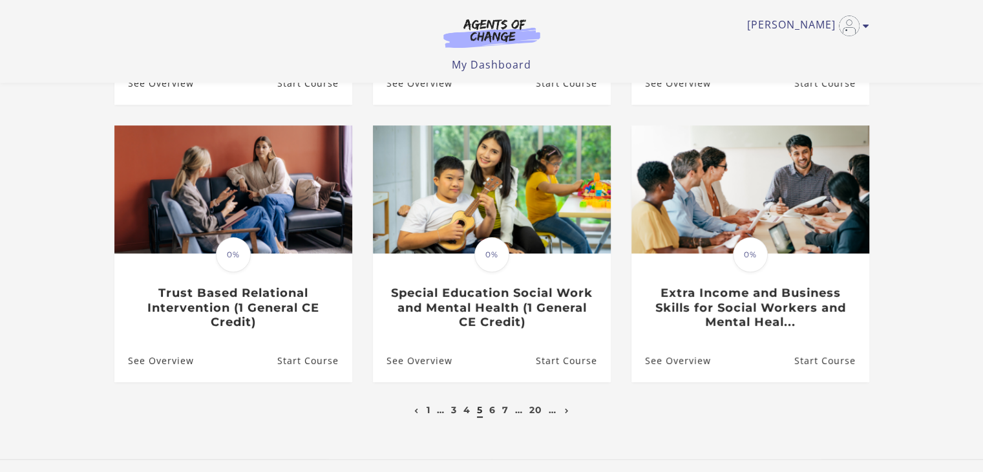
scroll to position [380, 0]
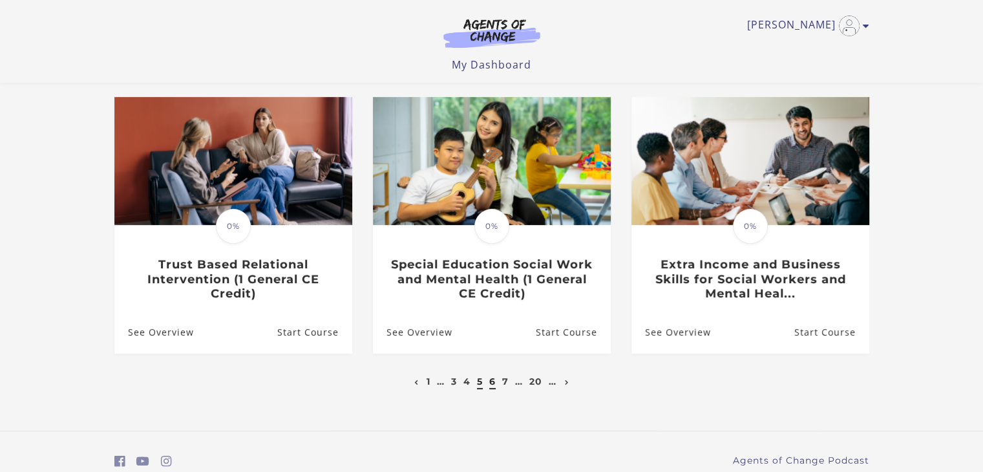
click at [492, 385] on link "6" at bounding box center [492, 381] width 6 height 12
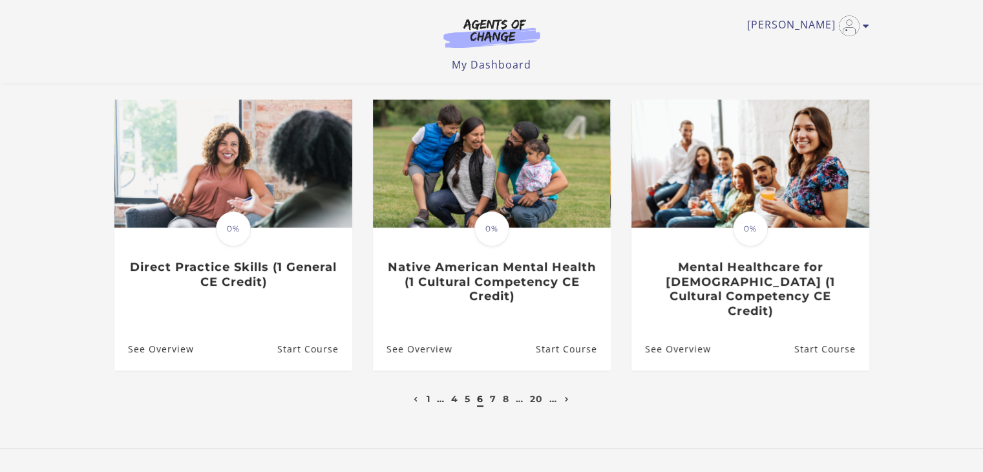
scroll to position [377, 0]
click at [494, 393] on link "7" at bounding box center [493, 399] width 6 height 12
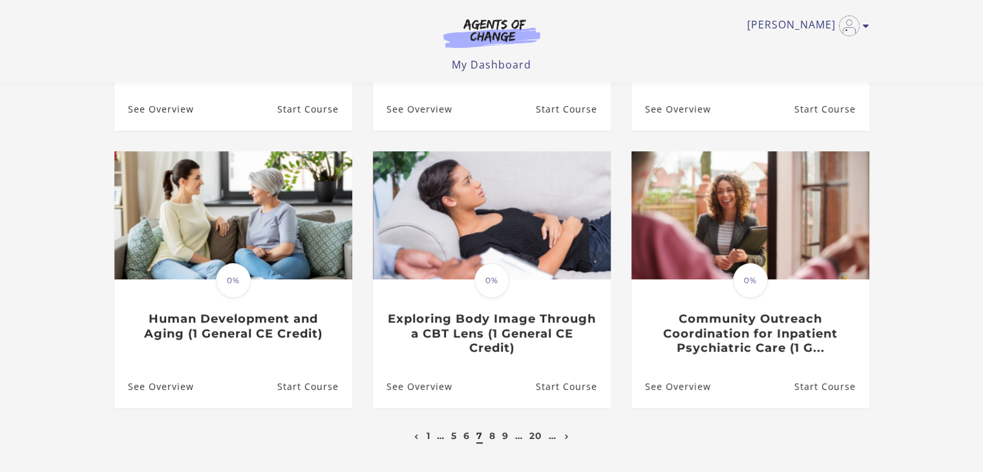
scroll to position [421, 0]
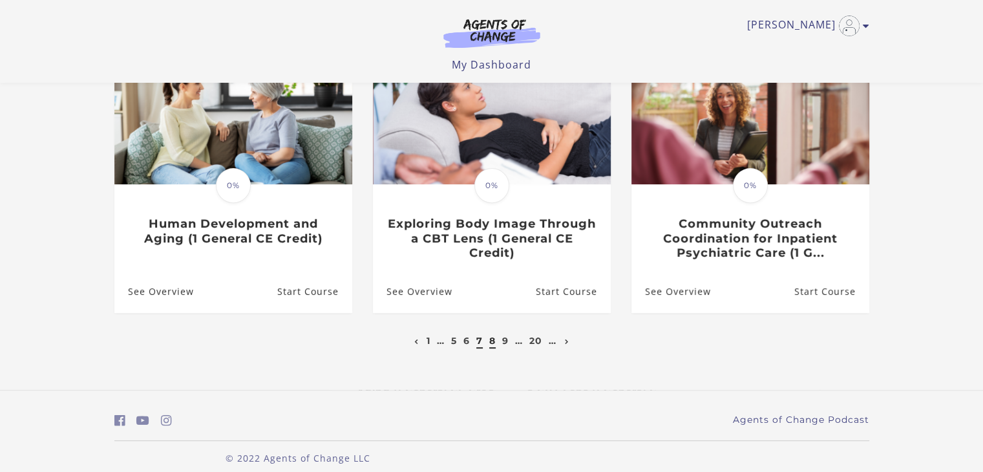
click at [489, 340] on link "8" at bounding box center [492, 341] width 6 height 12
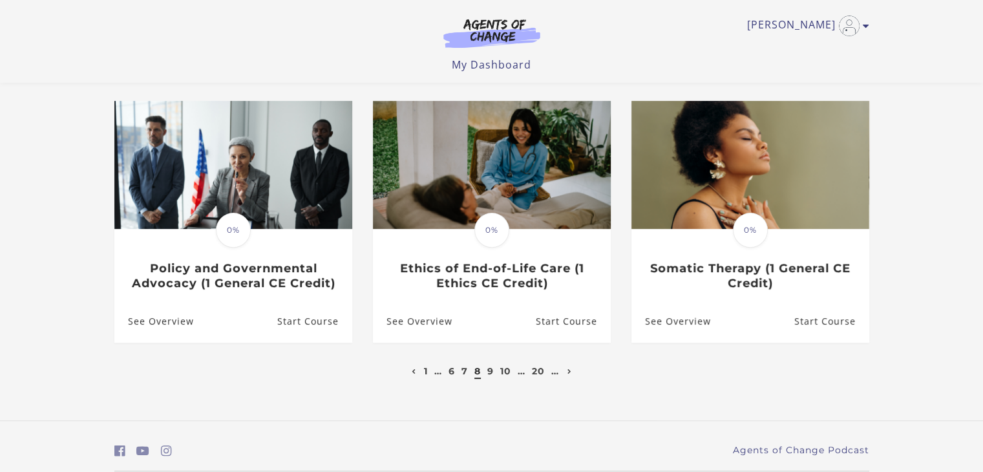
scroll to position [394, 0]
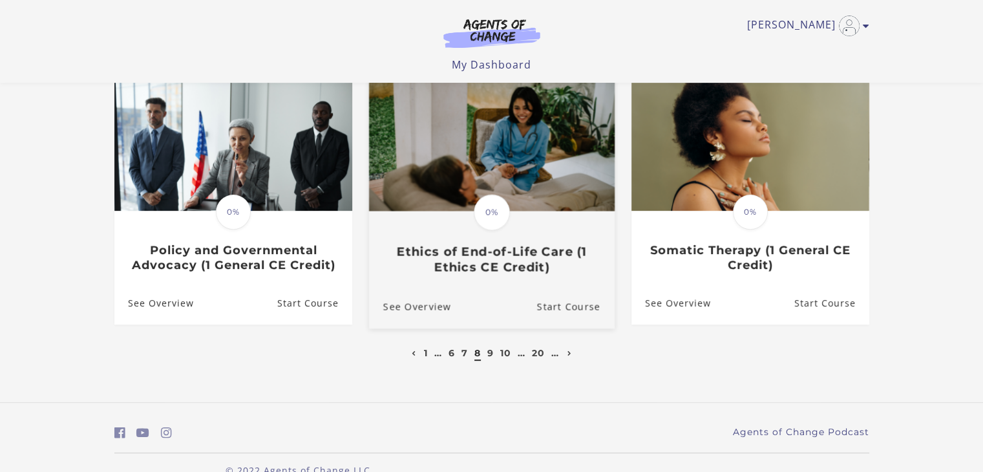
click at [518, 260] on h3 "Ethics of End-of-Life Care (1 Ethics CE Credit)" at bounding box center [491, 259] width 217 height 30
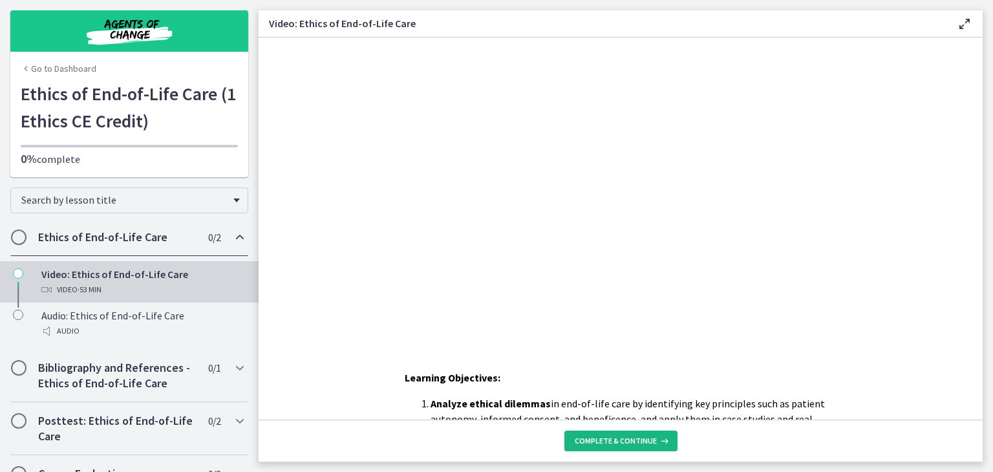
click at [587, 438] on span "Complete & continue" at bounding box center [615, 441] width 82 height 10
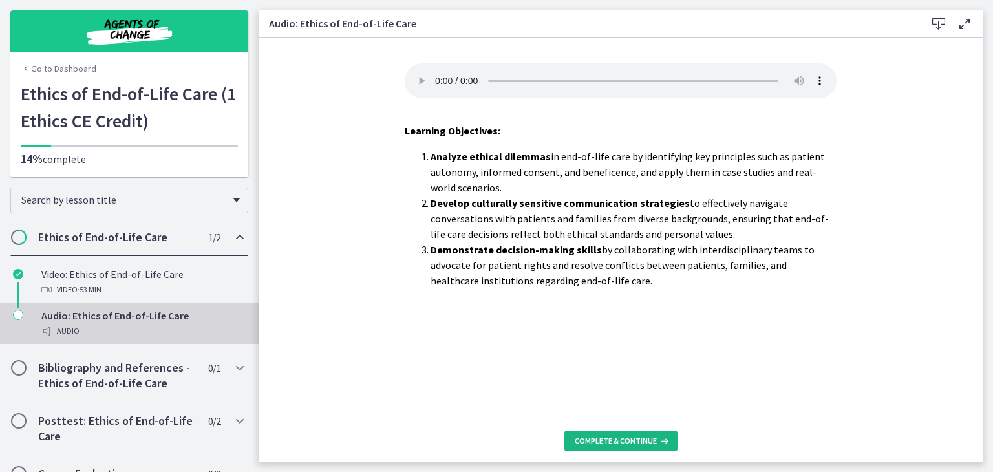
click at [587, 438] on span "Complete & continue" at bounding box center [615, 441] width 82 height 10
click at [123, 372] on h2 "Bibliography and References - Ethics of End-of-Life Care" at bounding box center [117, 375] width 158 height 31
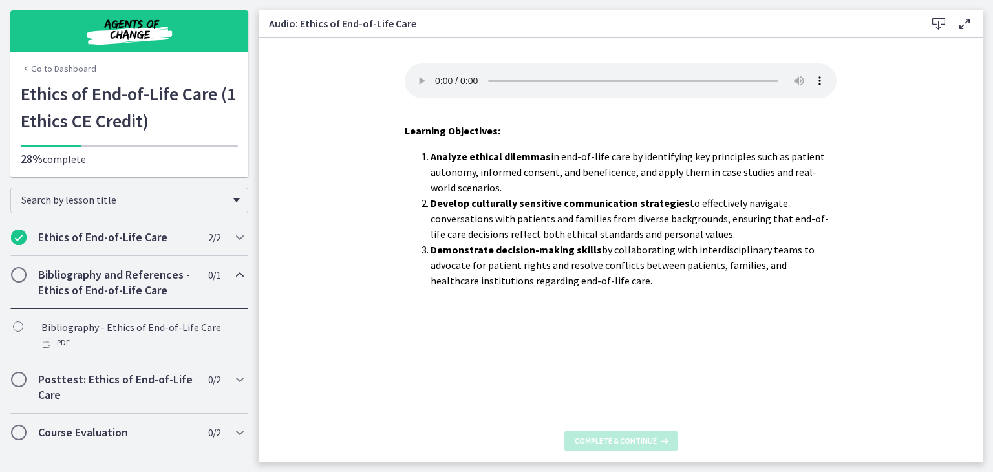
click at [105, 297] on h2 "Bibliography and References - Ethics of End-of-Life Care" at bounding box center [117, 282] width 158 height 31
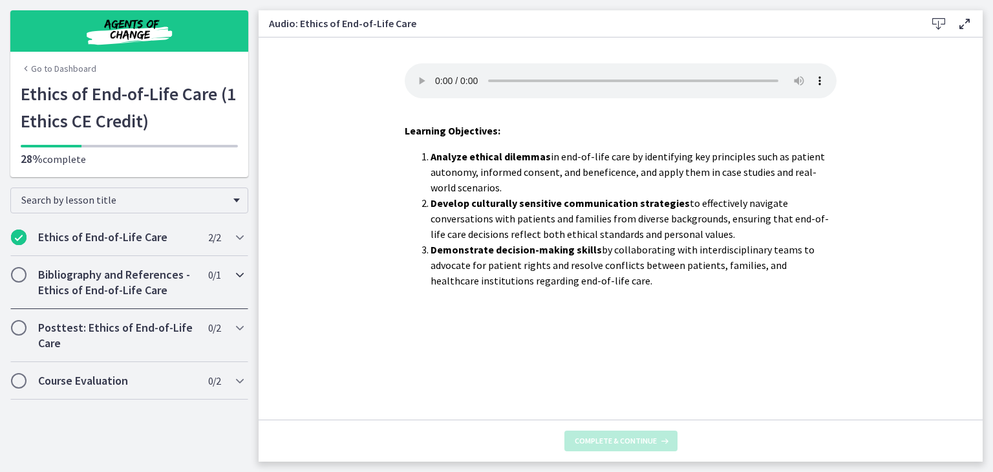
click at [17, 277] on span "Chapters" at bounding box center [18, 274] width 13 height 13
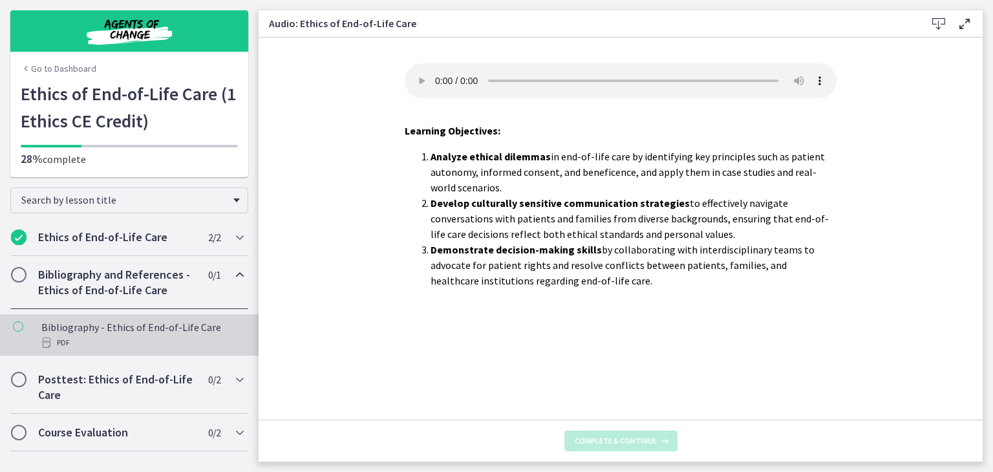
click at [18, 328] on icon "Chapters" at bounding box center [18, 326] width 10 height 10
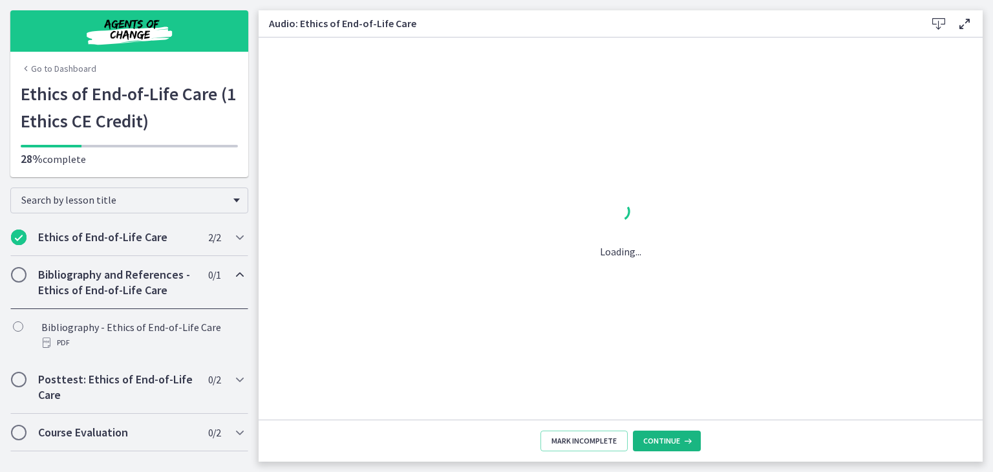
click at [657, 441] on span "Continue" at bounding box center [661, 441] width 37 height 10
click at [143, 45] on img "Chapters" at bounding box center [129, 31] width 155 height 31
click at [38, 69] on link "Go to Dashboard" at bounding box center [59, 68] width 76 height 13
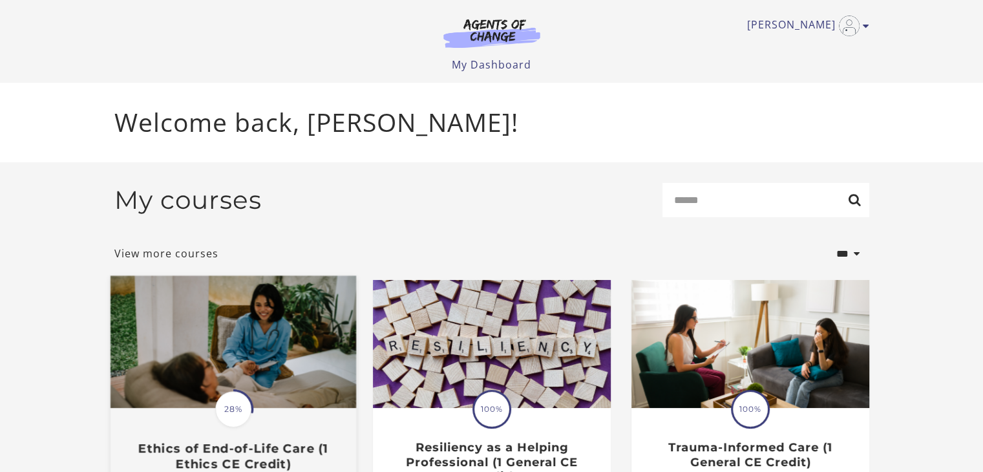
click at [268, 331] on img at bounding box center [233, 342] width 246 height 132
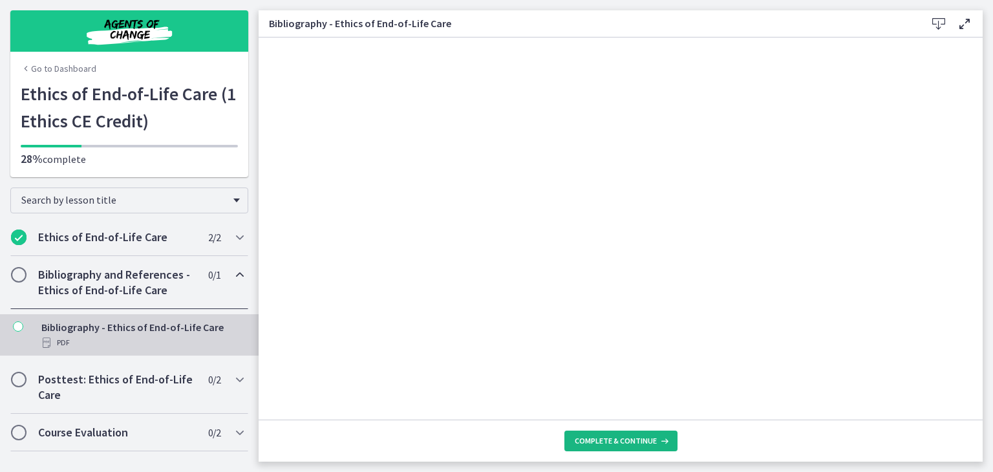
click at [602, 436] on span "Complete & continue" at bounding box center [615, 441] width 82 height 10
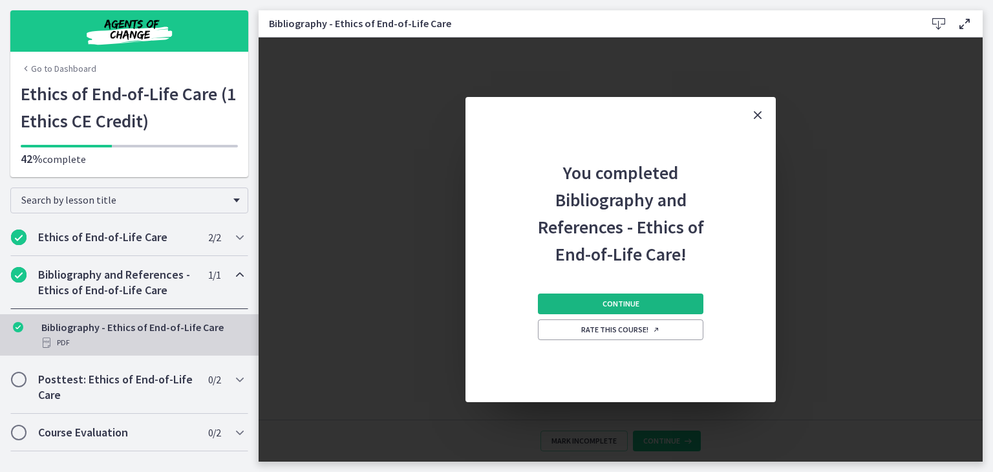
click at [607, 308] on span "Continue" at bounding box center [620, 304] width 37 height 10
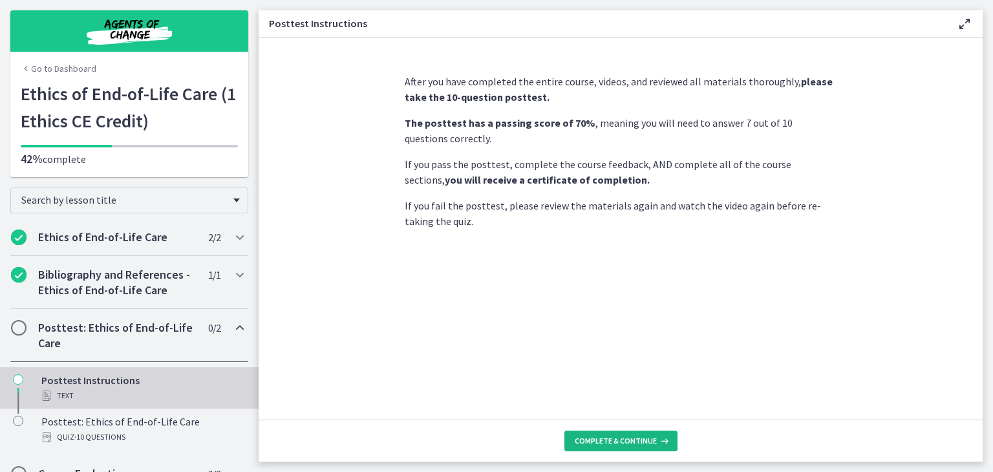
click at [600, 436] on span "Complete & continue" at bounding box center [615, 441] width 82 height 10
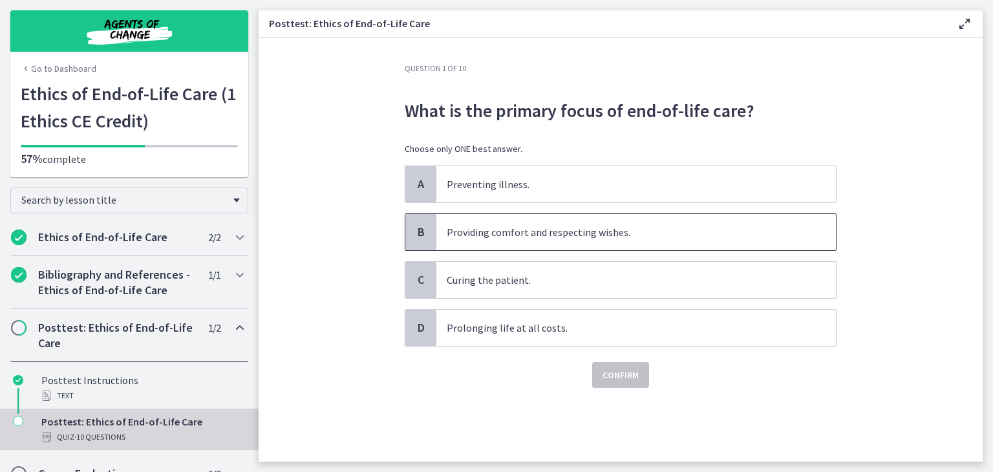
click at [468, 218] on span "Providing comfort and respecting wishes." at bounding box center [635, 232] width 399 height 36
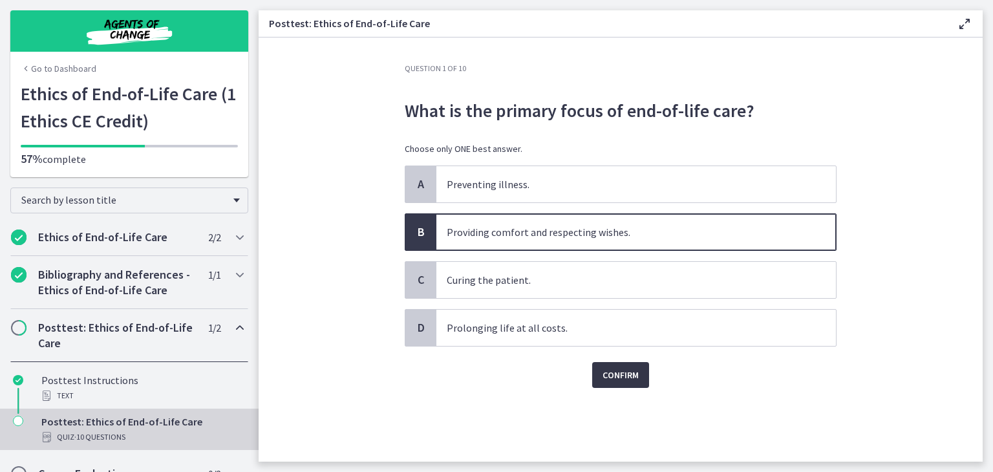
click at [609, 367] on span "Confirm" at bounding box center [620, 375] width 36 height 16
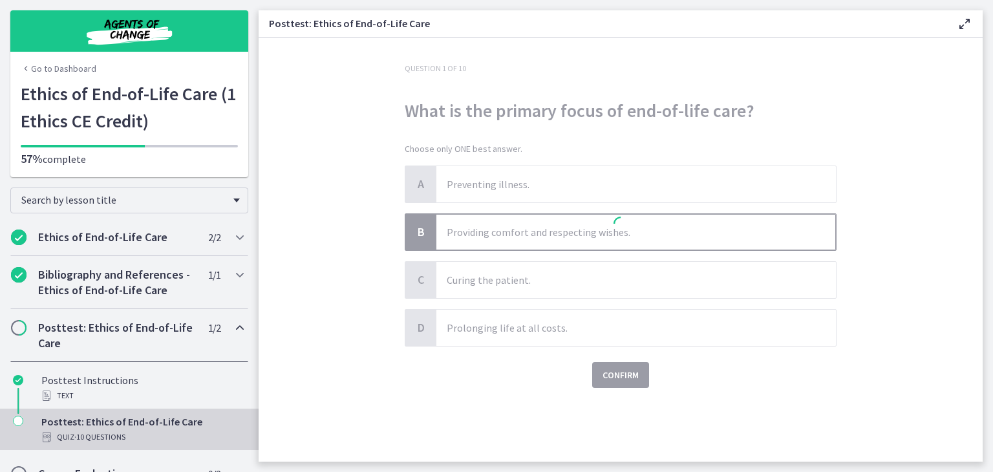
click at [618, 232] on icon at bounding box center [620, 223] width 19 height 19
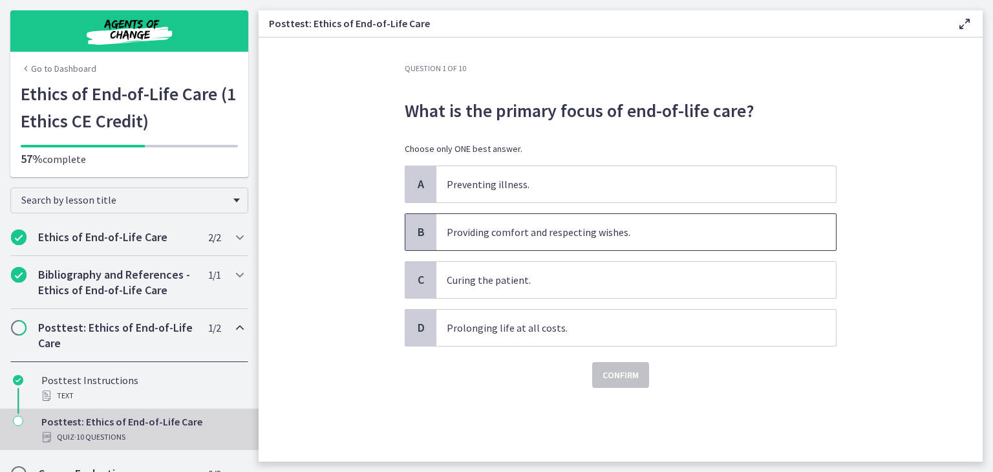
click at [525, 224] on p "Providing comfort and respecting wishes." at bounding box center [623, 232] width 353 height 16
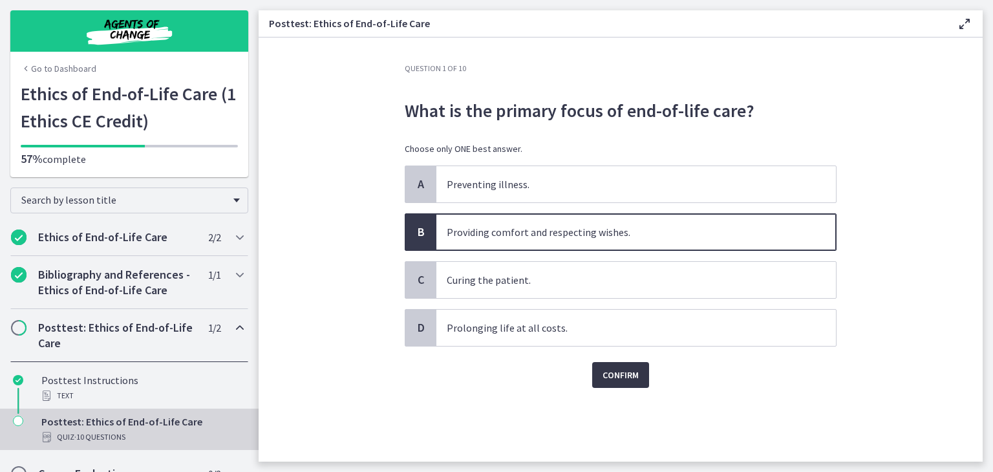
click at [620, 370] on span "Confirm" at bounding box center [620, 375] width 36 height 16
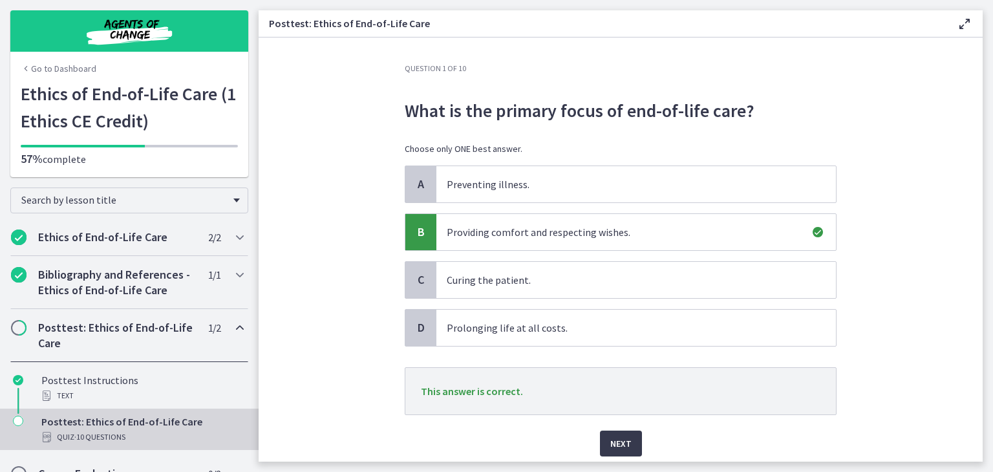
scroll to position [26, 0]
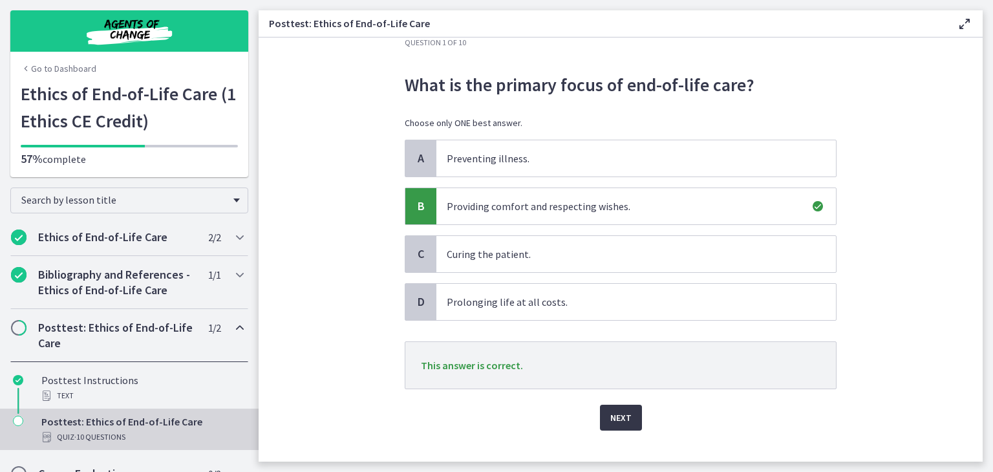
click at [615, 405] on button "Next" at bounding box center [621, 418] width 42 height 26
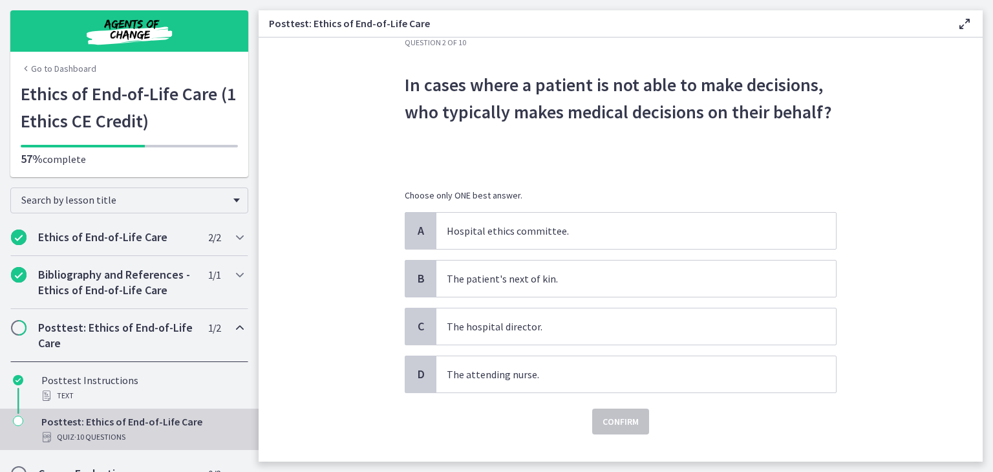
scroll to position [0, 0]
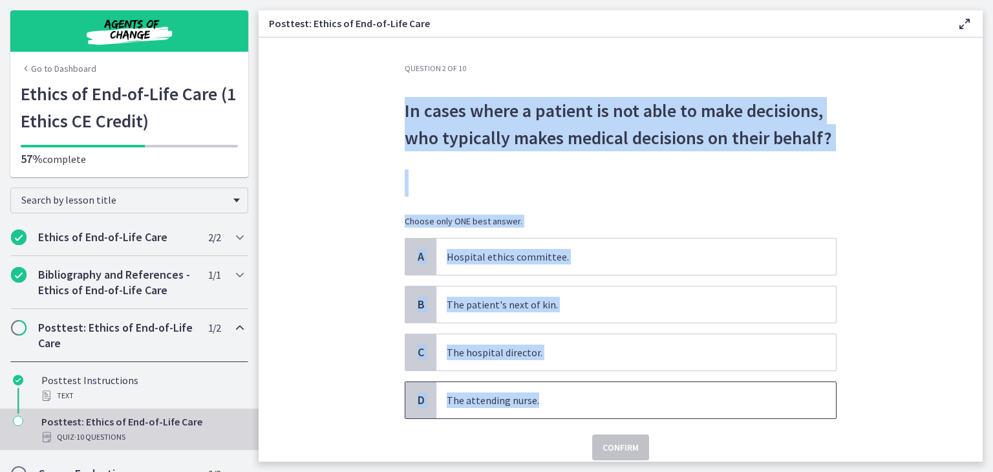
drag, startPoint x: 401, startPoint y: 109, endPoint x: 554, endPoint y: 387, distance: 317.3
click at [554, 387] on div "Question 2 of 10 In cases where a patient is not able to make decisions, who ty…" at bounding box center [621, 261] width 432 height 397
click at [511, 125] on p "In cases where a patient is not able to make decisions, who typically makes med…" at bounding box center [621, 124] width 432 height 54
drag, startPoint x: 401, startPoint y: 108, endPoint x: 532, endPoint y: 390, distance: 311.4
click at [532, 390] on div "Question 2 of 10 In cases where a patient is not able to make decisions, who ty…" at bounding box center [621, 261] width 432 height 397
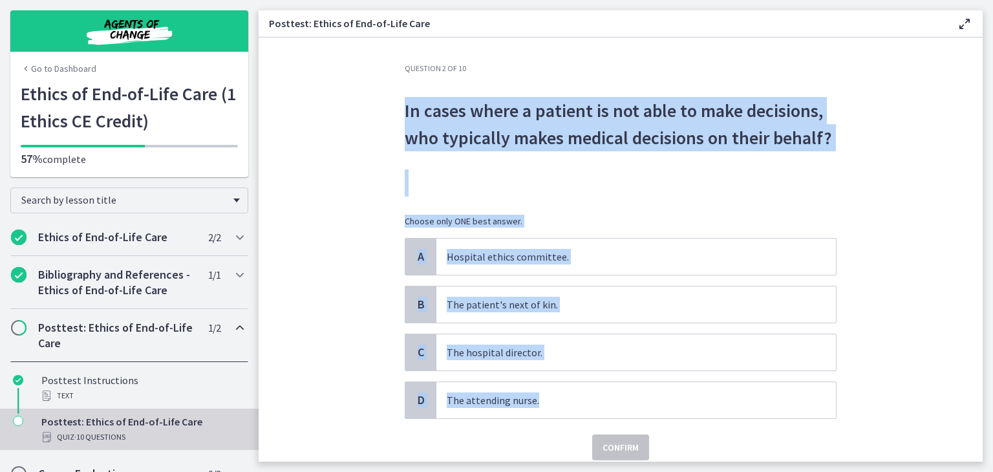
copy div "In cases where a patient is not able to make decisions, who typically makes med…"
click at [333, 303] on section "Question 2 of 10 In cases where a patient is not able to make decisions, who ty…" at bounding box center [620, 249] width 724 height 424
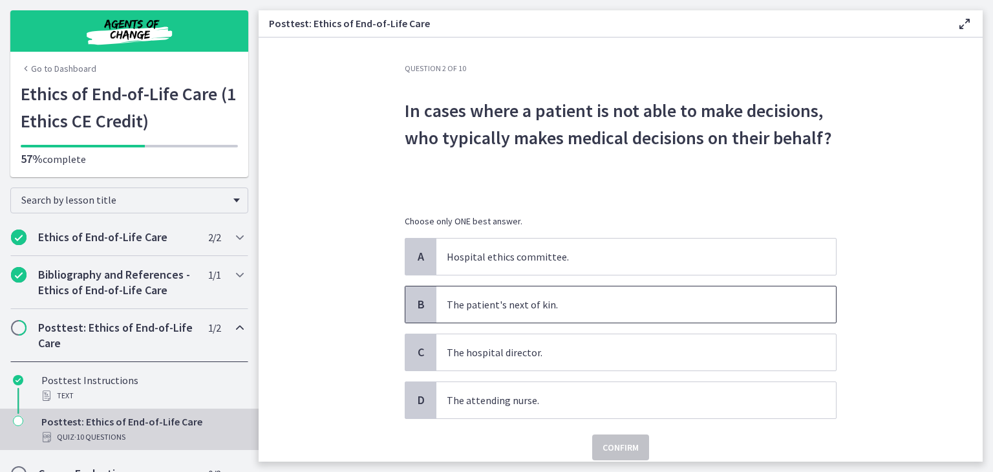
click at [459, 317] on span "The patient's next of kin." at bounding box center [635, 304] width 399 height 36
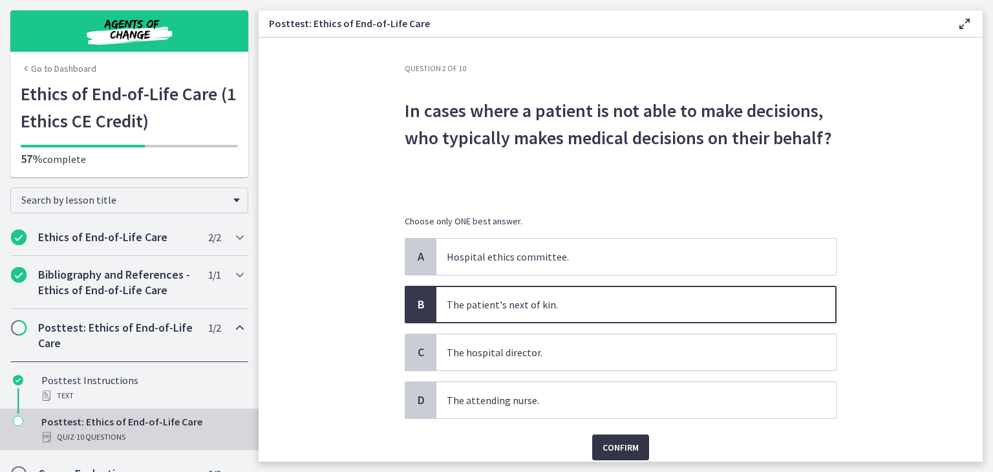
click at [606, 452] on span "Confirm" at bounding box center [620, 447] width 36 height 16
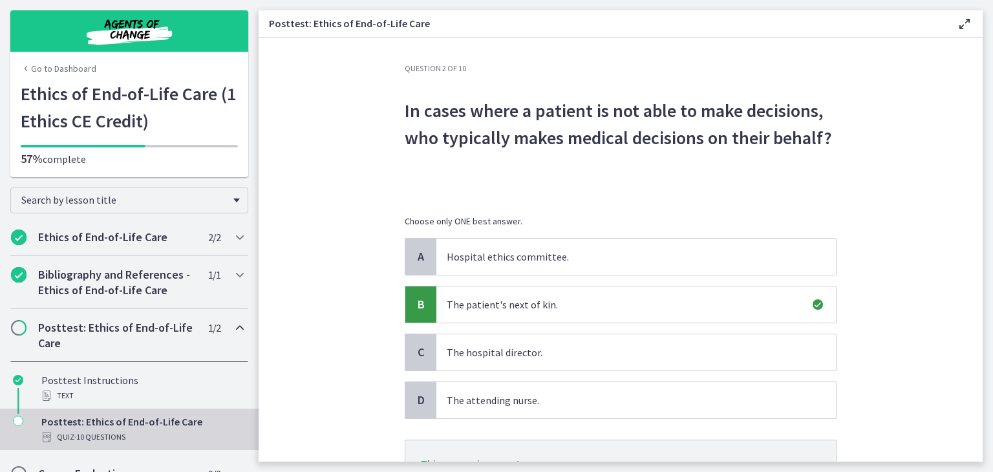
scroll to position [76, 0]
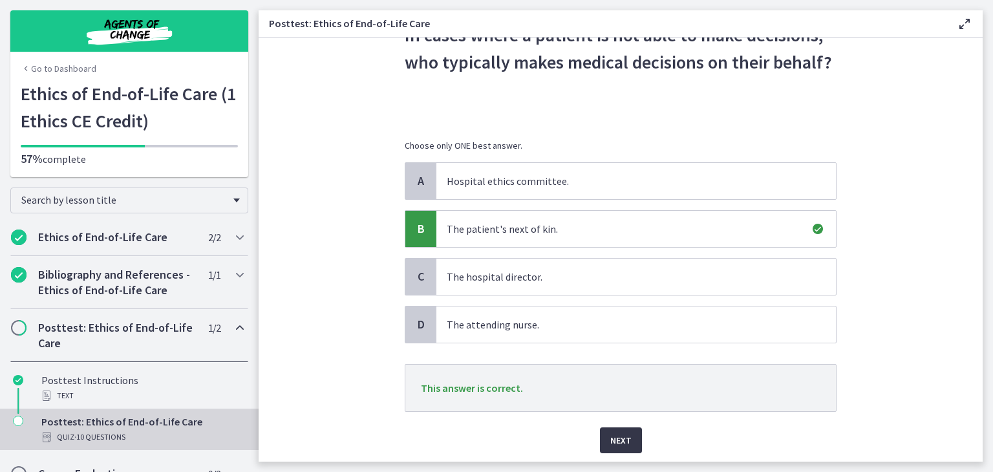
click at [604, 441] on button "Next" at bounding box center [621, 440] width 42 height 26
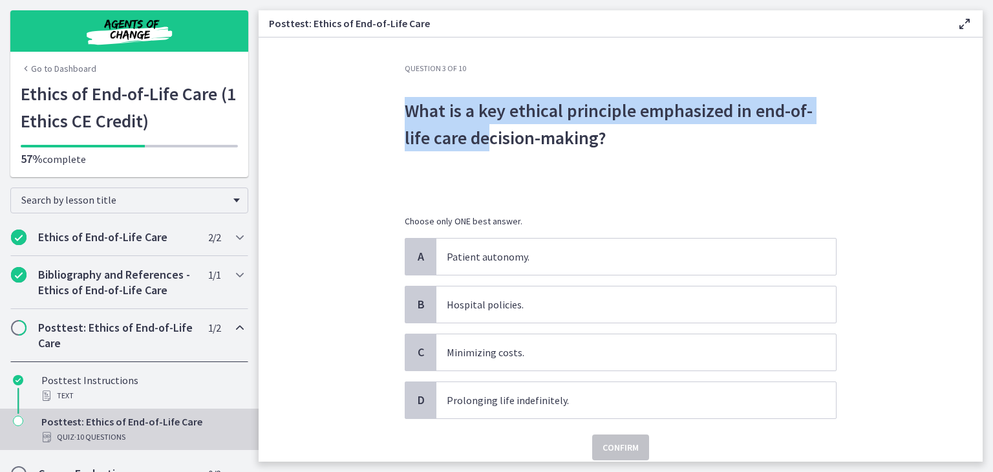
scroll to position [0, 0]
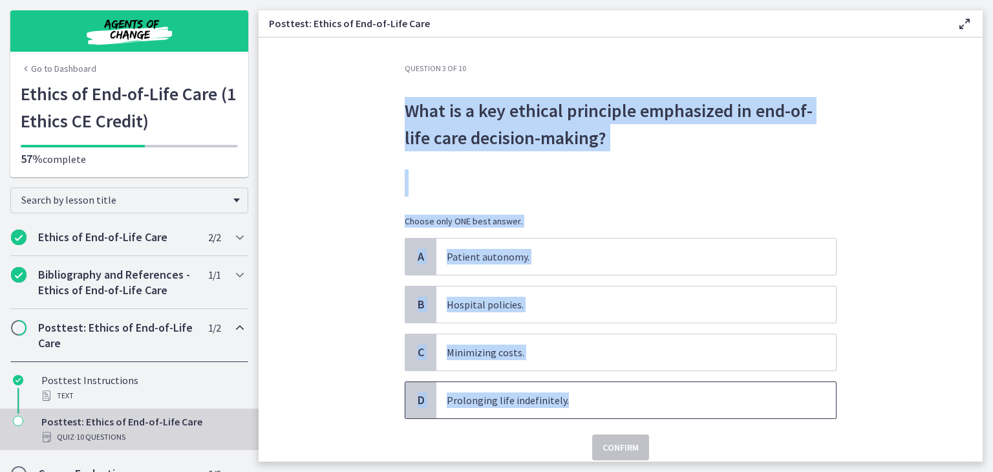
drag, startPoint x: 398, startPoint y: 109, endPoint x: 584, endPoint y: 382, distance: 330.2
click at [584, 382] on div "Question 3 of 10 What is a key ethical principle emphasized in end-of-life care…" at bounding box center [620, 262] width 452 height 398
copy div "What is a key ethical principle emphasized in end-of-life care decision-making?…"
click at [324, 262] on section "Question 3 of 10 What is a key ethical principle emphasized in end-of-life care…" at bounding box center [620, 249] width 724 height 424
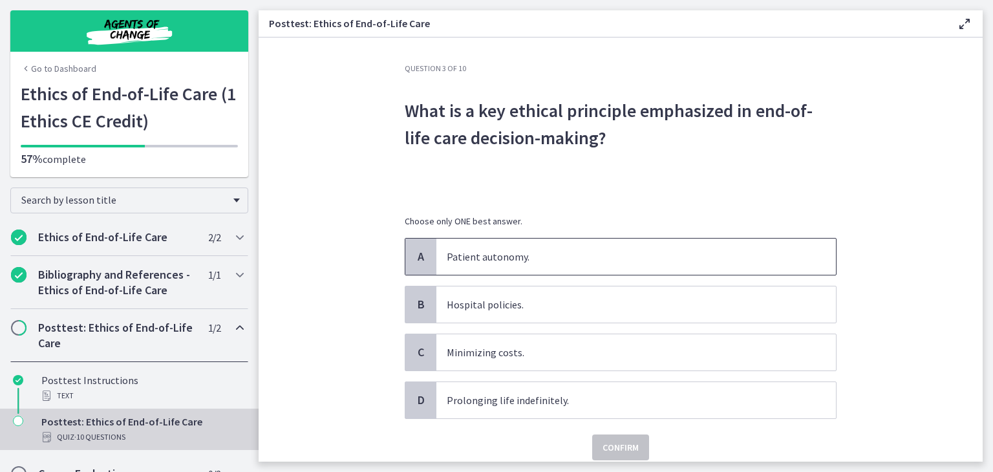
click at [455, 259] on p "Patient autonomy." at bounding box center [623, 257] width 353 height 16
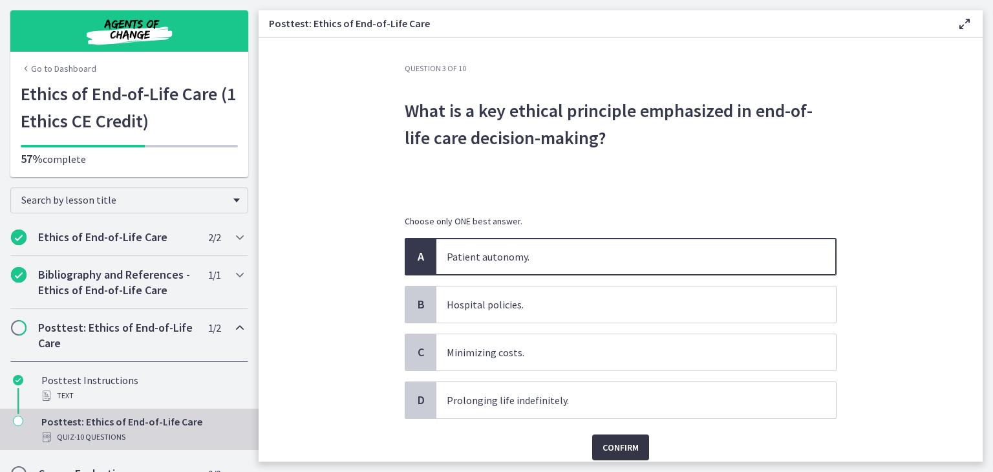
click at [613, 441] on span "Confirm" at bounding box center [620, 447] width 36 height 16
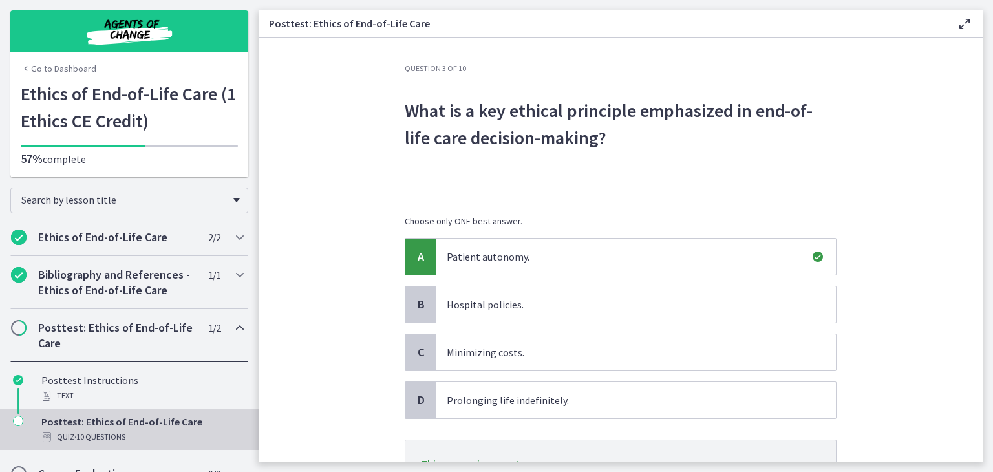
scroll to position [53, 0]
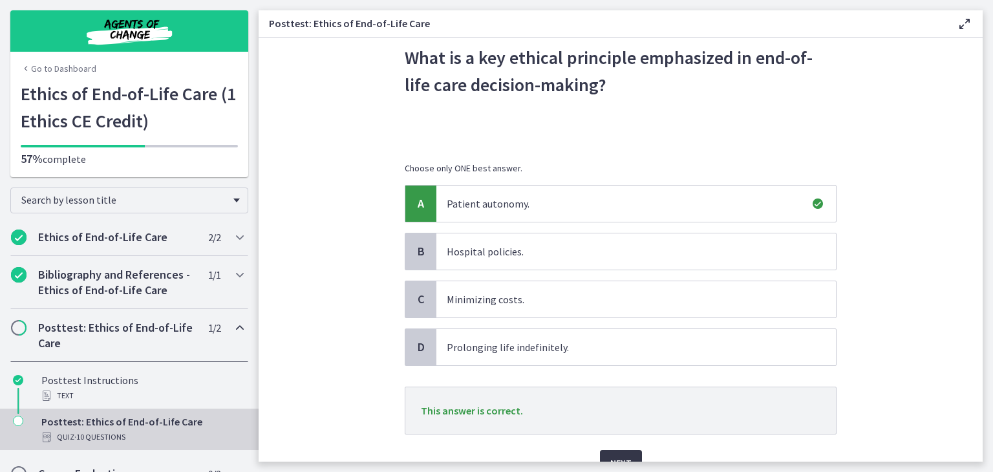
click at [613, 459] on span "Next" at bounding box center [620, 463] width 21 height 16
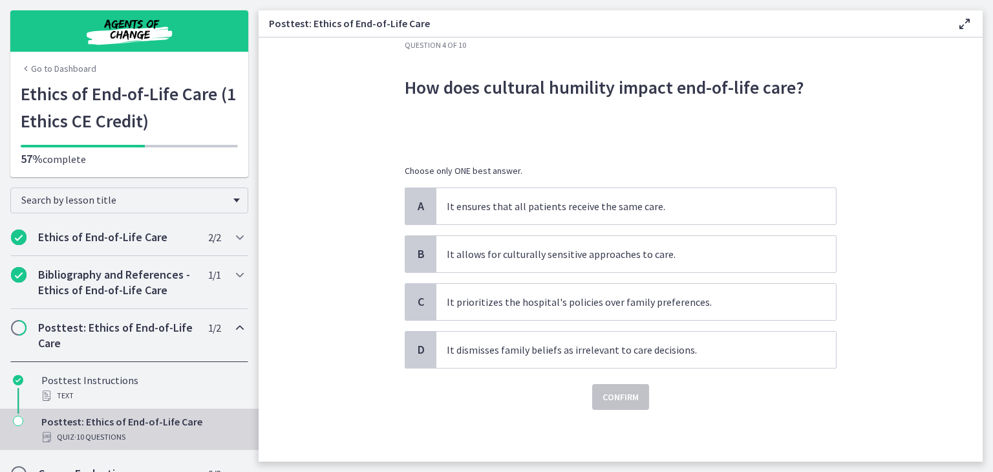
scroll to position [0, 0]
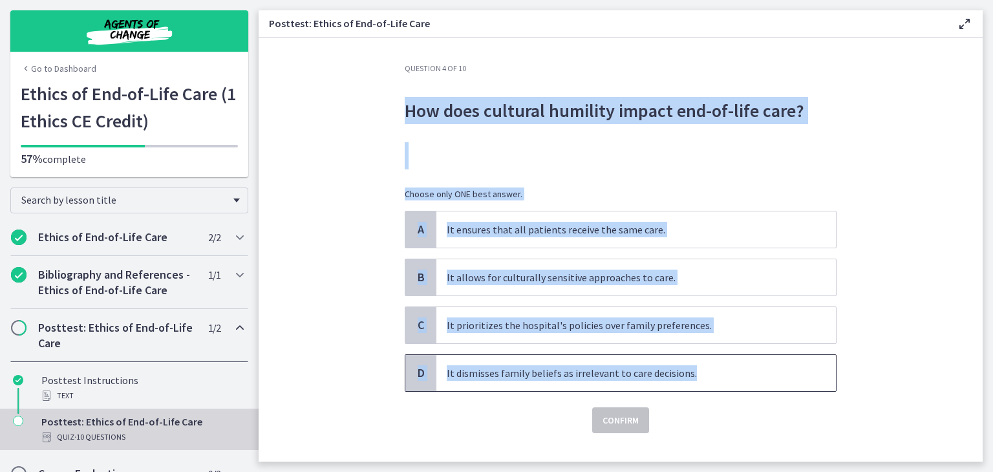
drag, startPoint x: 395, startPoint y: 104, endPoint x: 686, endPoint y: 361, distance: 388.2
click at [686, 361] on div "Question 4 of 10 How does cultural humility impact end-of-life care? Choose onl…" at bounding box center [620, 262] width 452 height 398
copy div "How does cultural humility impact end-of-life care? Choose only ONE best answer…"
click at [344, 291] on section "Question 4 of 10 How does cultural humility impact end-of-life care? Choose onl…" at bounding box center [620, 249] width 724 height 424
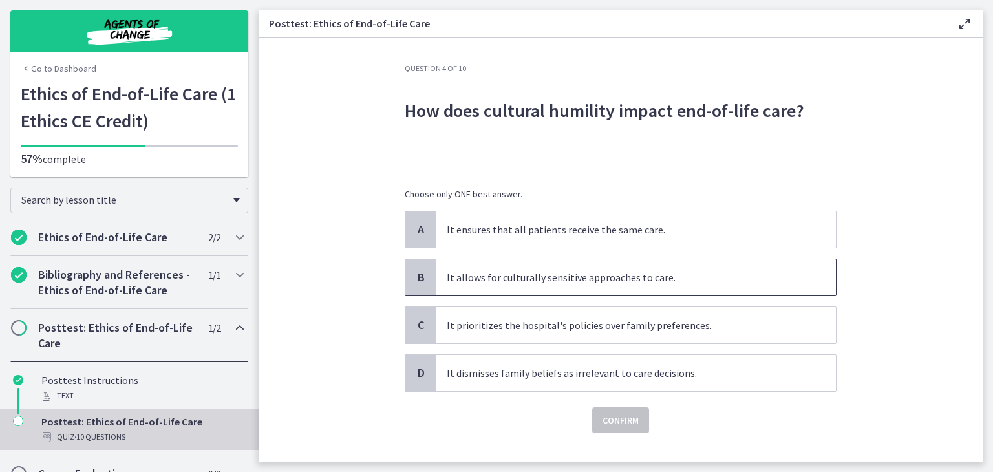
click at [529, 281] on p "It allows for culturally sensitive approaches to care." at bounding box center [623, 277] width 353 height 16
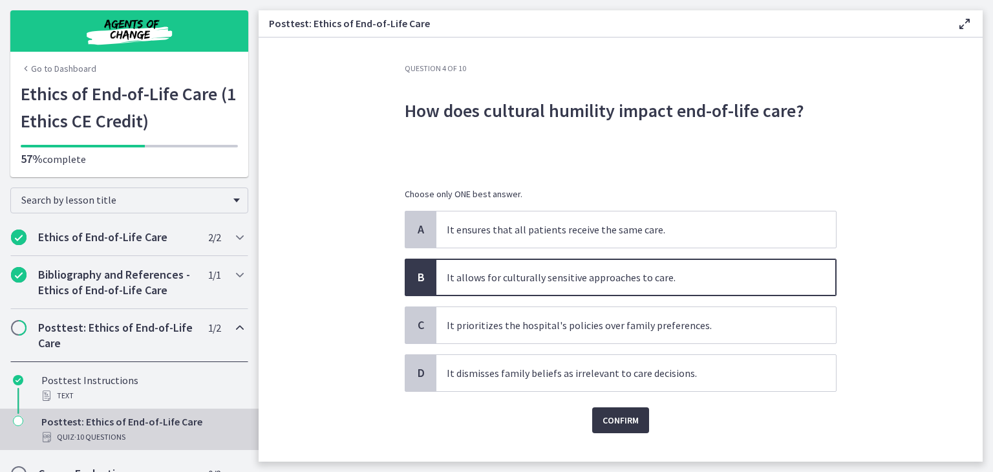
click at [607, 425] on span "Confirm" at bounding box center [620, 420] width 36 height 16
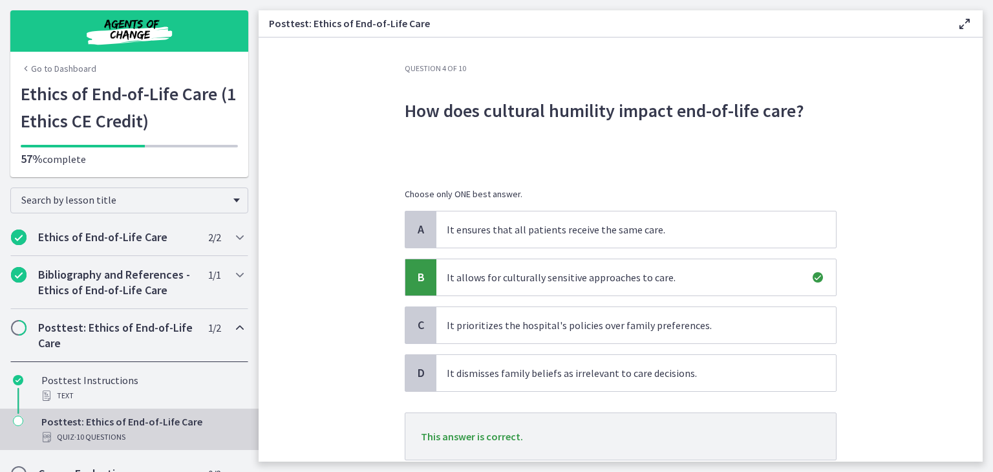
scroll to position [90, 0]
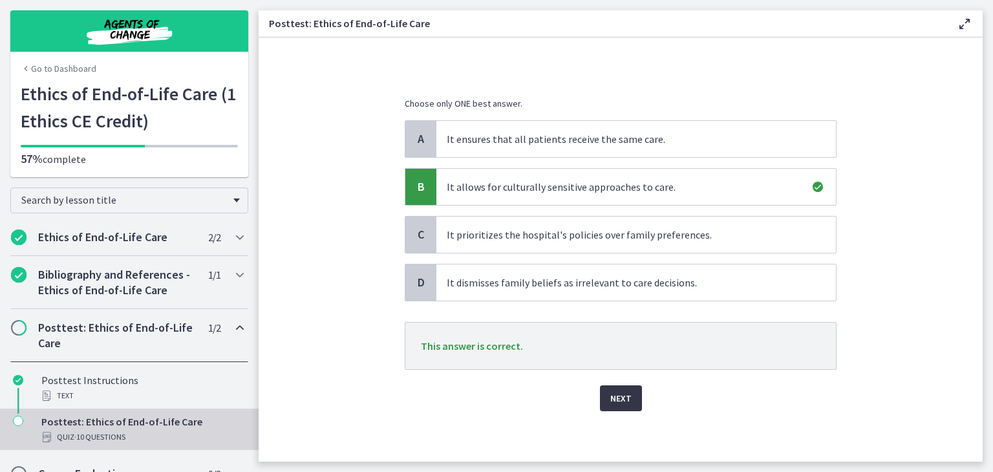
click at [611, 395] on span "Next" at bounding box center [620, 398] width 21 height 16
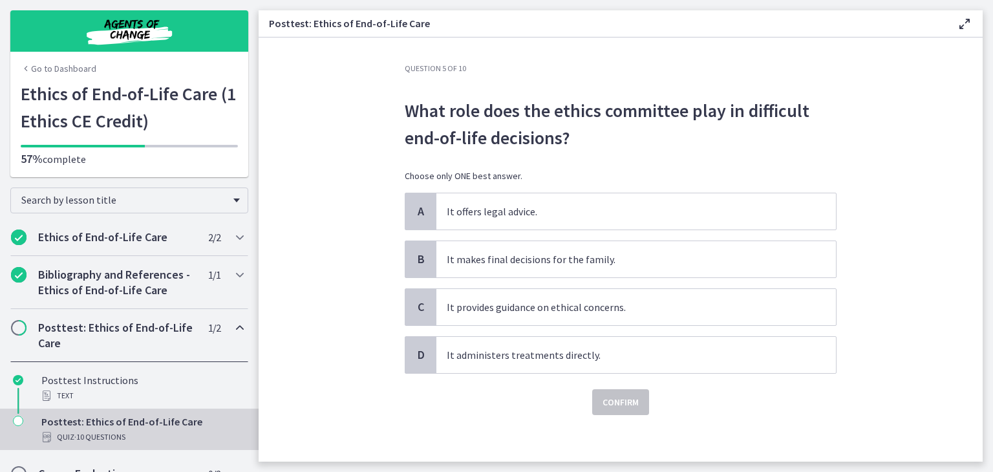
click at [394, 109] on div "Question 5 of 10 What role does the ethics committee play in difficult end-of-l…" at bounding box center [620, 262] width 452 height 398
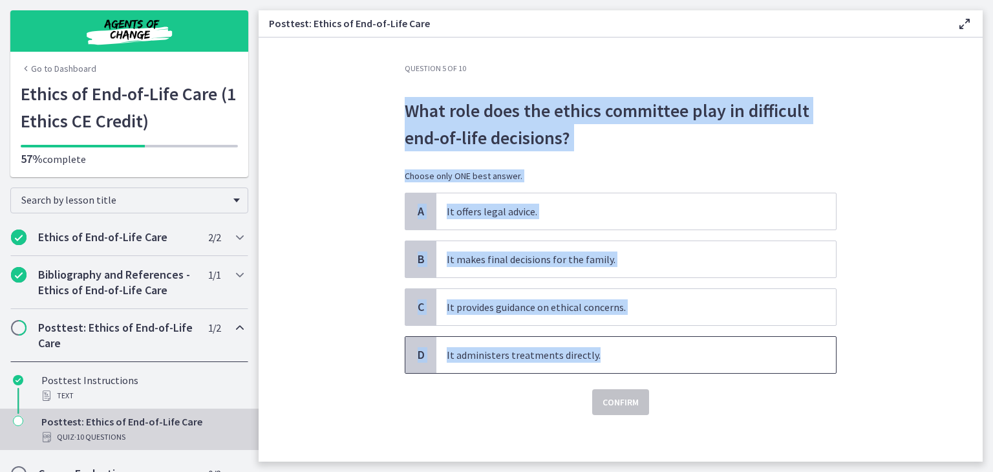
drag, startPoint x: 400, startPoint y: 105, endPoint x: 605, endPoint y: 341, distance: 311.9
click at [605, 341] on div "Question 5 of 10 What role does the ethics committee play in difficult end-of-l…" at bounding box center [621, 239] width 432 height 352
click at [456, 132] on p "What role does the ethics committee play in difficult end-of-life decisions?" at bounding box center [621, 124] width 432 height 54
drag, startPoint x: 400, startPoint y: 103, endPoint x: 600, endPoint y: 344, distance: 313.5
click at [600, 344] on div "Question 5 of 10 What role does the ethics committee play in difficult end-of-l…" at bounding box center [621, 239] width 432 height 352
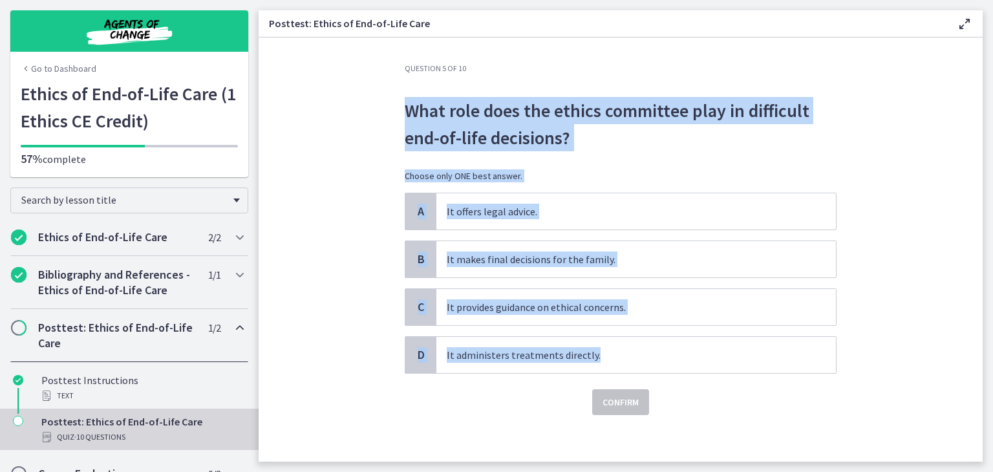
copy div "What role does the ethics committee play in difficult end-of-life decisions? Ch…"
click at [333, 271] on section "Question 5 of 10 What role does the ethics committee play in difficult end-of-l…" at bounding box center [620, 249] width 724 height 424
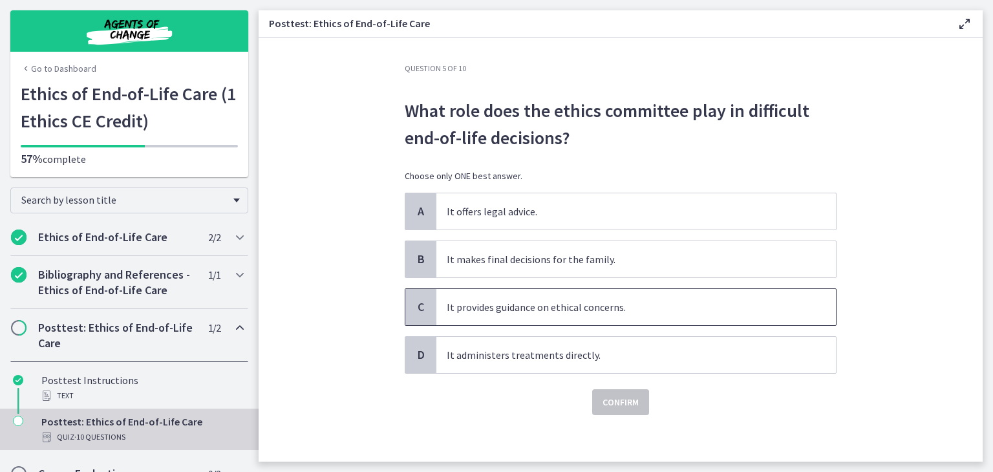
click at [447, 308] on p "It provides guidance on ethical concerns." at bounding box center [623, 307] width 353 height 16
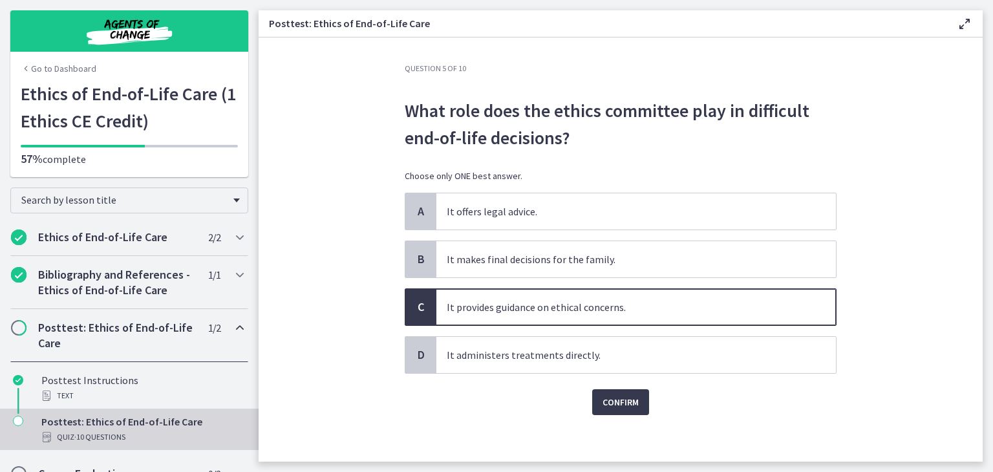
scroll to position [4, 0]
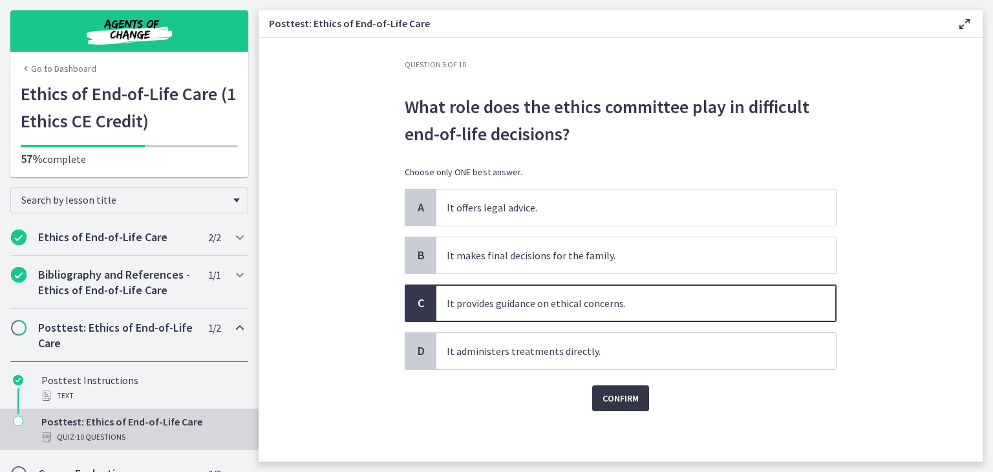
click at [616, 390] on span "Confirm" at bounding box center [620, 398] width 36 height 16
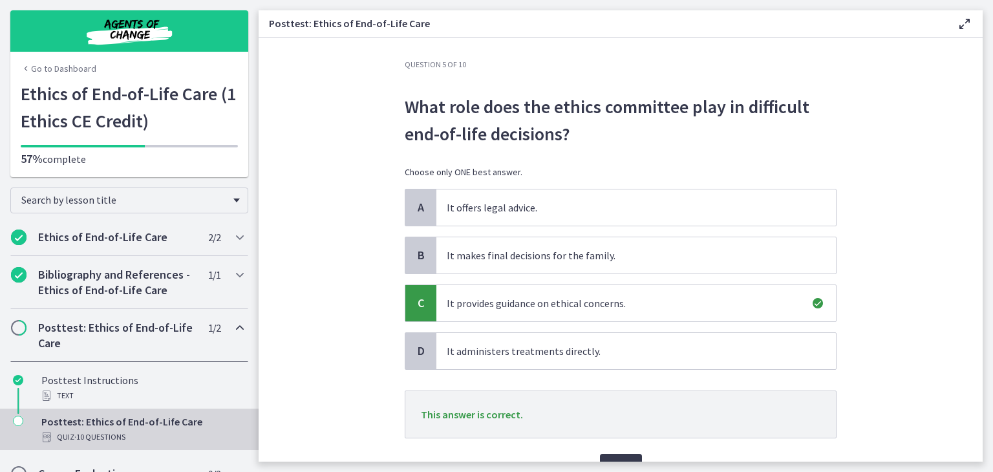
scroll to position [72, 0]
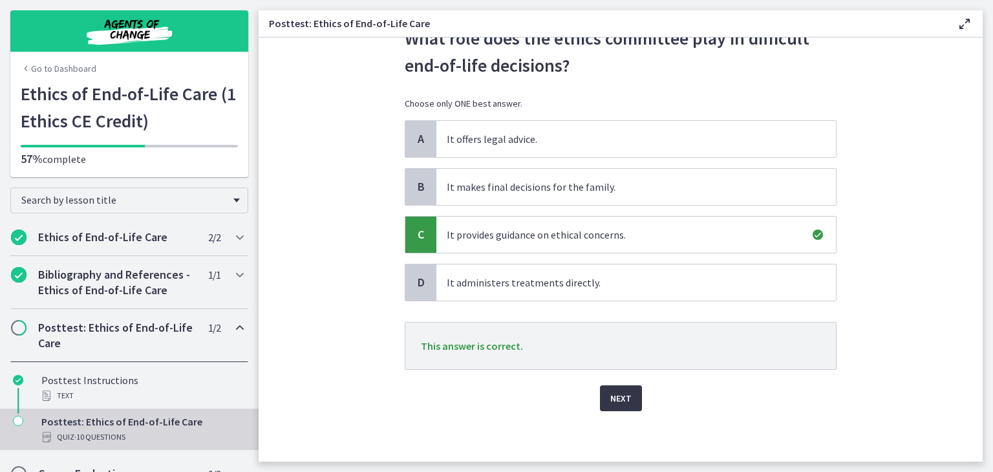
click at [626, 397] on span "Next" at bounding box center [620, 398] width 21 height 16
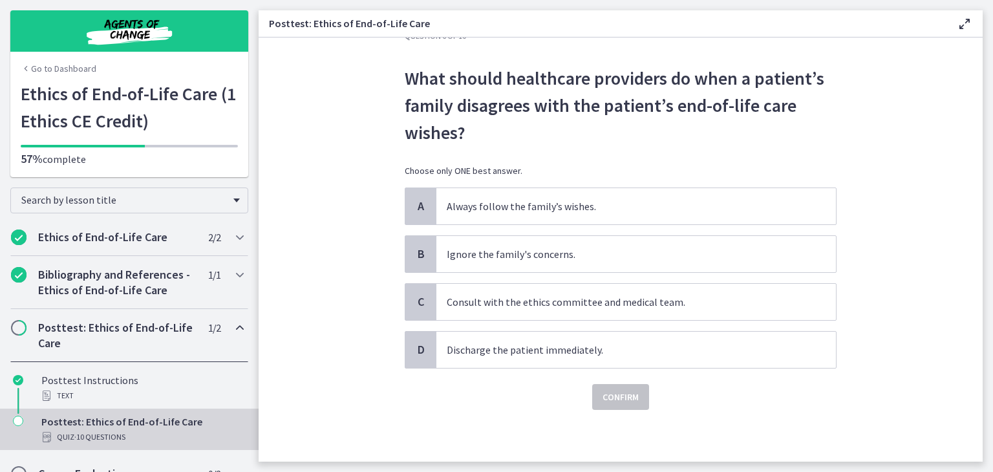
scroll to position [0, 0]
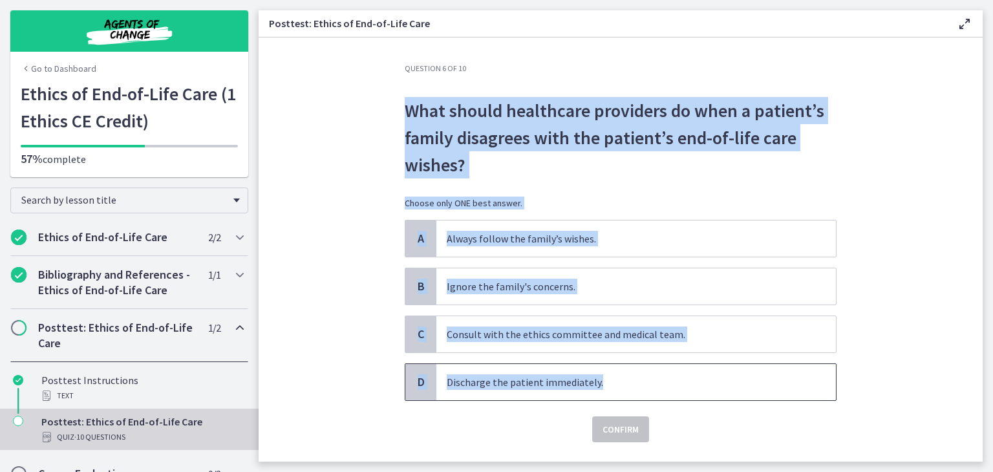
drag, startPoint x: 400, startPoint y: 103, endPoint x: 601, endPoint y: 378, distance: 340.3
click at [601, 378] on div "Question 6 of 10 What should healthcare providers do when a patient’s family di…" at bounding box center [621, 252] width 432 height 379
copy div "What should healthcare providers do when a patient’s family disagrees with the …"
click at [354, 302] on section "Question 6 of 10 What should healthcare providers do when a patient’s family di…" at bounding box center [620, 249] width 724 height 424
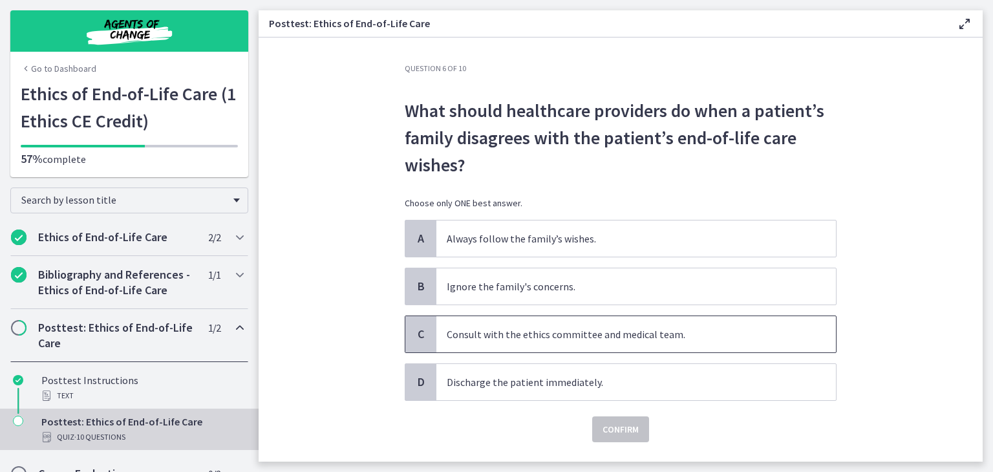
click at [463, 336] on p "Consult with the ethics committee and medical team." at bounding box center [623, 334] width 353 height 16
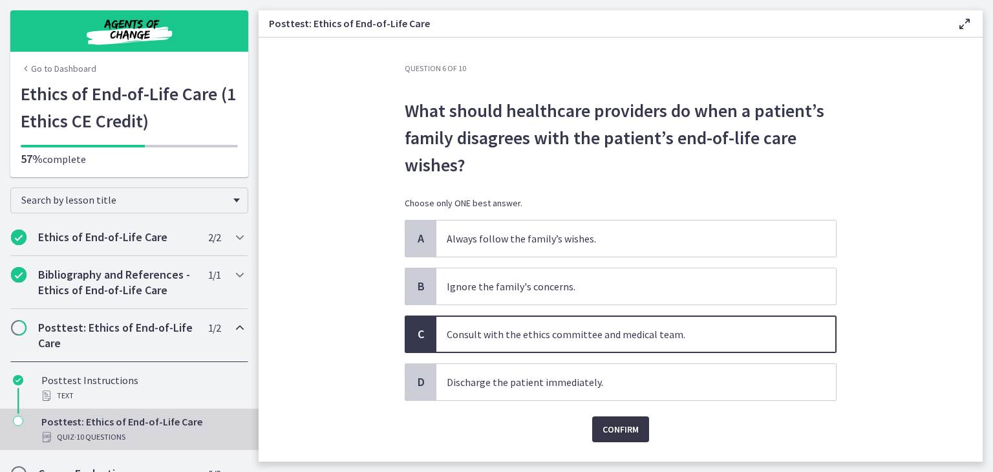
click at [613, 425] on span "Confirm" at bounding box center [620, 429] width 36 height 16
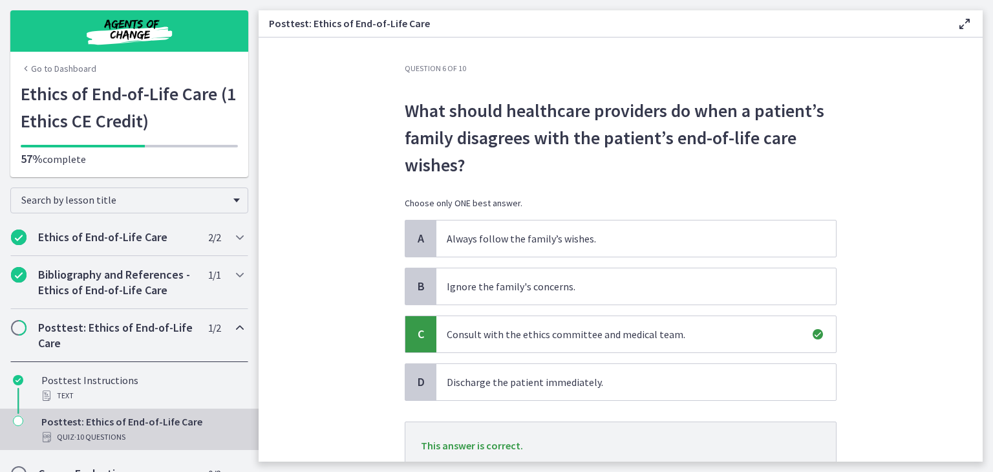
scroll to position [70, 0]
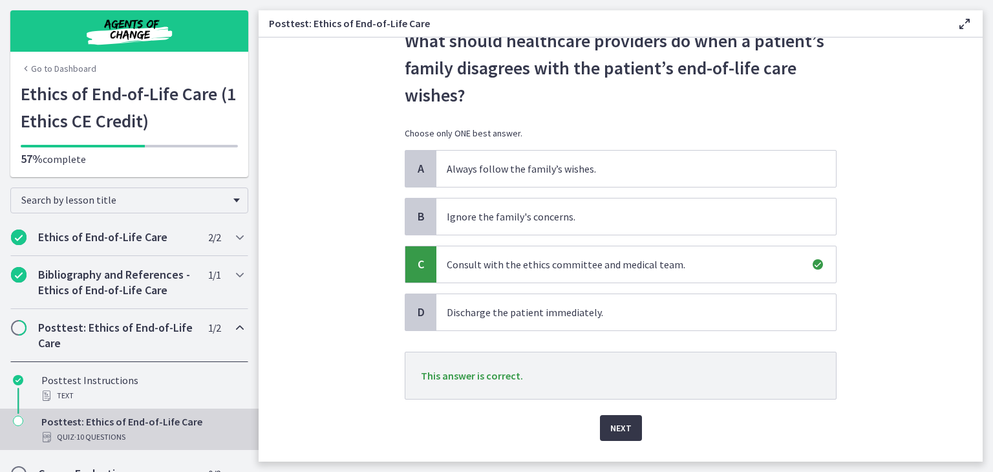
click at [618, 431] on span "Next" at bounding box center [620, 428] width 21 height 16
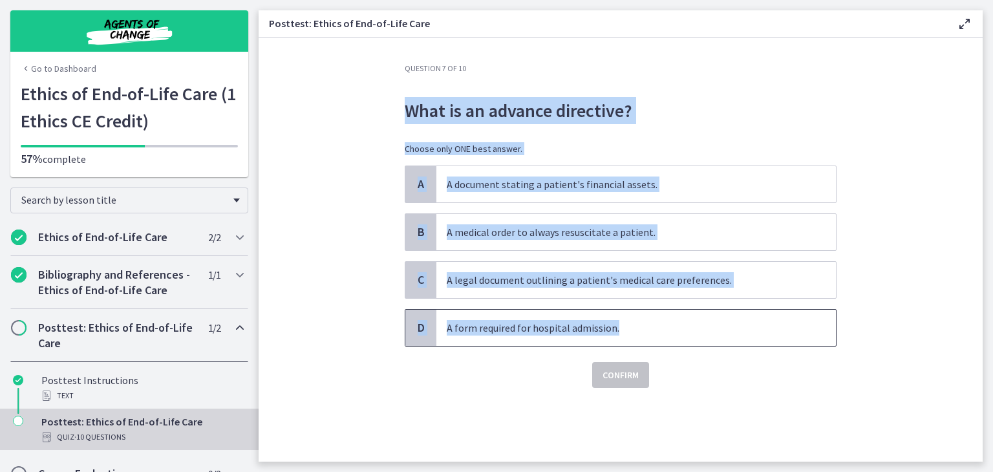
drag, startPoint x: 411, startPoint y: 109, endPoint x: 615, endPoint y: 315, distance: 289.7
click at [615, 315] on div "Question 7 of 10 What is an advance directive? Choose only ONE best answer. A A…" at bounding box center [621, 225] width 432 height 324
copy div "What is an advance directive? Choose only ONE best answer. A A document stating…"
click at [469, 272] on p "A legal document outlining a patient's medical care preferences." at bounding box center [623, 280] width 353 height 16
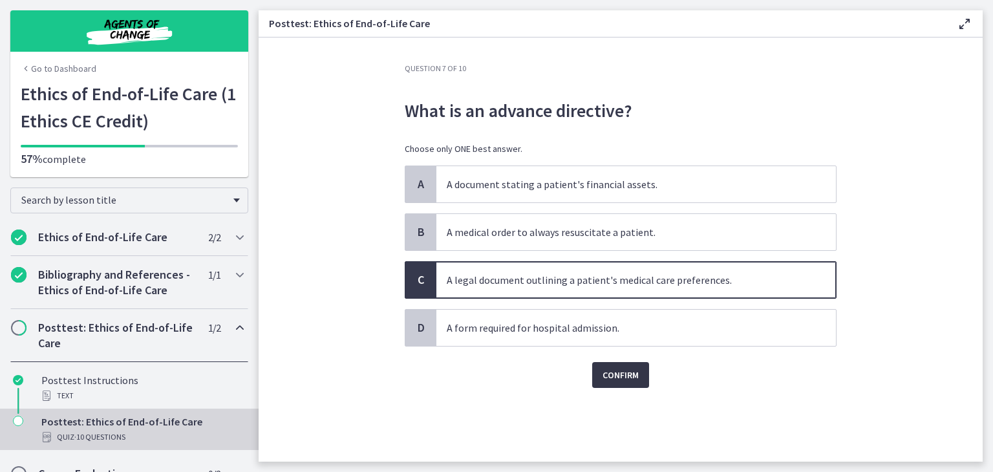
click at [618, 382] on button "Confirm" at bounding box center [620, 375] width 57 height 26
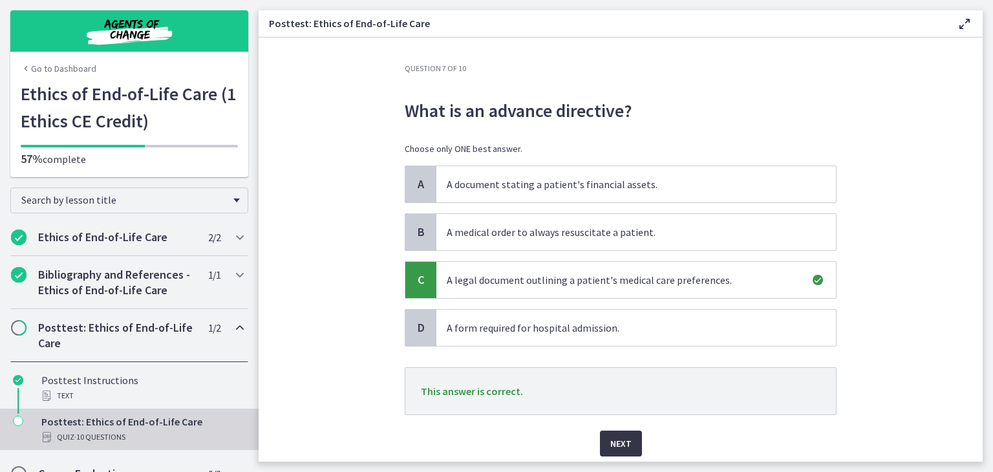
click at [610, 436] on span "Next" at bounding box center [620, 444] width 21 height 16
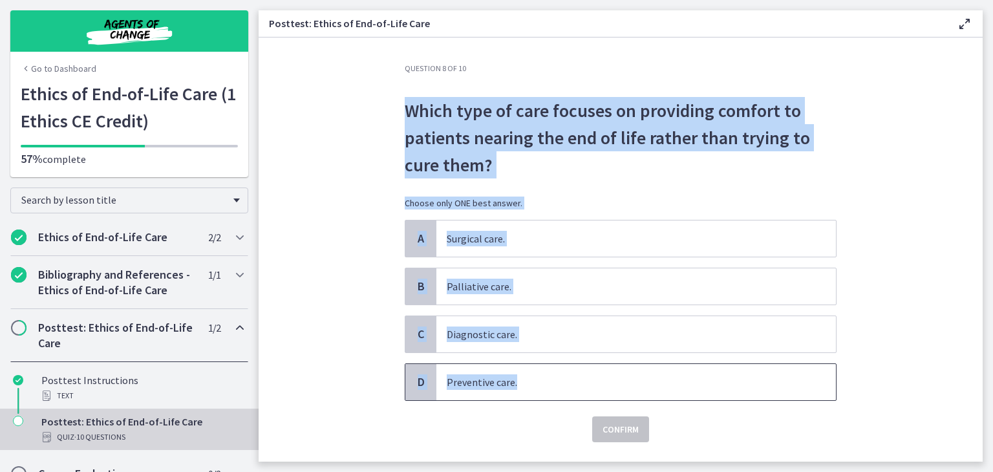
drag, startPoint x: 399, startPoint y: 106, endPoint x: 529, endPoint y: 364, distance: 288.7
click at [529, 364] on div "Question 8 of 10 Which type of care focuses on providing comfort to patients ne…" at bounding box center [621, 252] width 432 height 379
copy div "Which type of care focuses on providing comfort to patients nearing the end of …"
click at [337, 324] on section "Question 8 of 10 Which type of care focuses on providing comfort to patients ne…" at bounding box center [620, 249] width 724 height 424
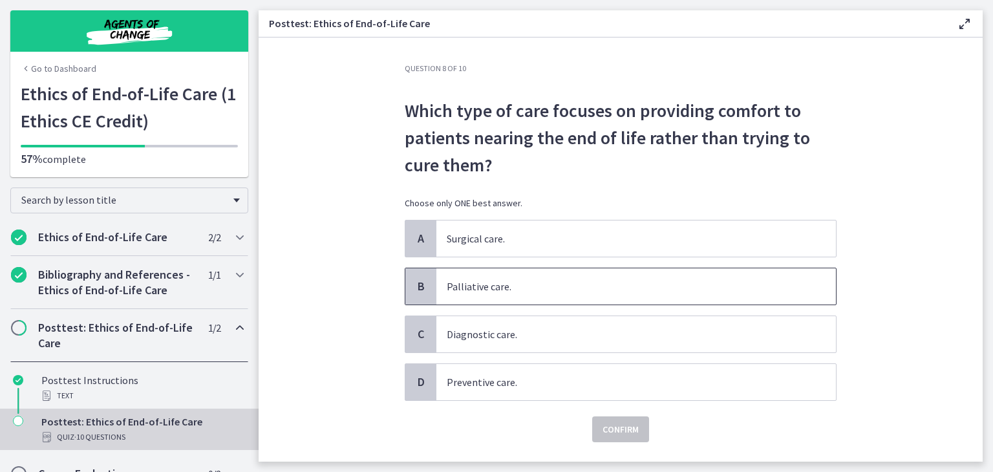
click at [491, 288] on p "Palliative care." at bounding box center [623, 287] width 353 height 16
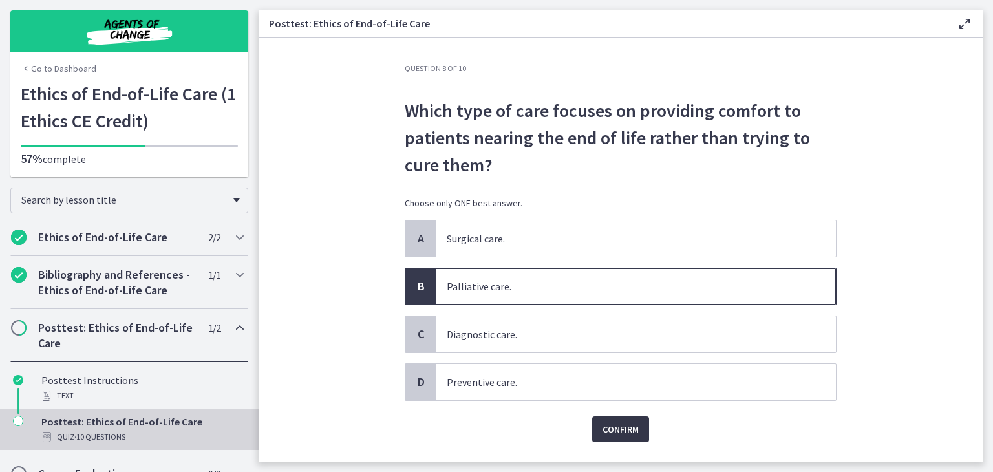
click at [609, 421] on span "Confirm" at bounding box center [620, 429] width 36 height 16
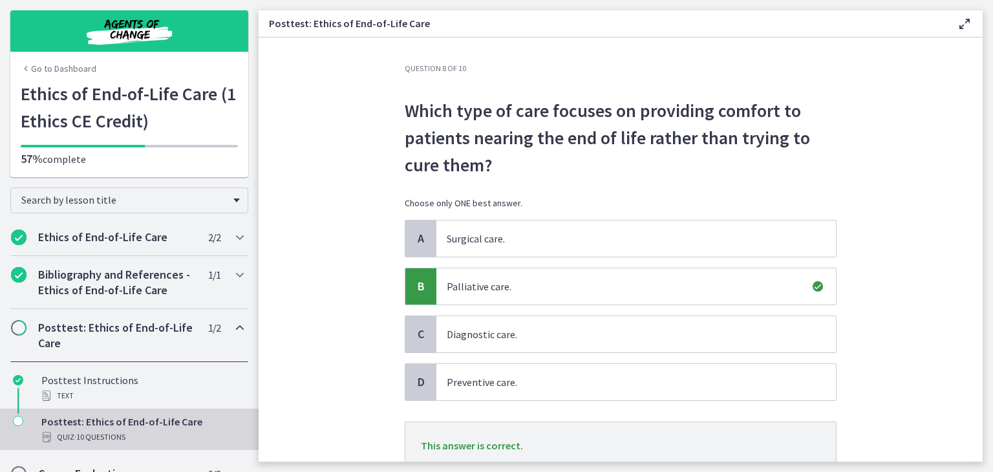
scroll to position [49, 0]
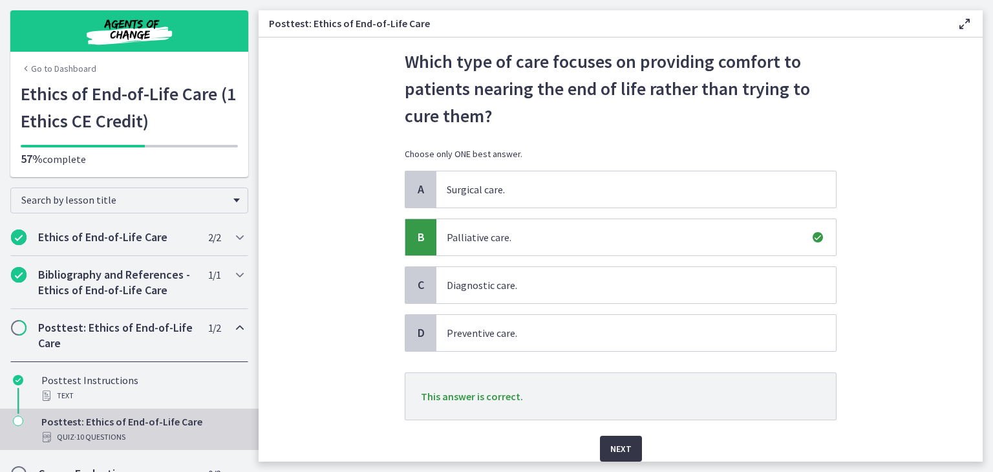
click at [615, 446] on span "Next" at bounding box center [620, 449] width 21 height 16
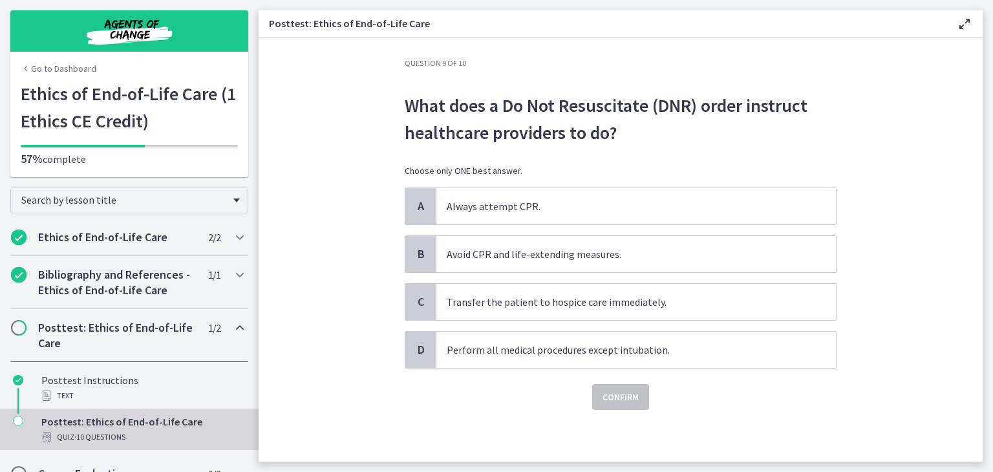
scroll to position [0, 0]
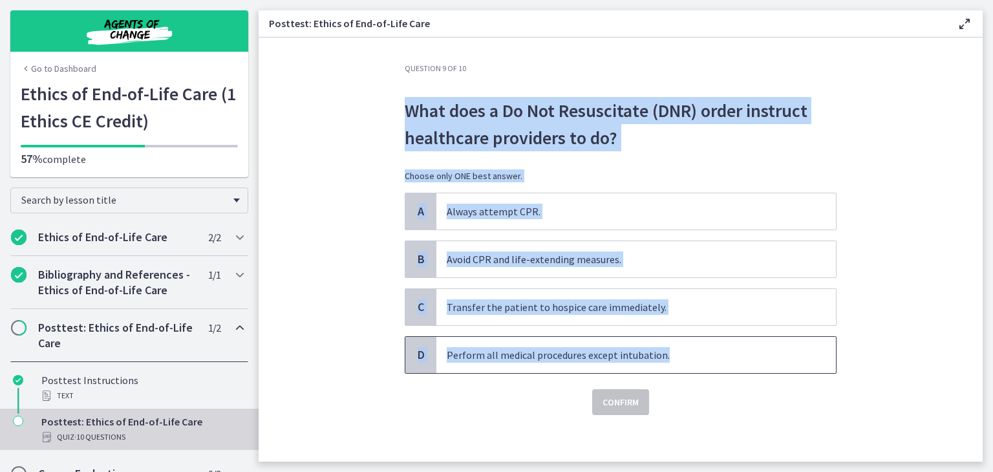
drag, startPoint x: 400, startPoint y: 109, endPoint x: 657, endPoint y: 347, distance: 350.3
click at [657, 347] on div "Question 9 of 10 What does a Do Not Resuscitate (DNR) order instruct healthcare…" at bounding box center [621, 239] width 432 height 352
copy div "What does a Do Not Resuscitate (DNR) order instruct healthcare providers to do?…"
click at [346, 245] on section "Question 9 of 10 What does a Do Not Resuscitate (DNR) order instruct healthcare…" at bounding box center [620, 249] width 724 height 424
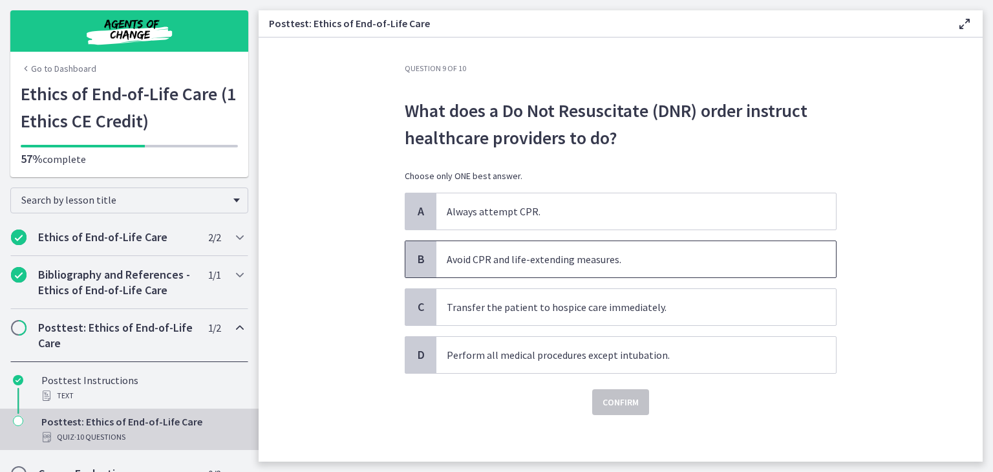
click at [436, 265] on span "Avoid CPR and life-extending measures." at bounding box center [635, 259] width 399 height 36
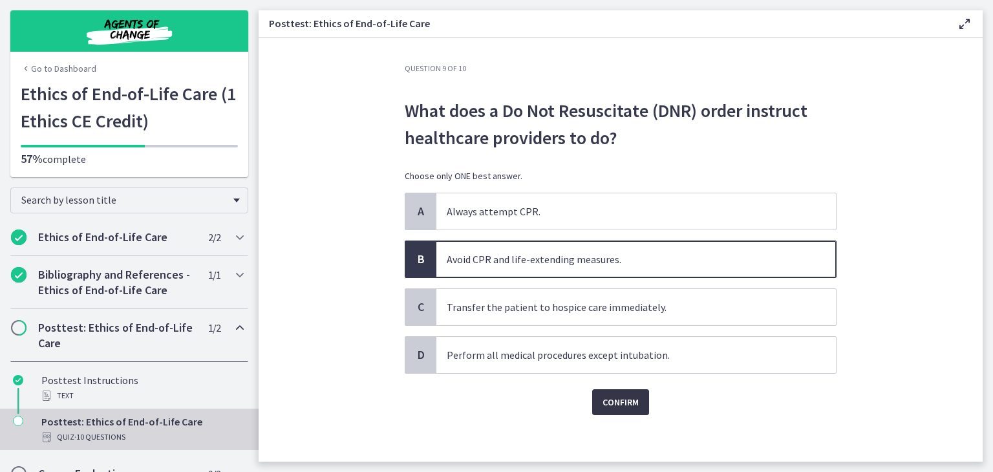
click at [618, 406] on span "Confirm" at bounding box center [620, 402] width 36 height 16
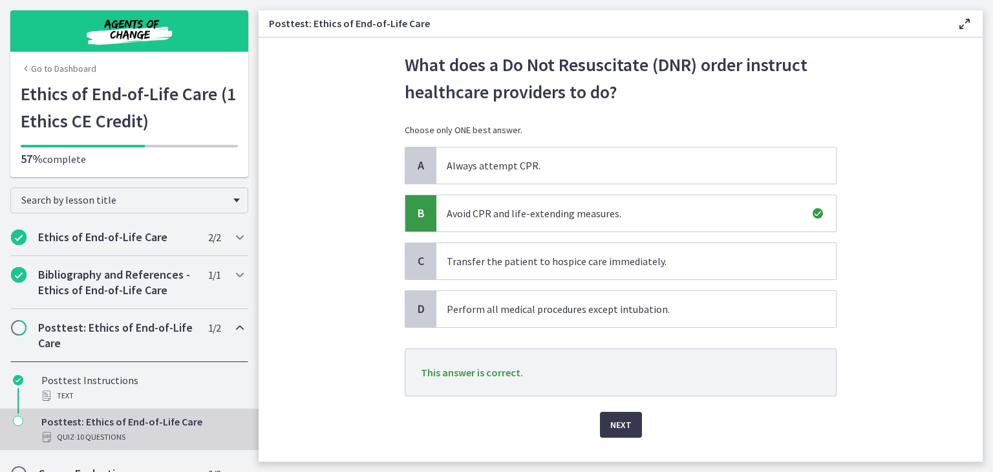
scroll to position [47, 0]
click at [621, 416] on span "Next" at bounding box center [620, 424] width 21 height 16
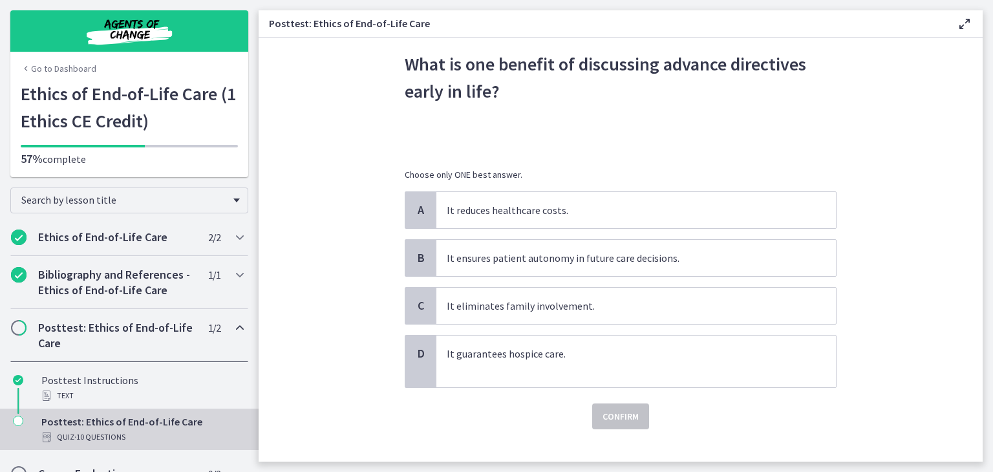
scroll to position [0, 0]
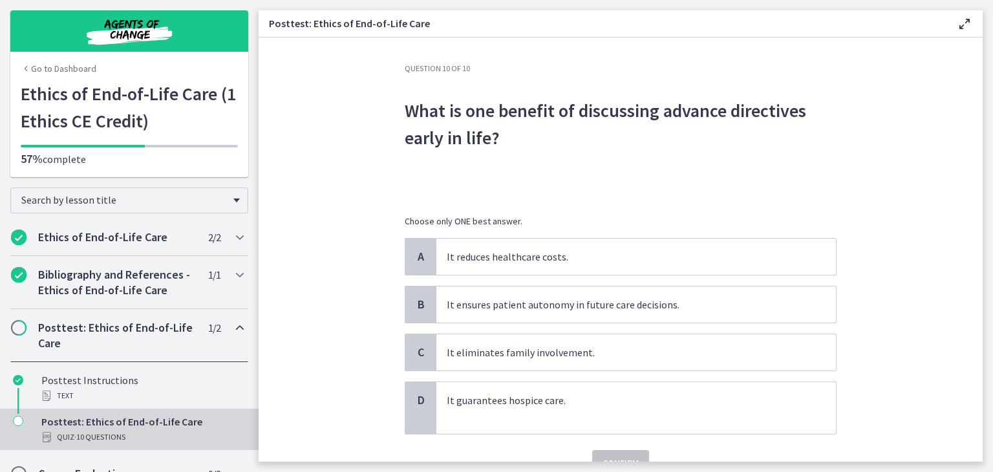
click at [395, 101] on div "Question 10 of 10 What is one benefit of discussing advance directives early in…" at bounding box center [620, 262] width 452 height 398
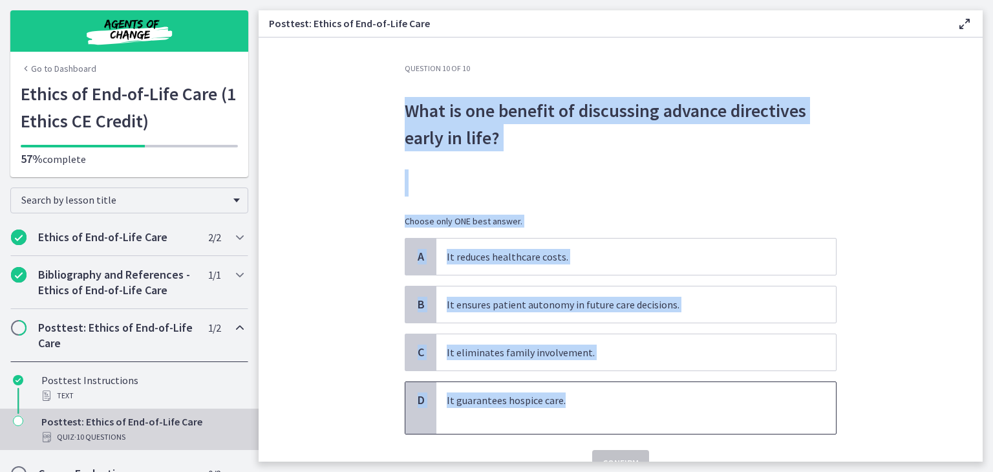
drag, startPoint x: 401, startPoint y: 107, endPoint x: 568, endPoint y: 386, distance: 325.5
click at [568, 386] on div "Question 10 of 10 What is one benefit of discussing advance directives early in…" at bounding box center [621, 269] width 432 height 412
copy div "What is one benefit of discussing advance directives early in life? Choose only…"
click at [337, 271] on section "Question 10 of 10 What is one benefit of discussing advance directives early in…" at bounding box center [620, 249] width 724 height 424
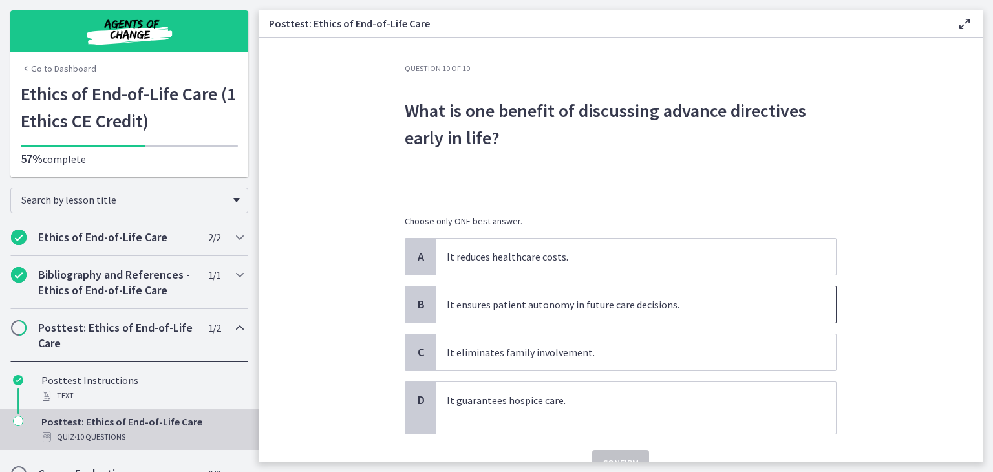
click at [481, 302] on p "It ensures patient autonomy in future care decisions." at bounding box center [623, 305] width 353 height 16
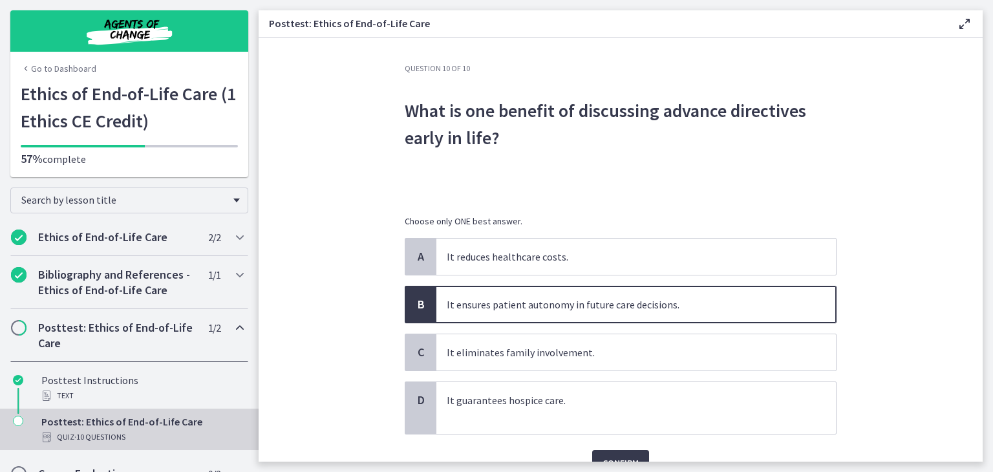
scroll to position [65, 0]
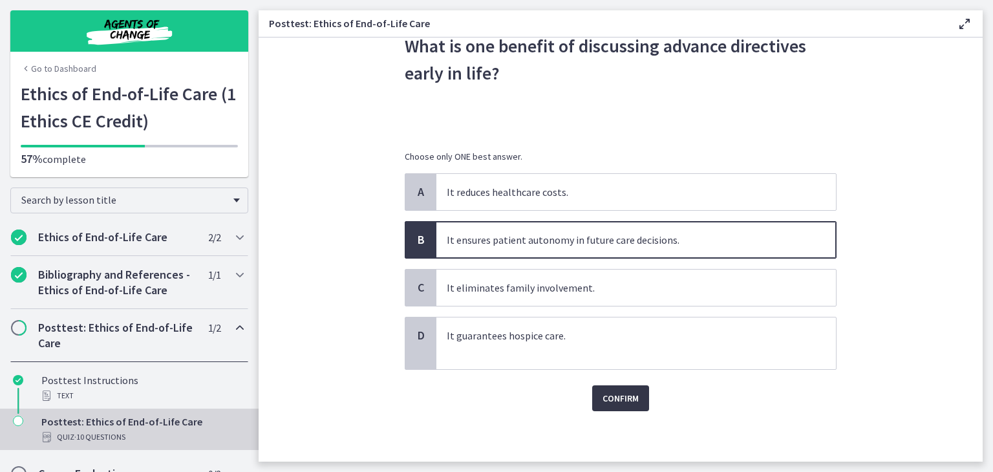
click at [608, 393] on span "Confirm" at bounding box center [620, 398] width 36 height 16
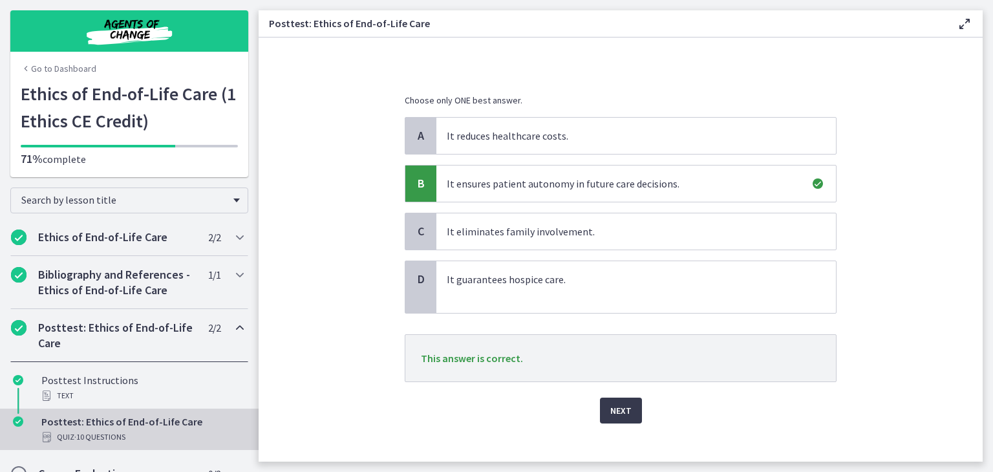
scroll to position [121, 0]
click at [611, 403] on span "Next" at bounding box center [620, 410] width 21 height 16
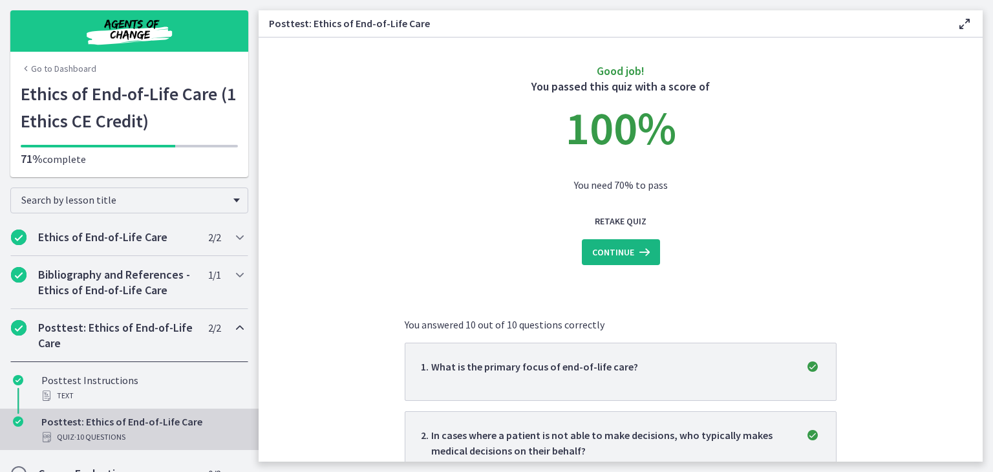
click at [606, 253] on span "Continue" at bounding box center [613, 252] width 42 height 16
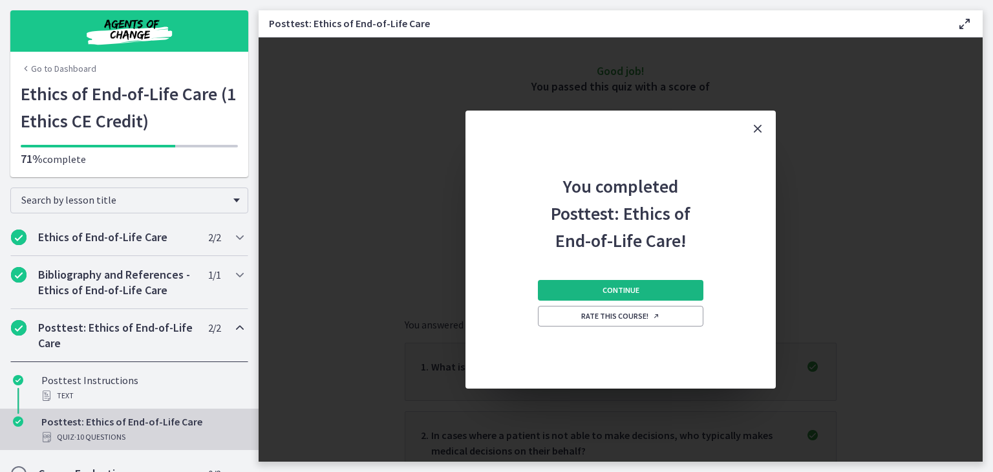
click at [590, 284] on button "Continue" at bounding box center [620, 290] width 165 height 21
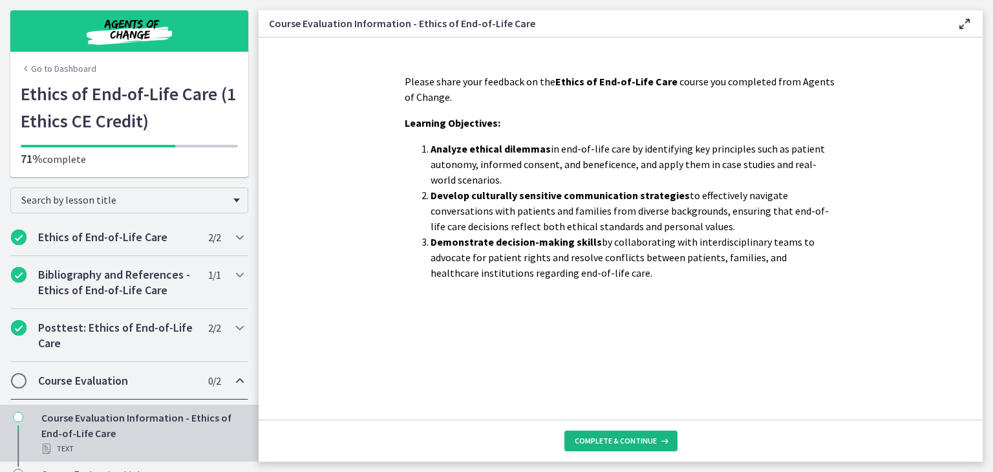
click at [600, 439] on span "Complete & continue" at bounding box center [615, 441] width 82 height 10
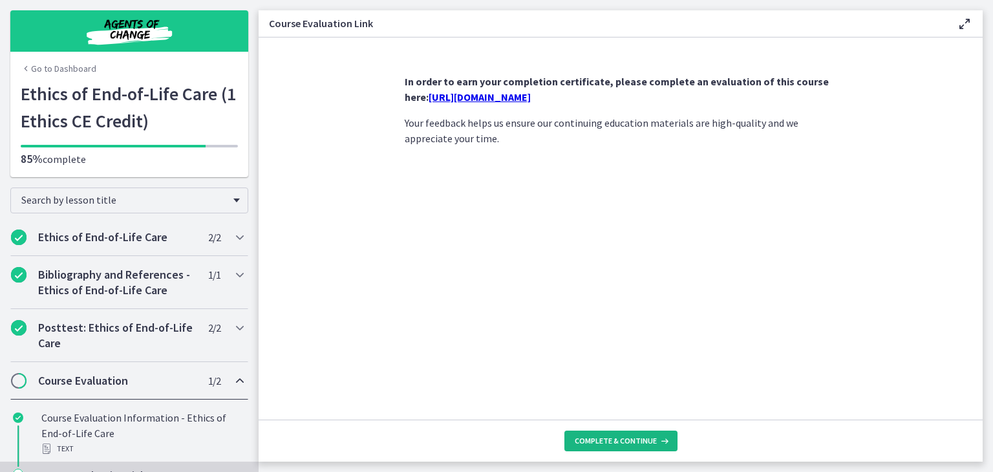
click at [628, 439] on span "Complete & continue" at bounding box center [615, 441] width 82 height 10
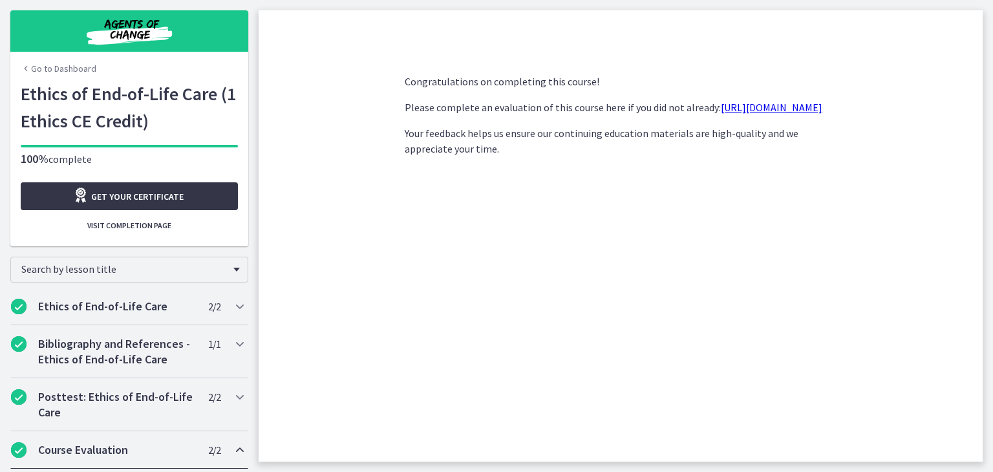
click at [137, 193] on span "Get your certificate" at bounding box center [137, 197] width 92 height 16
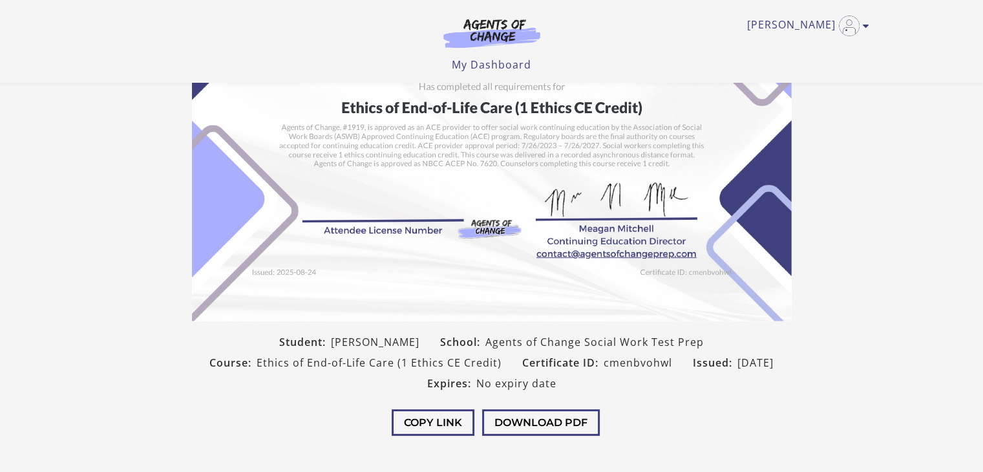
scroll to position [128, 0]
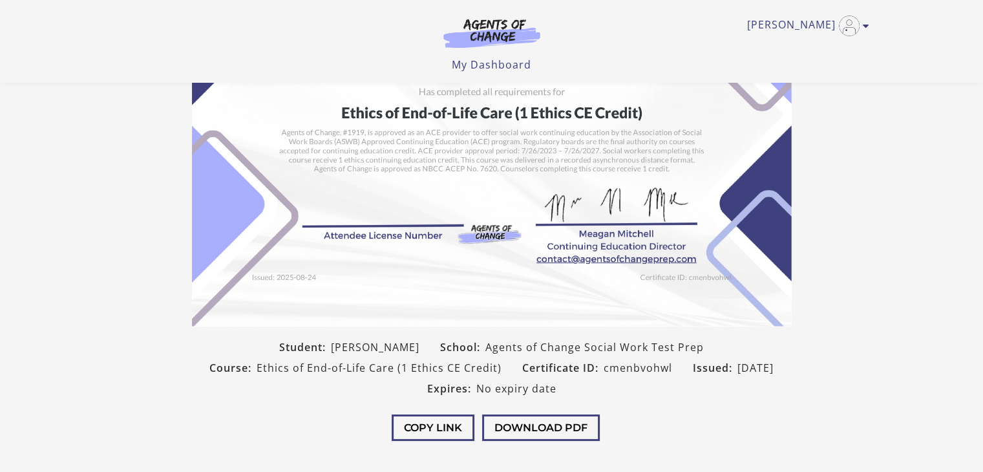
click at [381, 122] on img at bounding box center [492, 114] width 600 height 423
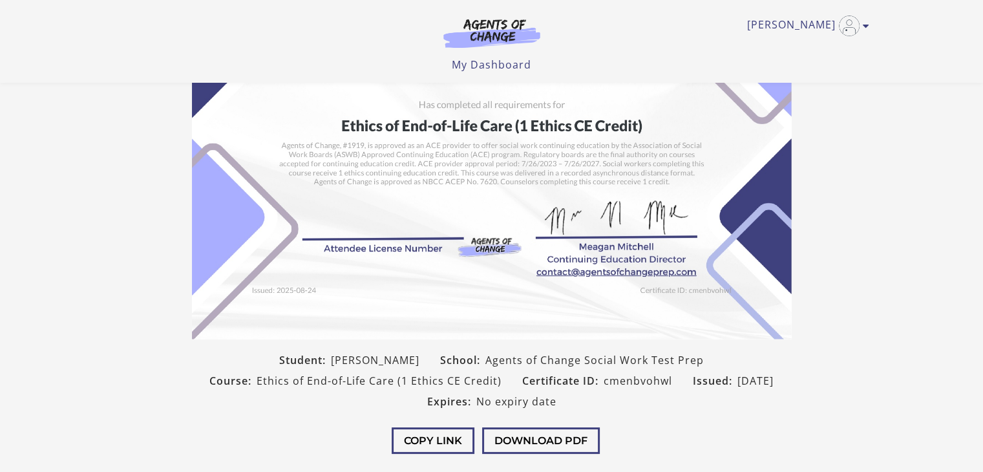
scroll to position [129, 0]
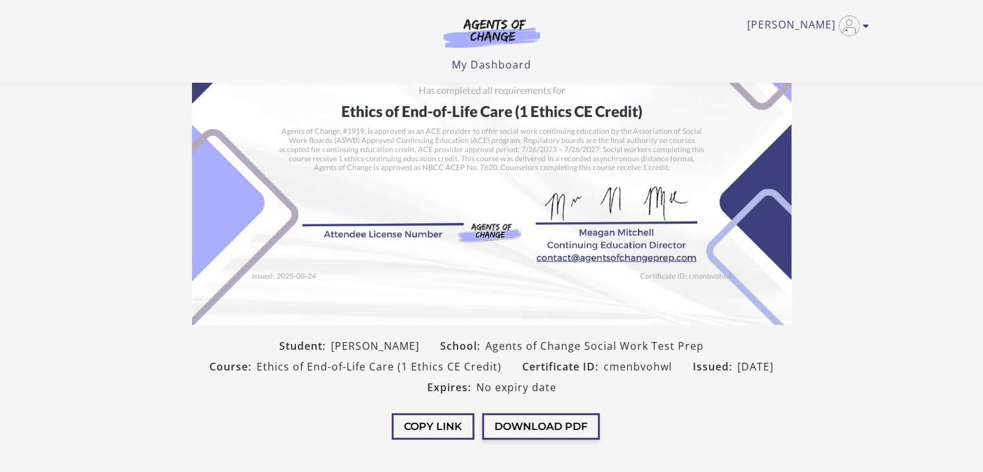
click at [529, 425] on button "Download PDF" at bounding box center [541, 426] width 118 height 26
